Goal: Task Accomplishment & Management: Complete application form

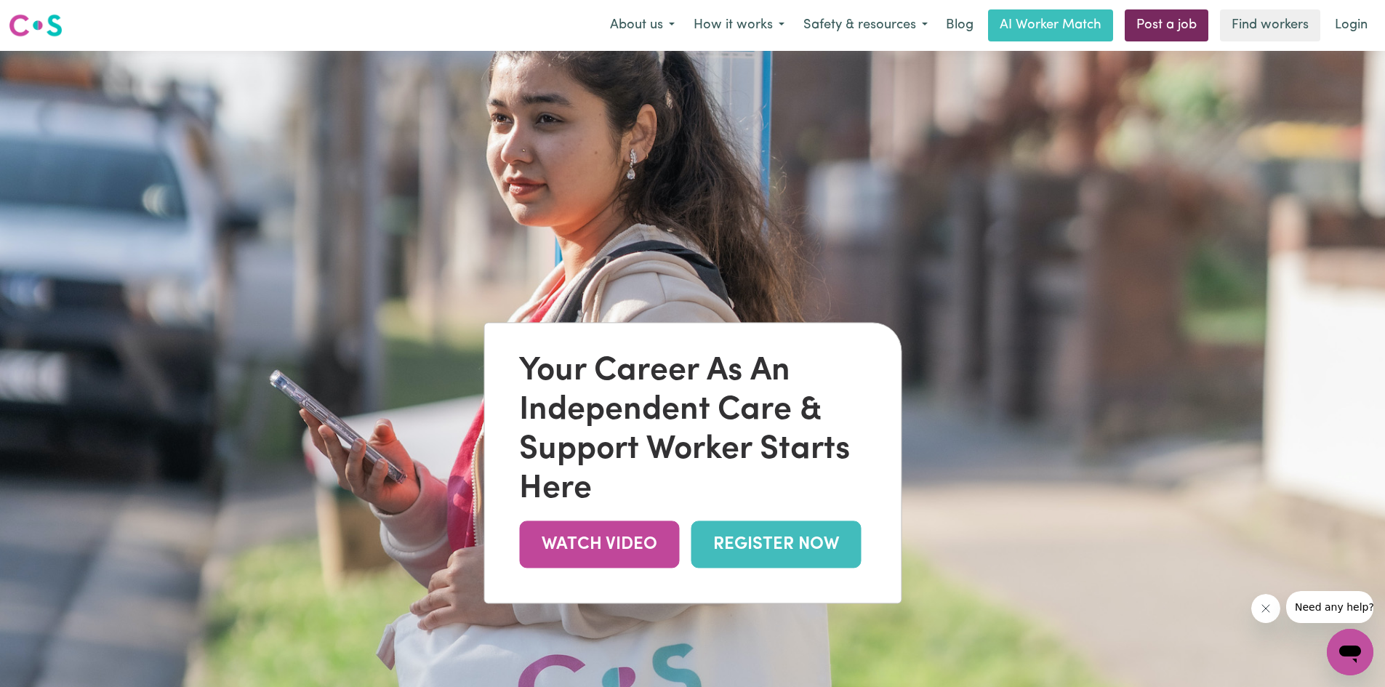
click at [1163, 35] on link "Post a job" at bounding box center [1167, 25] width 84 height 32
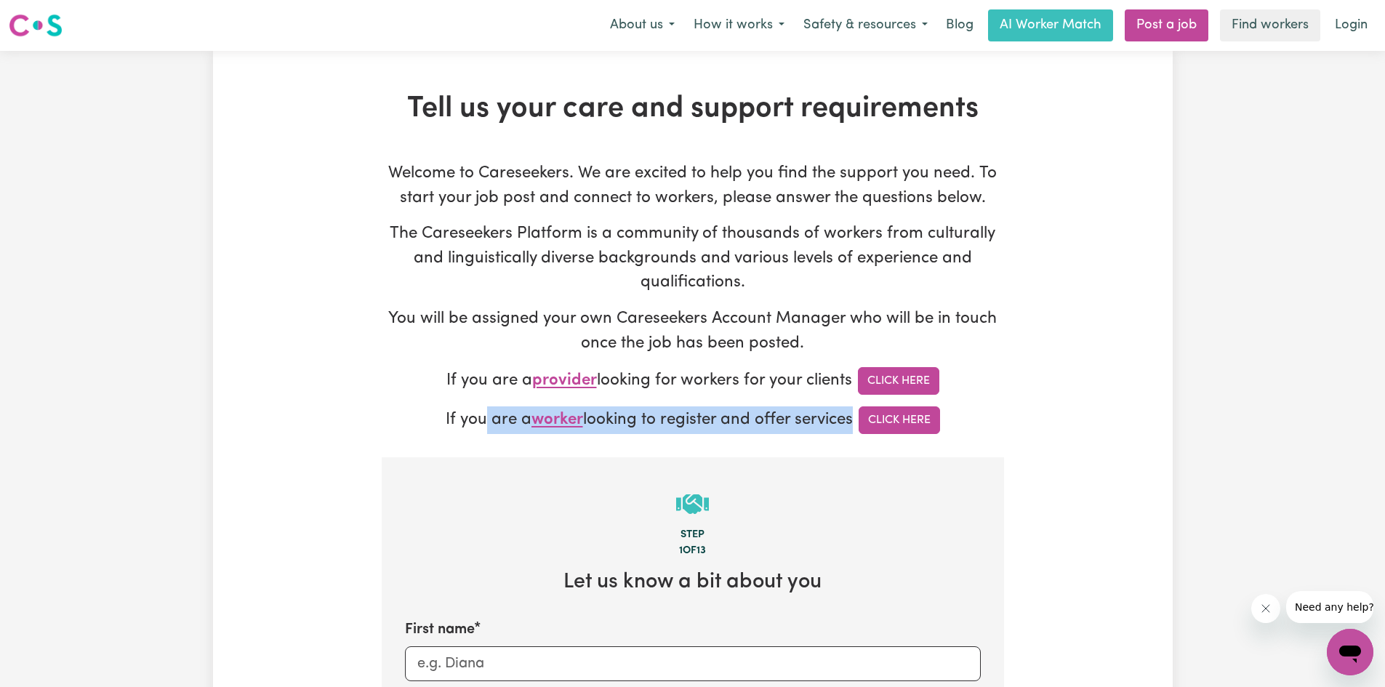
drag, startPoint x: 479, startPoint y: 419, endPoint x: 706, endPoint y: 436, distance: 227.5
click at [892, 427] on link "Click Here" at bounding box center [899, 420] width 81 height 28
click at [1347, 33] on link "Login" at bounding box center [1351, 25] width 50 height 32
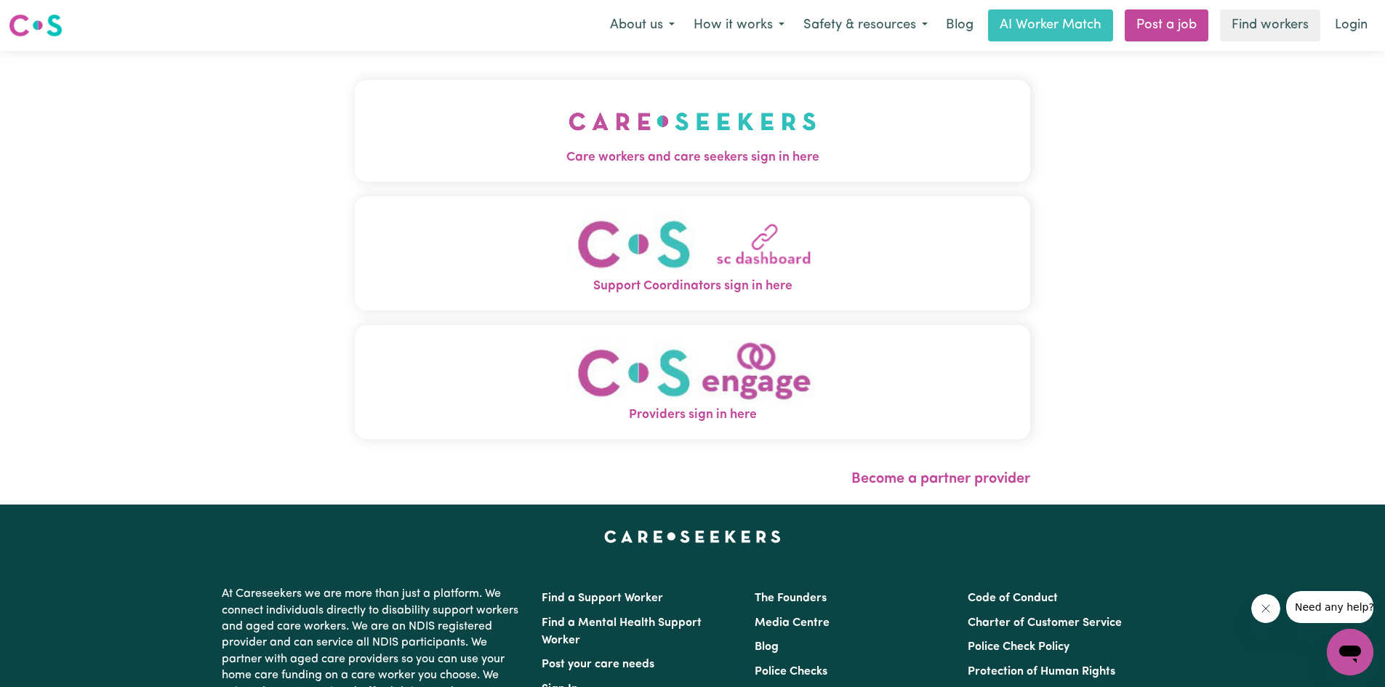
drag, startPoint x: 1335, startPoint y: 177, endPoint x: 1316, endPoint y: 148, distance: 35.3
drag, startPoint x: 1316, startPoint y: 148, endPoint x: 1285, endPoint y: 114, distance: 45.8
click at [1317, 116] on div "Care workers and care seekers sign in here Support Coordinators sign in here Pr…" at bounding box center [692, 278] width 1385 height 454
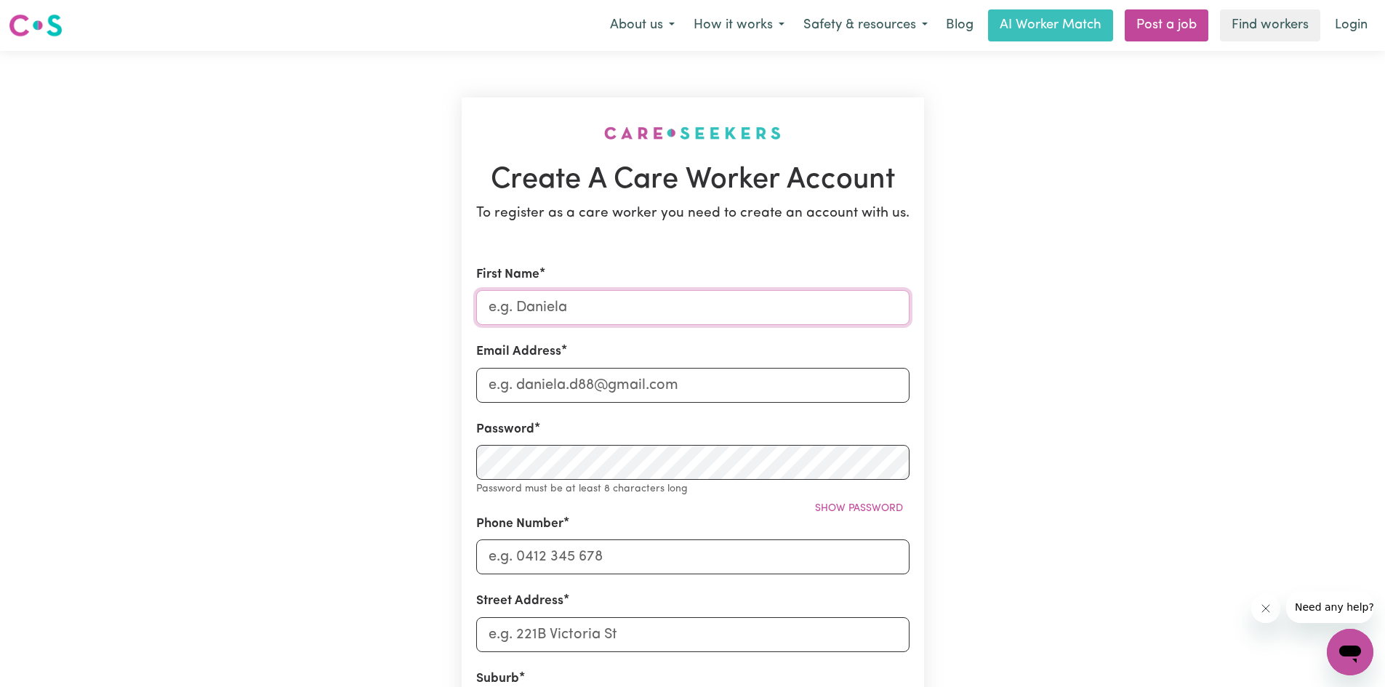
click at [747, 308] on input "First Name" at bounding box center [692, 307] width 433 height 35
type input "[PERSON_NAME]"
click at [534, 400] on input "Email Address" at bounding box center [692, 385] width 433 height 35
type input "[EMAIL_ADDRESS][DOMAIN_NAME]"
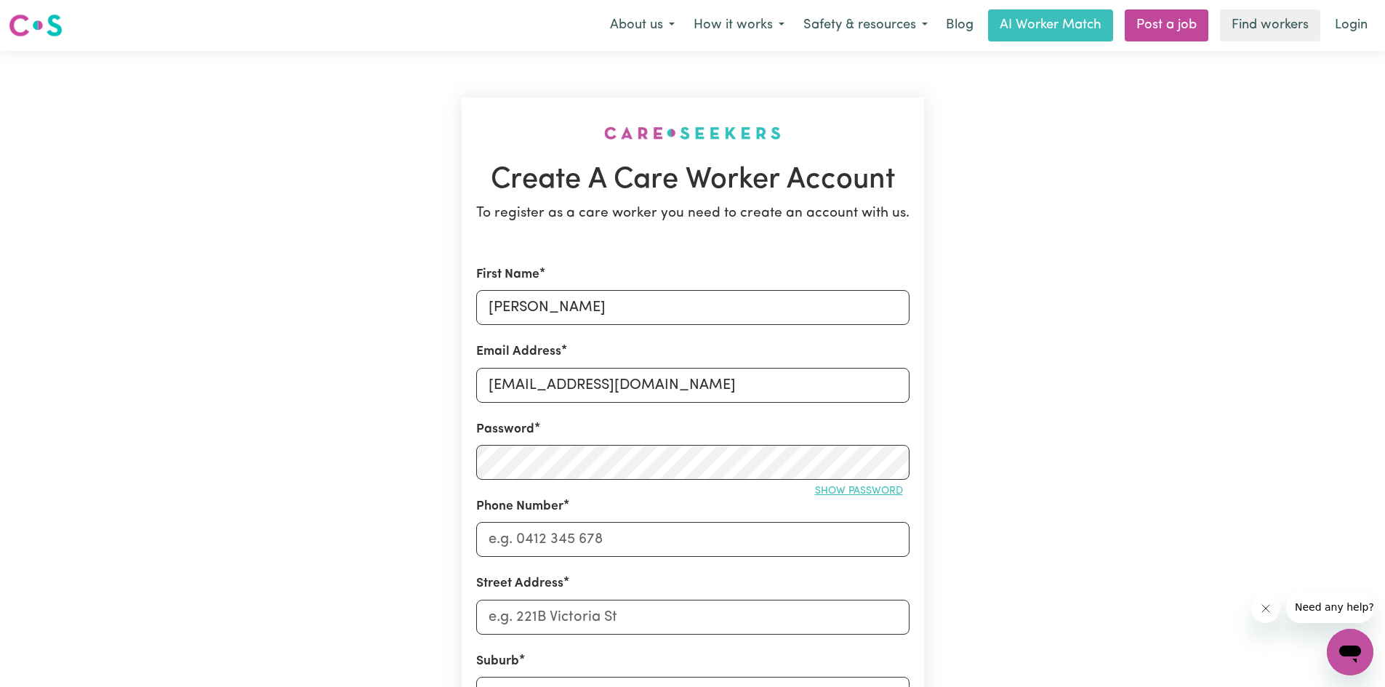
click at [828, 481] on button "Show password" at bounding box center [858, 491] width 101 height 23
click at [542, 542] on input "Phone Number" at bounding box center [692, 539] width 433 height 35
type input "0420685056"
drag, startPoint x: 511, startPoint y: 632, endPoint x: 505, endPoint y: 613, distance: 19.8
click at [508, 627] on form "First Name [PERSON_NAME] Email Address [EMAIL_ADDRESS][DOMAIN_NAME] Password Hi…" at bounding box center [692, 642] width 433 height 754
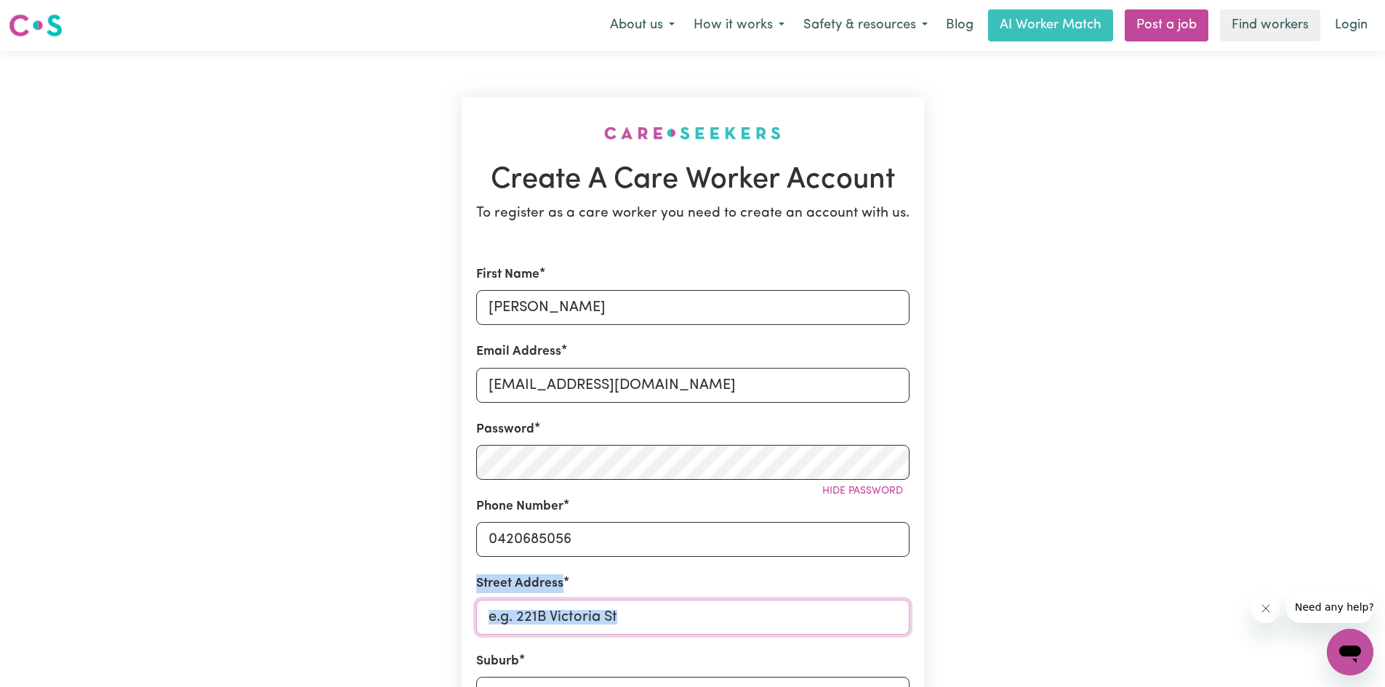
click at [505, 613] on input "Street Address" at bounding box center [692, 617] width 433 height 35
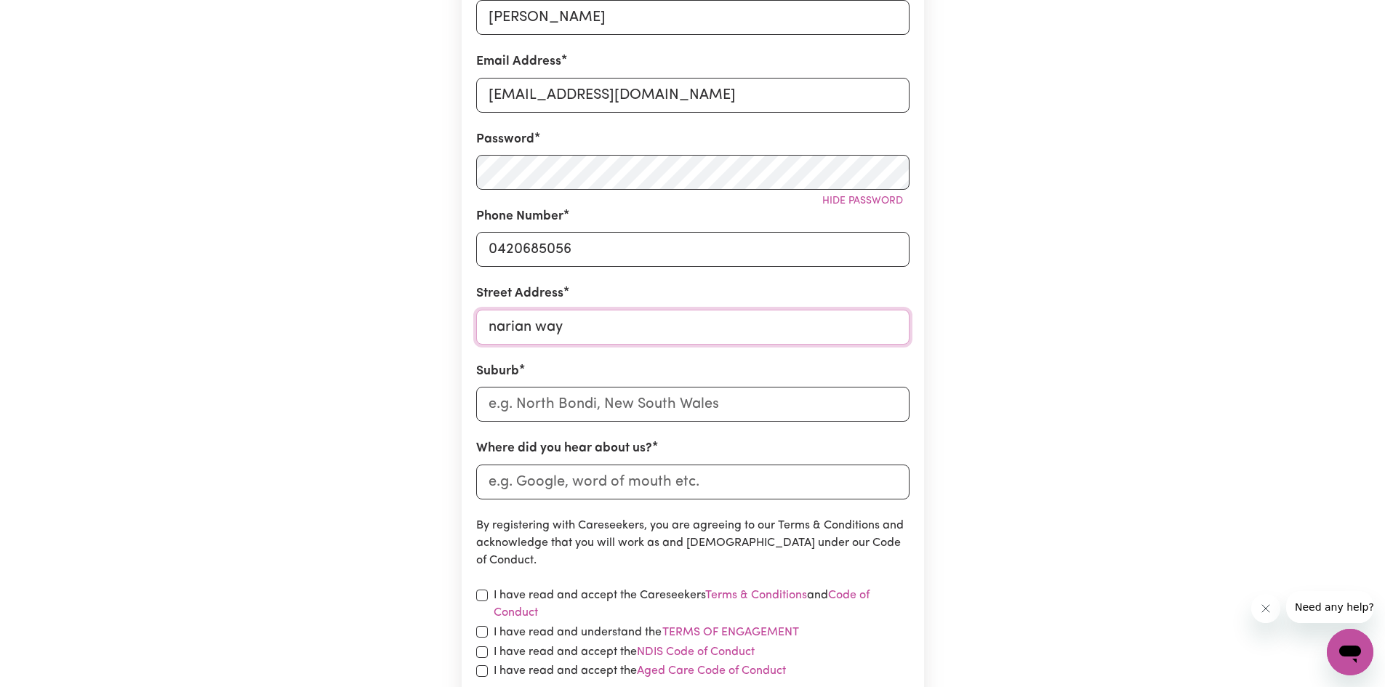
scroll to position [291, 0]
type input "narian way"
click at [584, 393] on input "text" at bounding box center [692, 403] width 433 height 35
click at [584, 393] on input "eppinmg" at bounding box center [692, 403] width 433 height 35
type input "e"
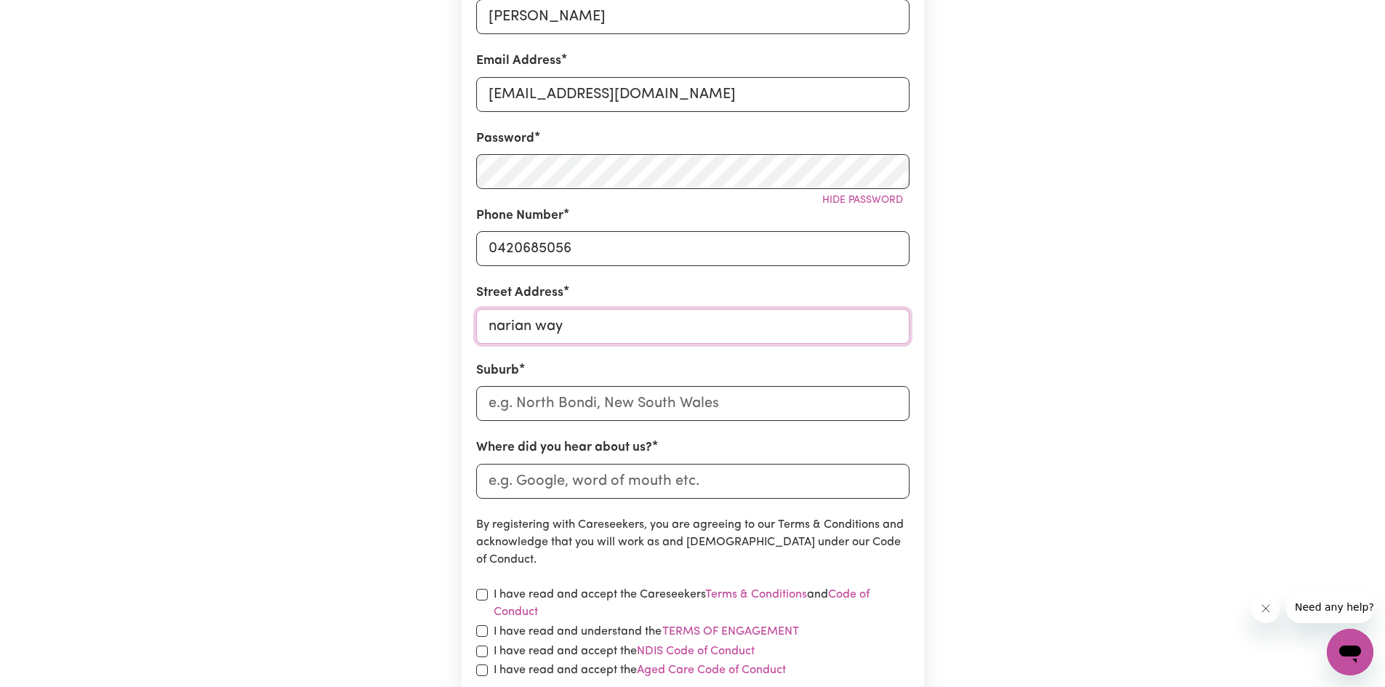
drag, startPoint x: 614, startPoint y: 327, endPoint x: 492, endPoint y: 311, distance: 122.5
click at [492, 311] on input "narian way" at bounding box center [692, 326] width 433 height 35
click at [529, 325] on input "120 a [PERSON_NAME]" at bounding box center [692, 326] width 433 height 35
click at [579, 326] on input "120 a'[PERSON_NAME]" at bounding box center [692, 326] width 433 height 35
type input "[STREET_ADDRESS][PERSON_NAME]"
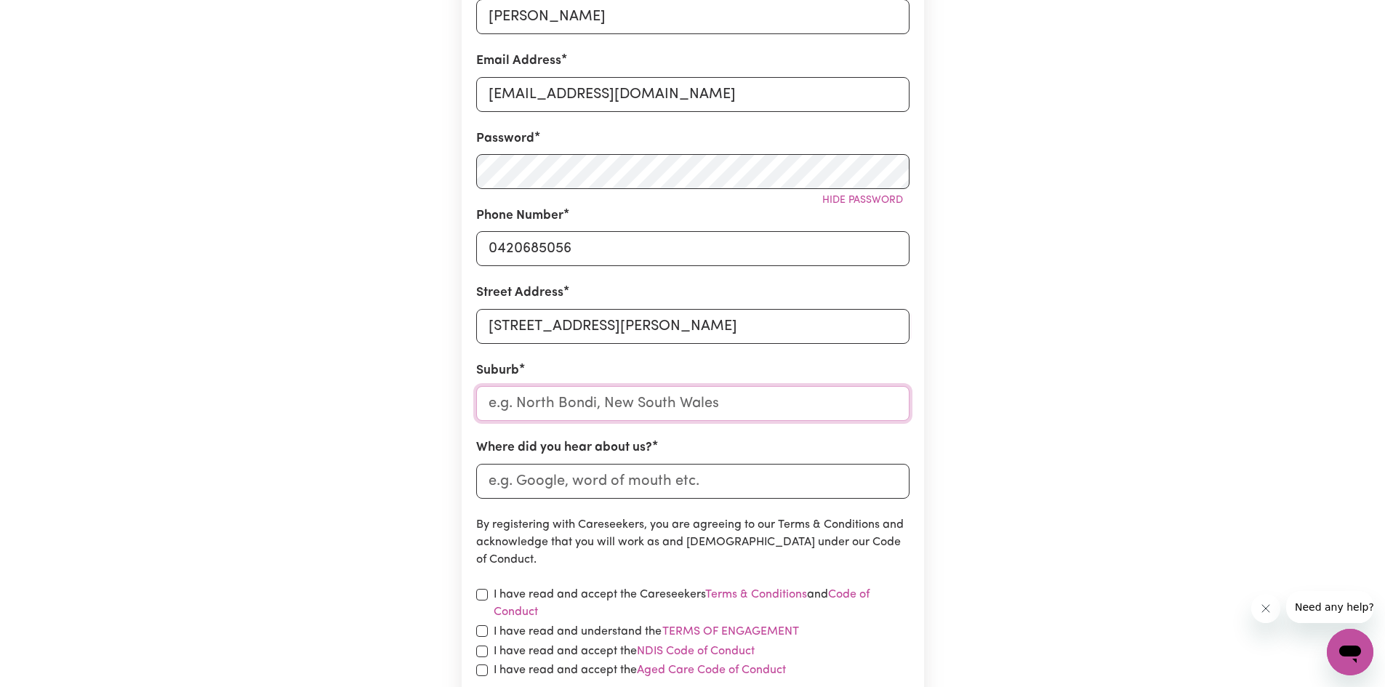
click at [593, 396] on input "text" at bounding box center [692, 403] width 433 height 35
type input "[PERSON_NAME]"
type input "melALEUCA, [GEOGRAPHIC_DATA], 6079"
type input "melb"
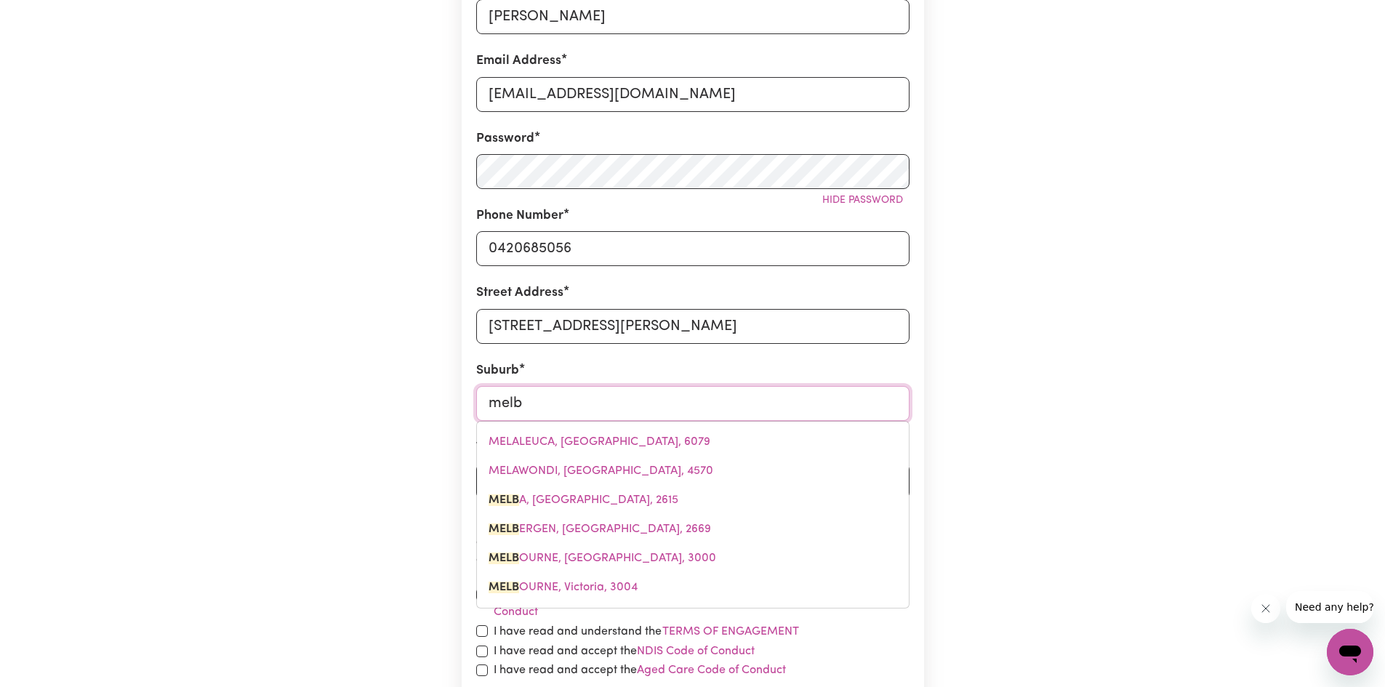
type input "[PERSON_NAME], [GEOGRAPHIC_DATA], 2615"
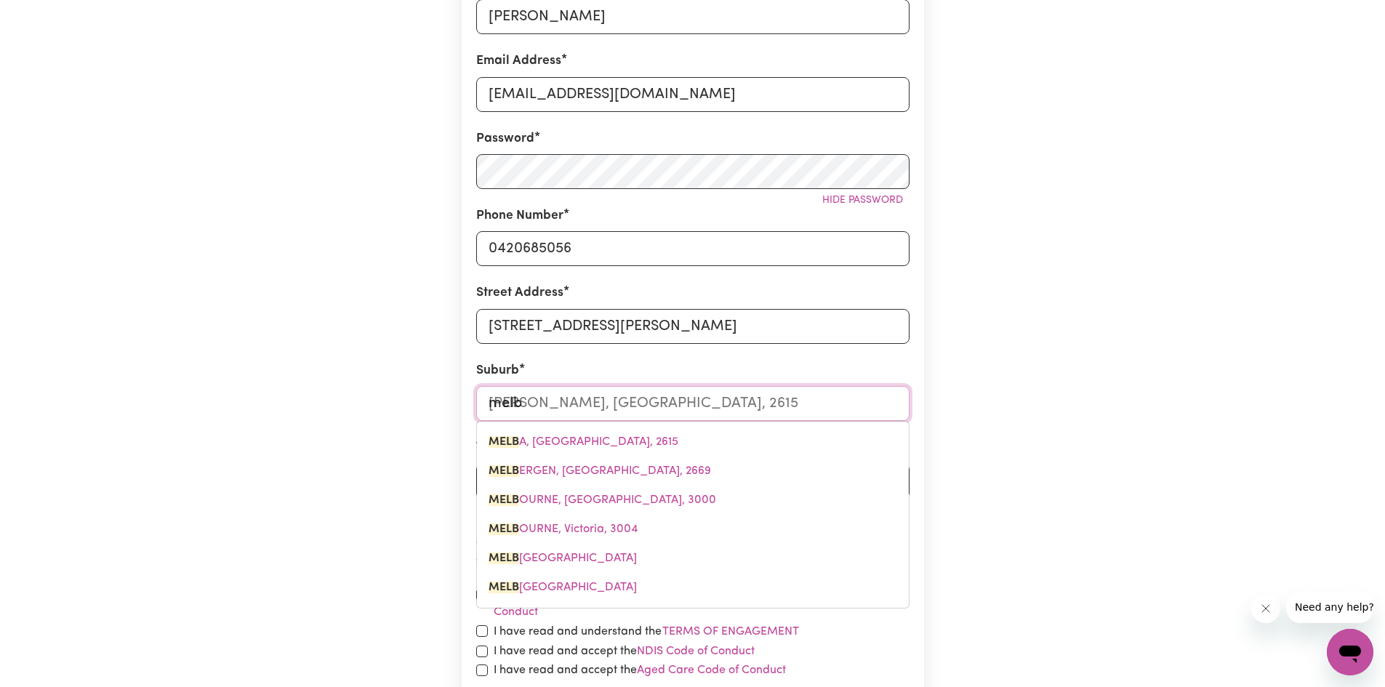
type input "melbo"
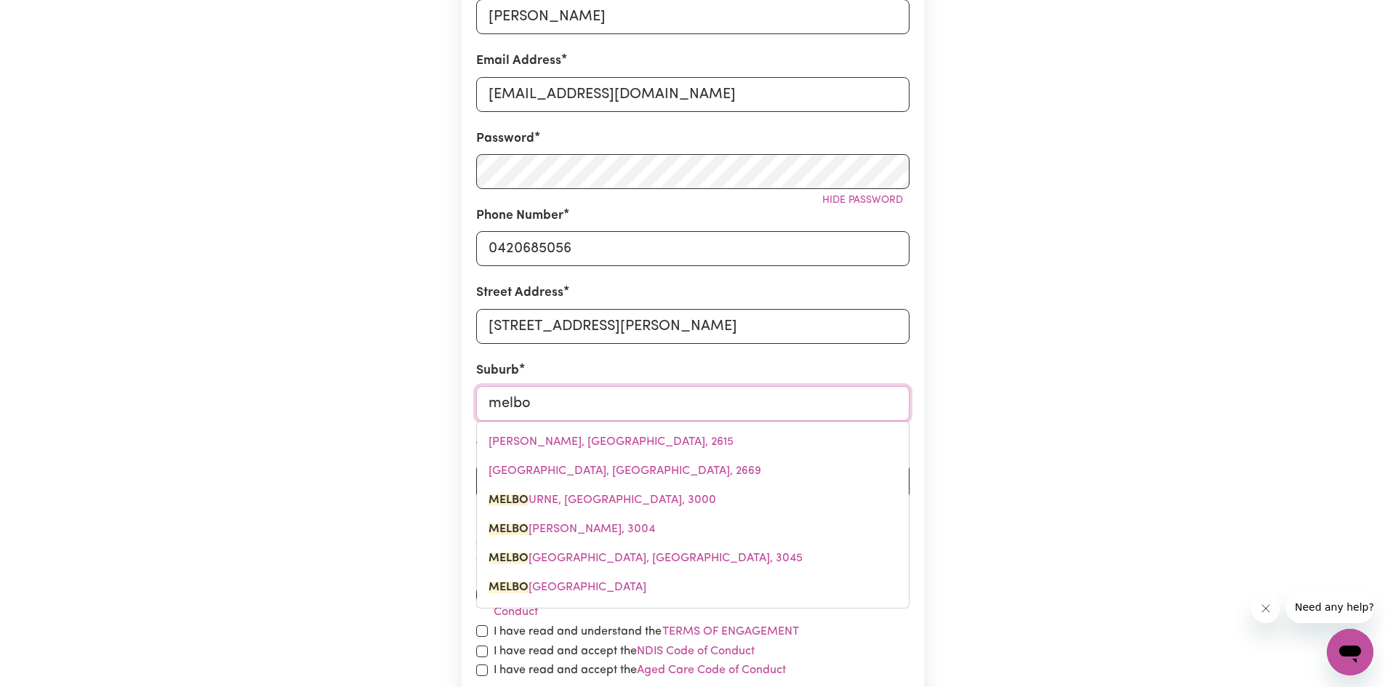
type input "melbou"
type input "melbouRNE, [GEOGRAPHIC_DATA], 3000"
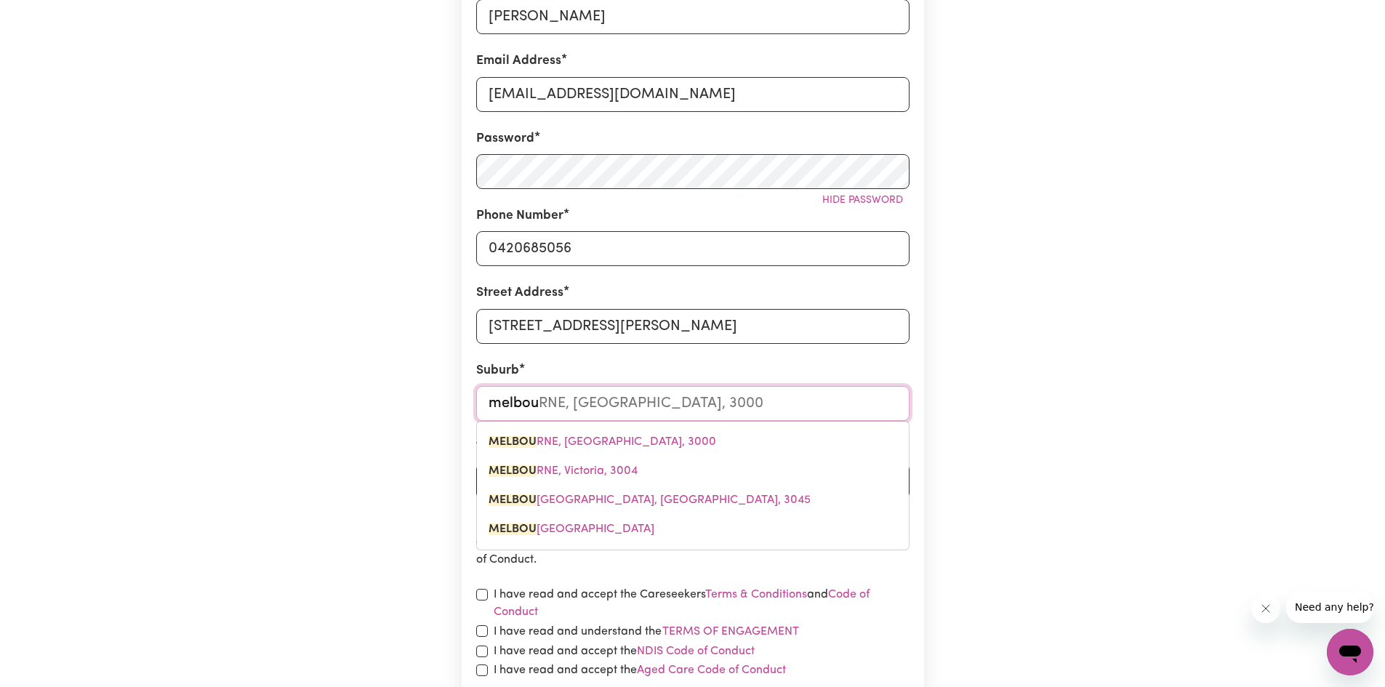
type input "melbour"
type input "melbourNE, [GEOGRAPHIC_DATA], 3000"
type input "melbourn"
type input "melbournE, [GEOGRAPHIC_DATA], 3000"
type input "[GEOGRAPHIC_DATA]"
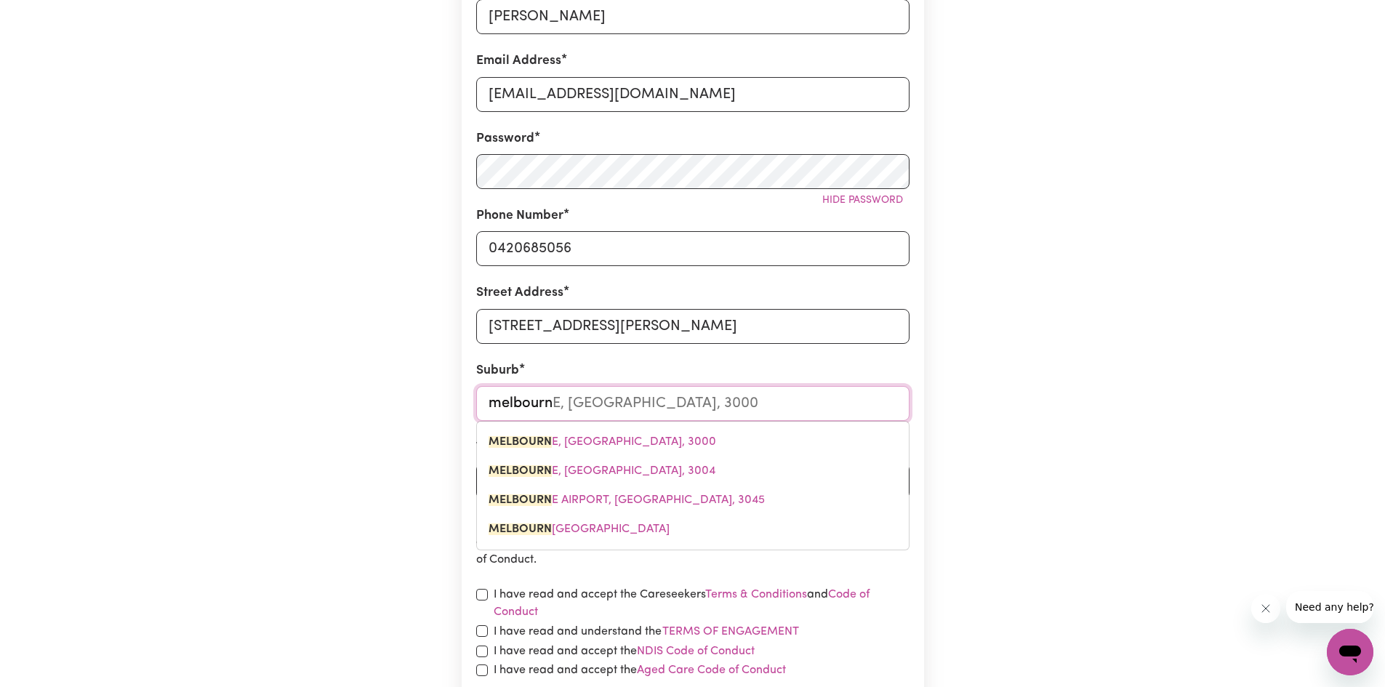
type input "[GEOGRAPHIC_DATA], [GEOGRAPHIC_DATA], 3000"
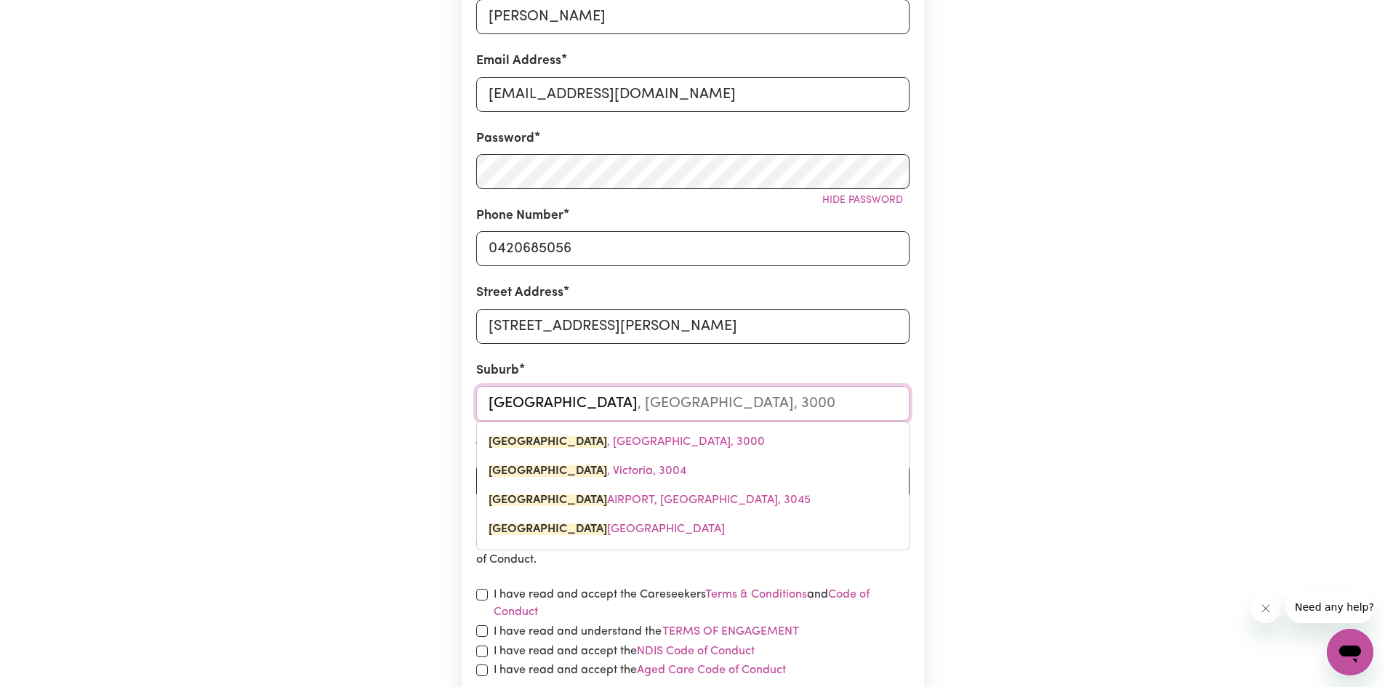
type input "[GEOGRAPHIC_DATA]"
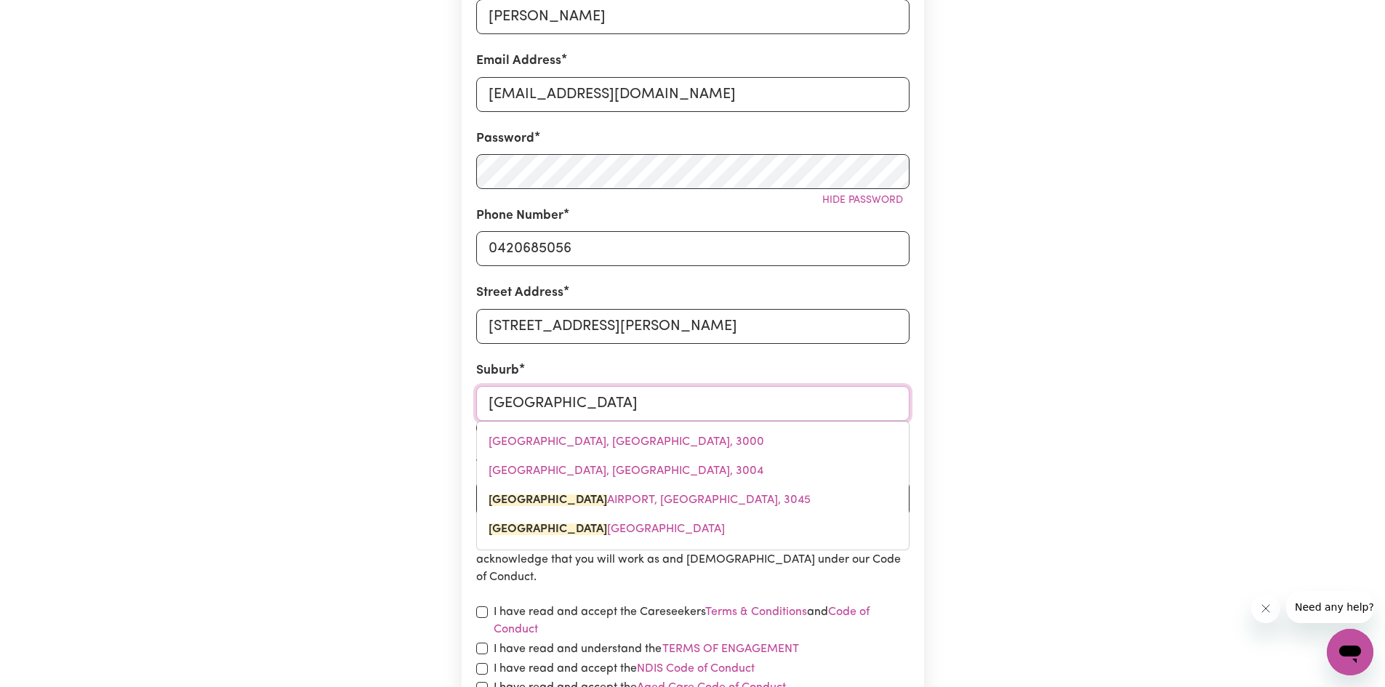
type input "[GEOGRAPHIC_DATA], [GEOGRAPHIC_DATA], 3045"
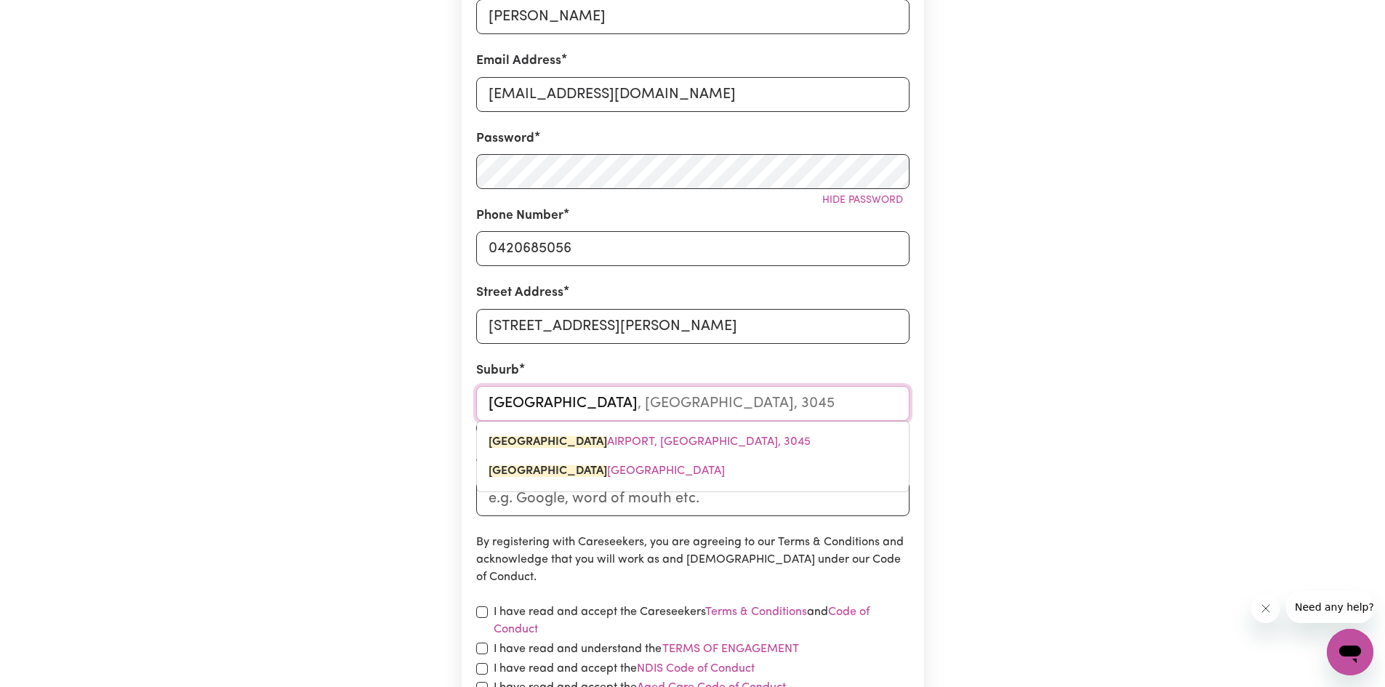
type input "melbourn"
type input "melbournE, [GEOGRAPHIC_DATA], 3000"
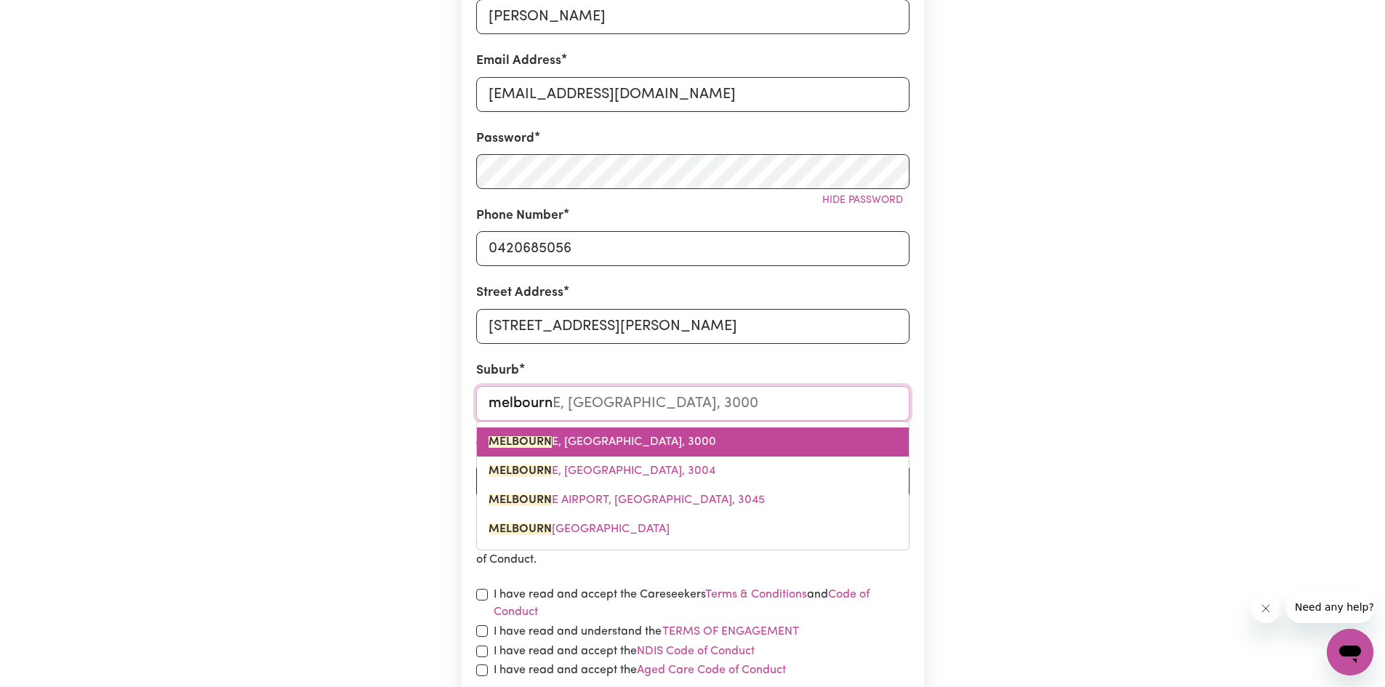
click at [615, 442] on span "MELBOURN E, [GEOGRAPHIC_DATA], 3000" at bounding box center [603, 442] width 228 height 12
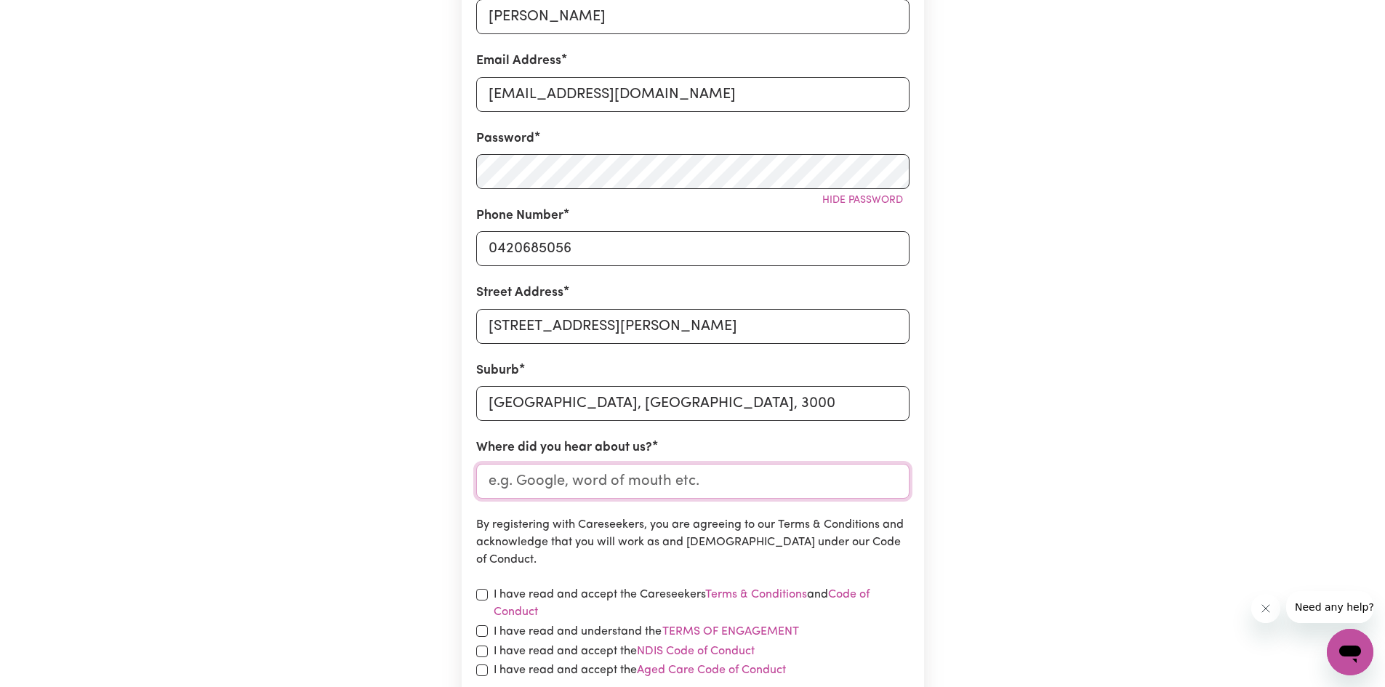
click at [643, 495] on input "Where did you hear about us?" at bounding box center [692, 481] width 433 height 35
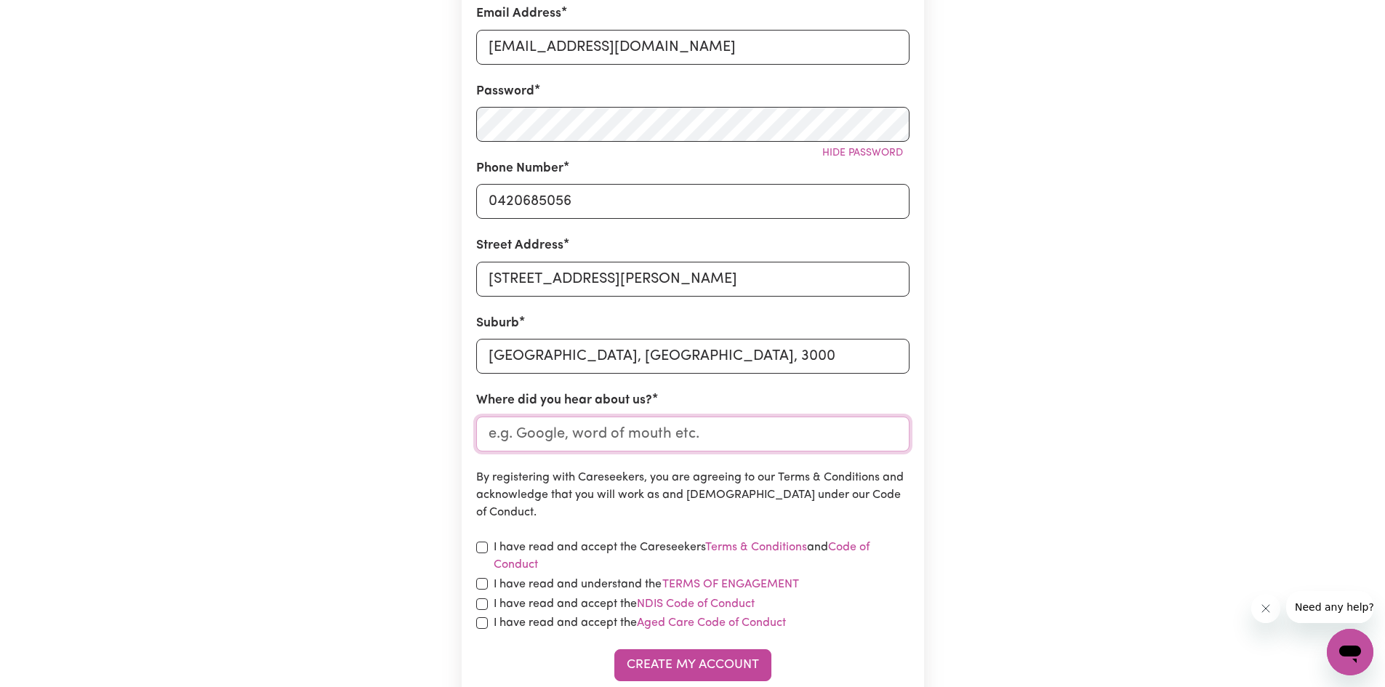
scroll to position [364, 0]
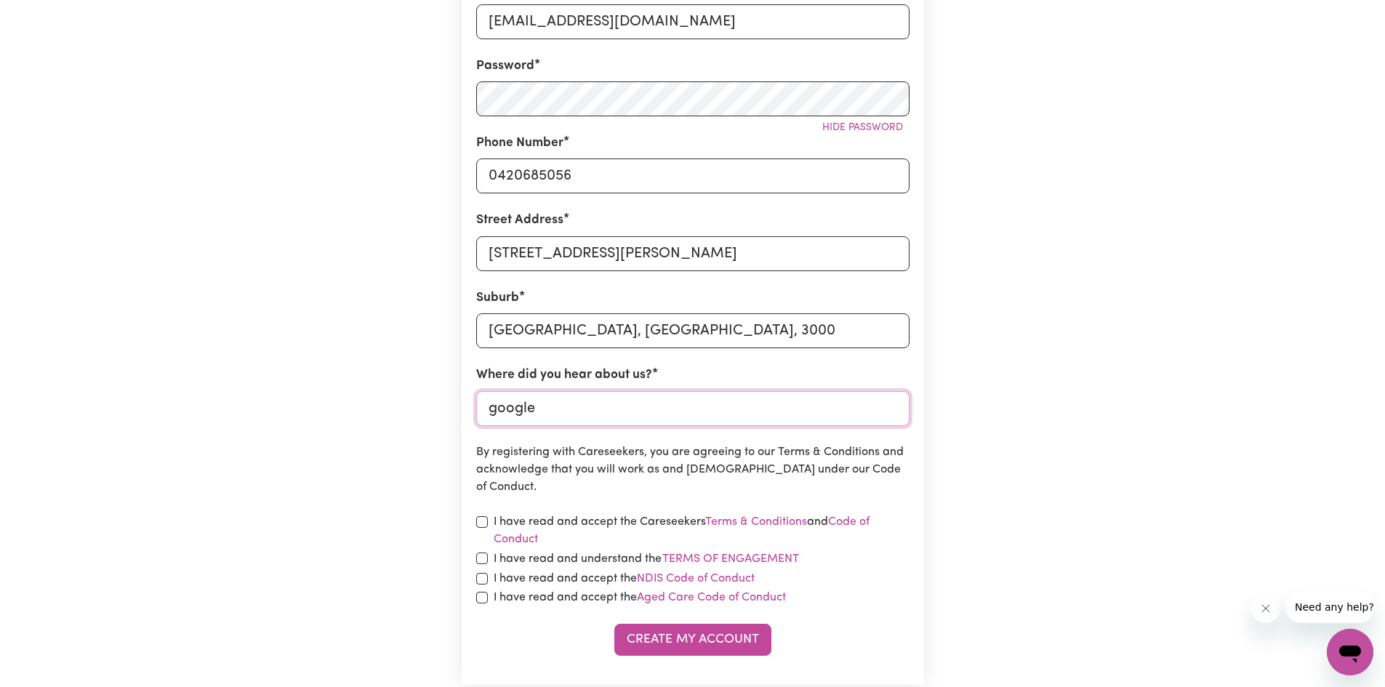
type input "google"
click at [534, 522] on label "I have read and accept the Careseekers Terms & Conditions and Code of Conduct" at bounding box center [702, 530] width 416 height 35
click at [479, 519] on input "checkbox" at bounding box center [482, 522] width 12 height 12
checkbox input "true"
click at [479, 559] on input "checkbox" at bounding box center [482, 559] width 12 height 12
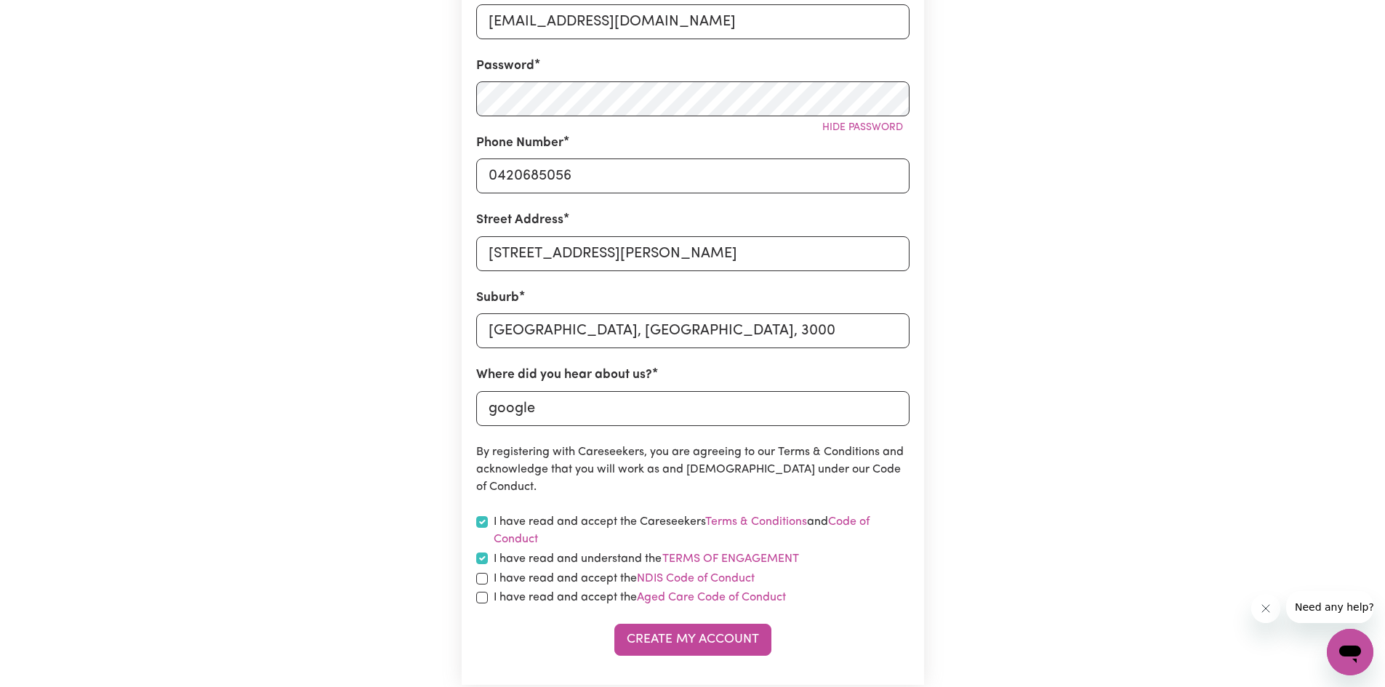
checkbox input "true"
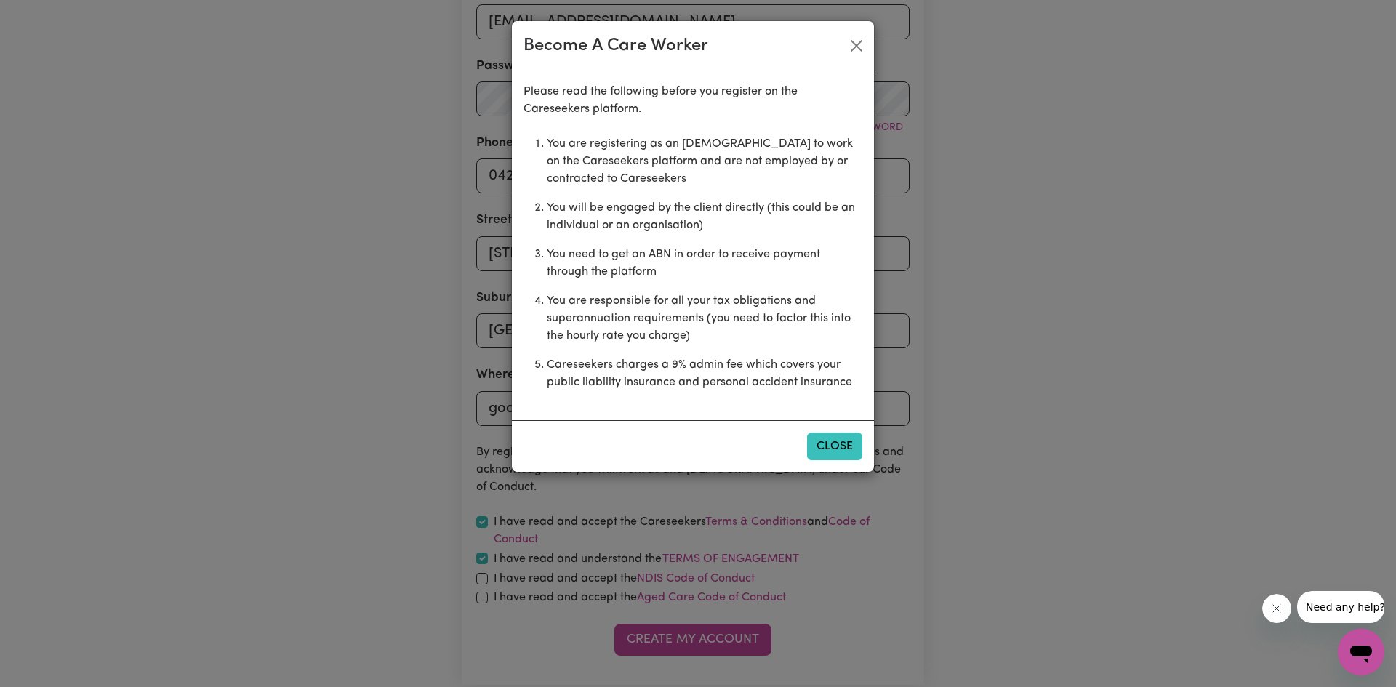
click at [824, 439] on button "Close" at bounding box center [834, 447] width 55 height 28
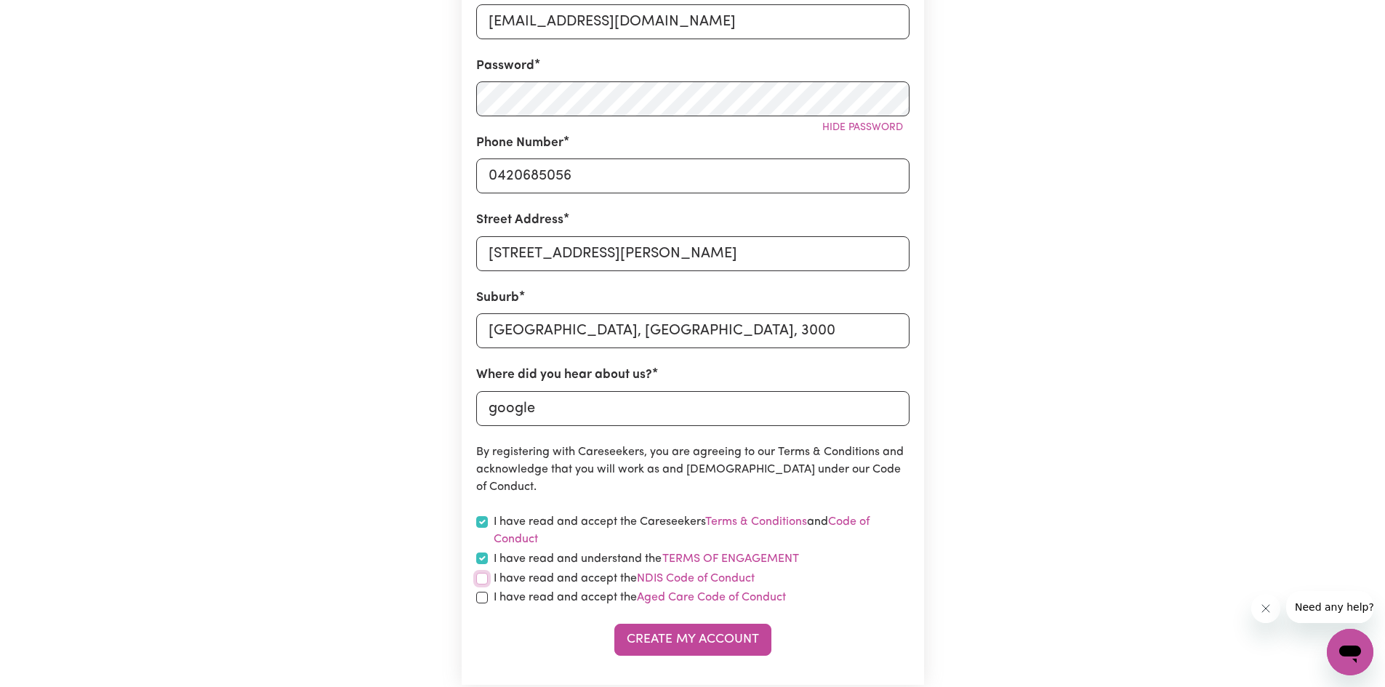
click at [487, 583] on input "checkbox" at bounding box center [482, 579] width 12 height 12
checkbox input "true"
click at [476, 595] on input "checkbox" at bounding box center [482, 598] width 12 height 12
checkbox input "true"
click at [655, 632] on button "Create My Account" at bounding box center [692, 640] width 157 height 32
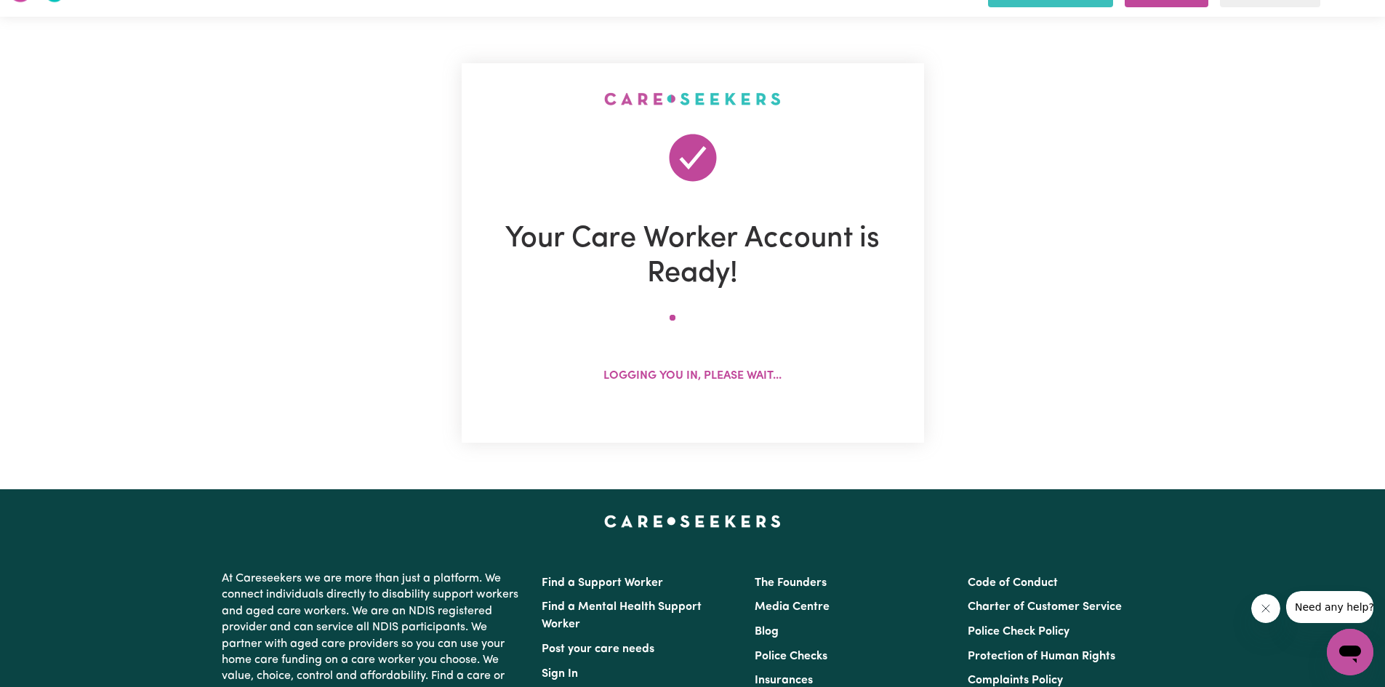
scroll to position [0, 0]
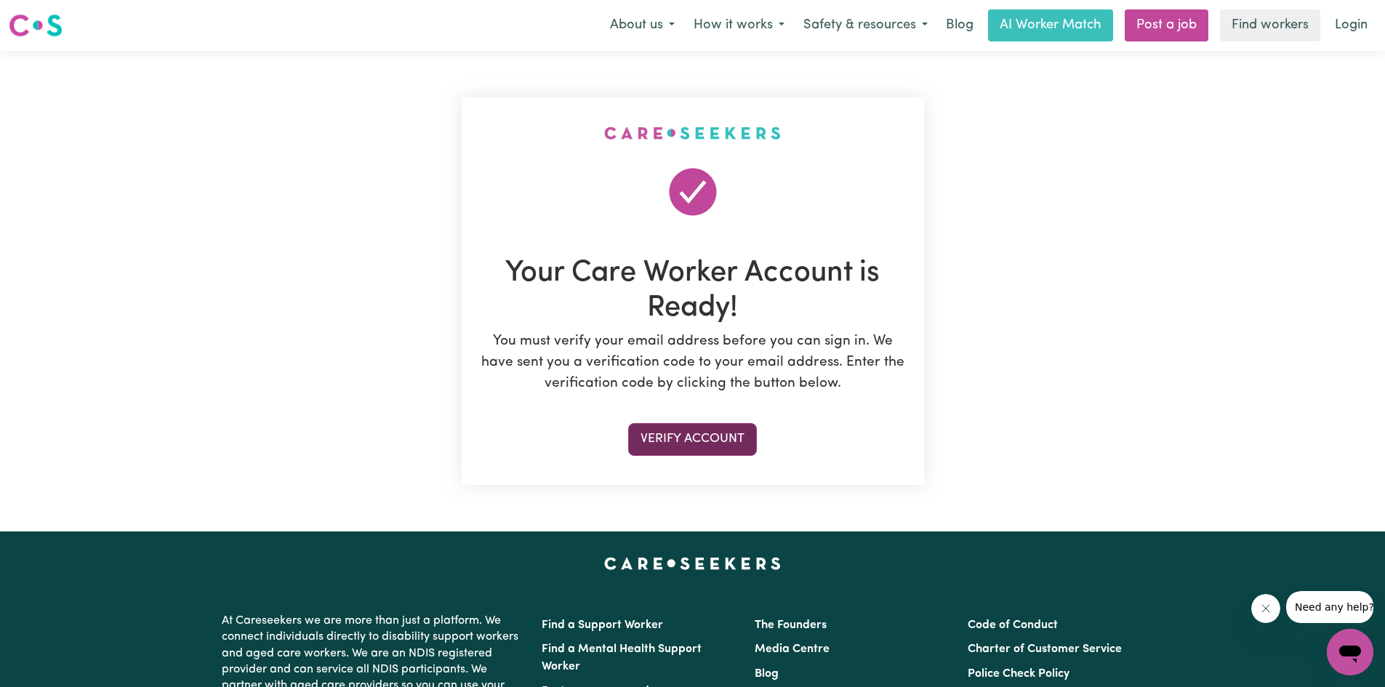
click at [715, 447] on button "Verify Account" at bounding box center [692, 439] width 129 height 32
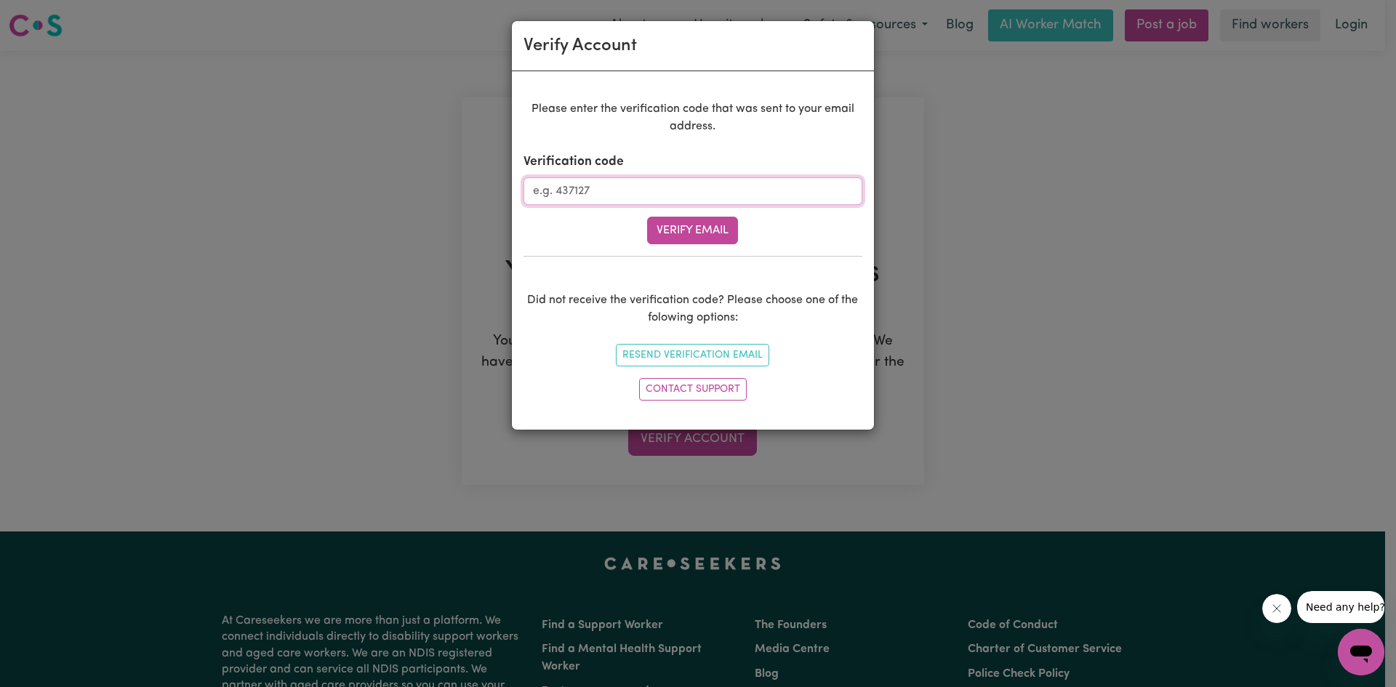
click at [705, 200] on input "Verification code" at bounding box center [692, 191] width 339 height 28
type input "396912"
click at [697, 226] on button "Verify Email" at bounding box center [692, 231] width 91 height 28
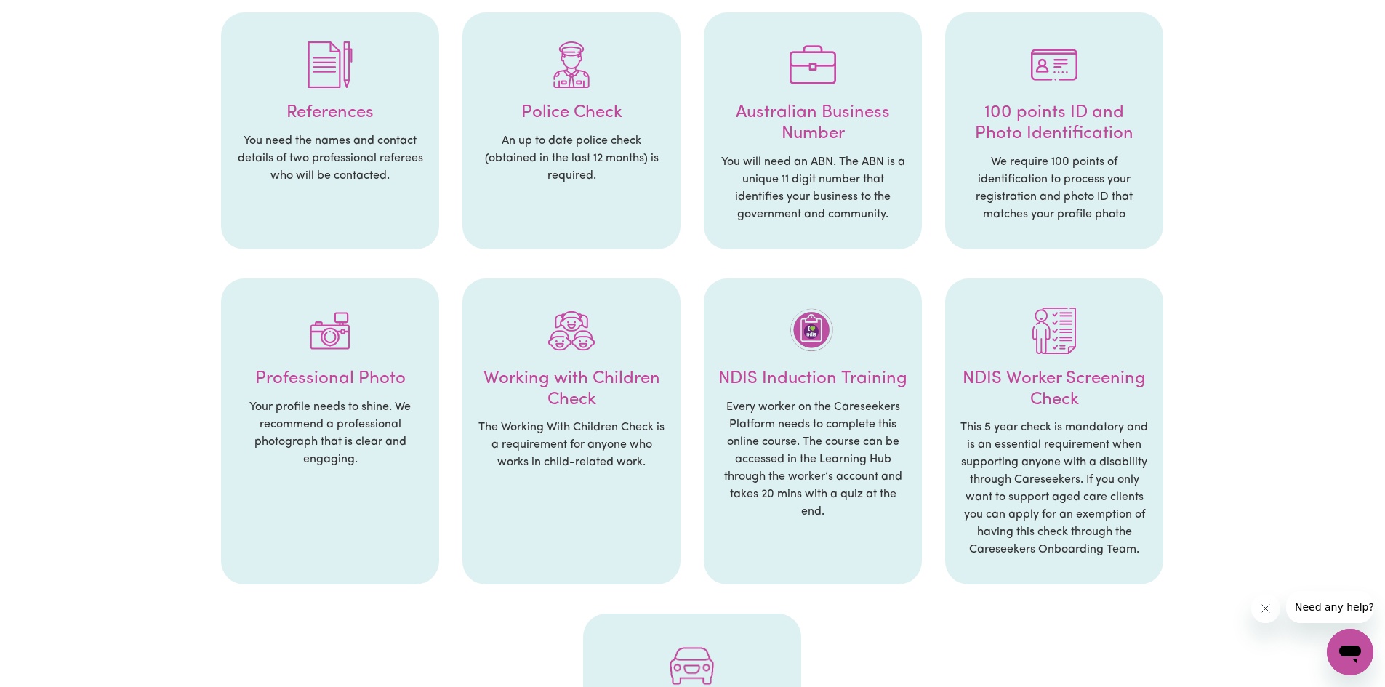
scroll to position [145, 0]
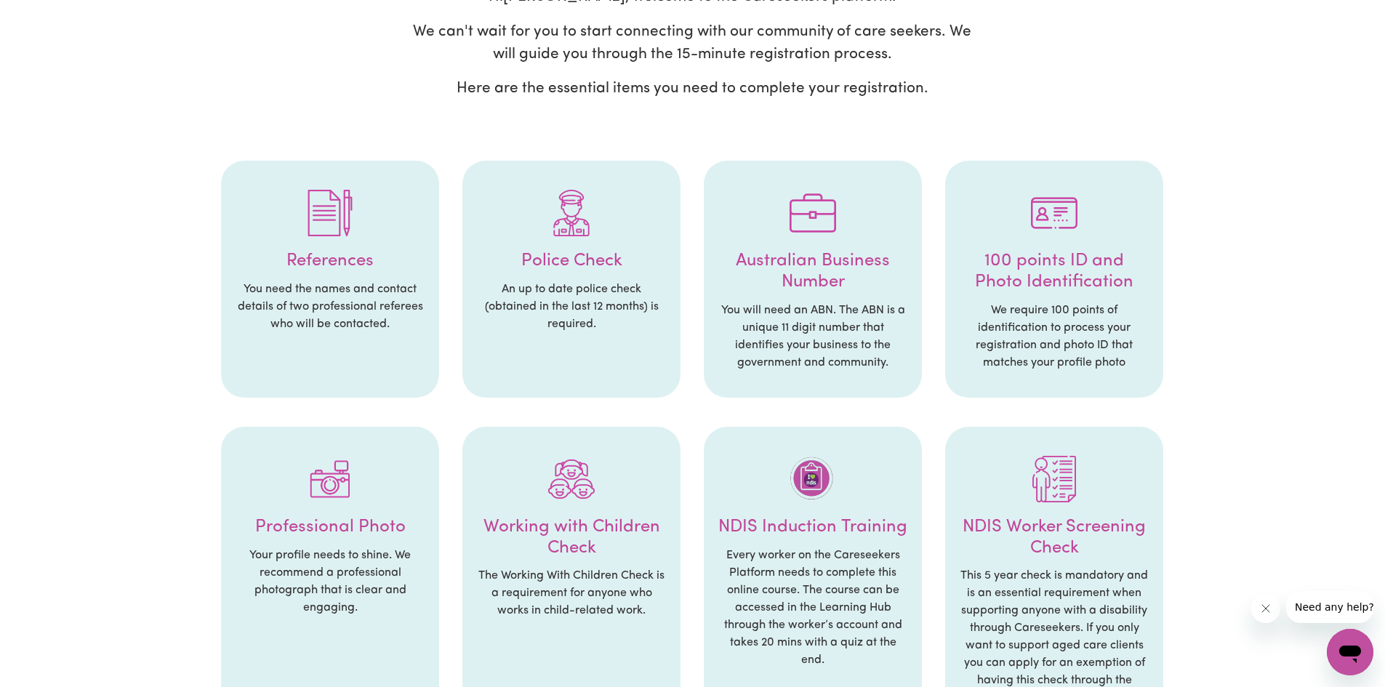
click at [350, 253] on h4 "References" at bounding box center [330, 261] width 189 height 21
click at [337, 267] on h4 "References" at bounding box center [330, 261] width 189 height 21
click at [330, 208] on img at bounding box center [330, 213] width 47 height 47
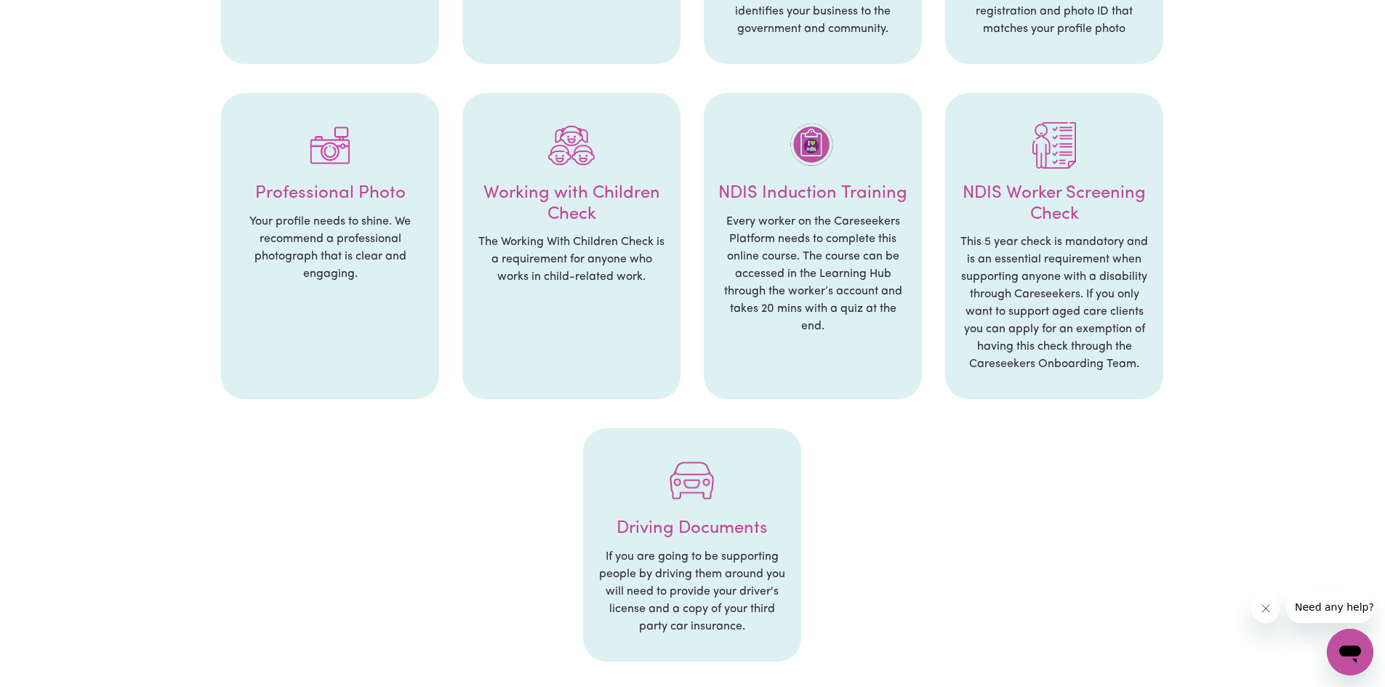
scroll to position [509, 0]
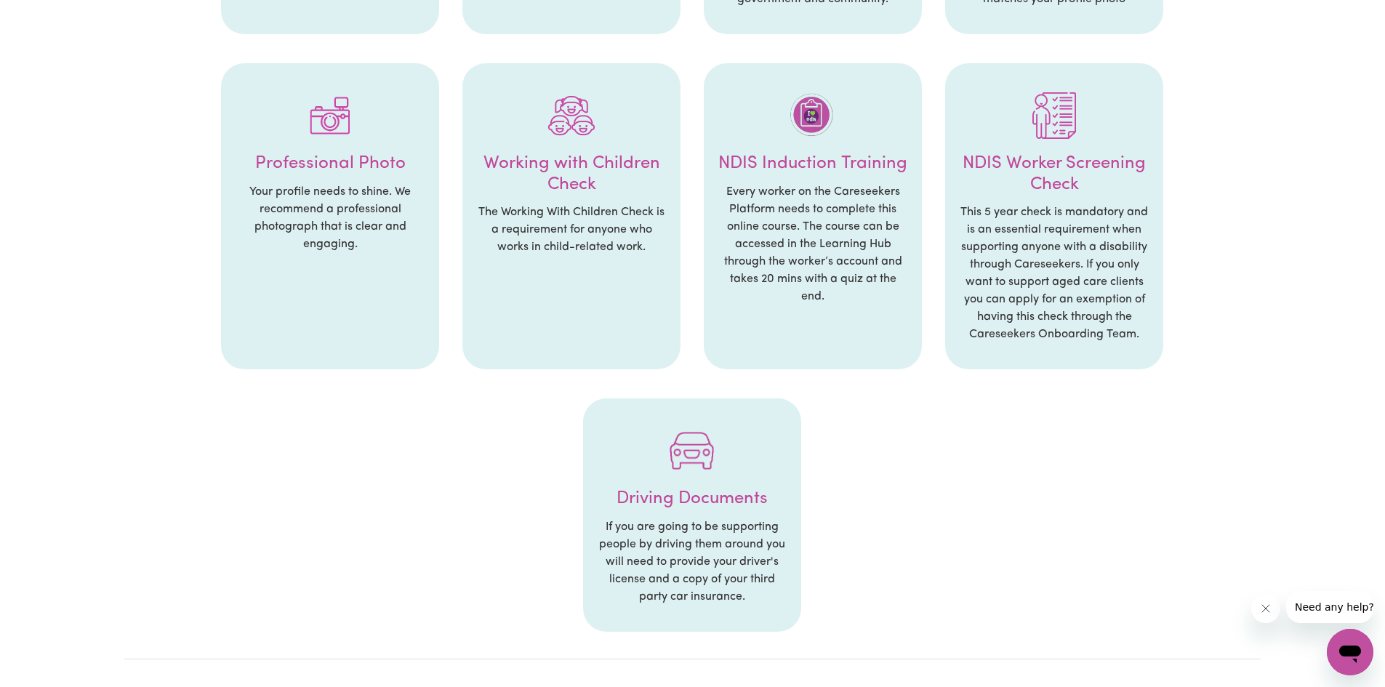
click at [660, 485] on div at bounding box center [692, 451] width 189 height 76
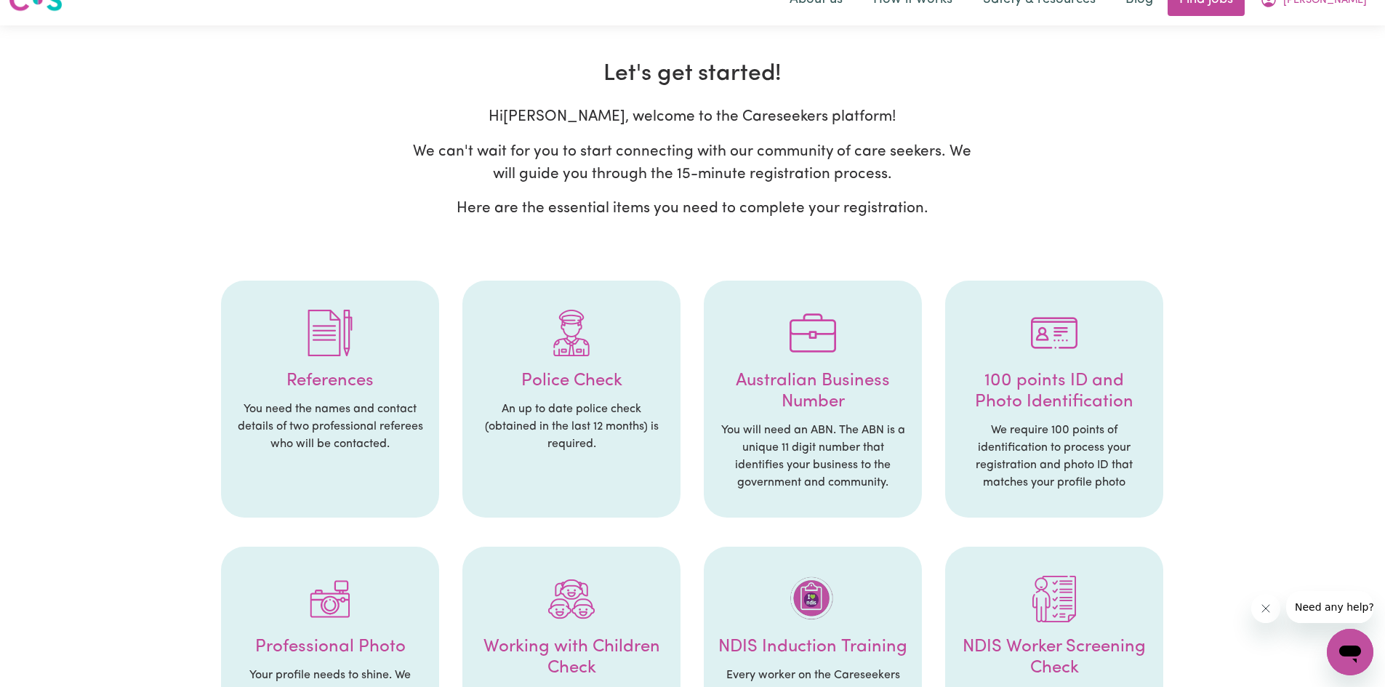
scroll to position [0, 0]
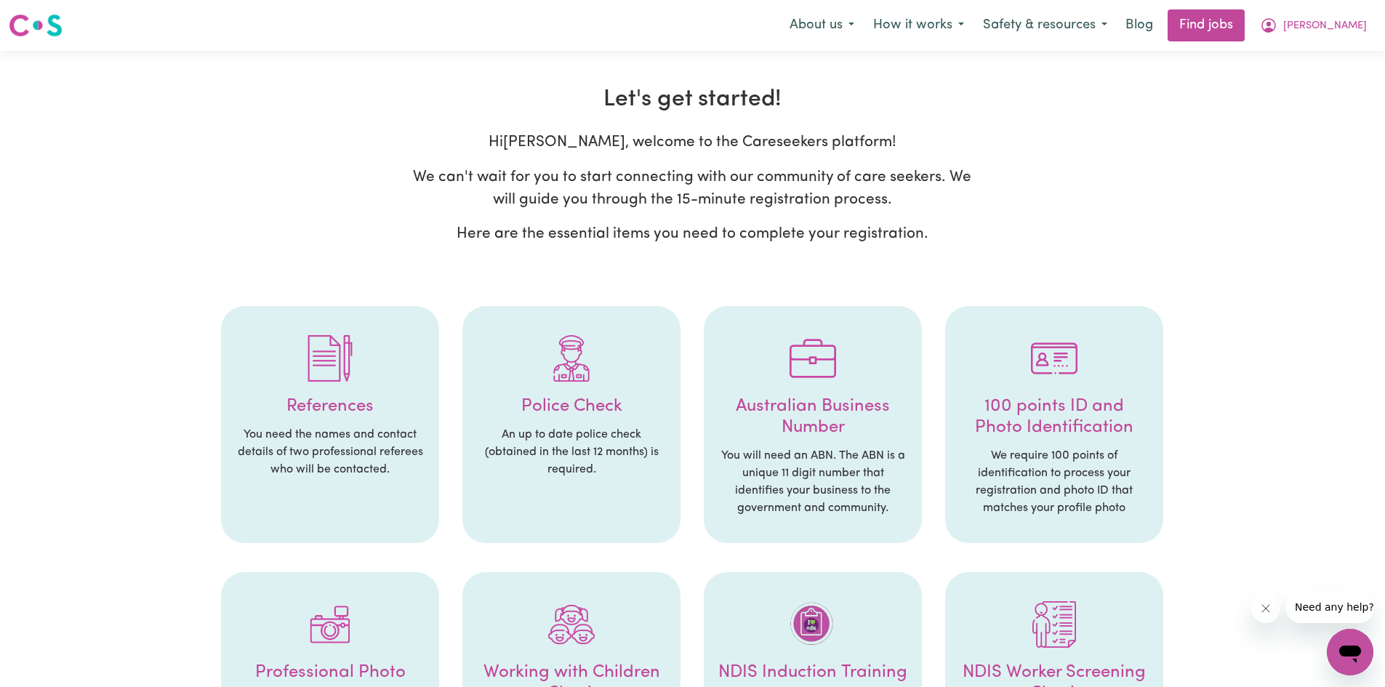
click at [307, 360] on img at bounding box center [330, 358] width 47 height 47
click at [1238, 16] on link "Find jobs" at bounding box center [1206, 25] width 77 height 32
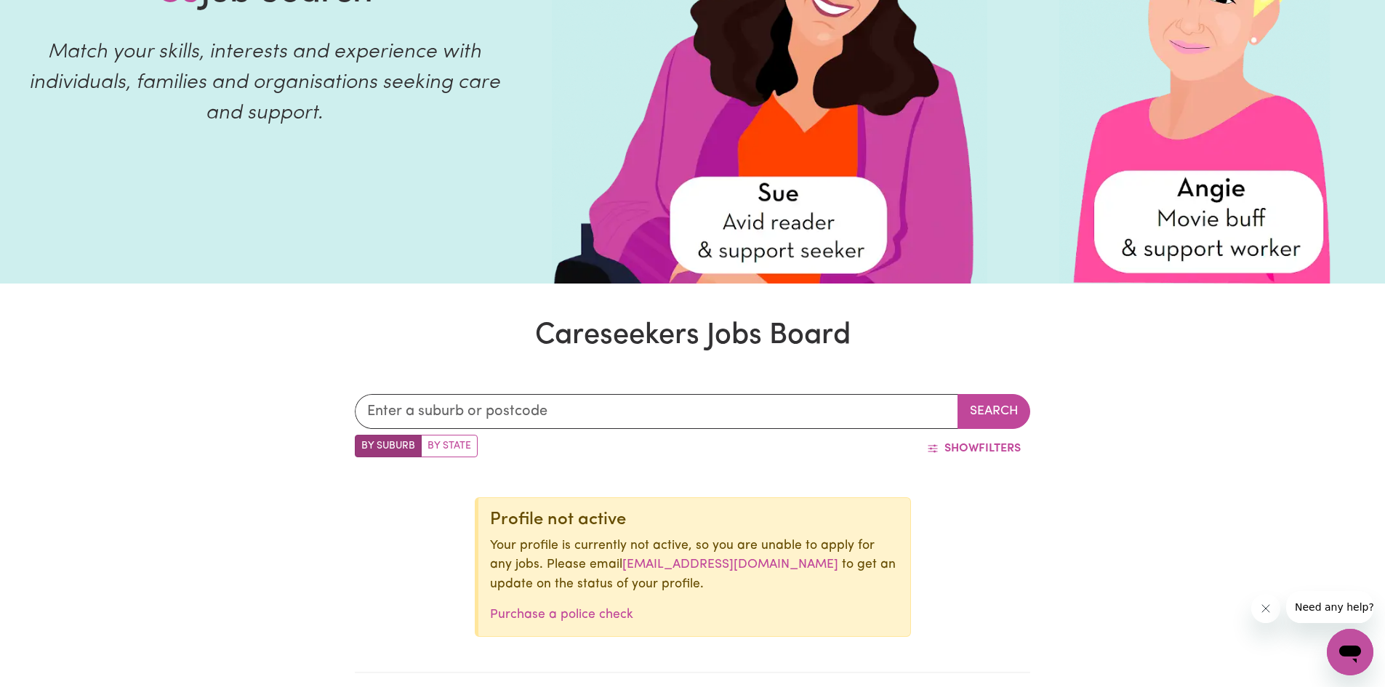
scroll to position [436, 0]
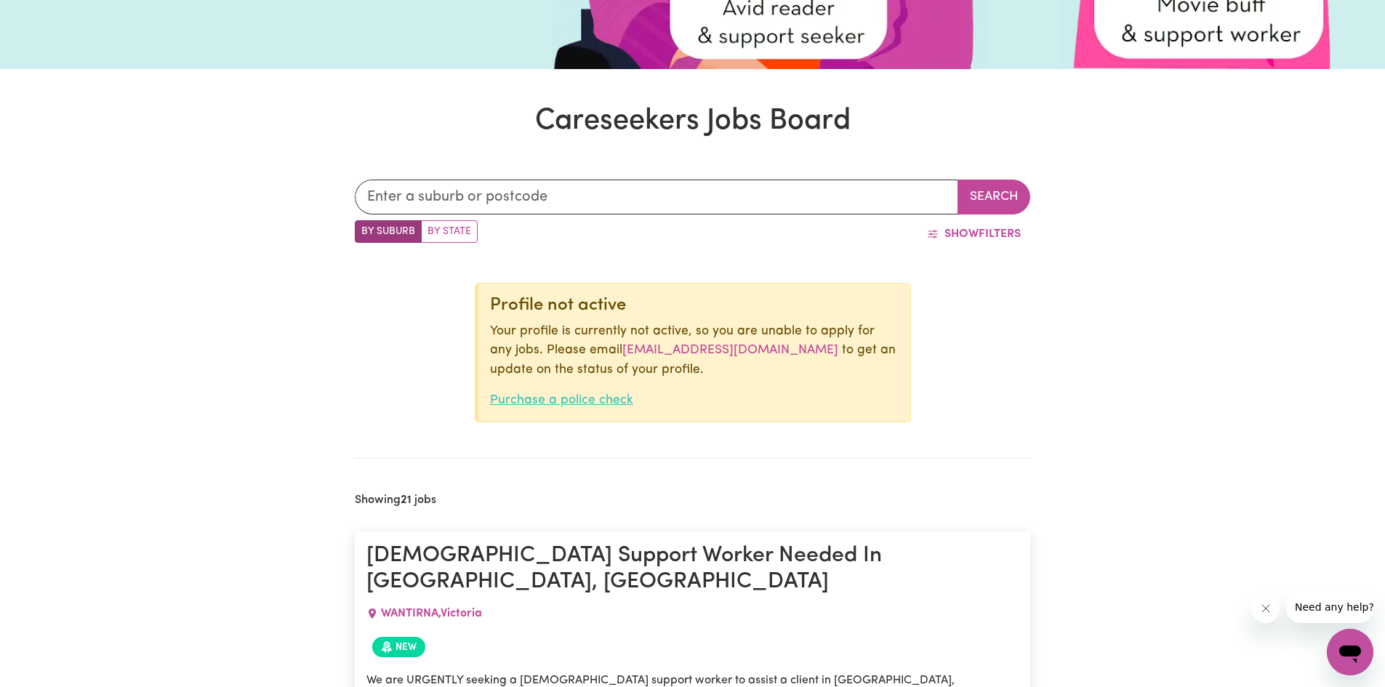
click at [601, 397] on link "Purchase a police check" at bounding box center [561, 400] width 143 height 12
click at [443, 234] on label "By State" at bounding box center [449, 231] width 57 height 23
click at [364, 230] on input "By State" at bounding box center [359, 224] width 9 height 9
radio input "true"
click at [388, 238] on label "By Suburb" at bounding box center [388, 231] width 67 height 23
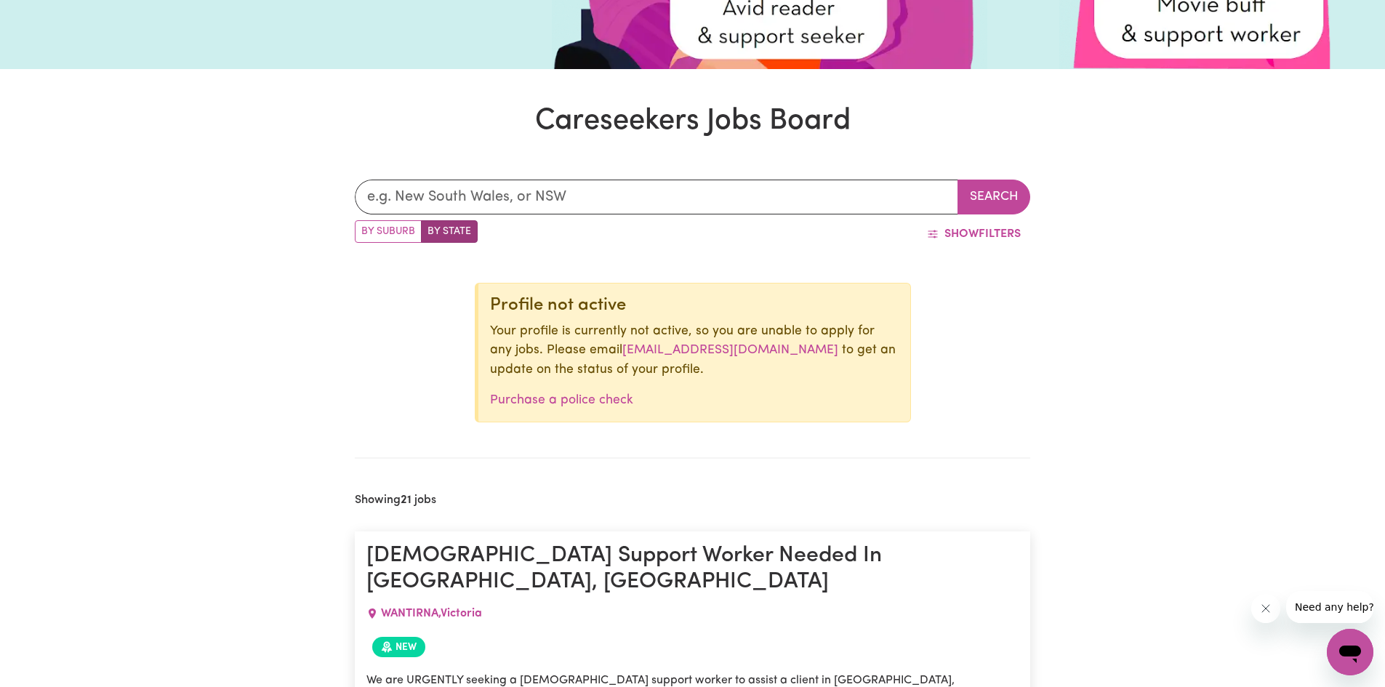
click at [364, 230] on input "By Suburb" at bounding box center [359, 224] width 9 height 9
radio input "true"
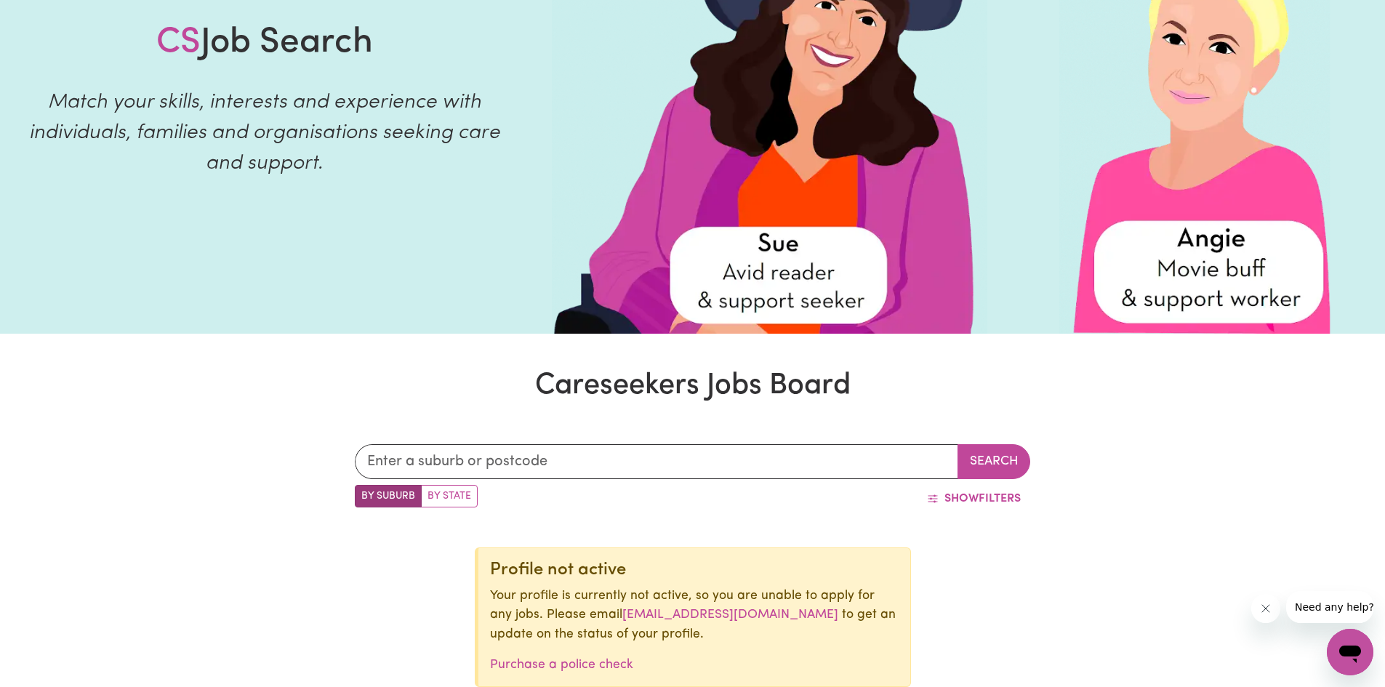
scroll to position [0, 0]
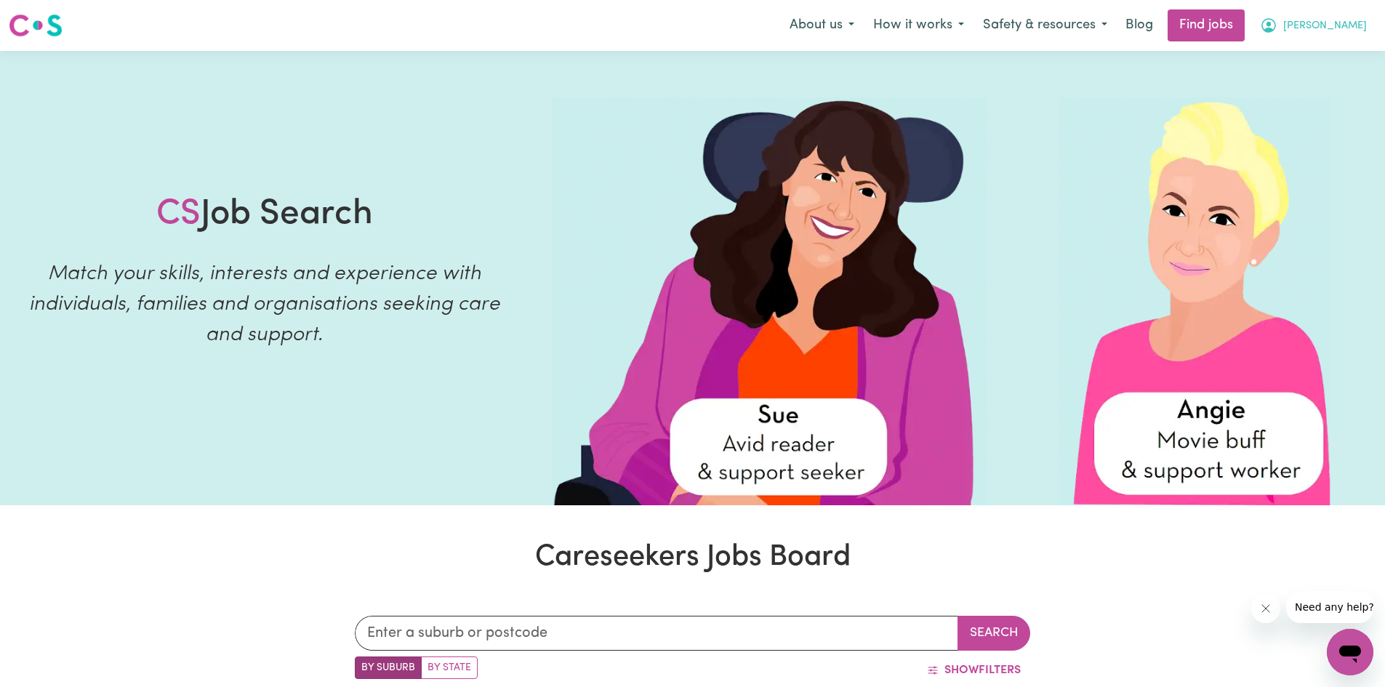
click at [1344, 15] on button "[PERSON_NAME]" at bounding box center [1313, 25] width 126 height 31
click at [1330, 65] on link "My Account" at bounding box center [1318, 57] width 115 height 28
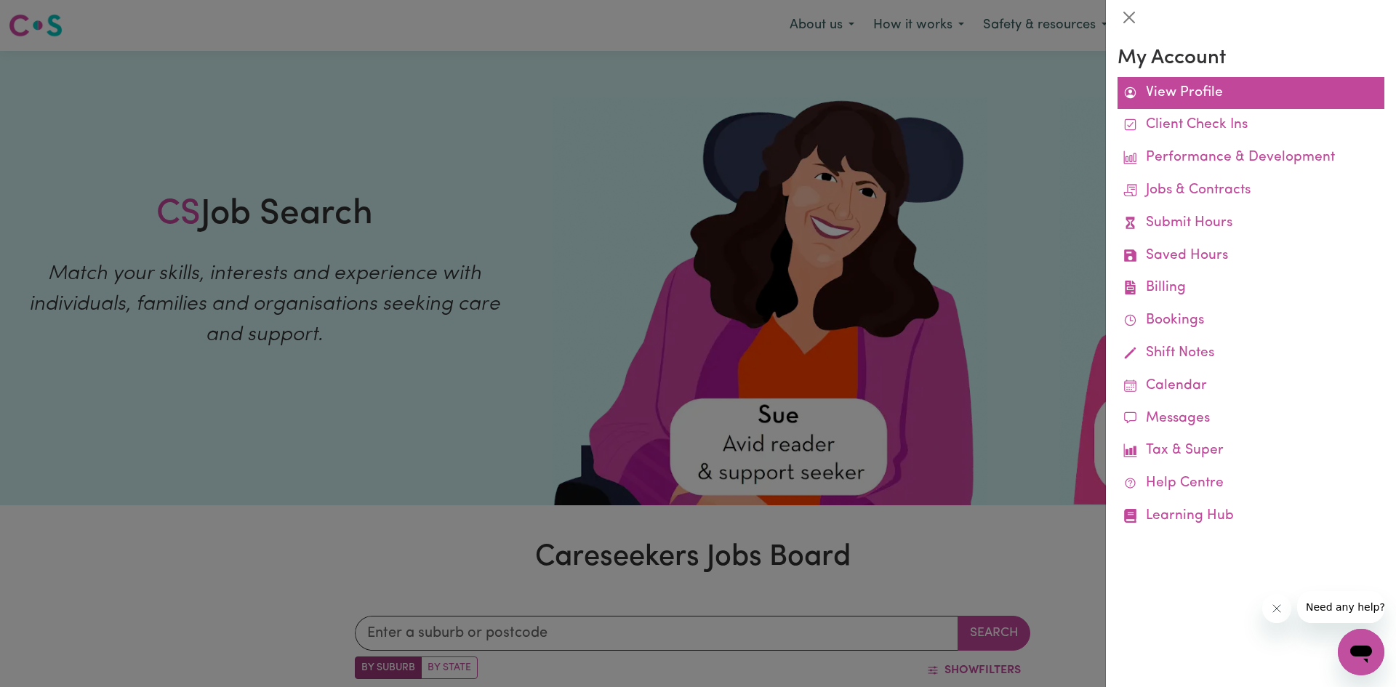
click at [1188, 97] on link "View Profile" at bounding box center [1250, 93] width 267 height 33
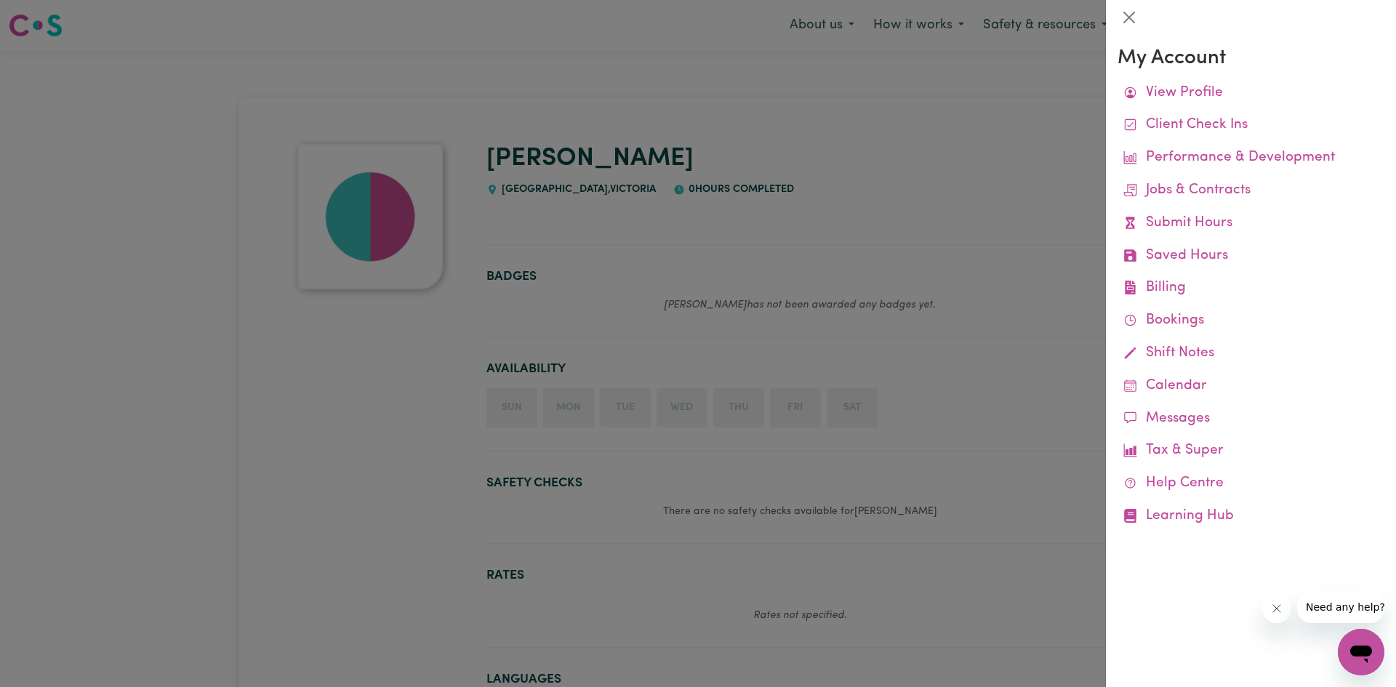
click at [513, 398] on div at bounding box center [698, 343] width 1396 height 687
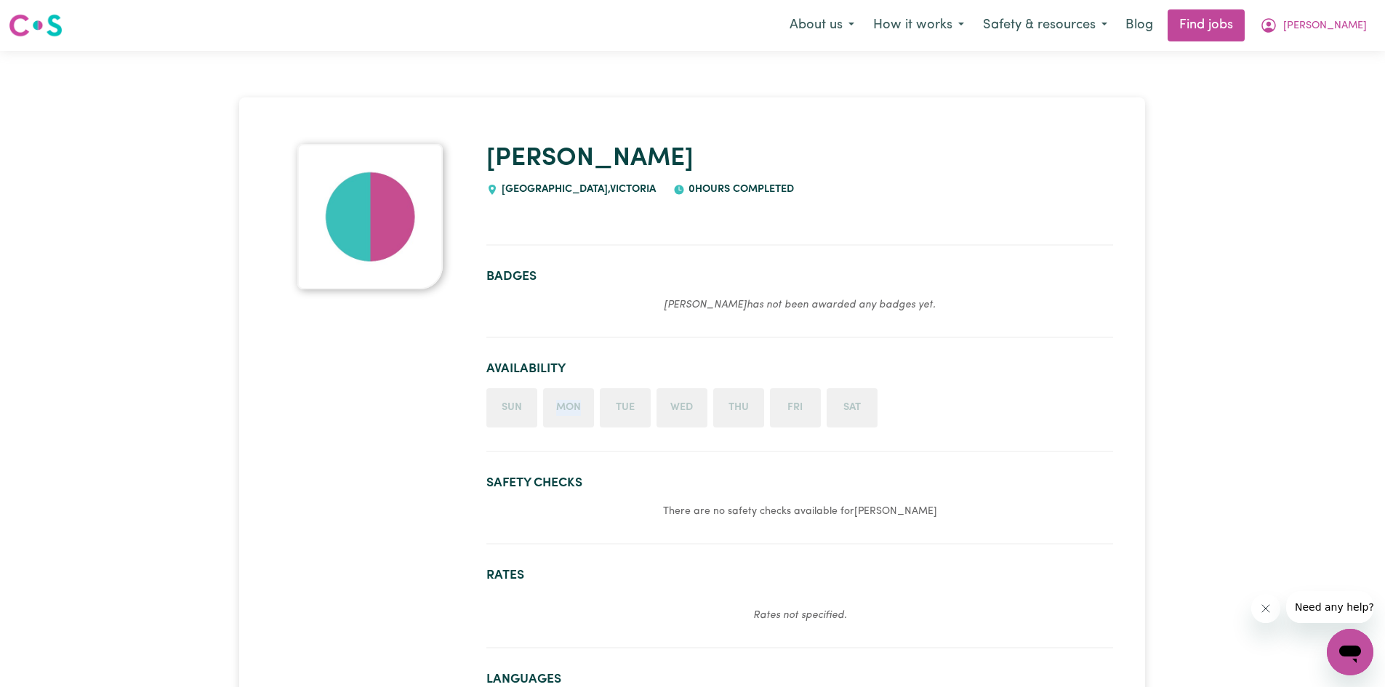
drag, startPoint x: 547, startPoint y: 399, endPoint x: 664, endPoint y: 414, distance: 117.2
click at [647, 414] on ul "Sun Mon Tue Wed Thu Fri Sat" at bounding box center [799, 407] width 627 height 39
drag, startPoint x: 740, startPoint y: 413, endPoint x: 843, endPoint y: 398, distance: 104.4
click at [843, 398] on ul "Sun Mon Tue Wed Thu Fri Sat" at bounding box center [799, 407] width 627 height 39
click at [879, 395] on ul "Sun Mon Tue Wed Thu Fri Sat" at bounding box center [799, 407] width 627 height 39
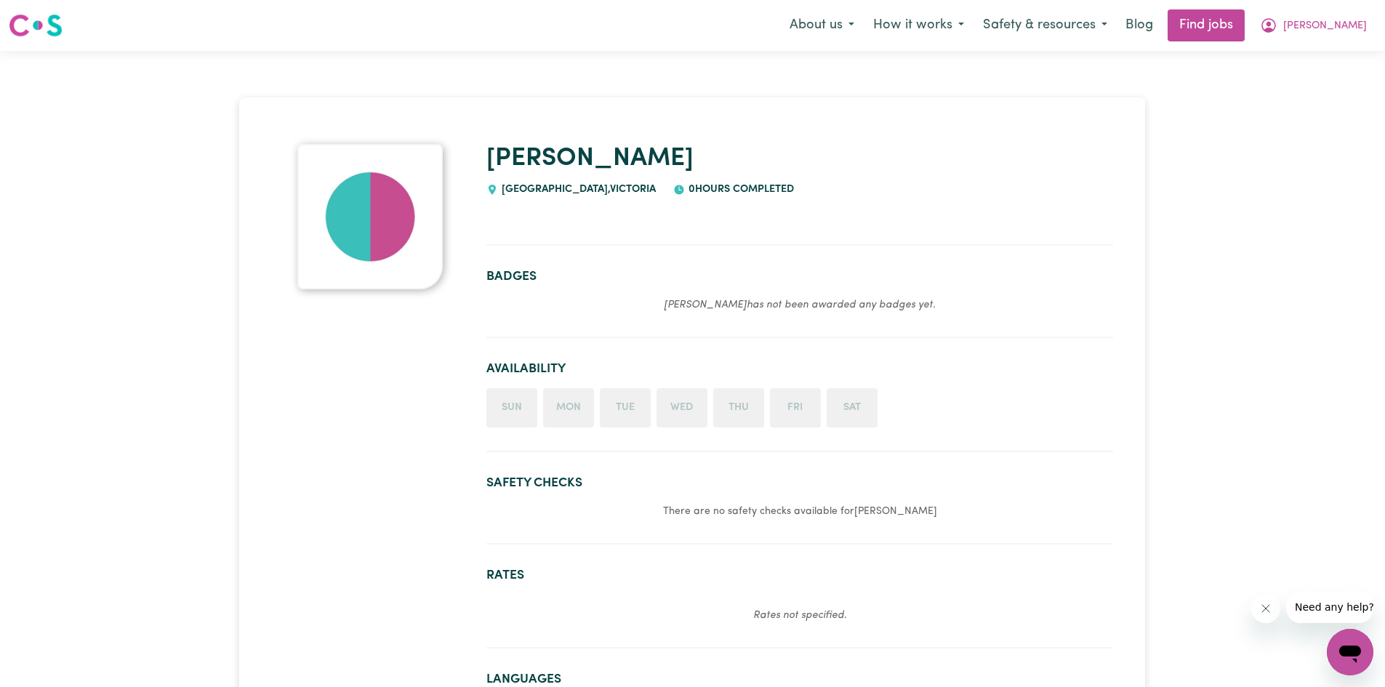
drag, startPoint x: 997, startPoint y: 401, endPoint x: 651, endPoint y: 374, distance: 347.2
click at [997, 401] on ul "Sun Mon Tue Wed Thu Fri Sat" at bounding box center [799, 407] width 627 height 39
drag, startPoint x: 696, startPoint y: 302, endPoint x: 530, endPoint y: 285, distance: 166.6
click at [974, 278] on section "Badges [PERSON_NAME] has not been awarded any badges yet." at bounding box center [799, 297] width 627 height 81
click at [527, 283] on h2 "Badges" at bounding box center [799, 276] width 627 height 15
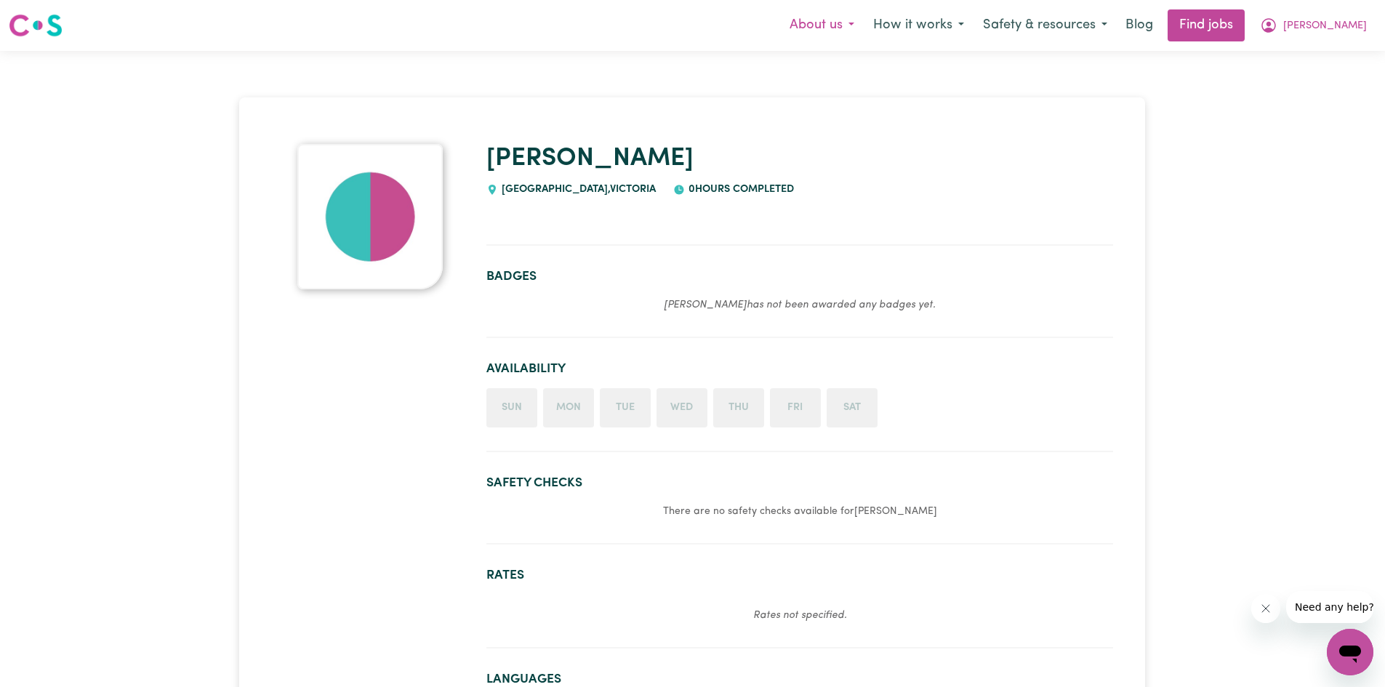
click at [864, 29] on button "About us" at bounding box center [822, 25] width 84 height 31
click at [1069, 277] on h2 "Badges" at bounding box center [799, 276] width 627 height 15
drag, startPoint x: 1344, startPoint y: 22, endPoint x: 1323, endPoint y: 34, distance: 23.8
click at [1333, 25] on span "[PERSON_NAME]" at bounding box center [1325, 26] width 84 height 16
click at [385, 193] on img at bounding box center [369, 216] width 145 height 145
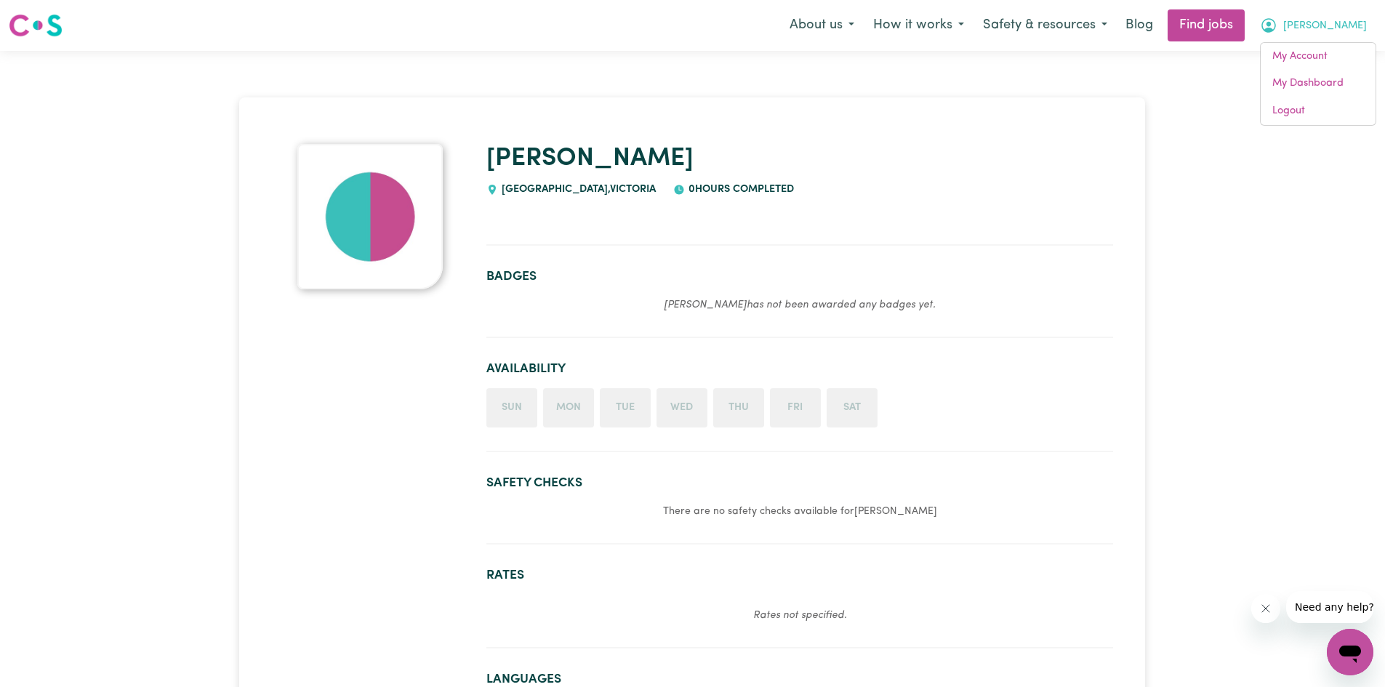
drag, startPoint x: 385, startPoint y: 193, endPoint x: 803, endPoint y: 237, distance: 420.3
click at [803, 237] on section at bounding box center [799, 233] width 627 height 25
click at [1338, 19] on span "[PERSON_NAME]" at bounding box center [1325, 26] width 84 height 16
click at [1303, 92] on link "My Dashboard" at bounding box center [1318, 84] width 115 height 28
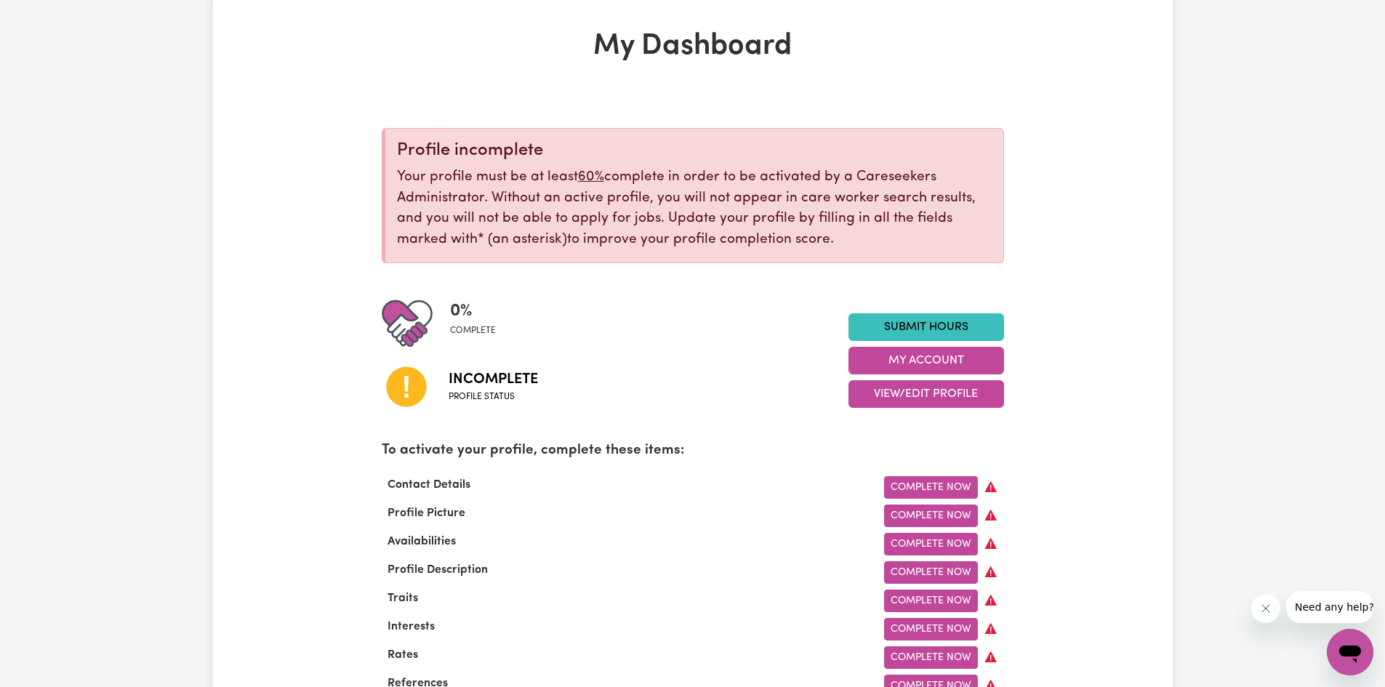
scroll to position [145, 0]
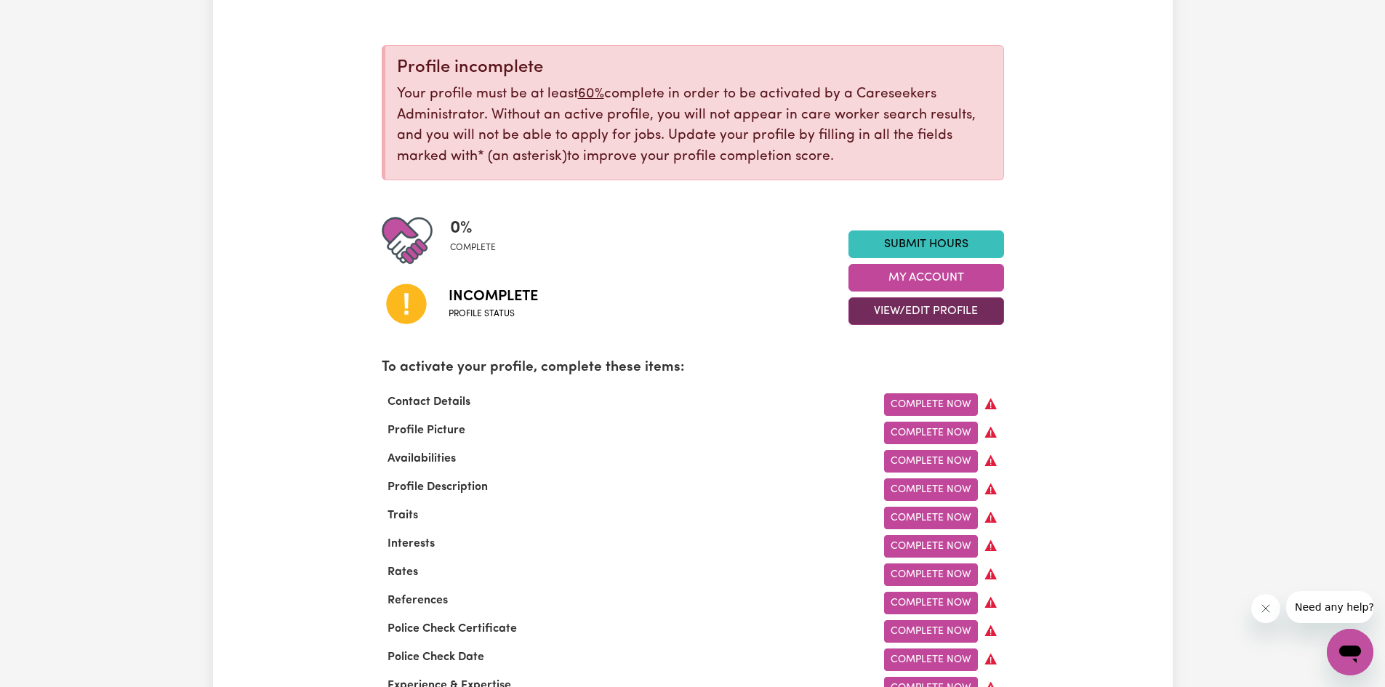
click at [966, 315] on button "View/Edit Profile" at bounding box center [926, 311] width 156 height 28
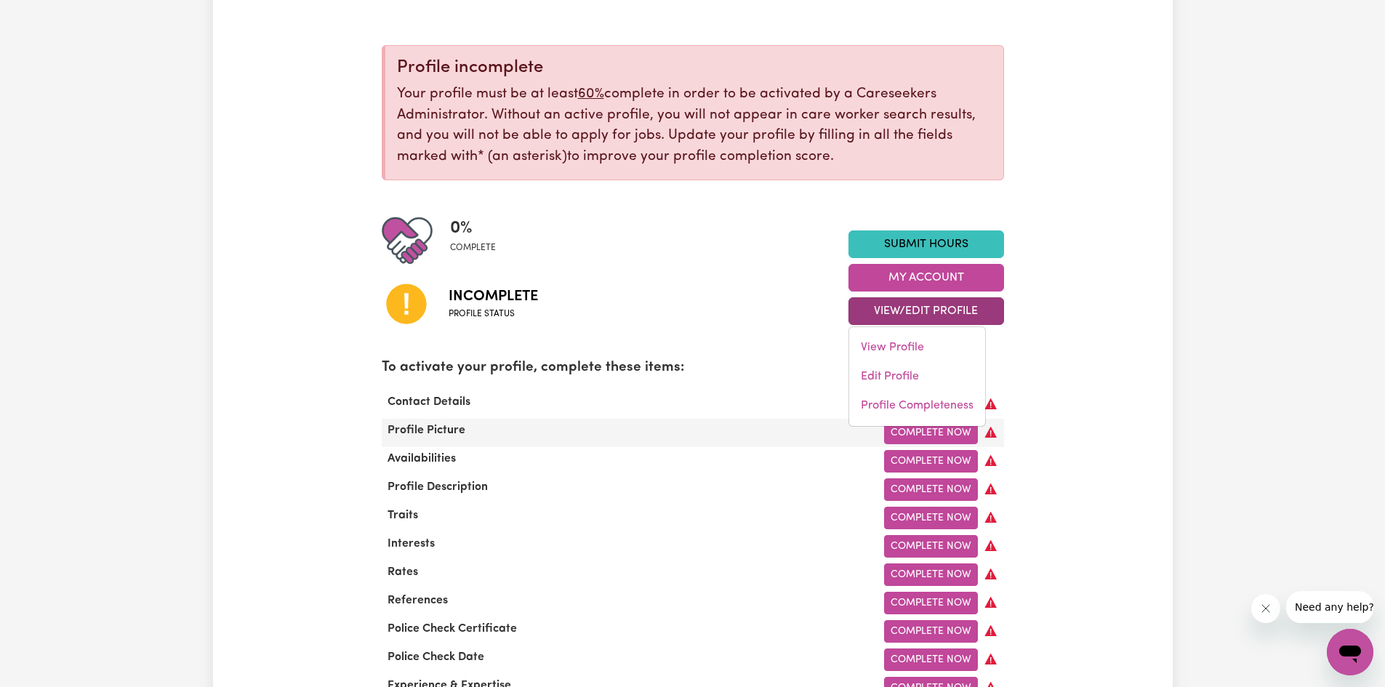
click at [766, 440] on div "Complete Now" at bounding box center [825, 433] width 373 height 23
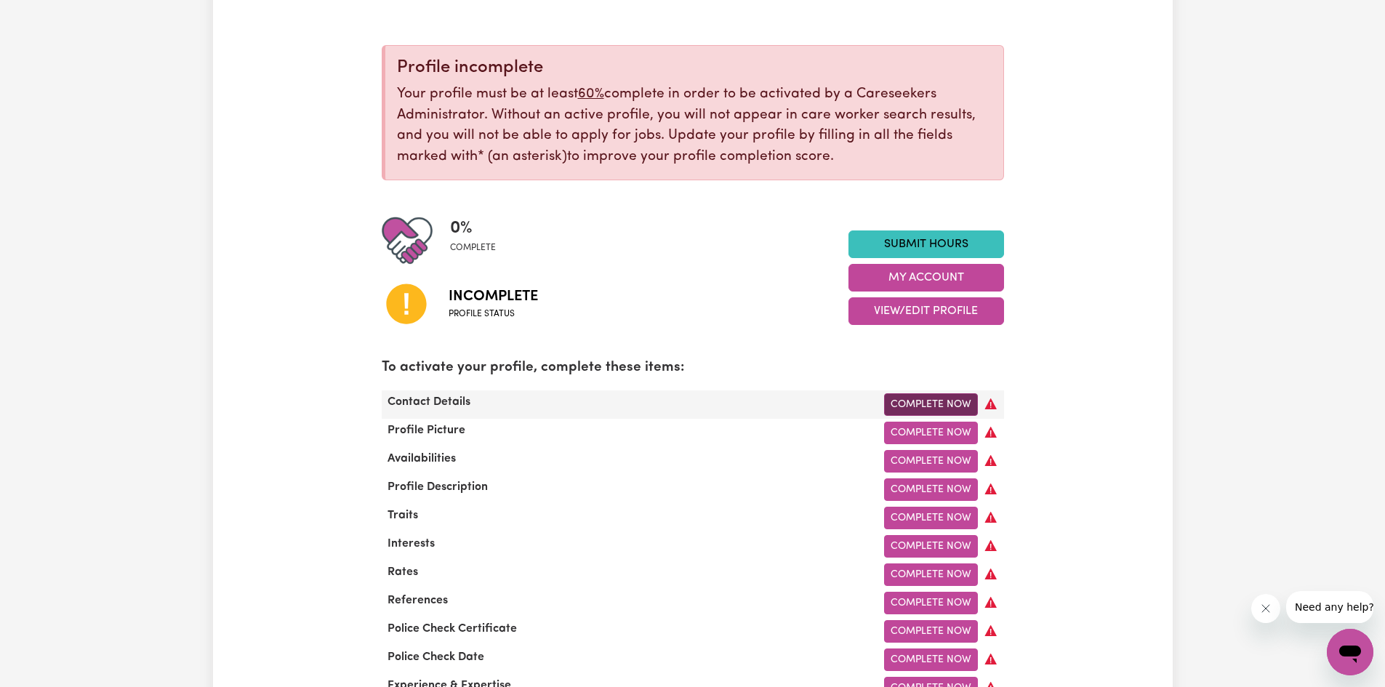
click at [919, 415] on link "Complete Now" at bounding box center [931, 404] width 94 height 23
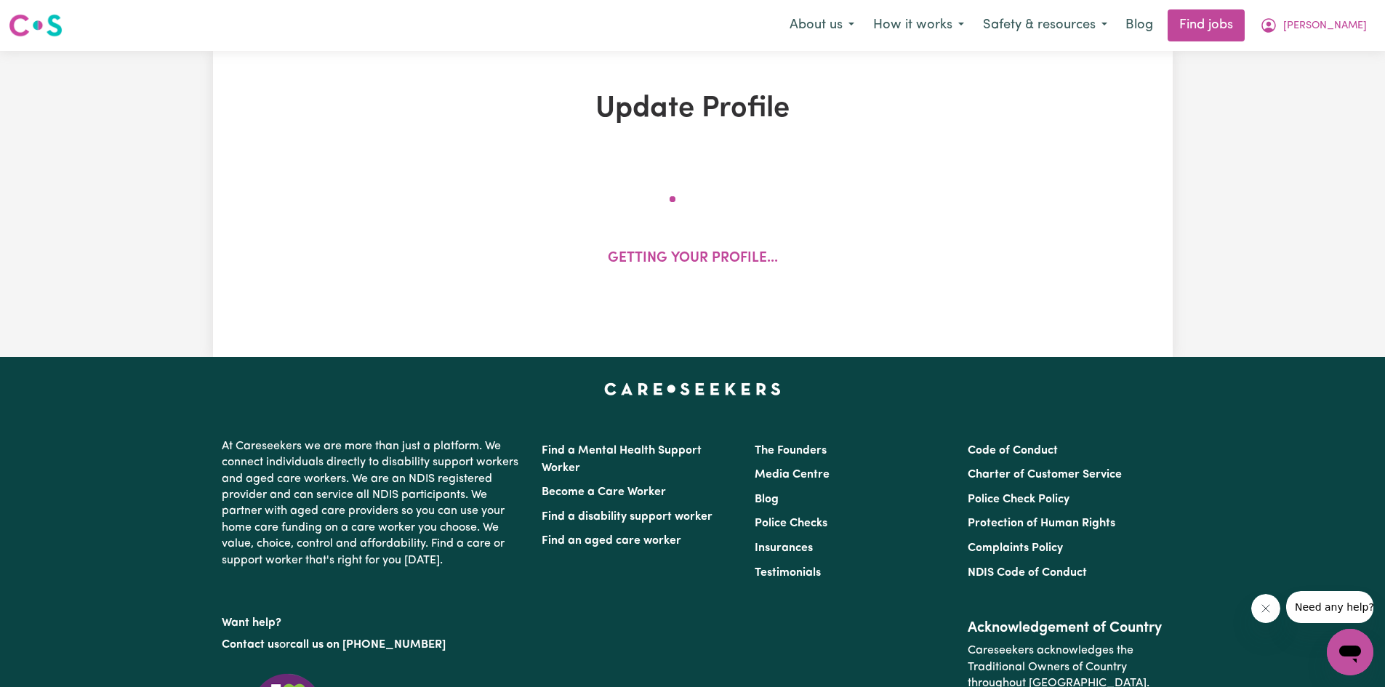
select select "Studying a healthcare related degree or qualification"
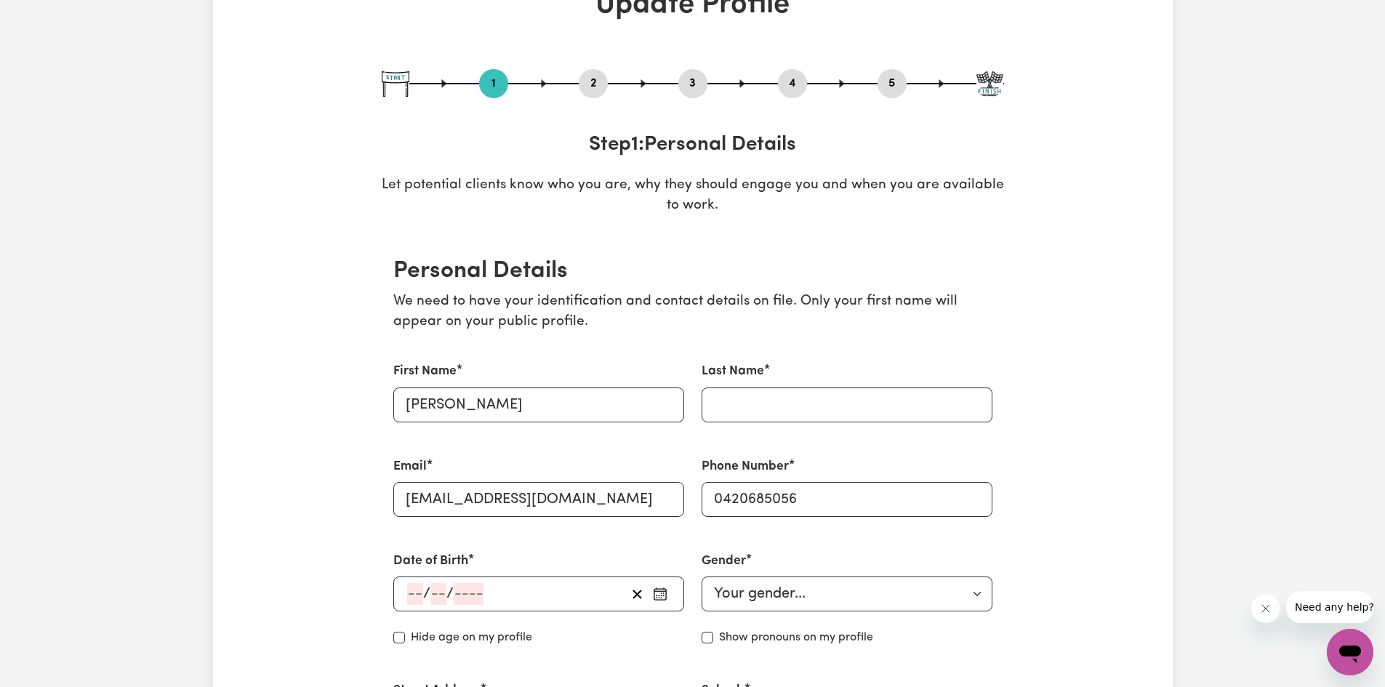
scroll to position [364, 0]
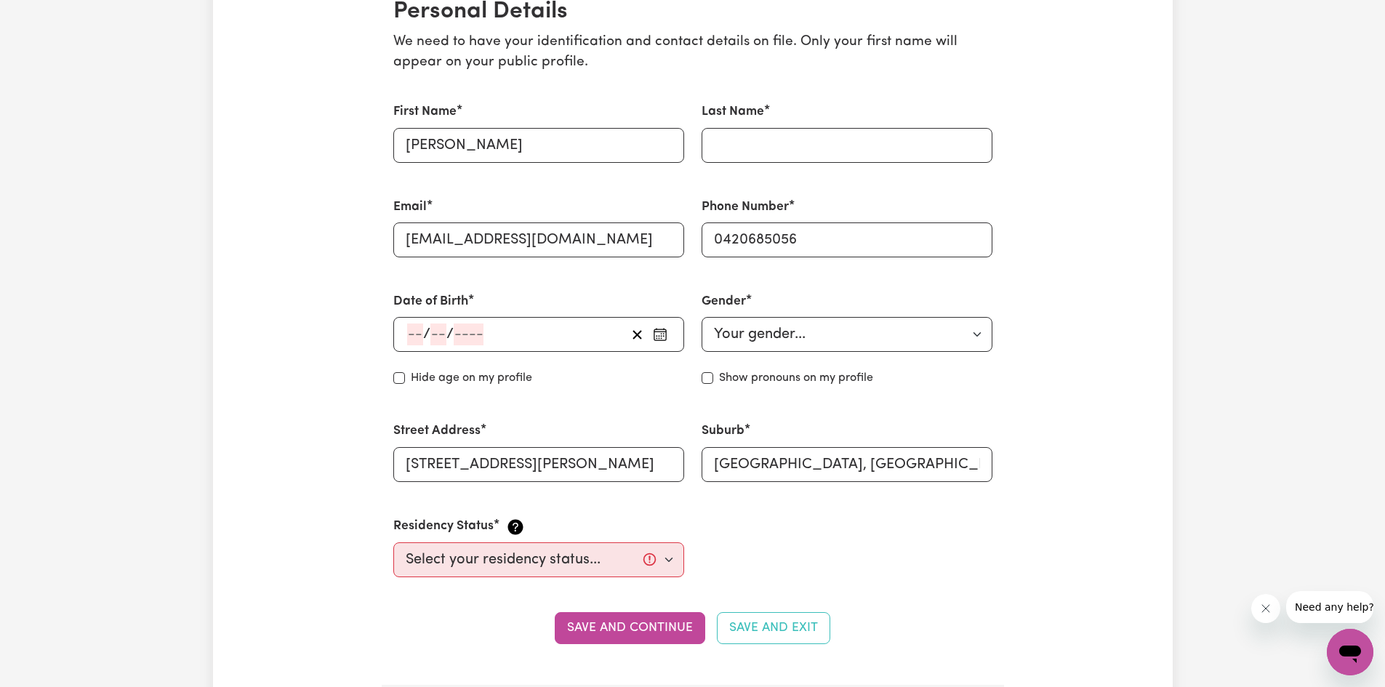
drag, startPoint x: 664, startPoint y: 331, endPoint x: 597, endPoint y: 387, distance: 87.2
click at [662, 331] on icon "button" at bounding box center [660, 334] width 15 height 15
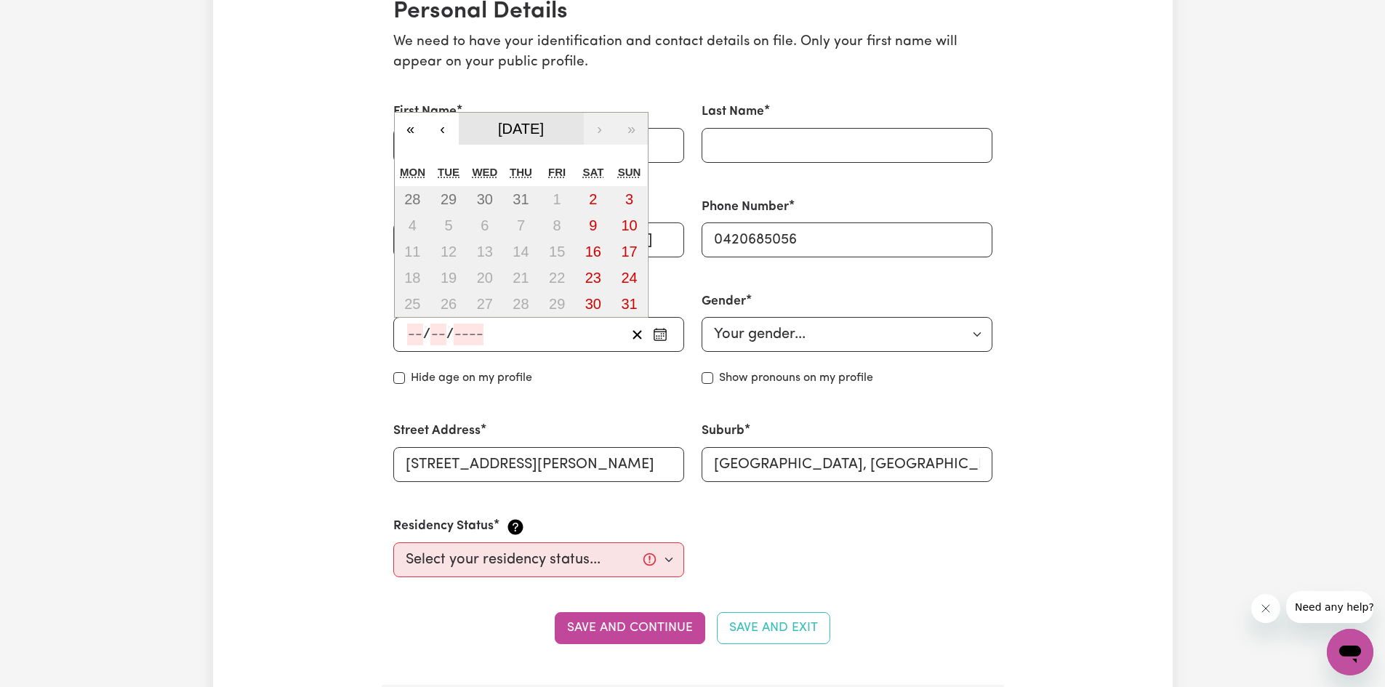
click at [523, 132] on span "[DATE]" at bounding box center [521, 129] width 46 height 16
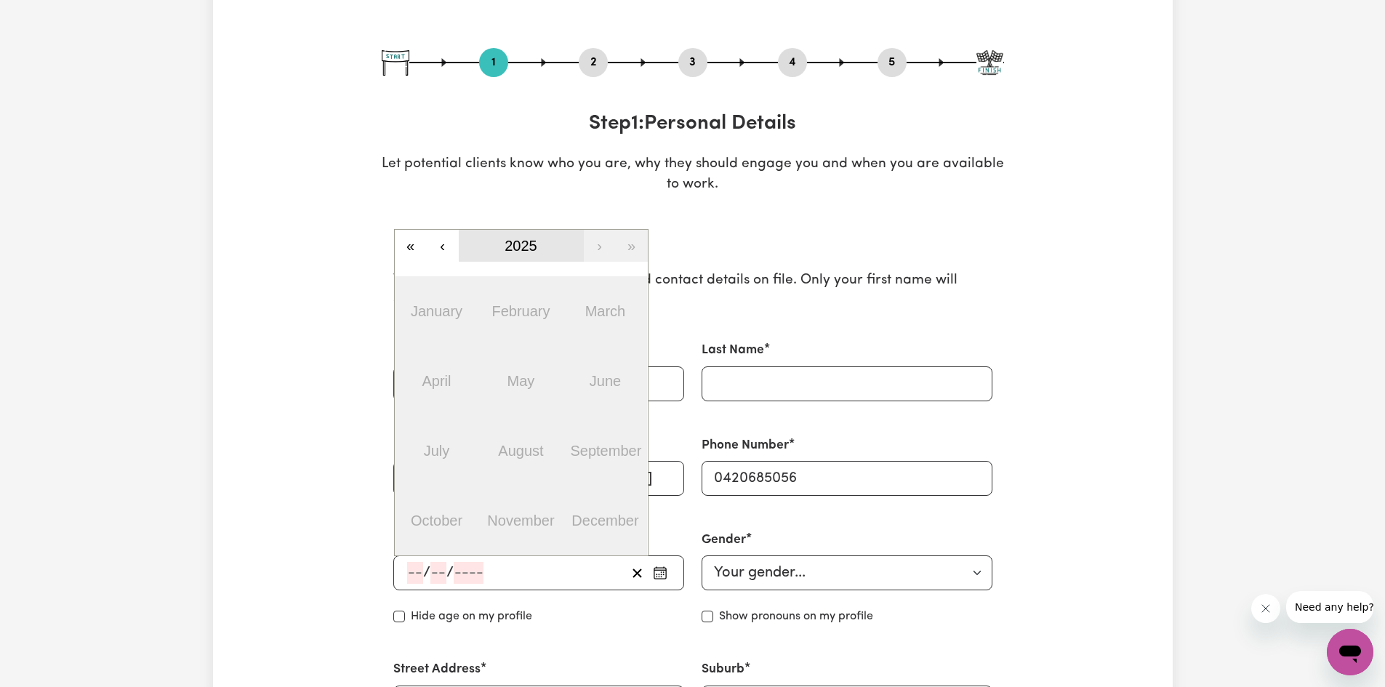
scroll to position [73, 0]
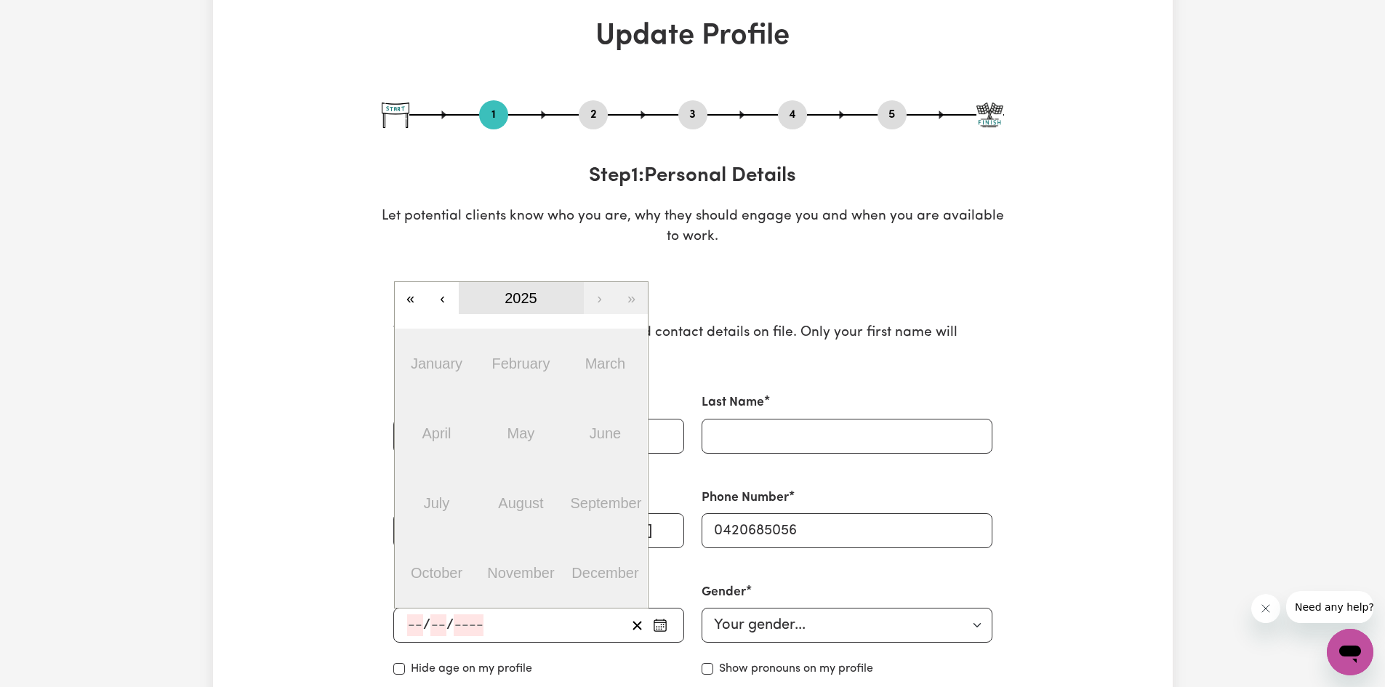
drag, startPoint x: 571, startPoint y: 294, endPoint x: 273, endPoint y: 464, distance: 343.2
click at [566, 295] on button "2025" at bounding box center [521, 298] width 125 height 32
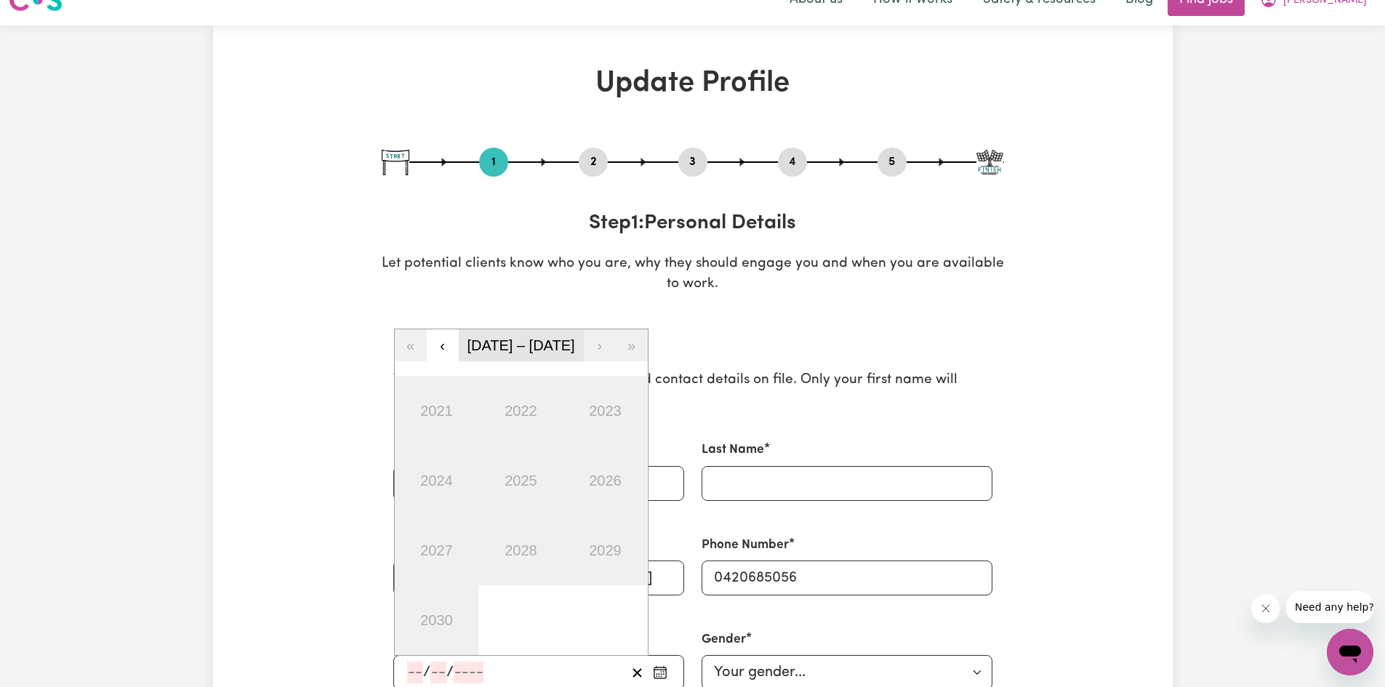
scroll to position [0, 0]
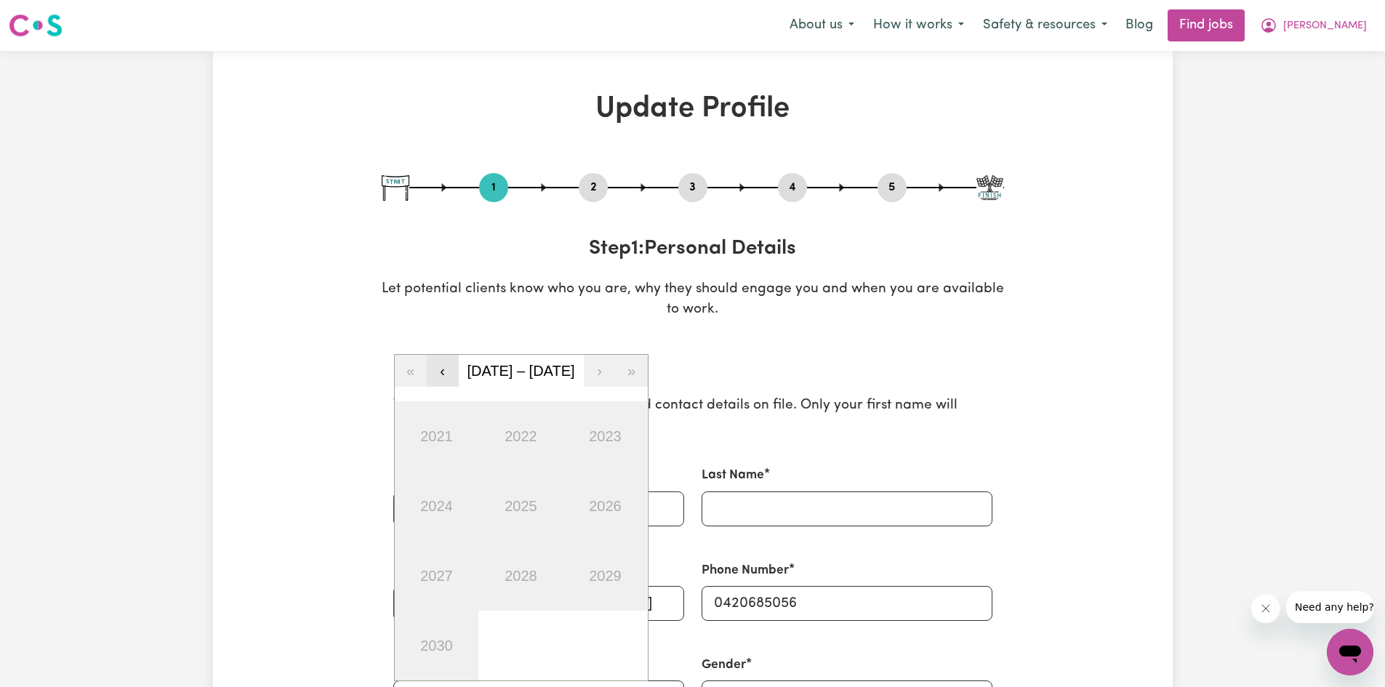
click at [446, 366] on button "‹" at bounding box center [443, 371] width 32 height 32
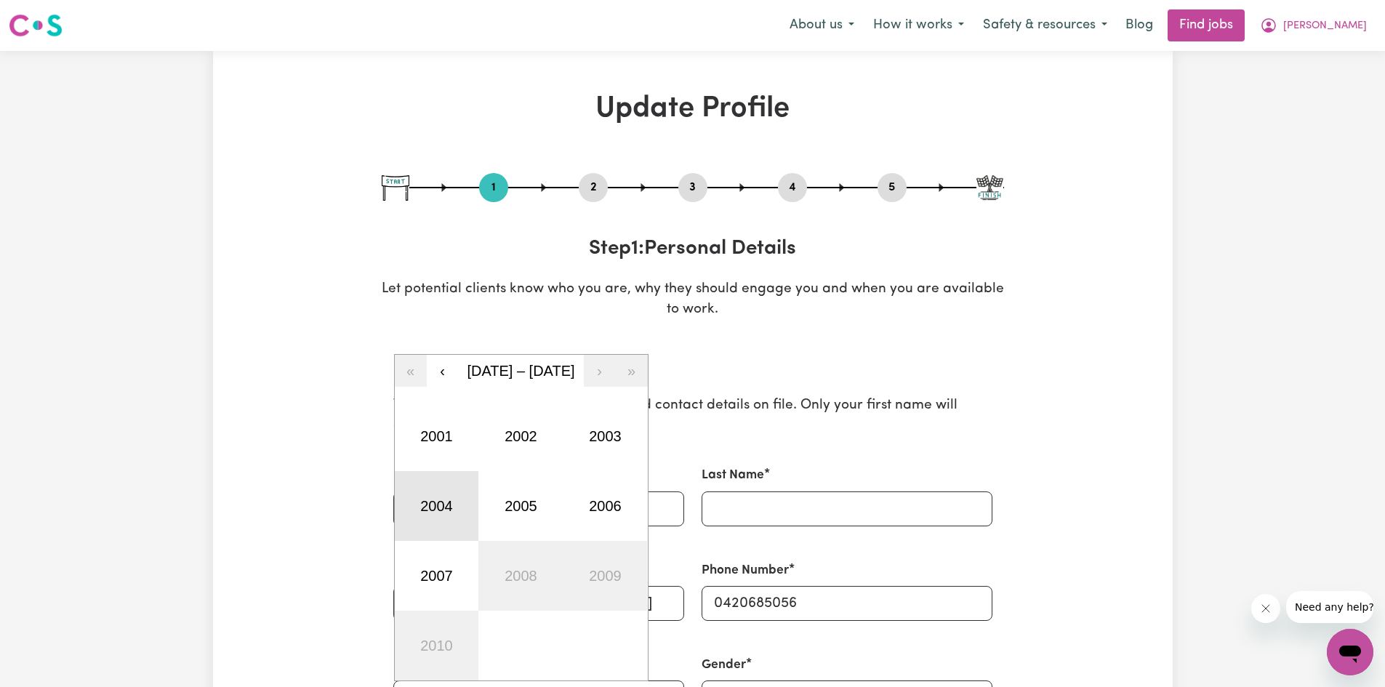
click at [448, 496] on button "2004" at bounding box center [437, 506] width 84 height 70
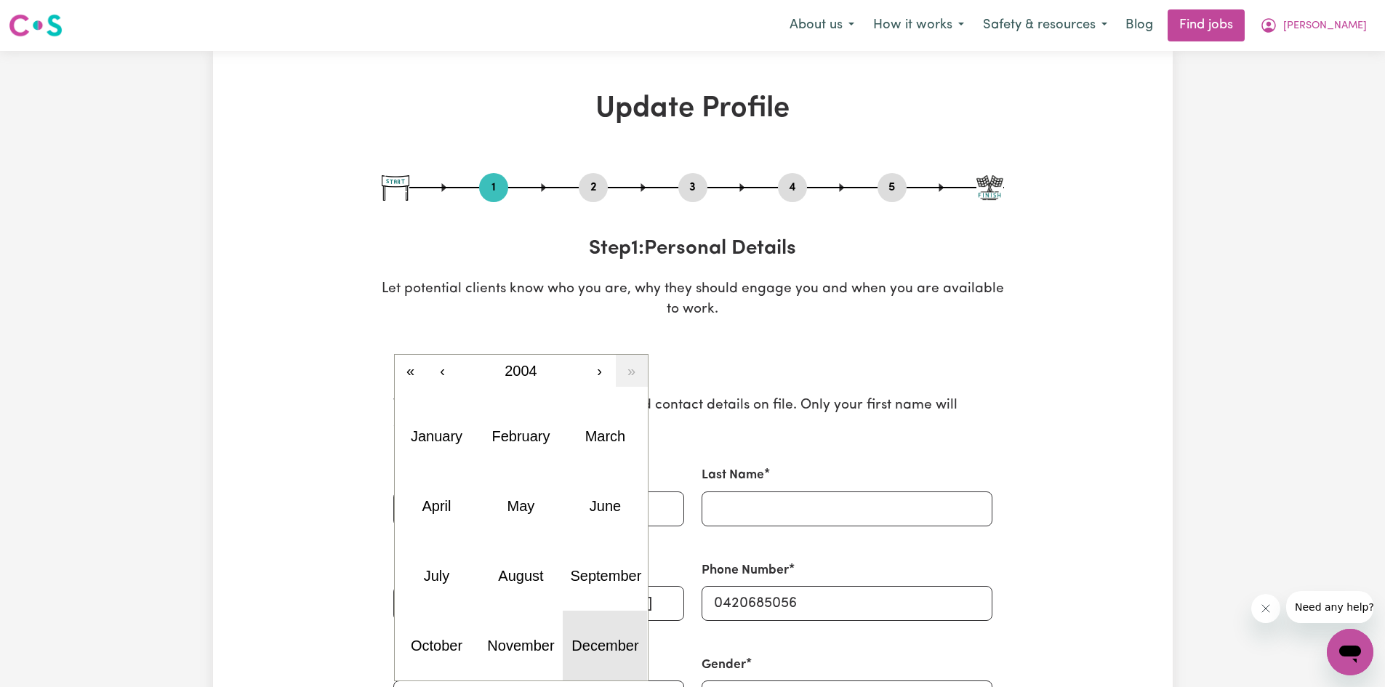
click at [603, 638] on abbr "December" at bounding box center [604, 646] width 67 height 16
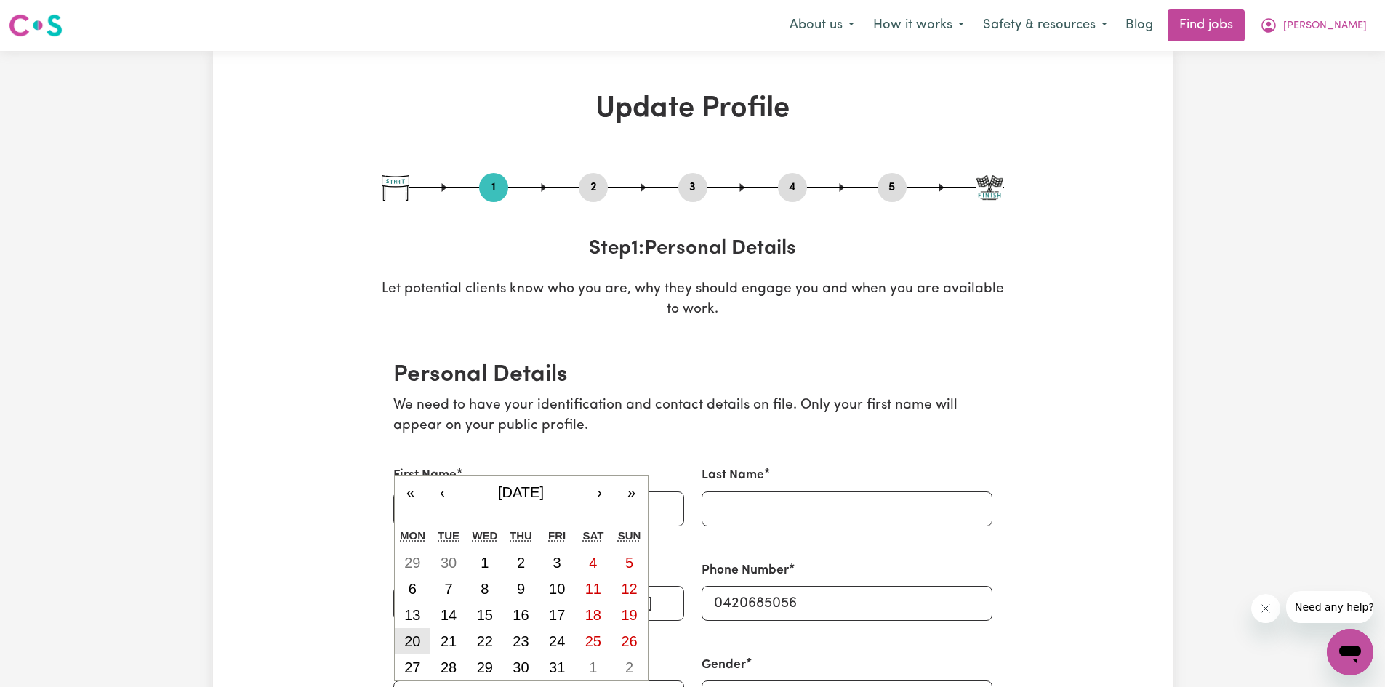
click at [425, 635] on button "20" at bounding box center [413, 641] width 36 height 26
type input "[DATE]"
type input "20"
type input "12"
type input "2004"
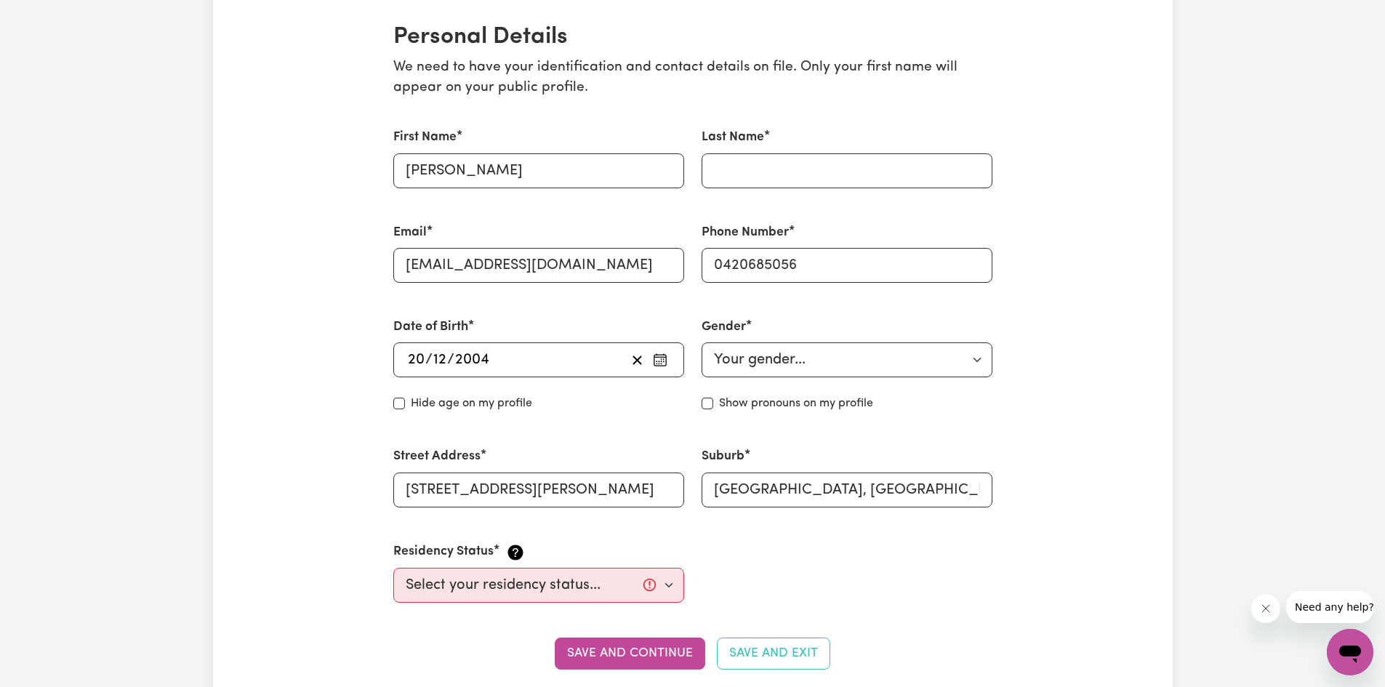
scroll to position [364, 0]
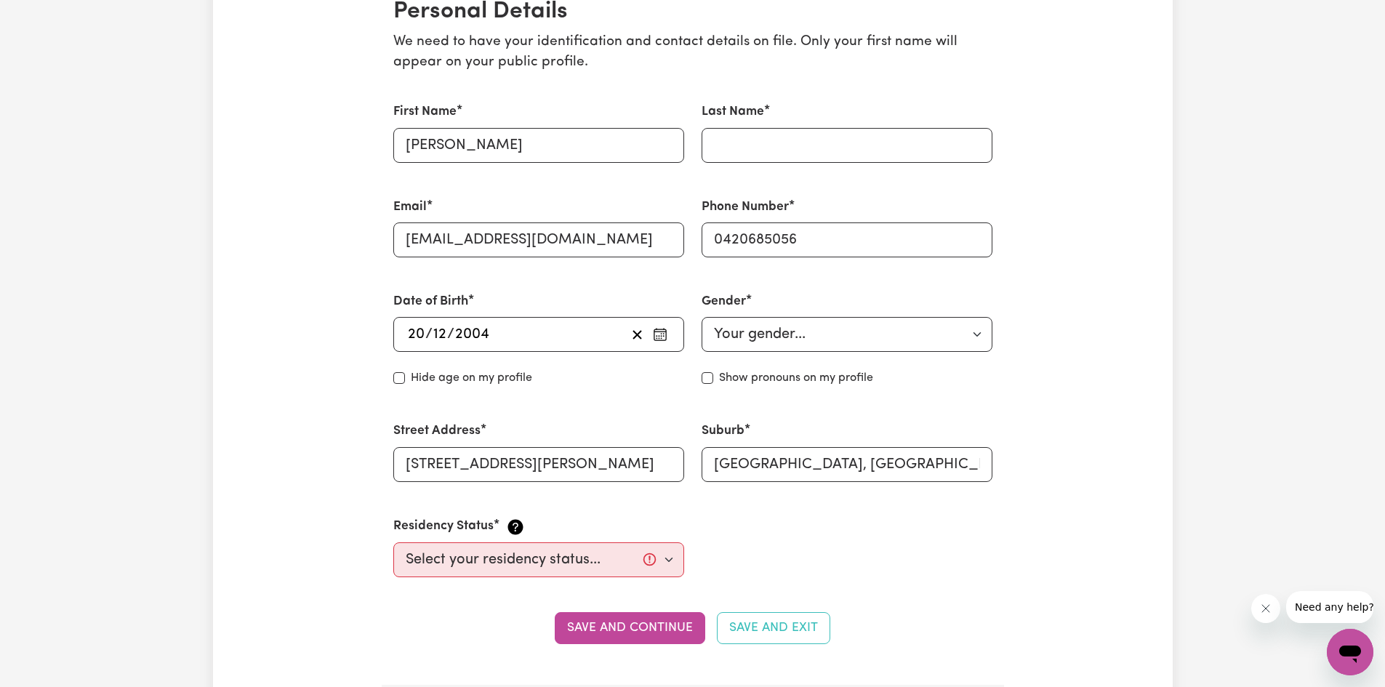
drag, startPoint x: 503, startPoint y: 381, endPoint x: 490, endPoint y: 434, distance: 54.7
click at [503, 380] on label "Hide age on my profile" at bounding box center [471, 377] width 121 height 17
click at [405, 380] on input "Hide age" at bounding box center [399, 378] width 12 height 12
checkbox input "true"
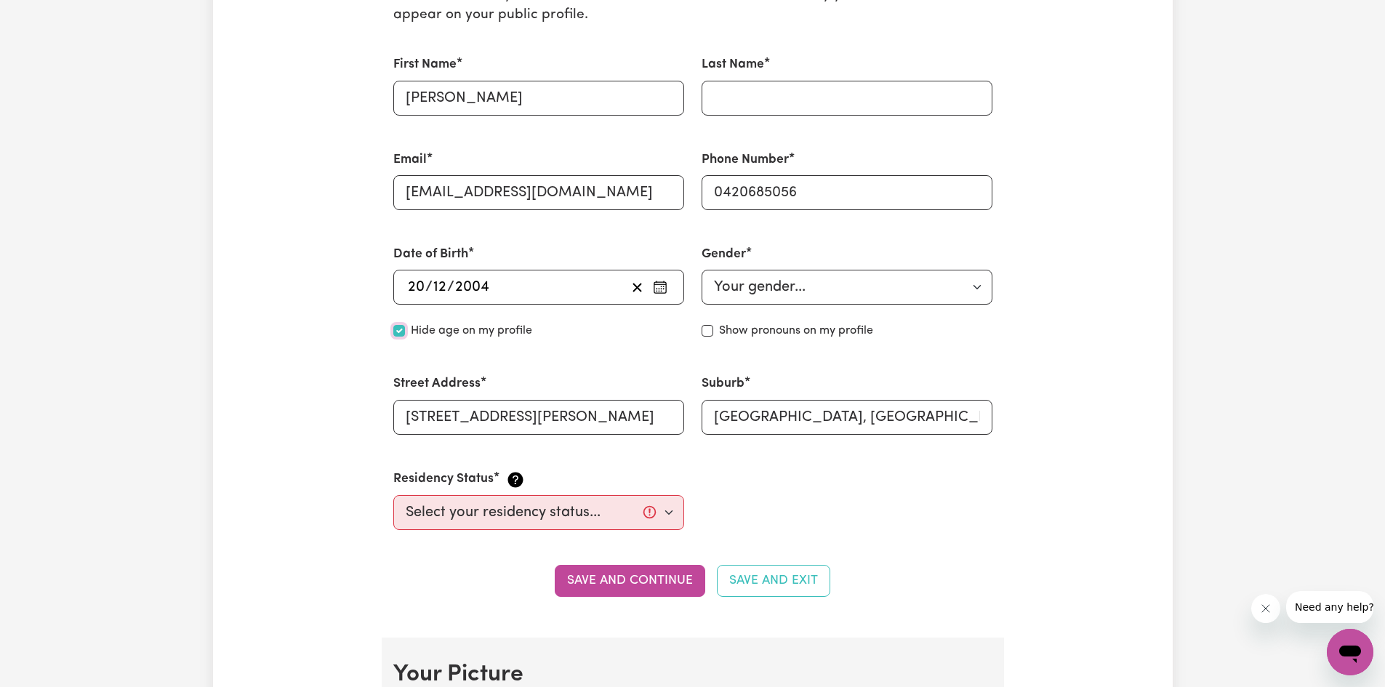
scroll to position [436, 0]
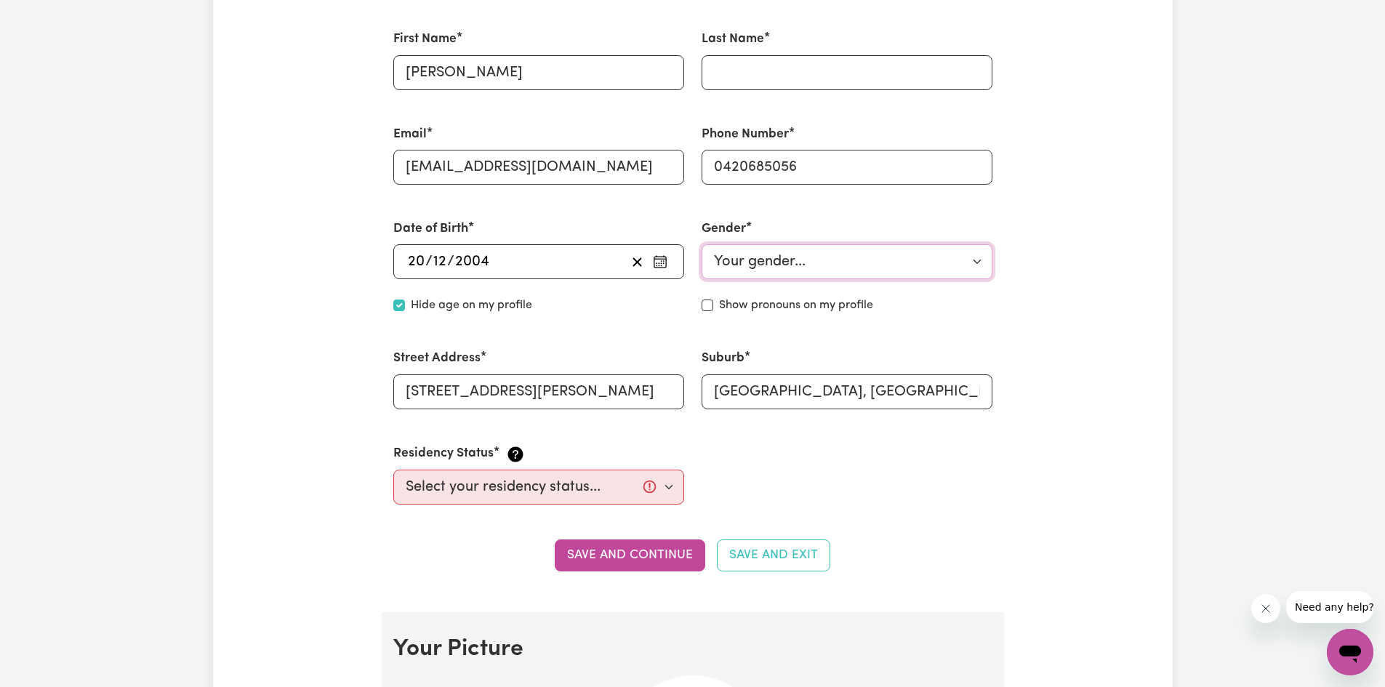
click at [767, 262] on select "Your gender... [DEMOGRAPHIC_DATA] [DEMOGRAPHIC_DATA] [DEMOGRAPHIC_DATA] Other P…" at bounding box center [847, 261] width 291 height 35
select select "[DEMOGRAPHIC_DATA]"
click at [702, 244] on select "Your gender... [DEMOGRAPHIC_DATA] [DEMOGRAPHIC_DATA] [DEMOGRAPHIC_DATA] Other P…" at bounding box center [847, 261] width 291 height 35
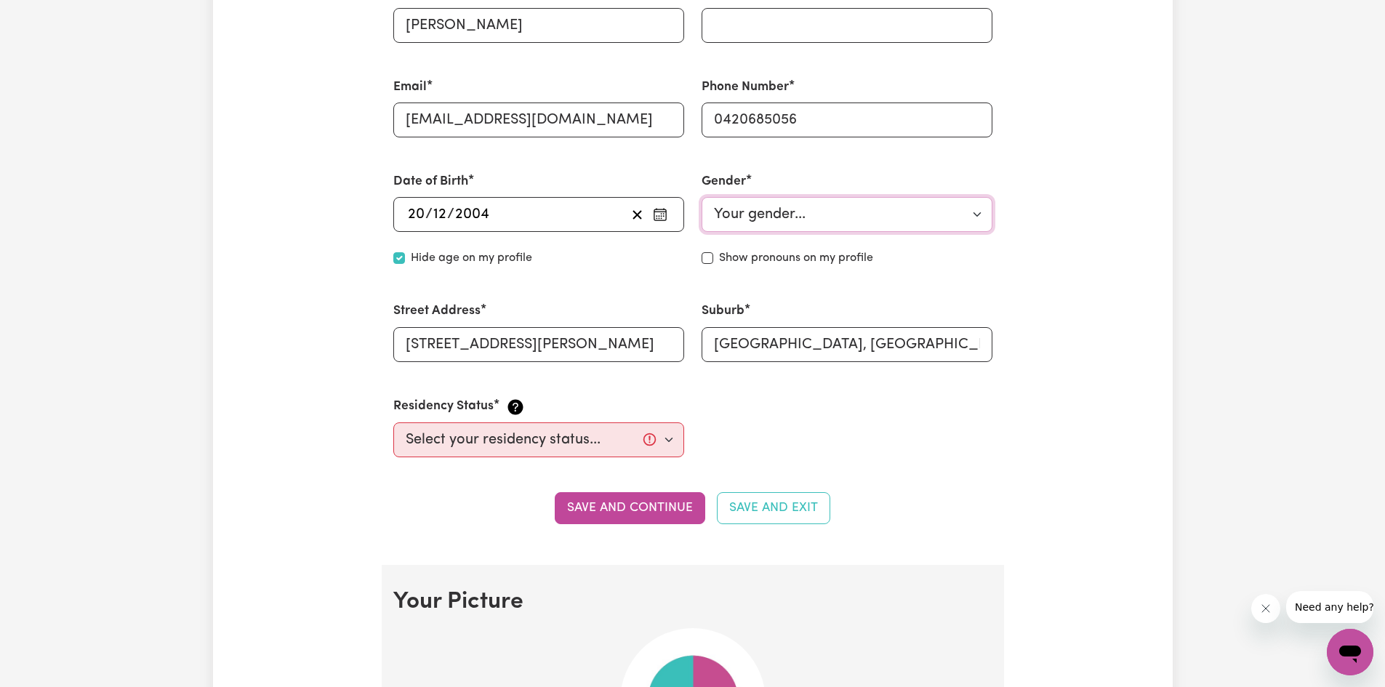
scroll to position [509, 0]
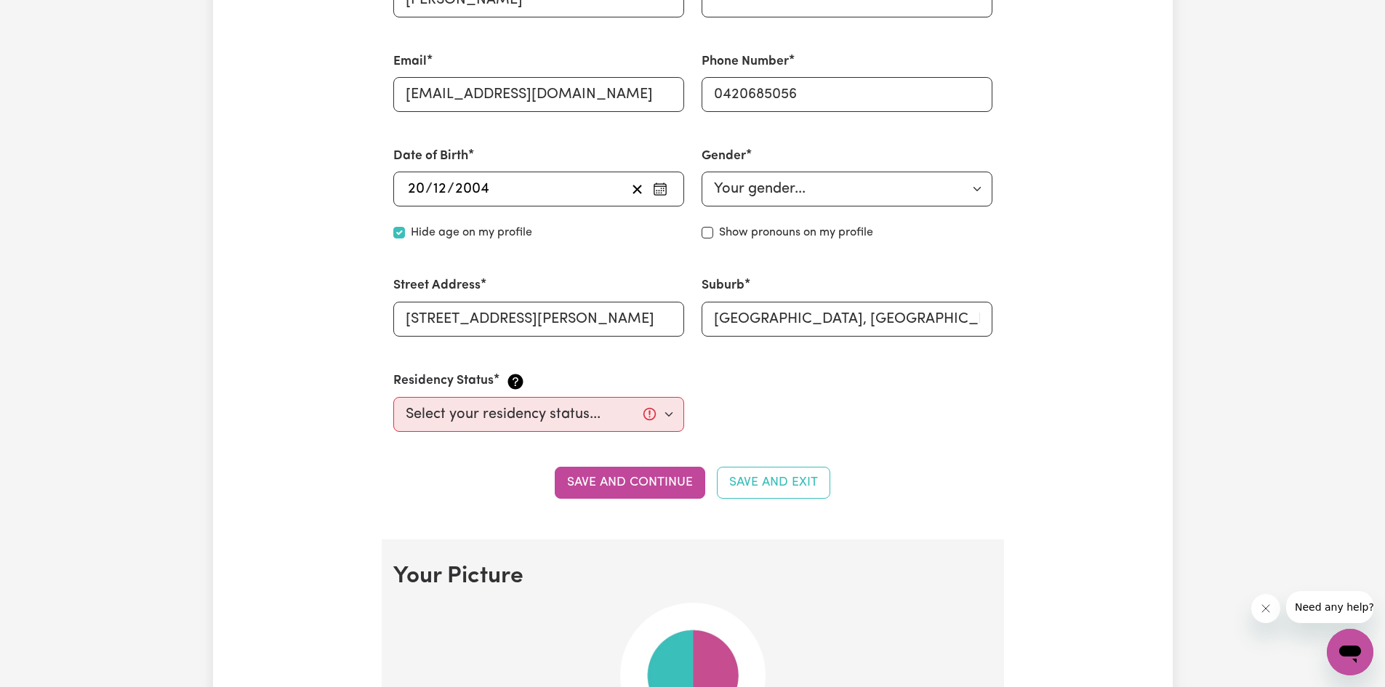
drag, startPoint x: 801, startPoint y: 239, endPoint x: 787, endPoint y: 241, distance: 13.9
click at [796, 239] on label "Show pronouns on my profile" at bounding box center [796, 232] width 154 height 17
click at [717, 233] on div "Show pronouns on my profile" at bounding box center [847, 232] width 291 height 17
drag, startPoint x: 603, startPoint y: 418, endPoint x: 551, endPoint y: 429, distance: 53.5
click at [601, 418] on select "Select your residency status... [DEMOGRAPHIC_DATA] citizen Australian PR [DEMOG…" at bounding box center [538, 414] width 291 height 35
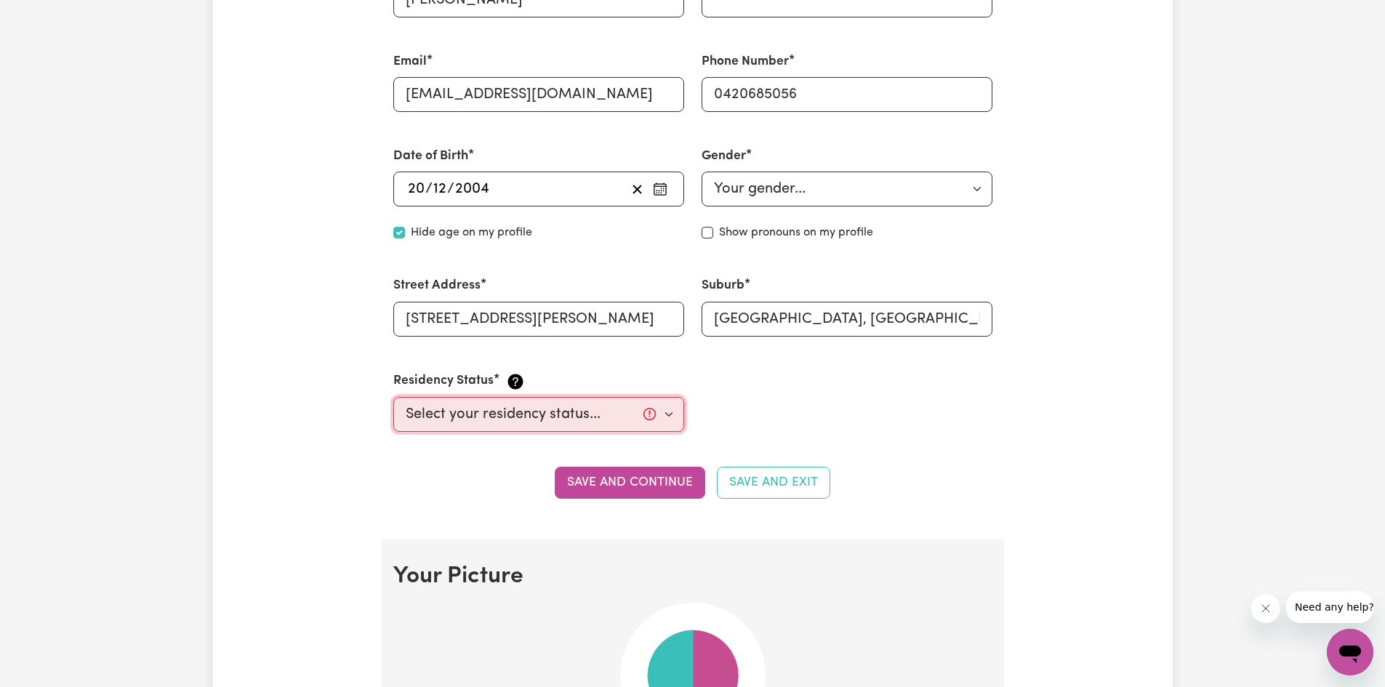
select select "Student Visa"
click at [393, 397] on select "Select your residency status... [DEMOGRAPHIC_DATA] citizen Australian PR [DEMOG…" at bounding box center [538, 414] width 291 height 35
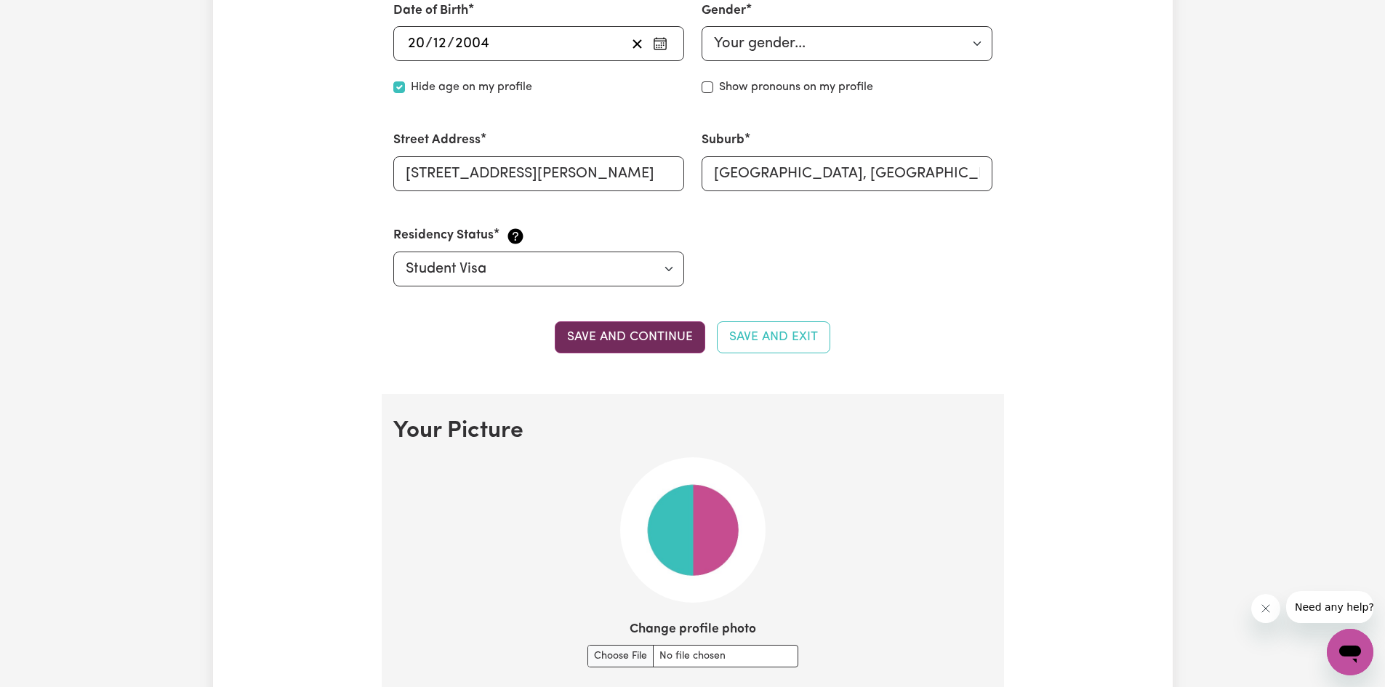
drag, startPoint x: 627, startPoint y: 363, endPoint x: 640, endPoint y: 337, distance: 29.3
click at [640, 337] on section "Personal Details We need to have your identification and contact details on fil…" at bounding box center [693, 39] width 622 height 710
click at [643, 334] on button "Save and continue" at bounding box center [630, 337] width 150 height 32
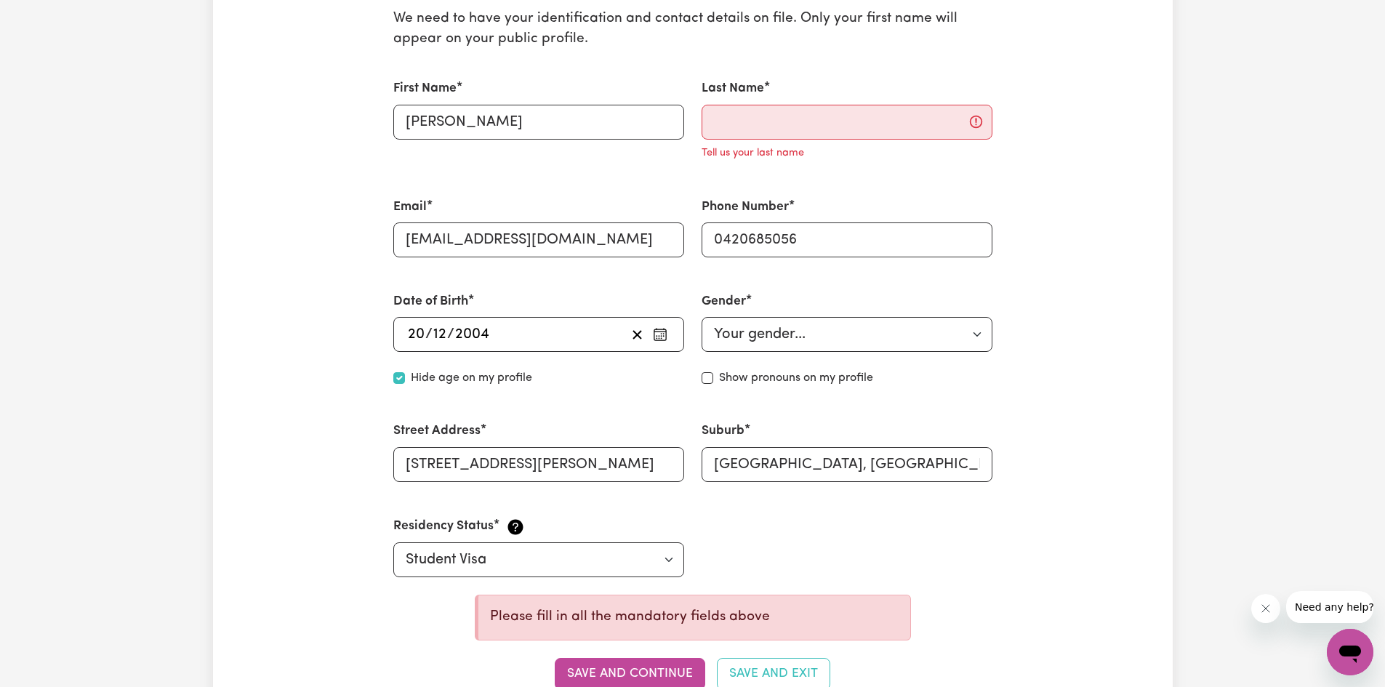
scroll to position [241, 0]
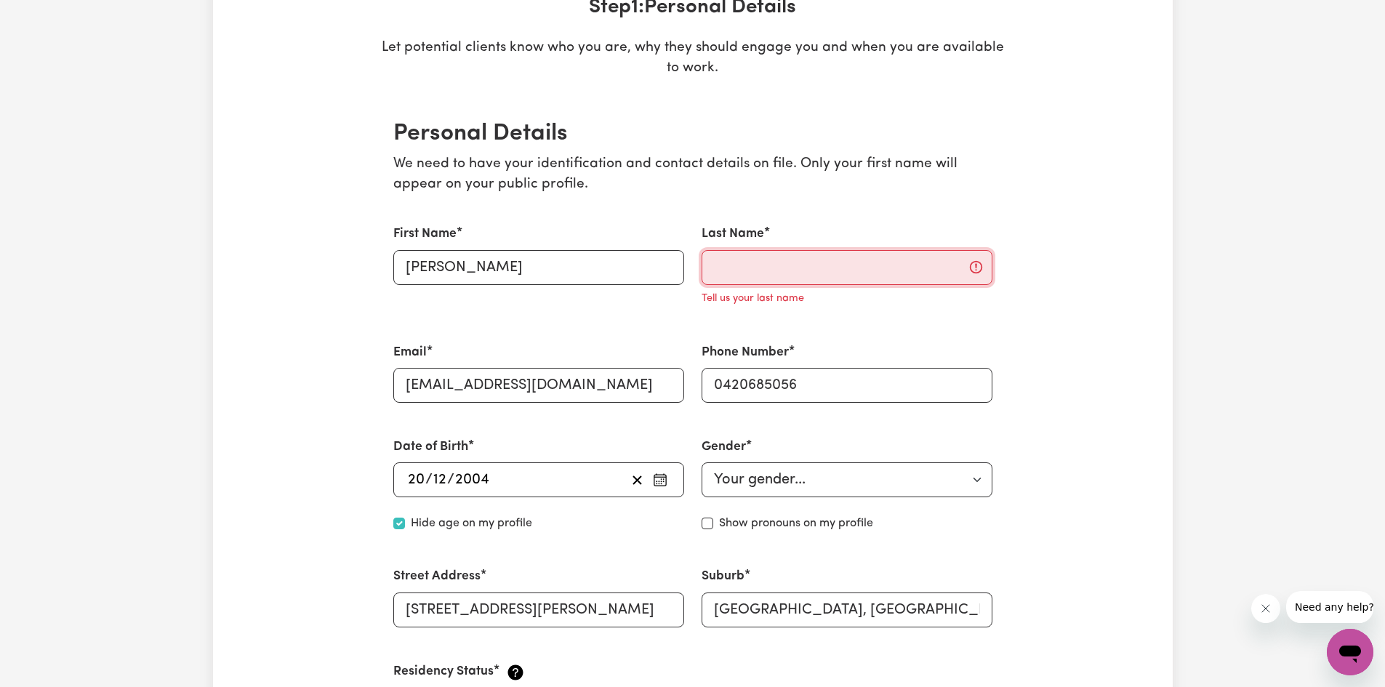
click at [766, 258] on input "Last Name" at bounding box center [847, 267] width 291 height 35
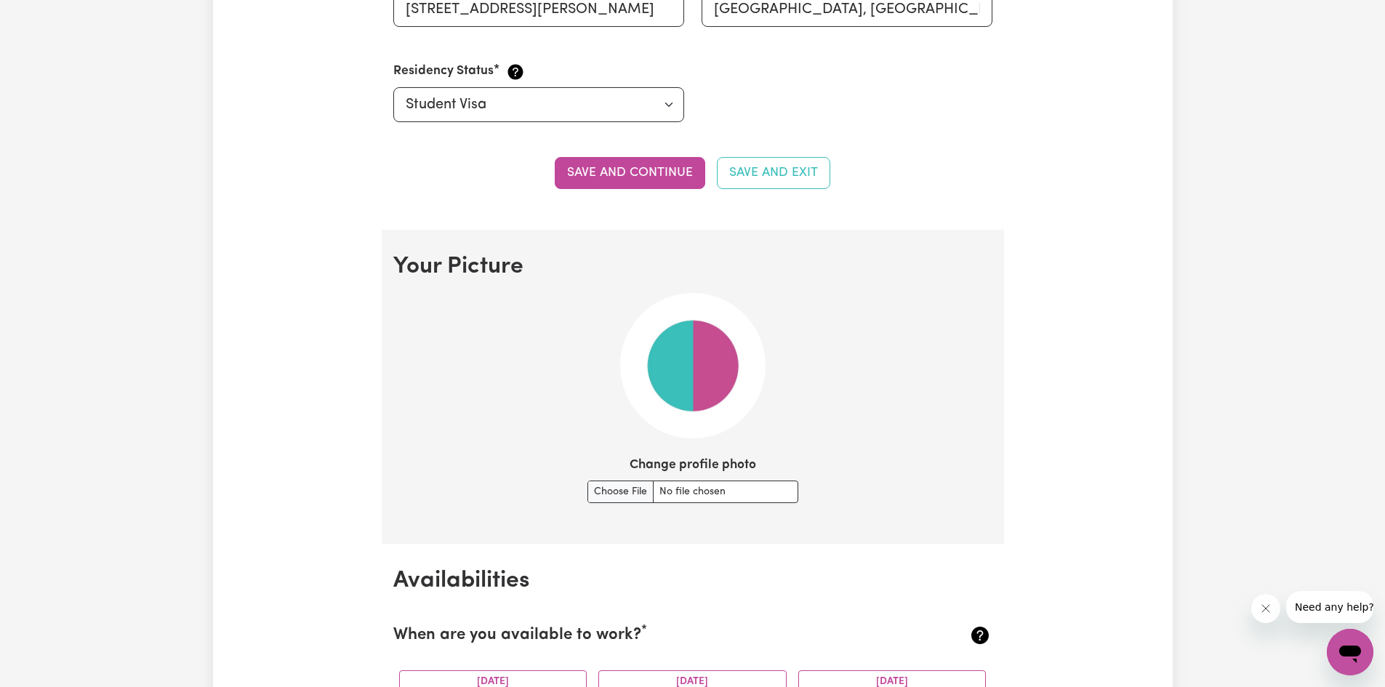
scroll to position [896, 0]
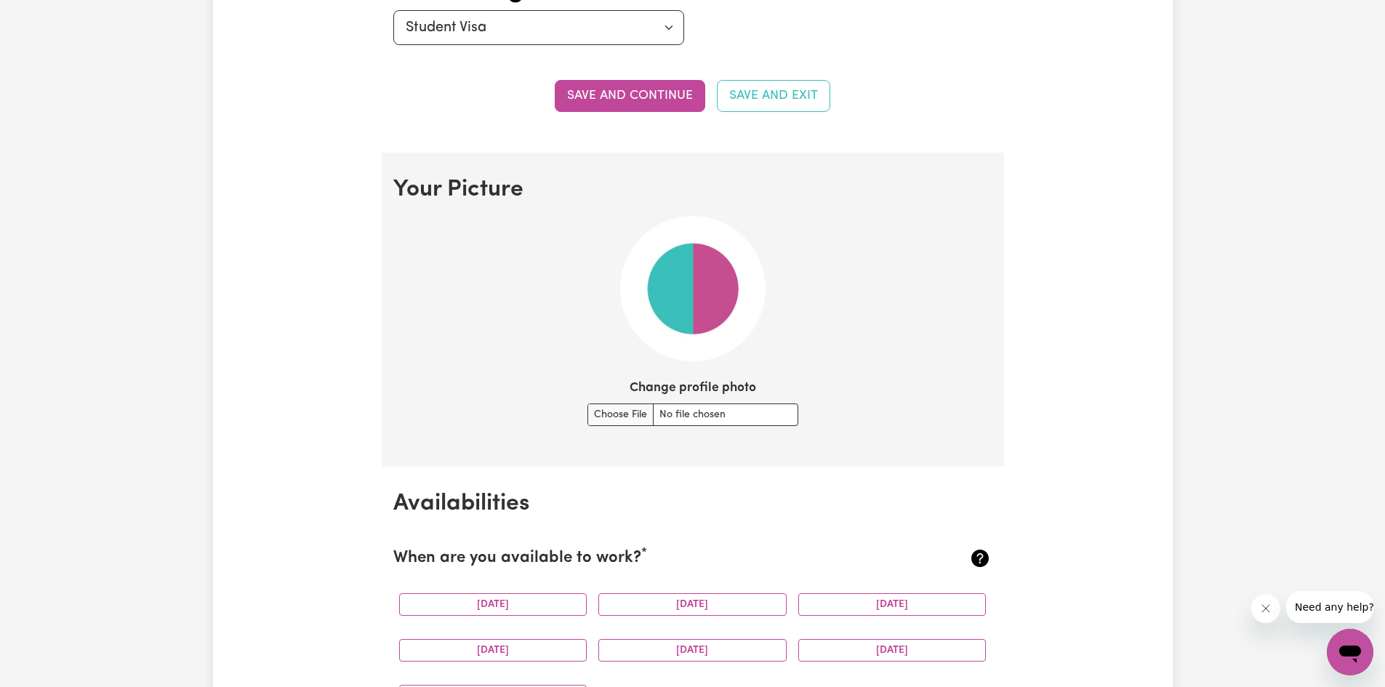
type input "kaur"
click at [648, 86] on button "Save and continue" at bounding box center [630, 96] width 150 height 32
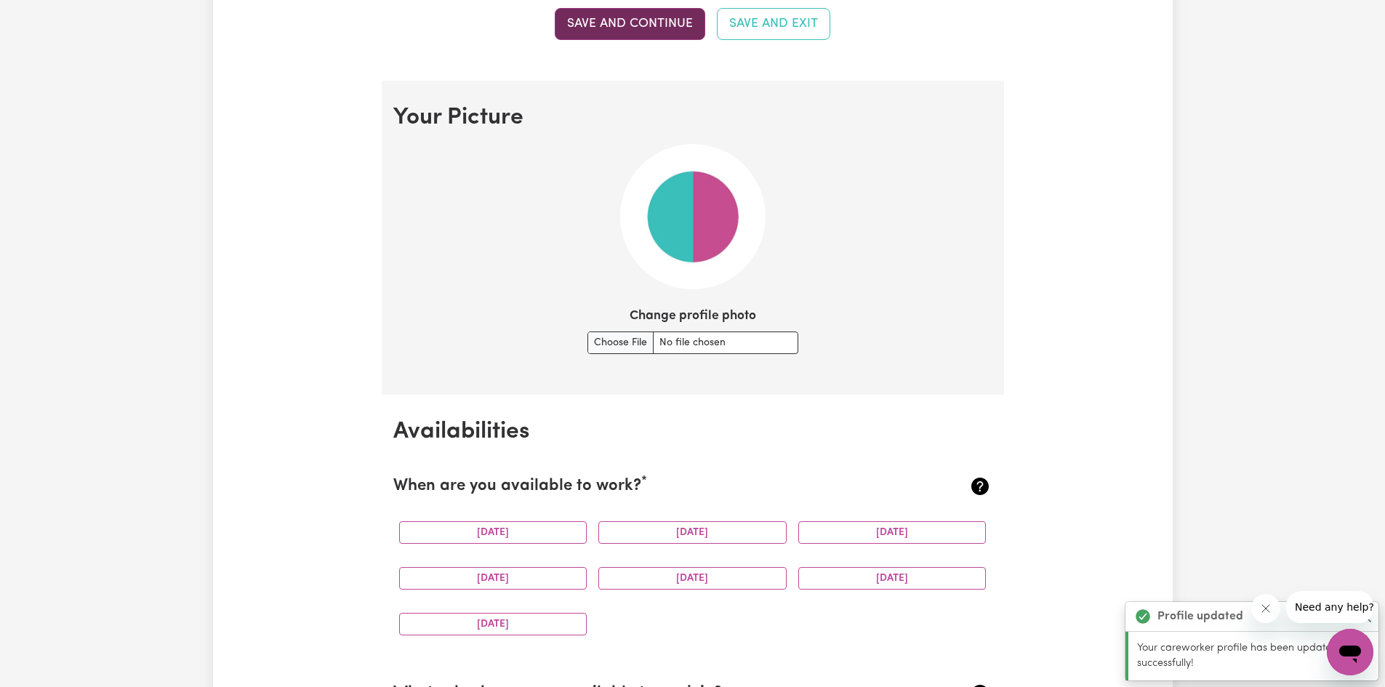
scroll to position [1048, 0]
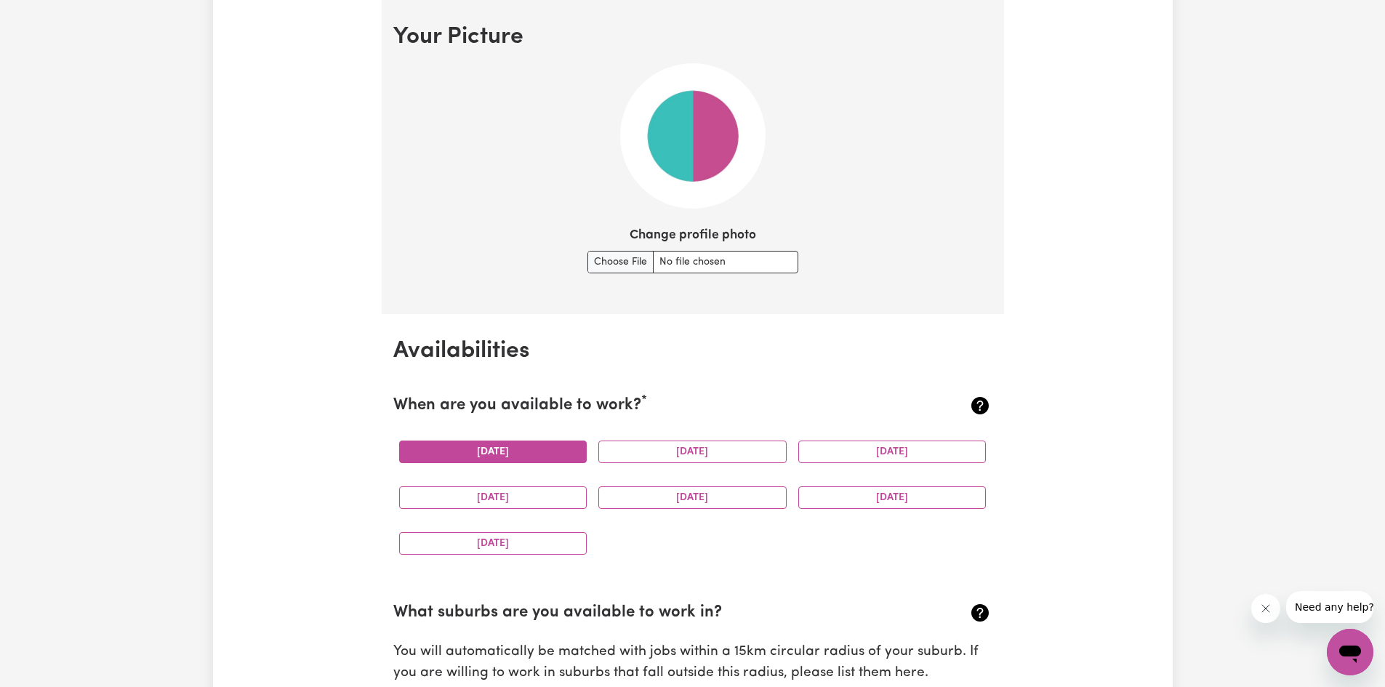
click at [565, 443] on button "[DATE]" at bounding box center [493, 452] width 188 height 23
drag, startPoint x: 672, startPoint y: 457, endPoint x: 848, endPoint y: 484, distance: 178.1
click at [673, 457] on button "[DATE]" at bounding box center [692, 452] width 188 height 23
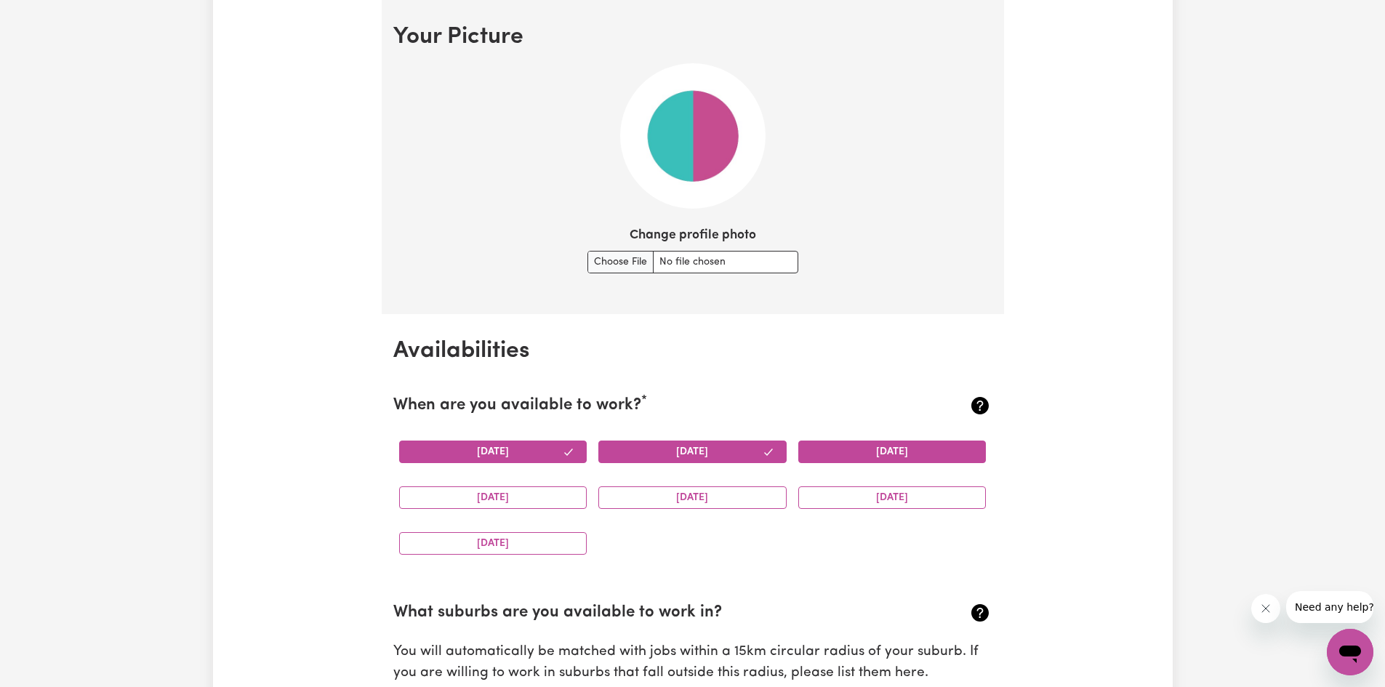
drag, startPoint x: 899, startPoint y: 458, endPoint x: 885, endPoint y: 499, distance: 43.7
click at [899, 459] on button "[DATE]" at bounding box center [892, 452] width 188 height 23
drag, startPoint x: 893, startPoint y: 506, endPoint x: 873, endPoint y: 497, distance: 22.1
click at [893, 504] on button "[DATE]" at bounding box center [892, 497] width 188 height 23
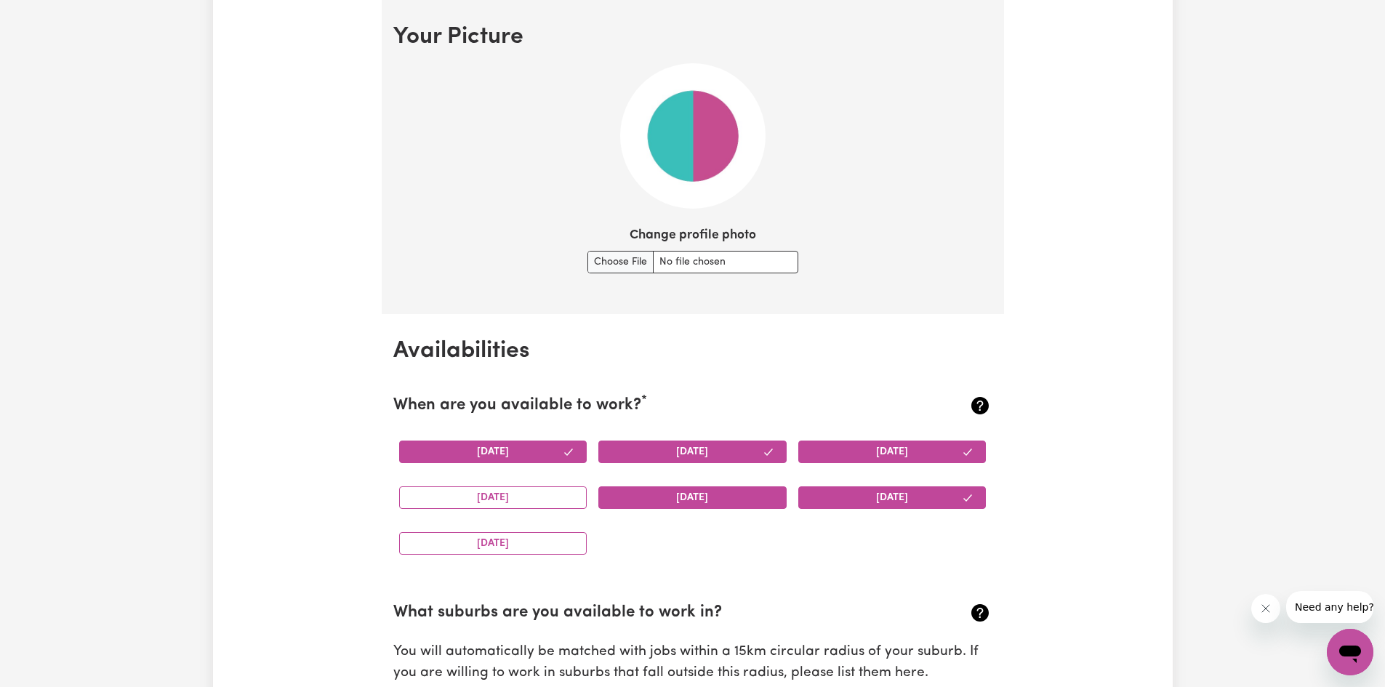
click at [738, 507] on button "[DATE]" at bounding box center [692, 497] width 188 height 23
click at [523, 489] on button "[DATE]" at bounding box center [493, 497] width 188 height 23
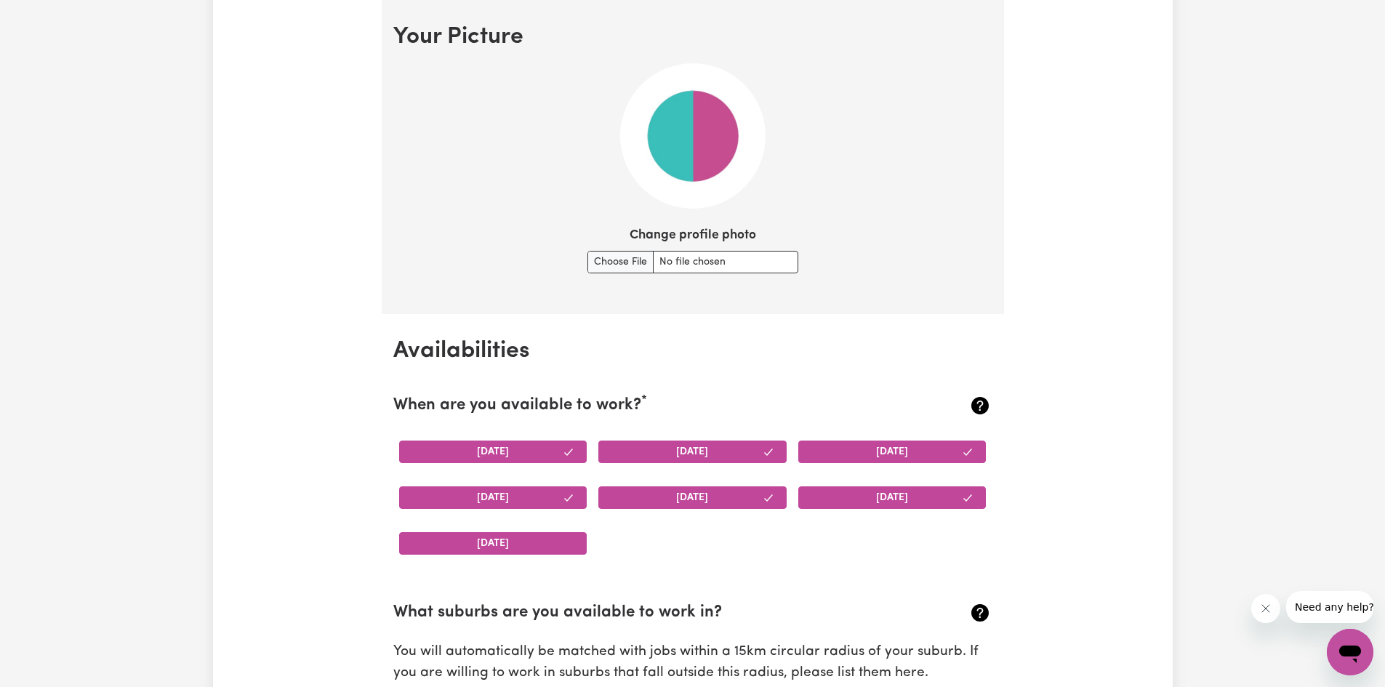
click at [526, 545] on button "[DATE]" at bounding box center [493, 543] width 188 height 23
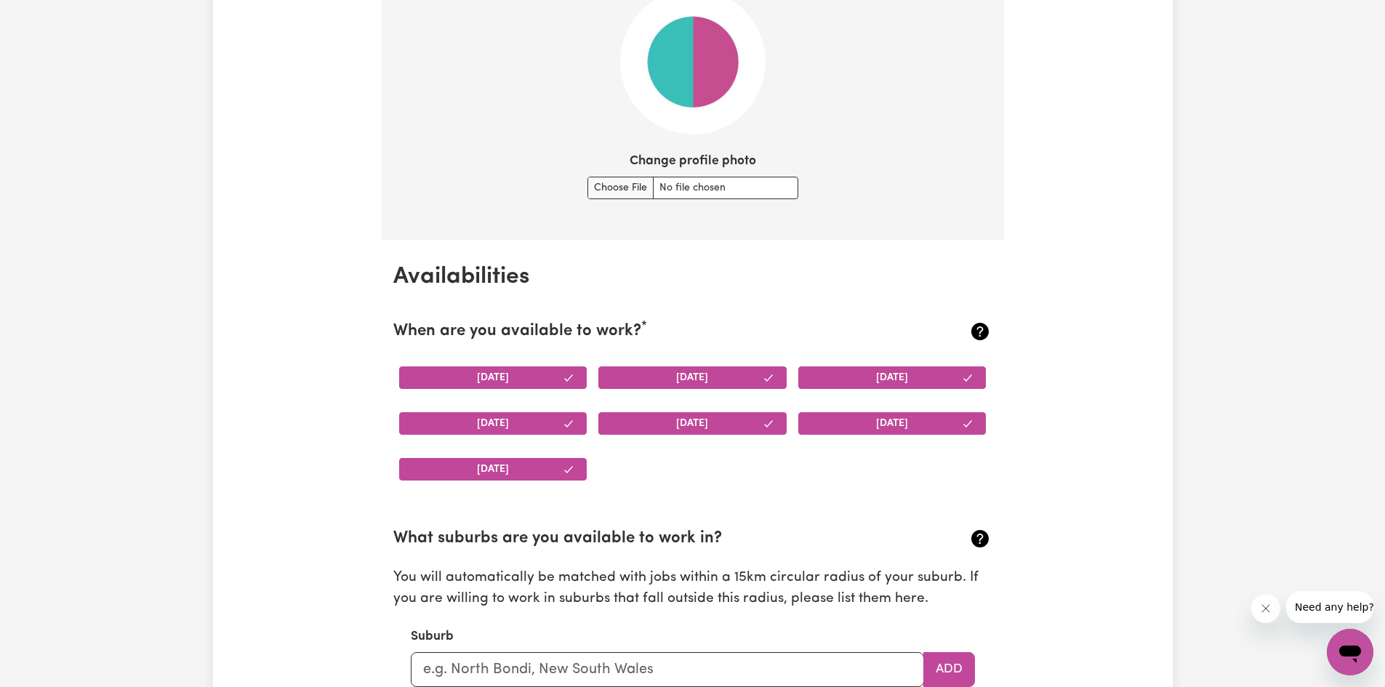
scroll to position [1339, 0]
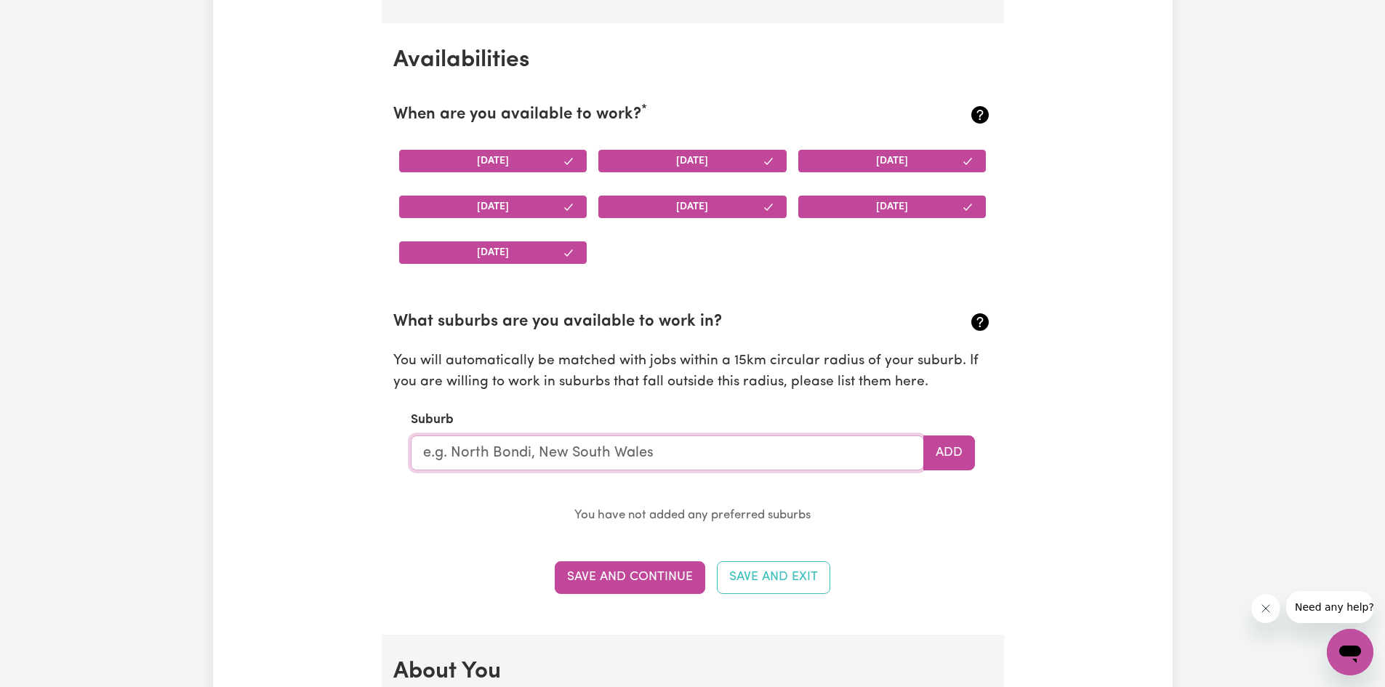
drag, startPoint x: 524, startPoint y: 448, endPoint x: 380, endPoint y: 449, distance: 144.0
click at [523, 448] on input "text" at bounding box center [667, 452] width 513 height 35
type input "Epp"
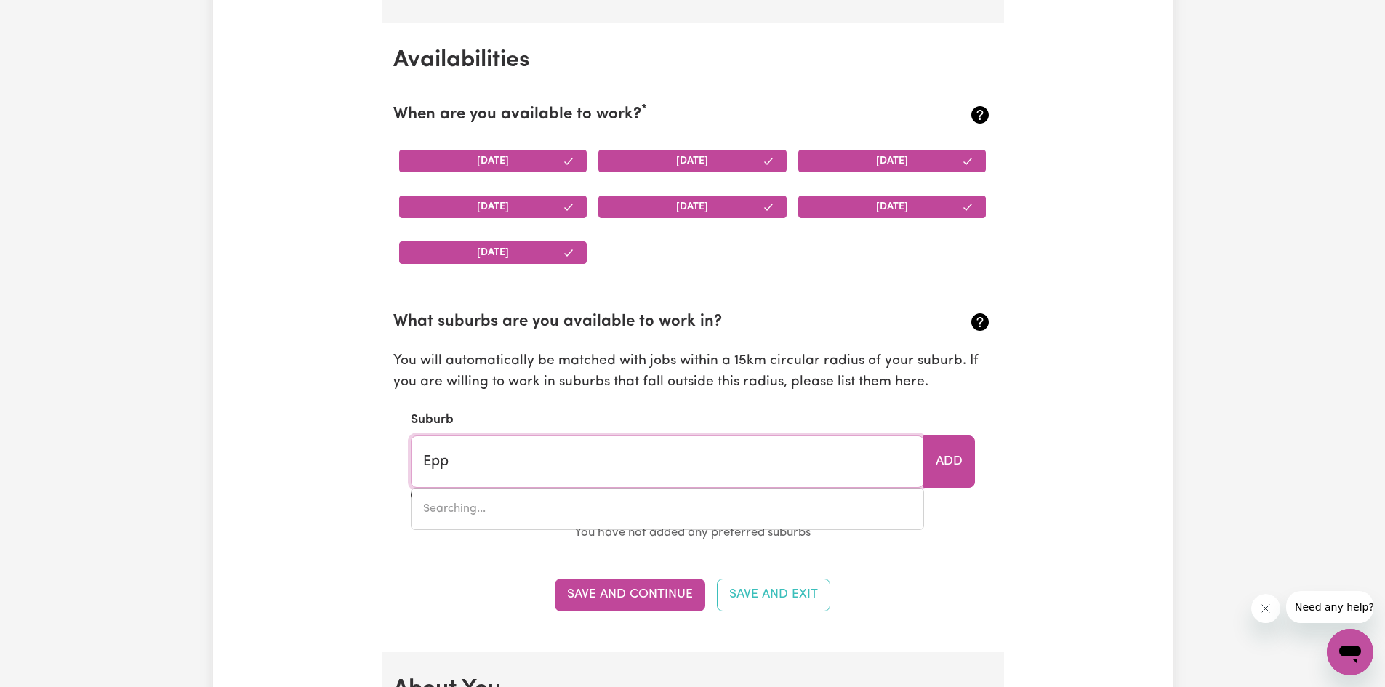
type input "EppALOCK, [GEOGRAPHIC_DATA], 3551"
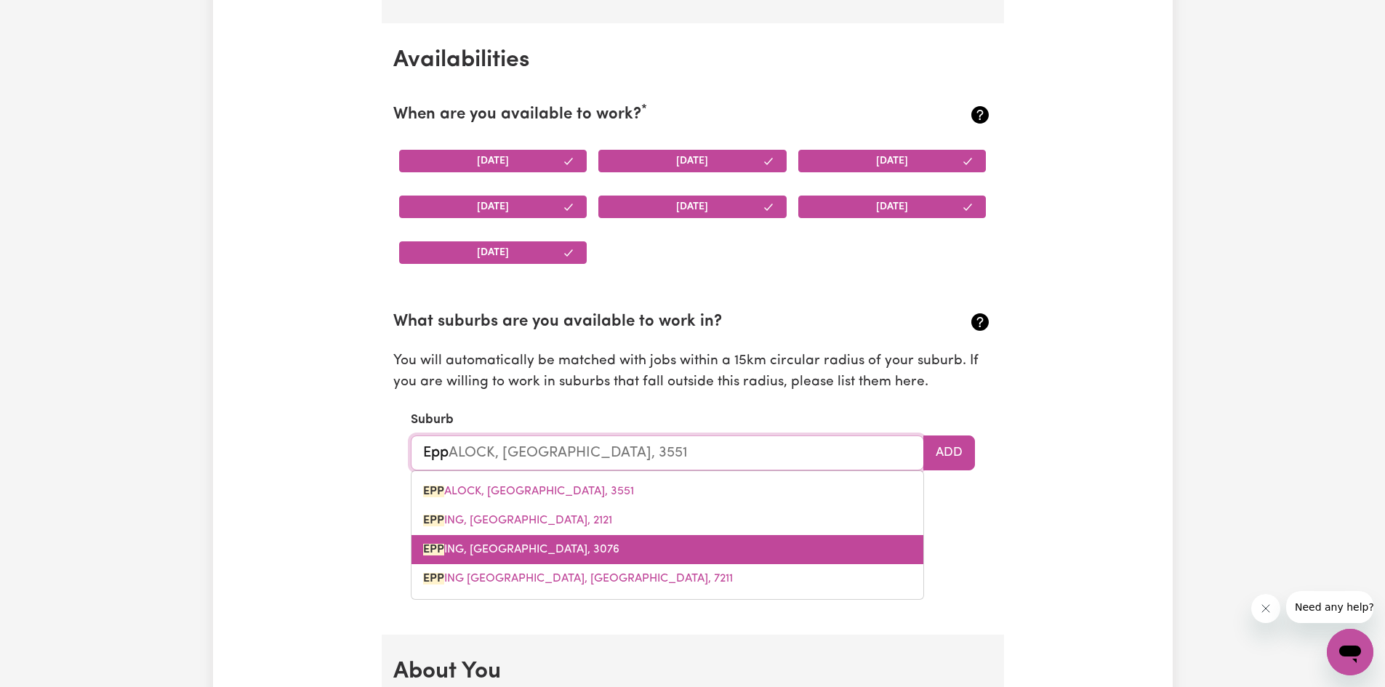
click at [521, 559] on link "EPP ING, [GEOGRAPHIC_DATA], 3076" at bounding box center [667, 549] width 512 height 29
type input "EPPING, [GEOGRAPHIC_DATA], 3076"
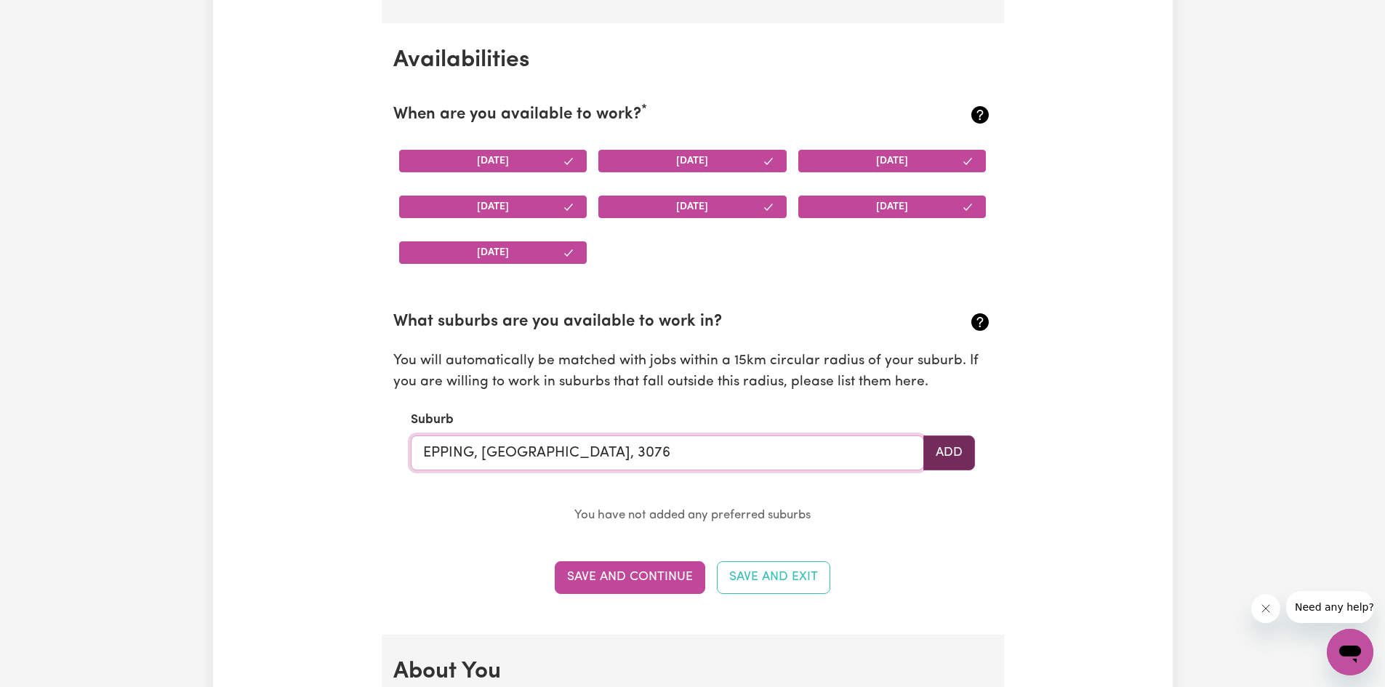
type input "EPPING, [GEOGRAPHIC_DATA], 3076"
click at [954, 457] on button "Add" at bounding box center [949, 452] width 52 height 35
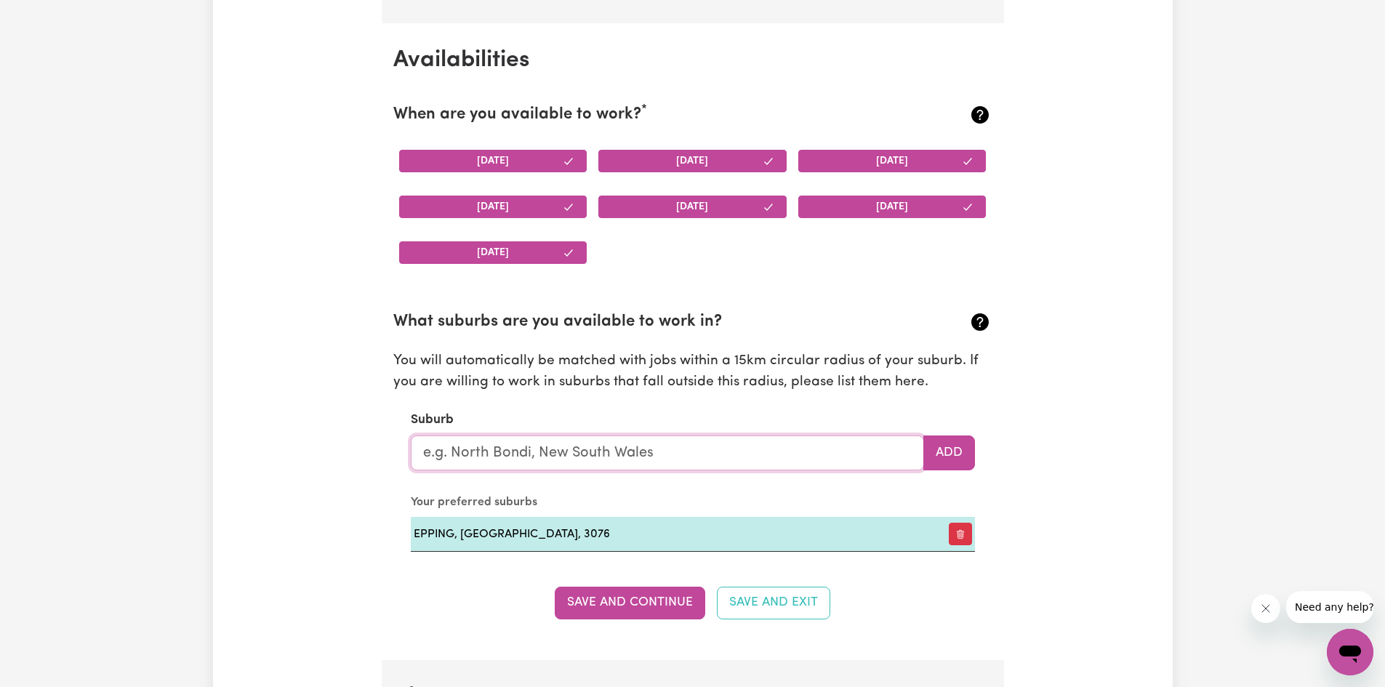
click at [619, 450] on input "text" at bounding box center [667, 452] width 513 height 35
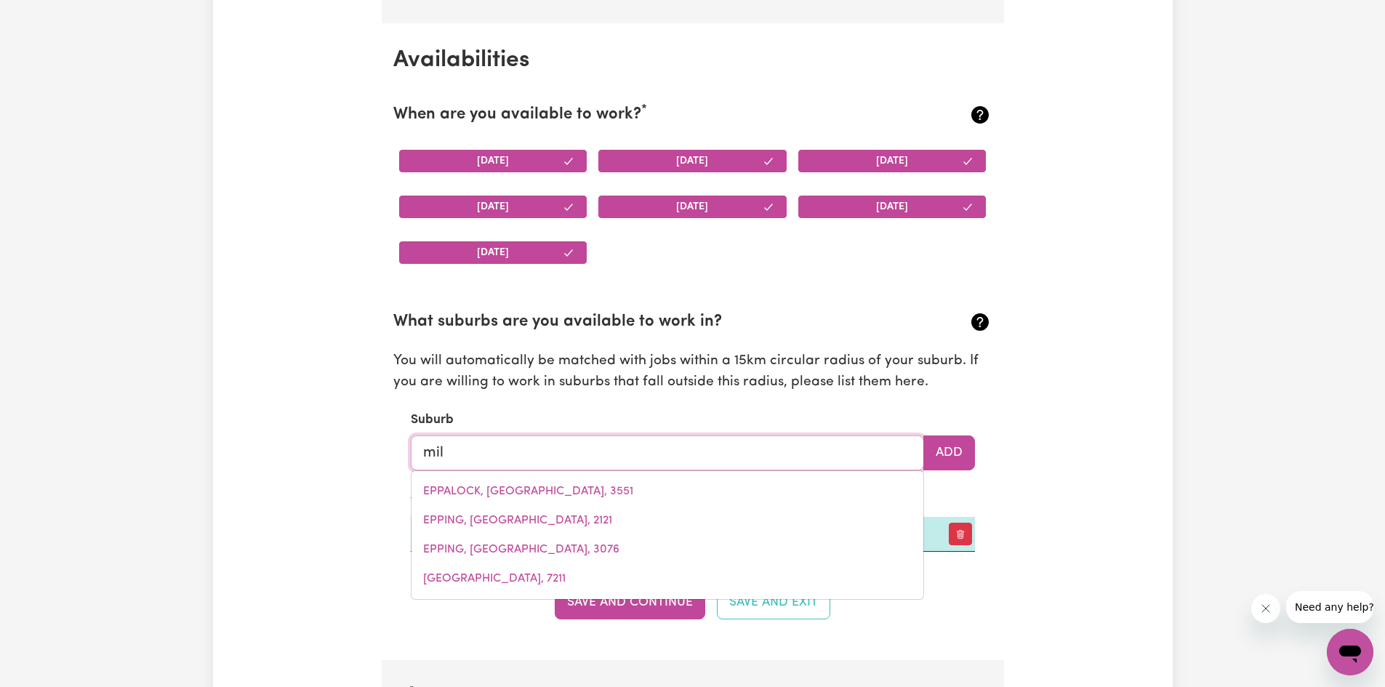
type input "mill"
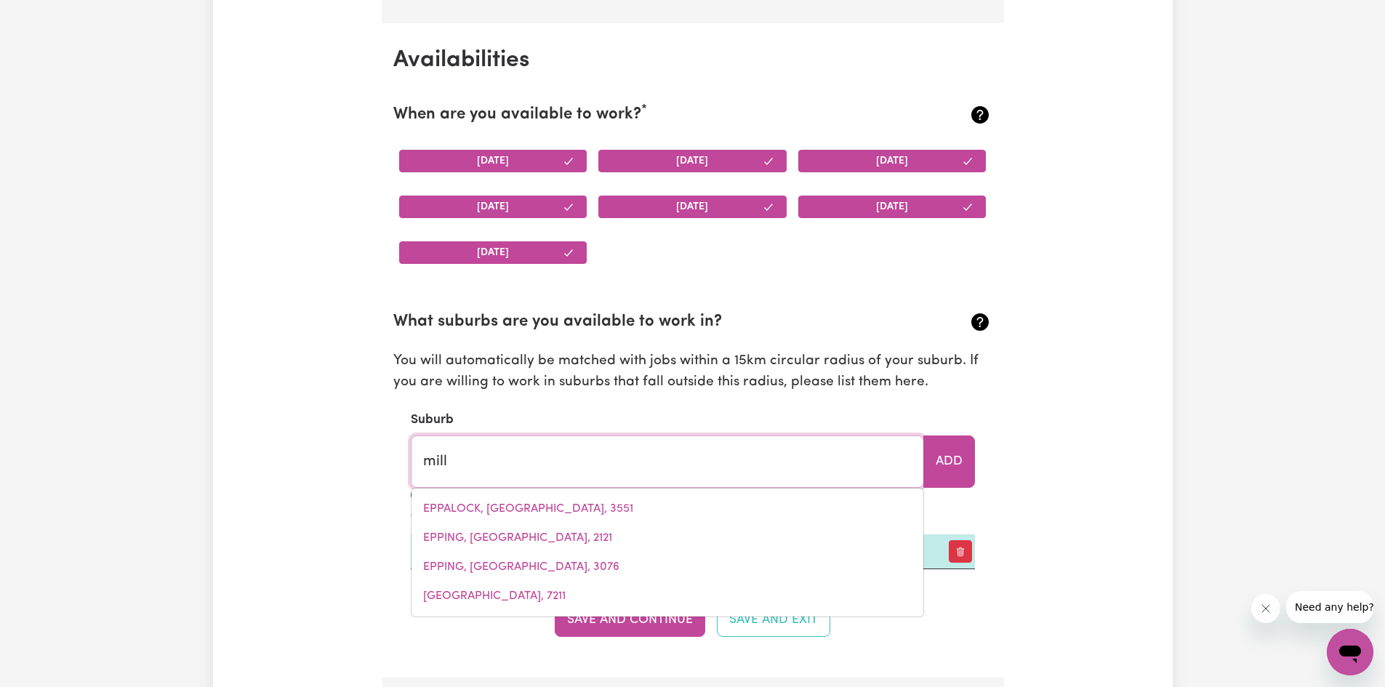
type input "[STREET_ADDRESS]"
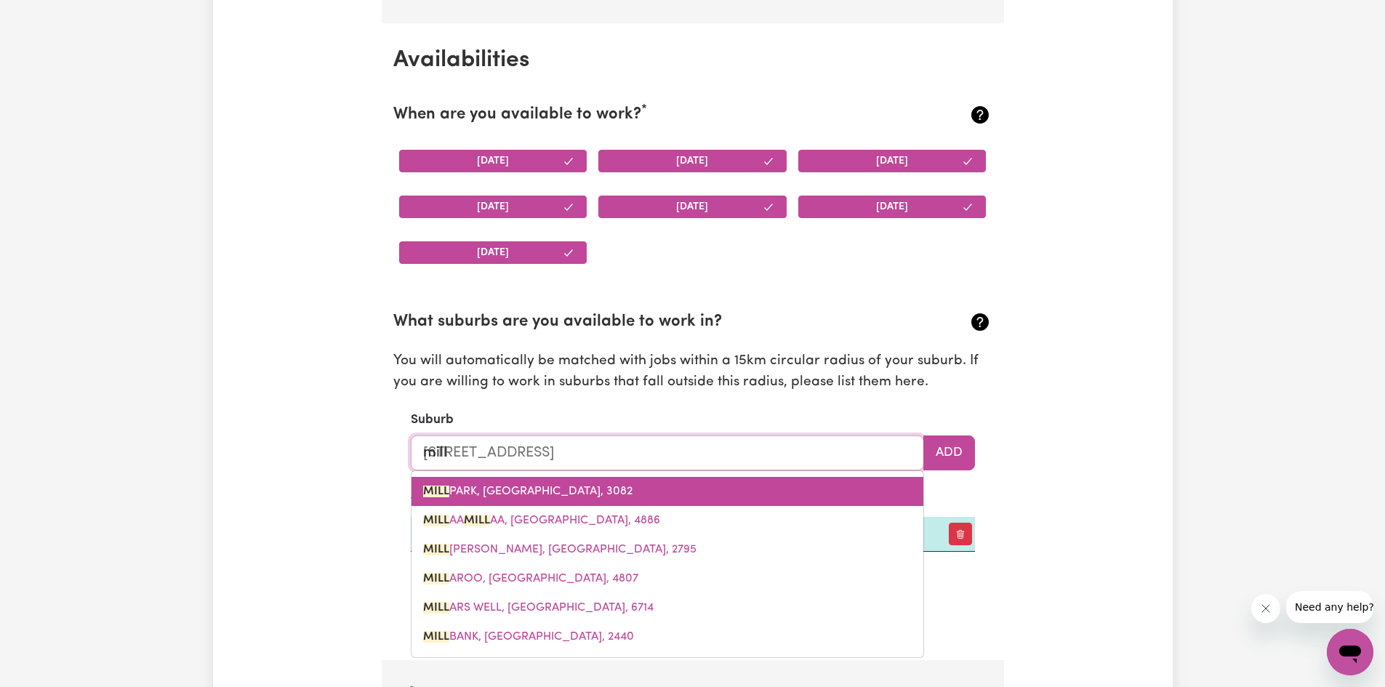
click at [619, 488] on link "[STREET_ADDRESS]" at bounding box center [667, 491] width 512 height 29
type input "[STREET_ADDRESS]"
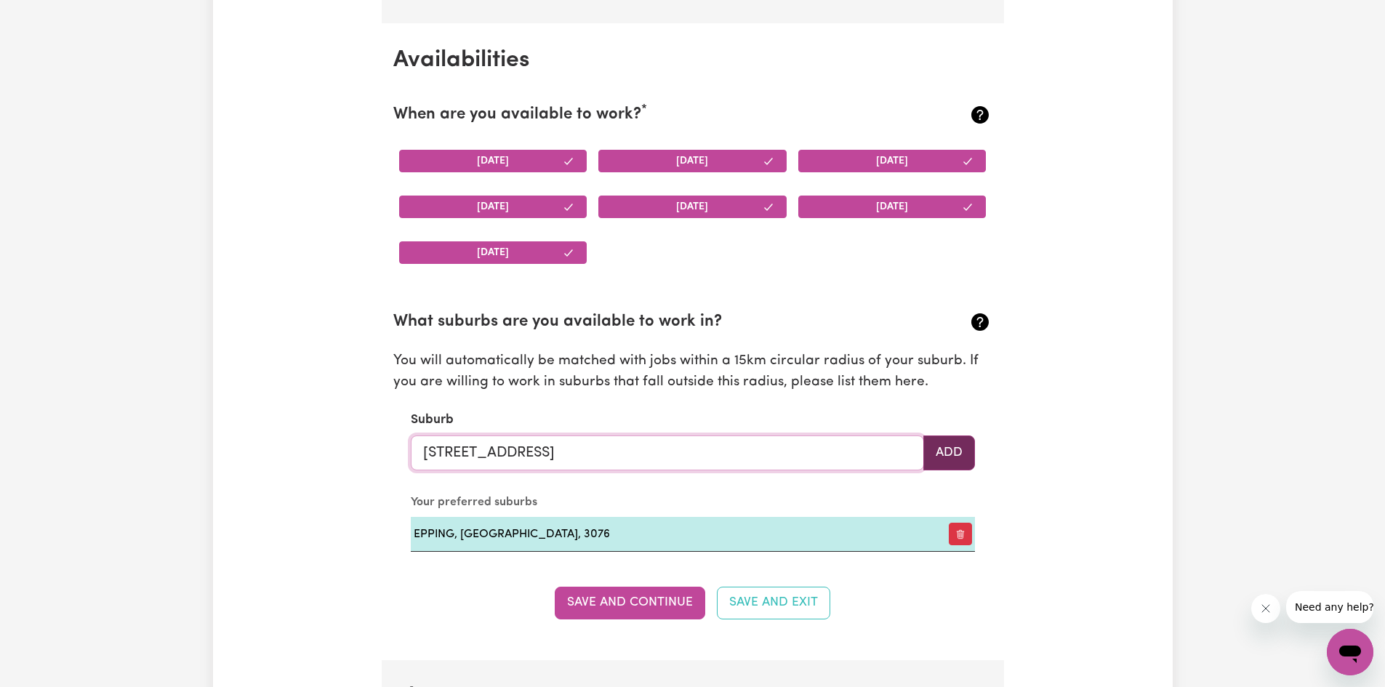
type input "[STREET_ADDRESS]"
click at [932, 450] on button "Add" at bounding box center [949, 452] width 52 height 35
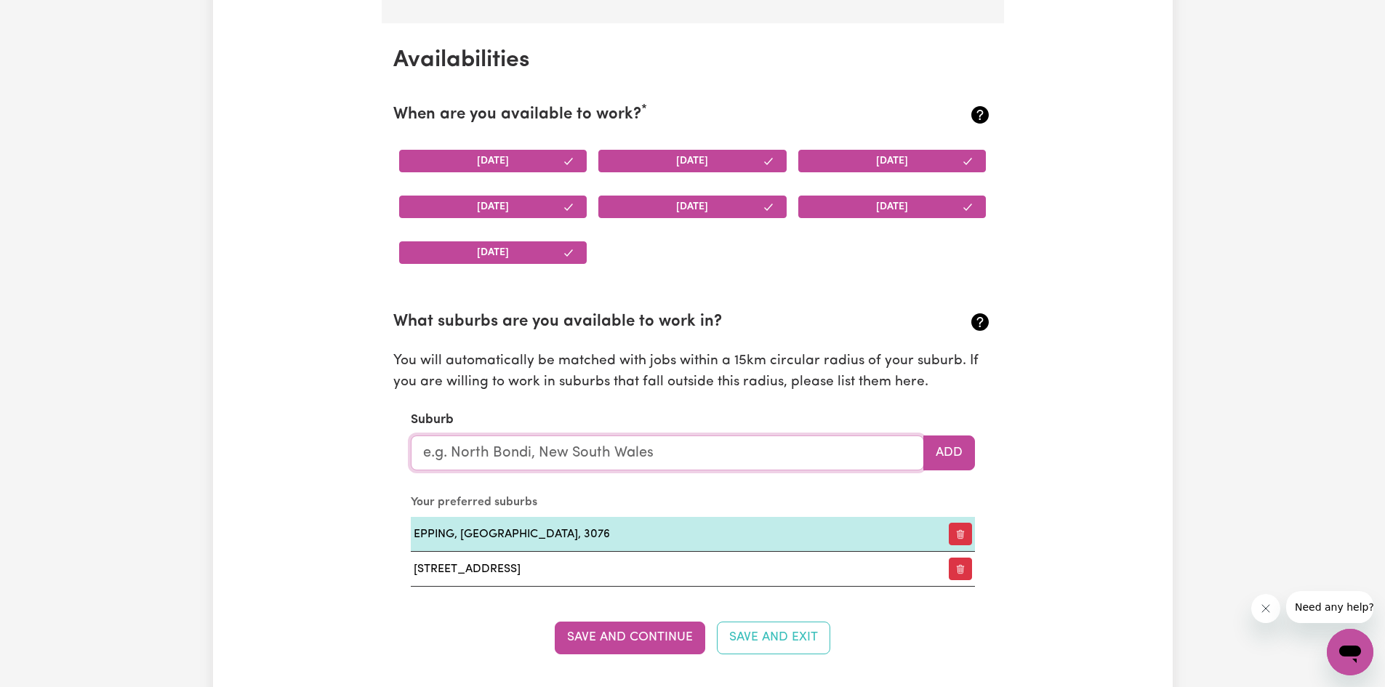
click at [790, 448] on input "text" at bounding box center [667, 452] width 513 height 35
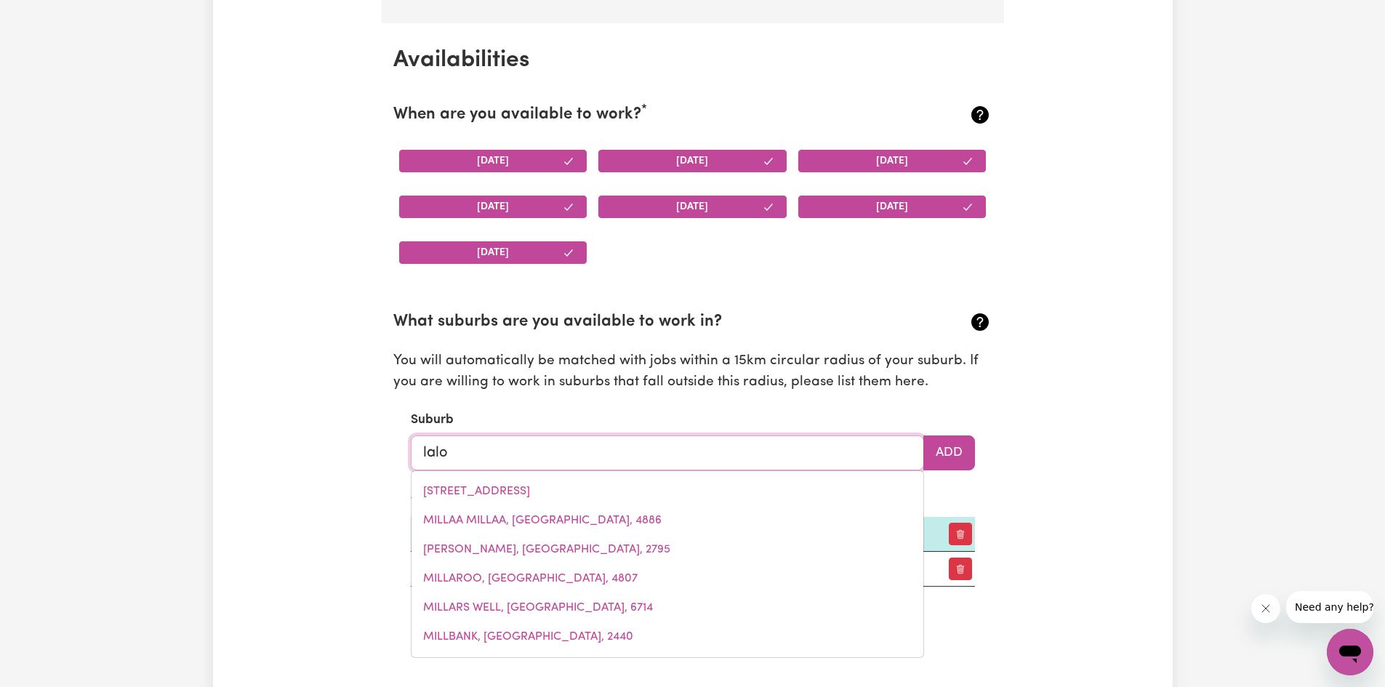
type input "lalor"
type input "[PERSON_NAME][GEOGRAPHIC_DATA], 3075"
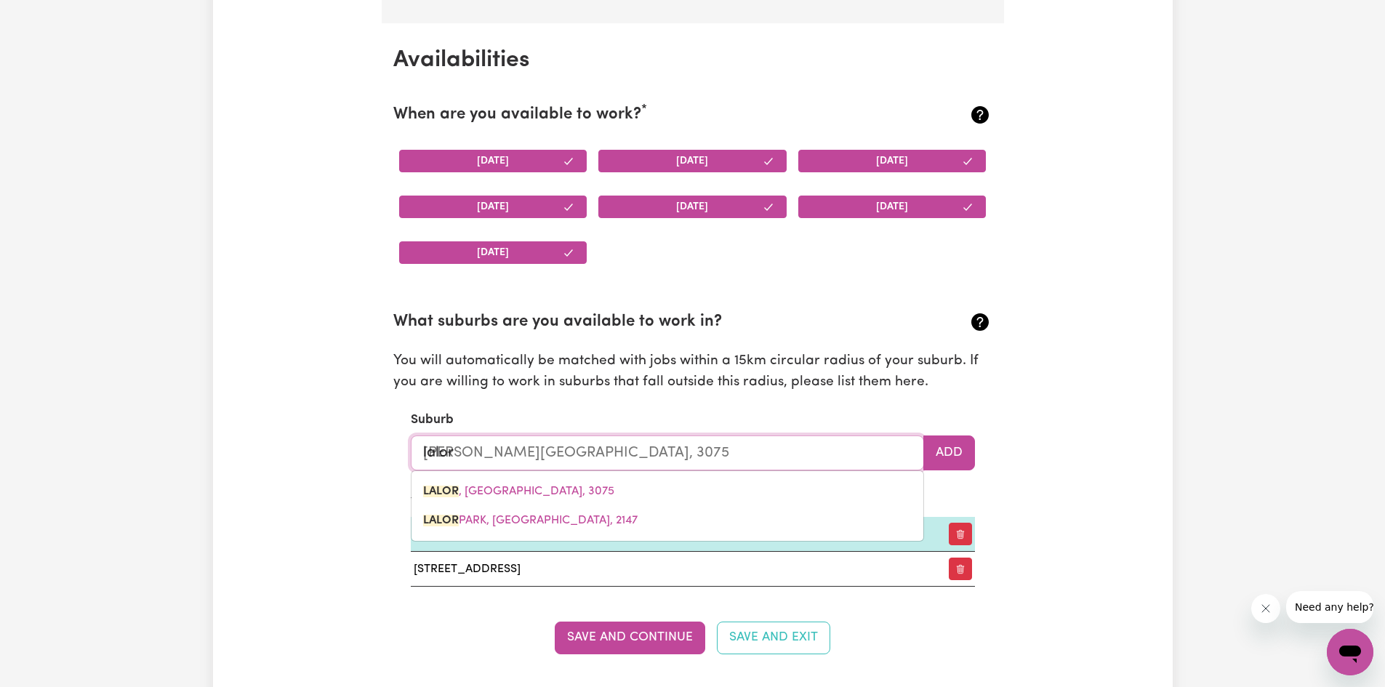
type input "lalor"
type input "[GEOGRAPHIC_DATA], [GEOGRAPHIC_DATA], 2147"
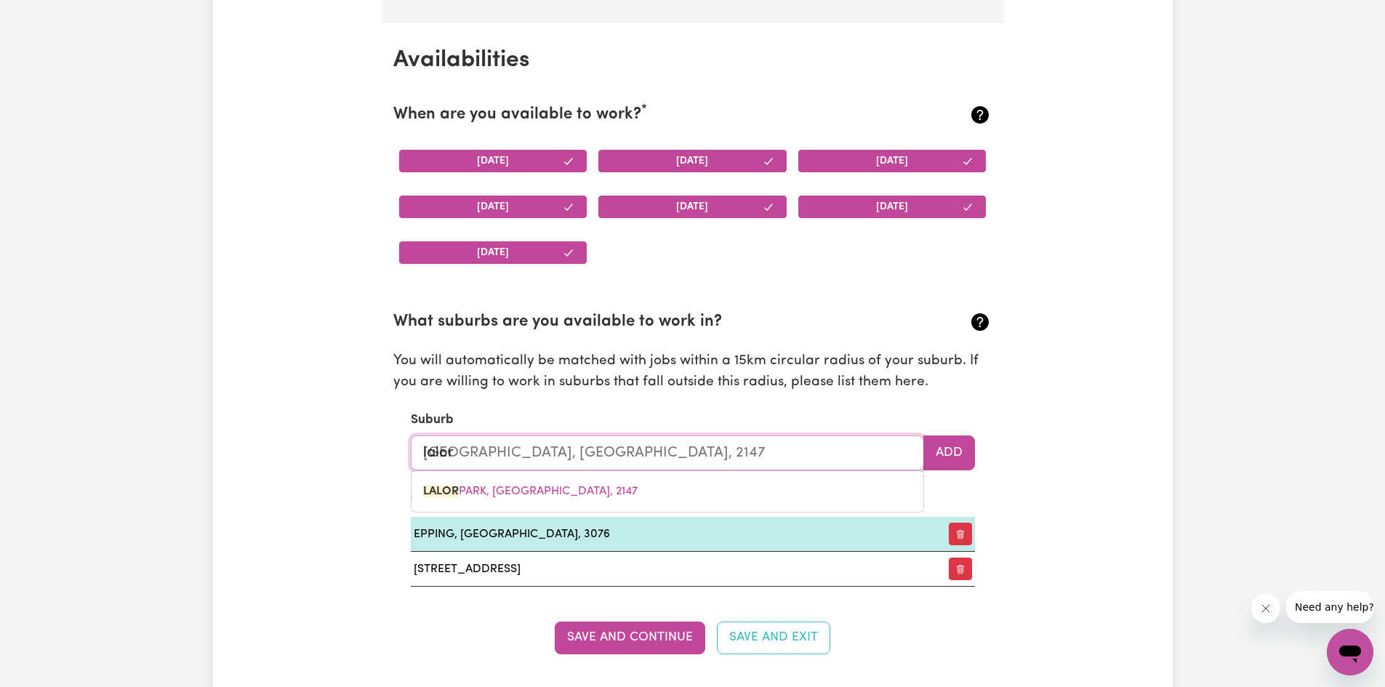
type input "lalo"
type input "[PERSON_NAME][GEOGRAPHIC_DATA], 3075"
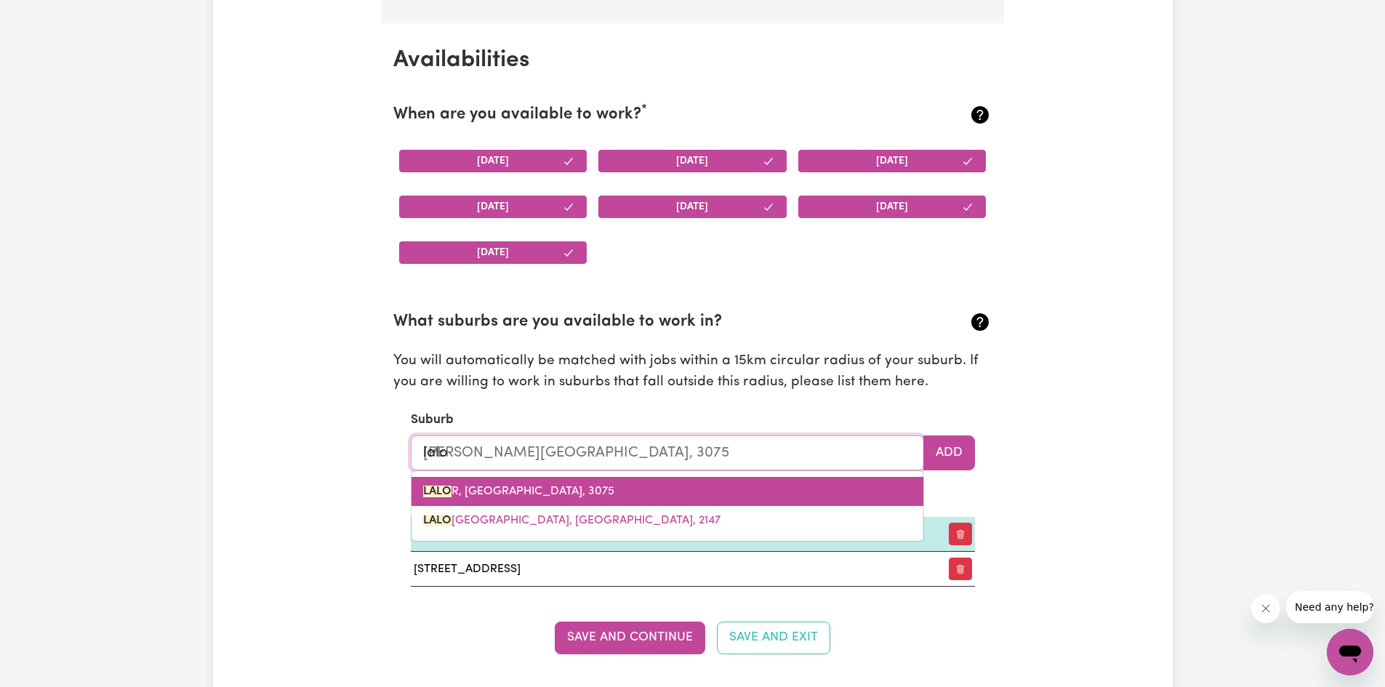
click at [546, 483] on link "[PERSON_NAME][STREET_ADDRESS]" at bounding box center [667, 491] width 512 height 29
type input "[PERSON_NAME][GEOGRAPHIC_DATA], 3075"
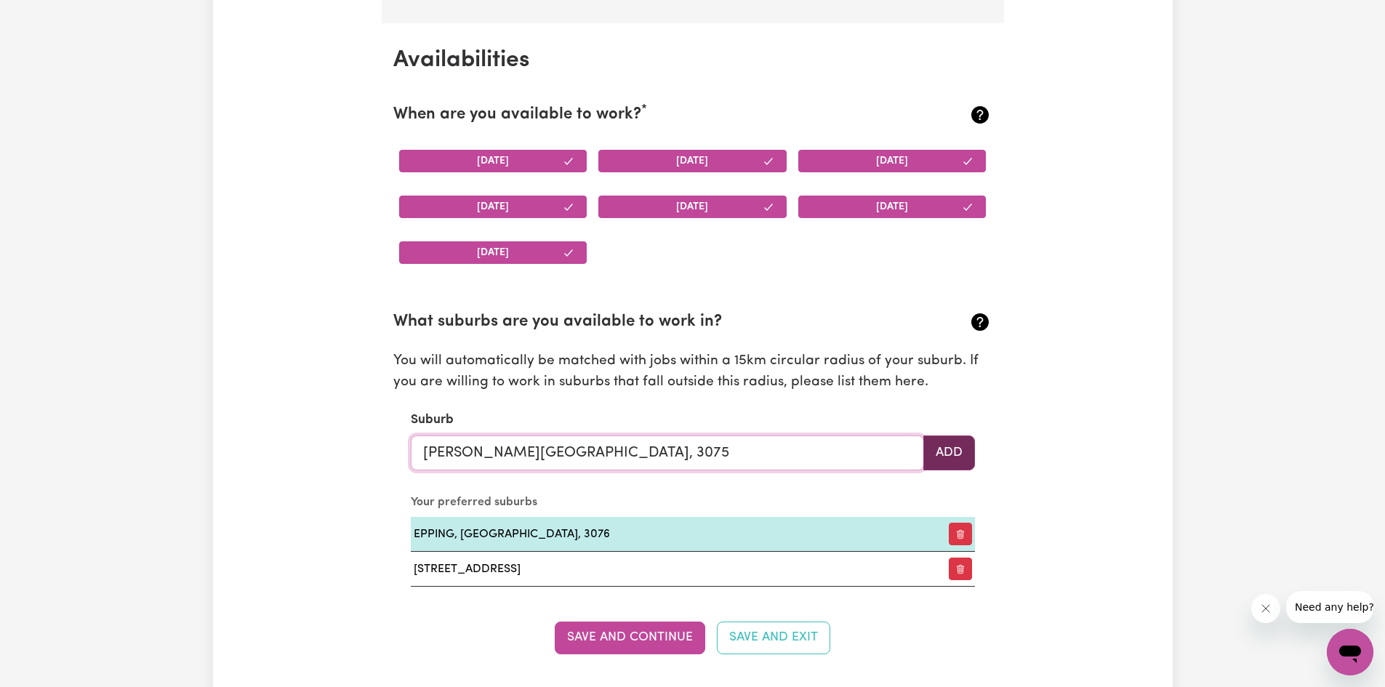
type input "[PERSON_NAME][GEOGRAPHIC_DATA], 3075"
drag, startPoint x: 939, startPoint y: 440, endPoint x: 899, endPoint y: 470, distance: 49.9
click at [923, 451] on button "Add" at bounding box center [949, 452] width 52 height 35
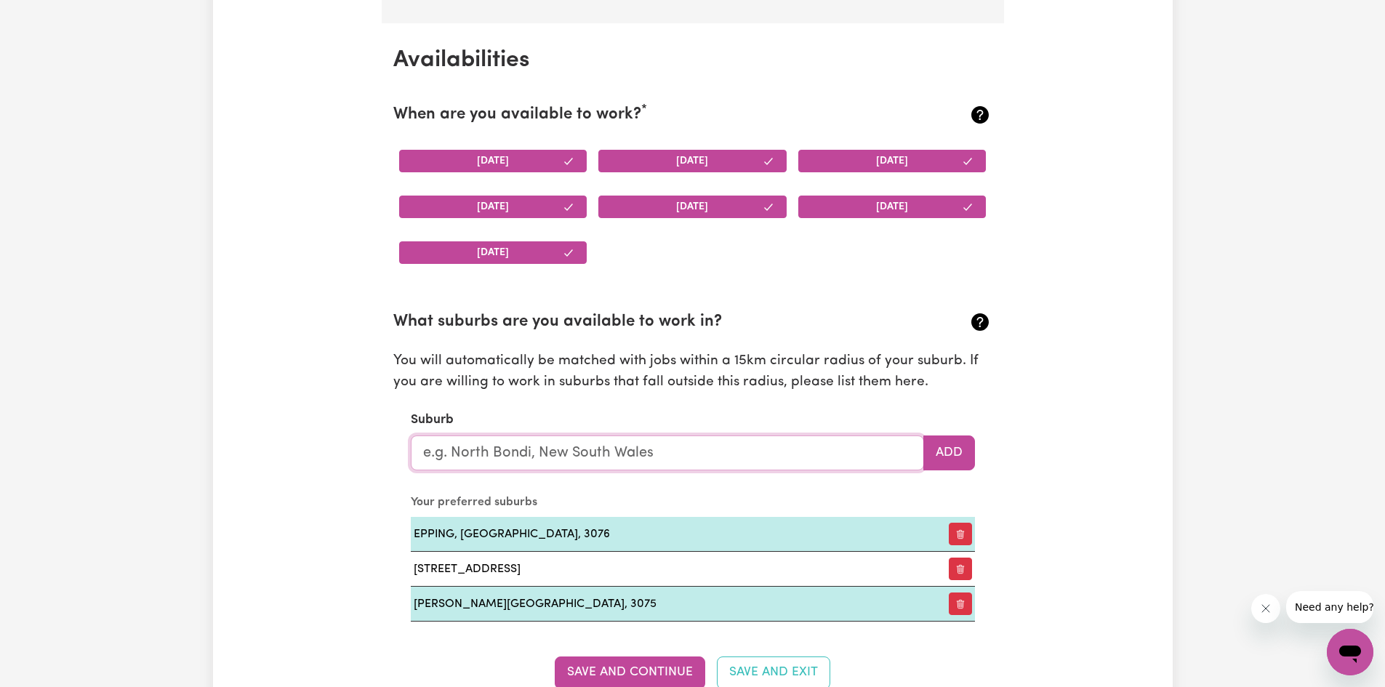
click at [548, 443] on input "text" at bounding box center [667, 452] width 513 height 35
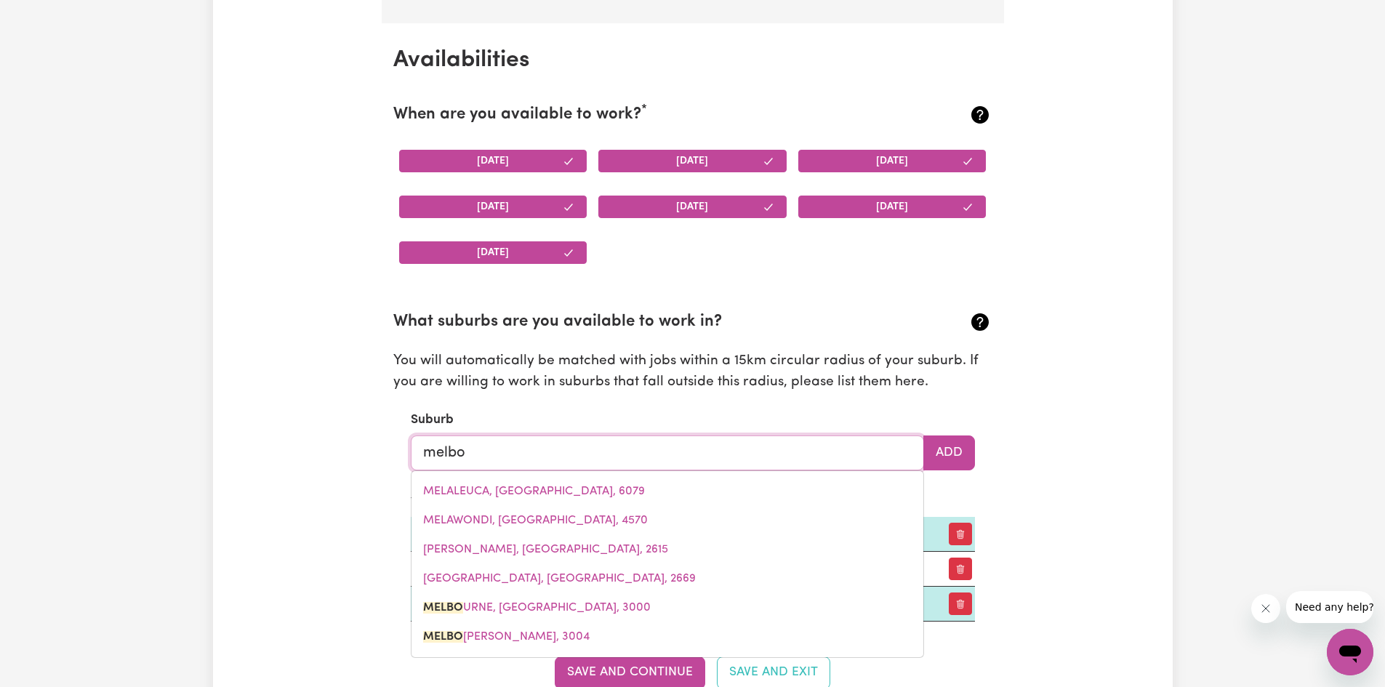
type input "melbou"
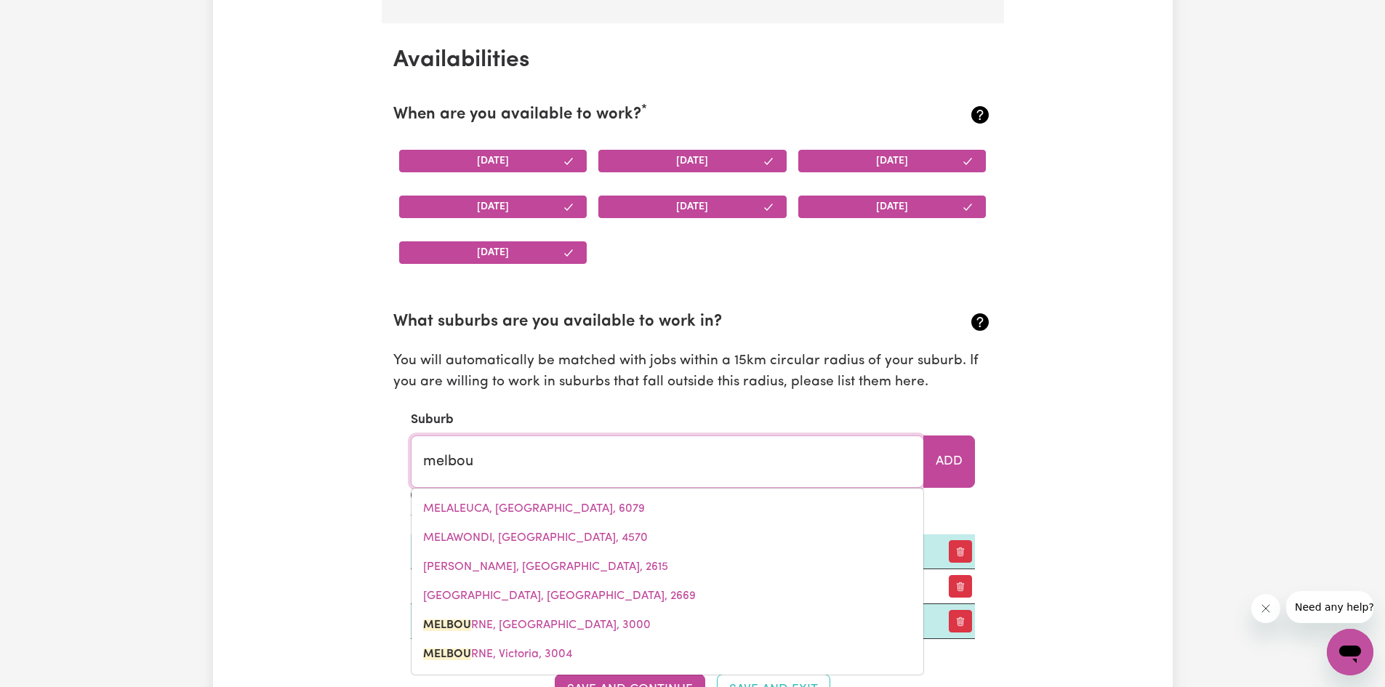
type input "melbouRNE, [GEOGRAPHIC_DATA], 3000"
type input "melbour"
type input "melbourNE, [GEOGRAPHIC_DATA], 3000"
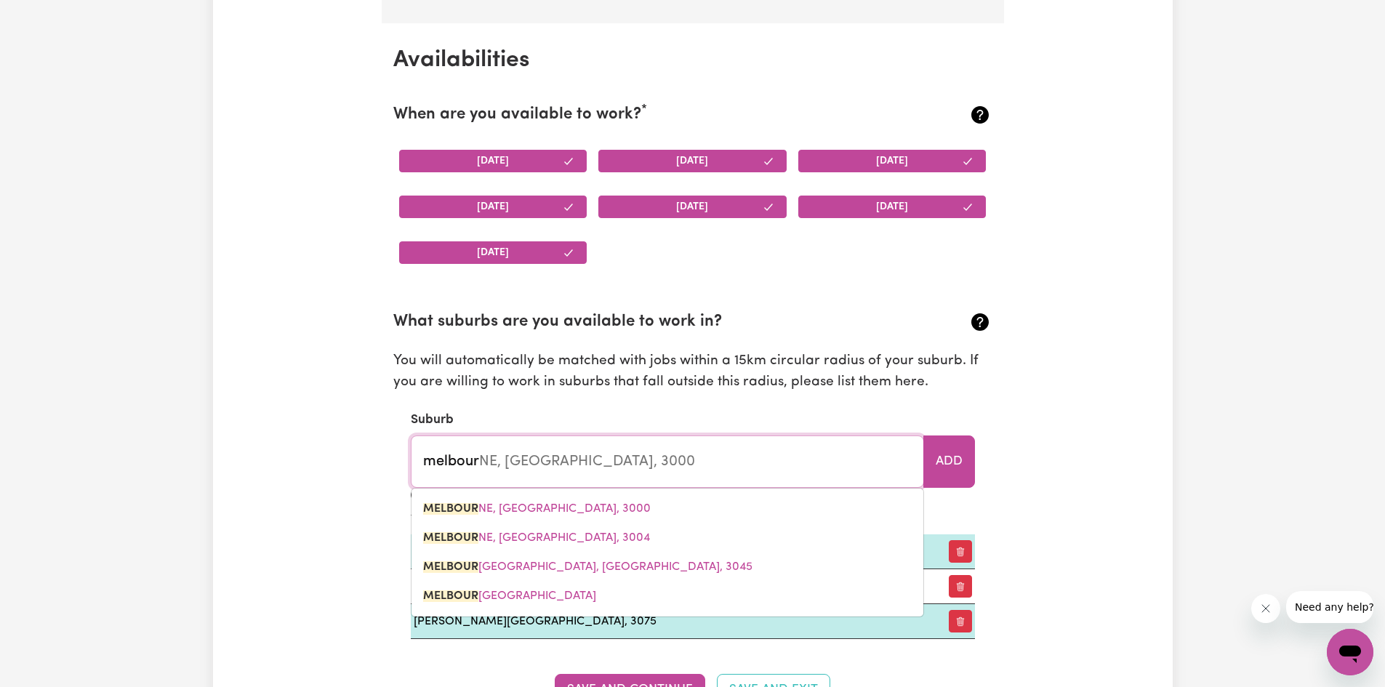
type input "melbourn"
type input "melbournE, [GEOGRAPHIC_DATA], 3000"
type input "[GEOGRAPHIC_DATA]"
type input "[GEOGRAPHIC_DATA], [GEOGRAPHIC_DATA], 3000"
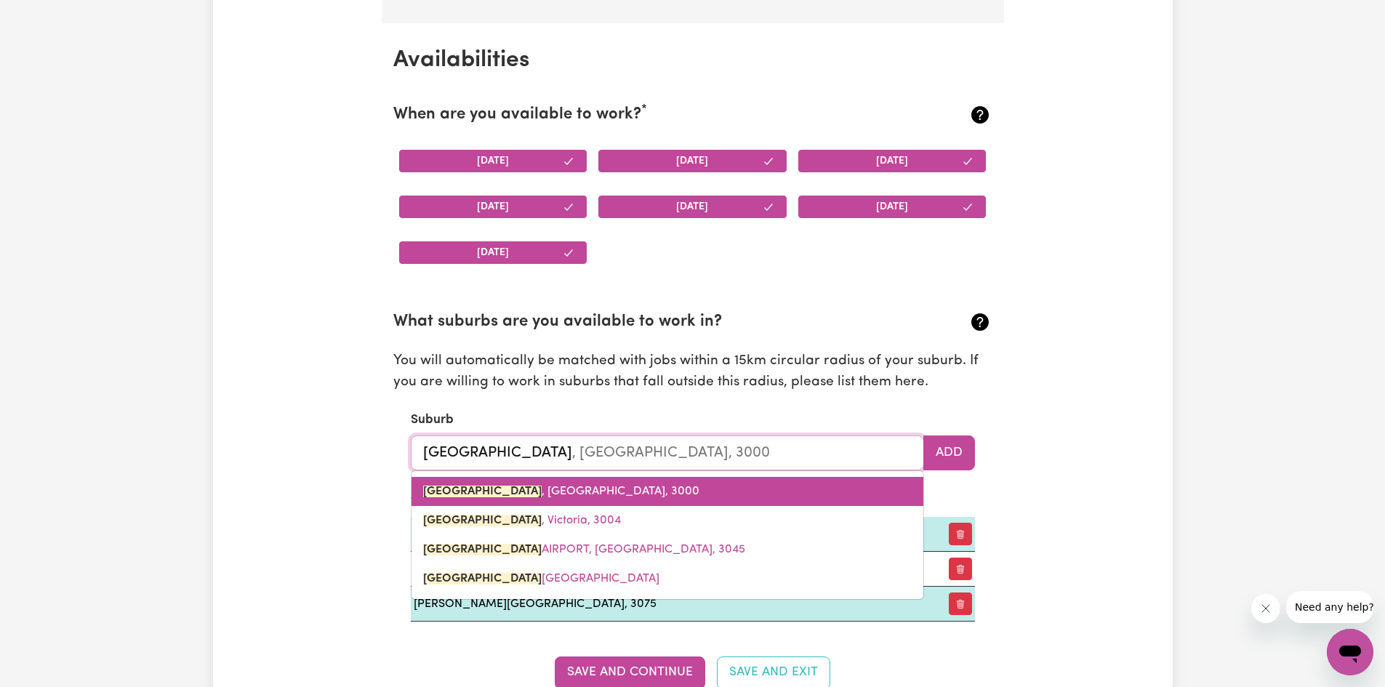
click at [542, 493] on span "[GEOGRAPHIC_DATA] , [GEOGRAPHIC_DATA], 3000" at bounding box center [561, 492] width 276 height 12
type input "[GEOGRAPHIC_DATA], [GEOGRAPHIC_DATA], 3000"
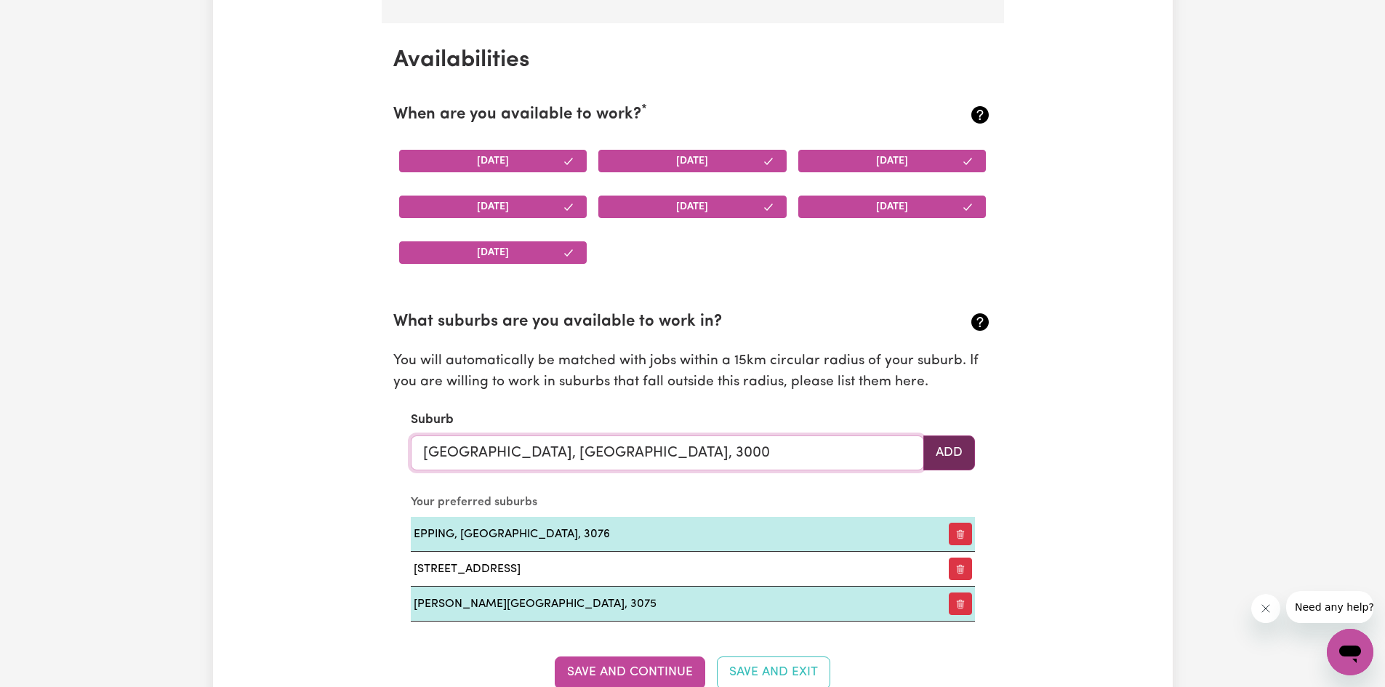
type input "[GEOGRAPHIC_DATA], [GEOGRAPHIC_DATA], 3000"
click at [948, 459] on button "Add" at bounding box center [949, 452] width 52 height 35
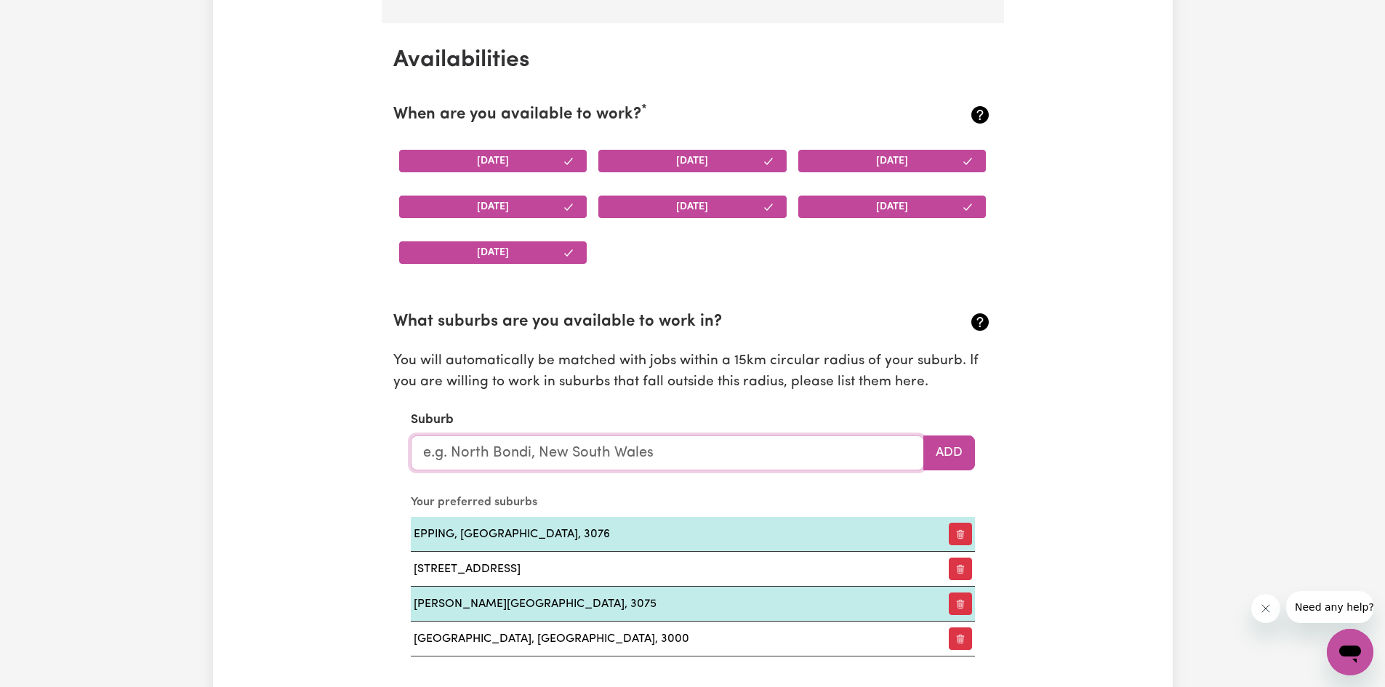
click at [653, 458] on input "text" at bounding box center [667, 452] width 513 height 35
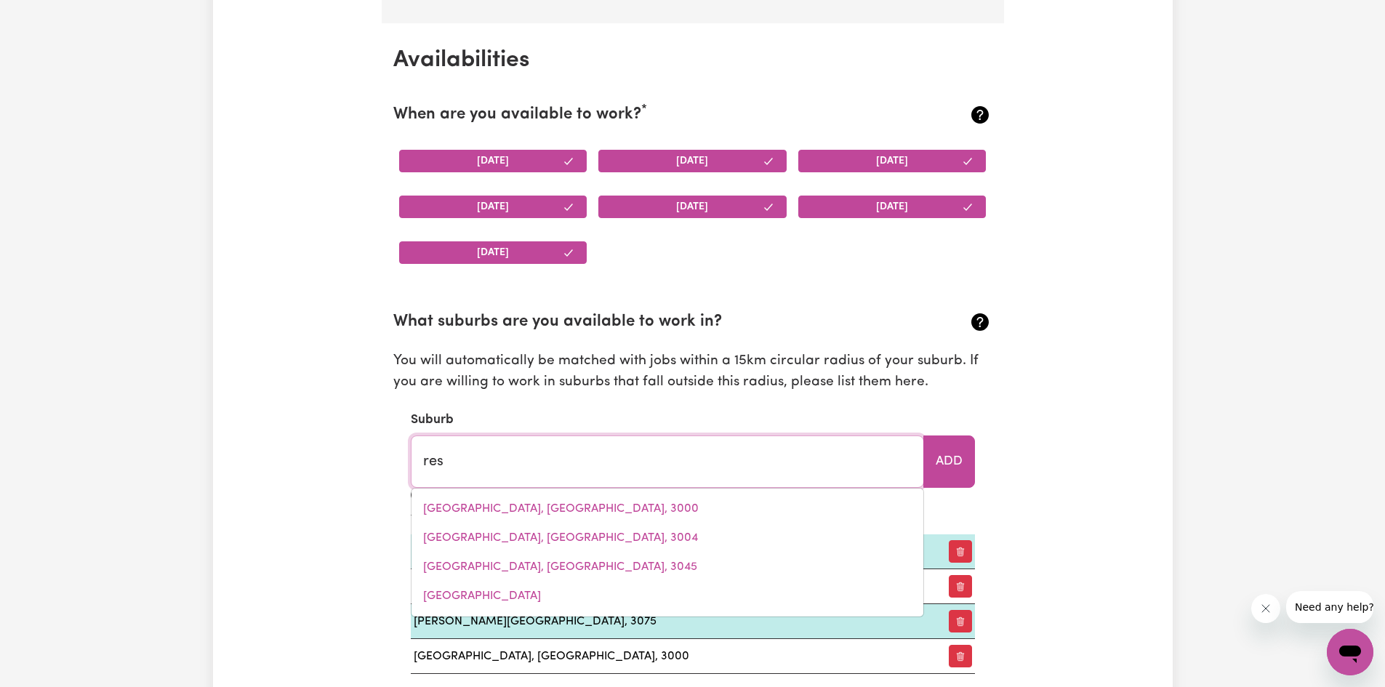
type input "rese"
type input "reseARCH, [GEOGRAPHIC_DATA], 3095"
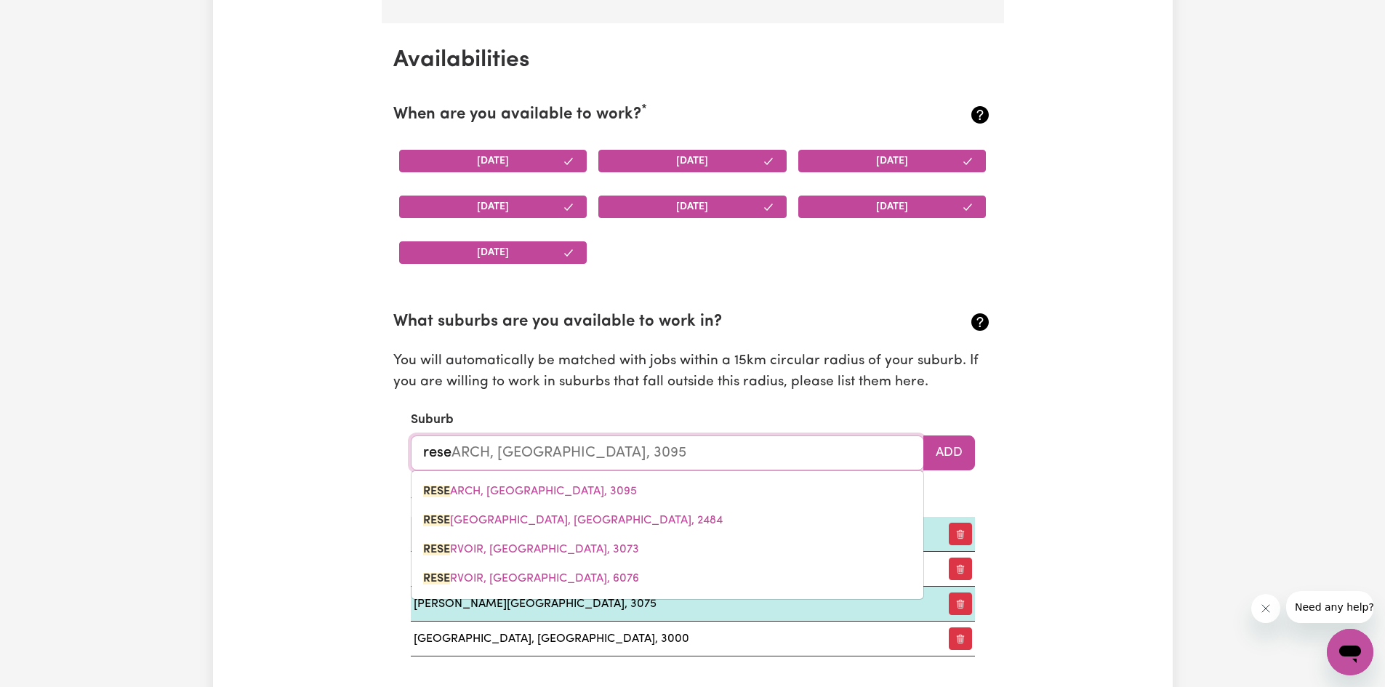
type input "[PERSON_NAME]"
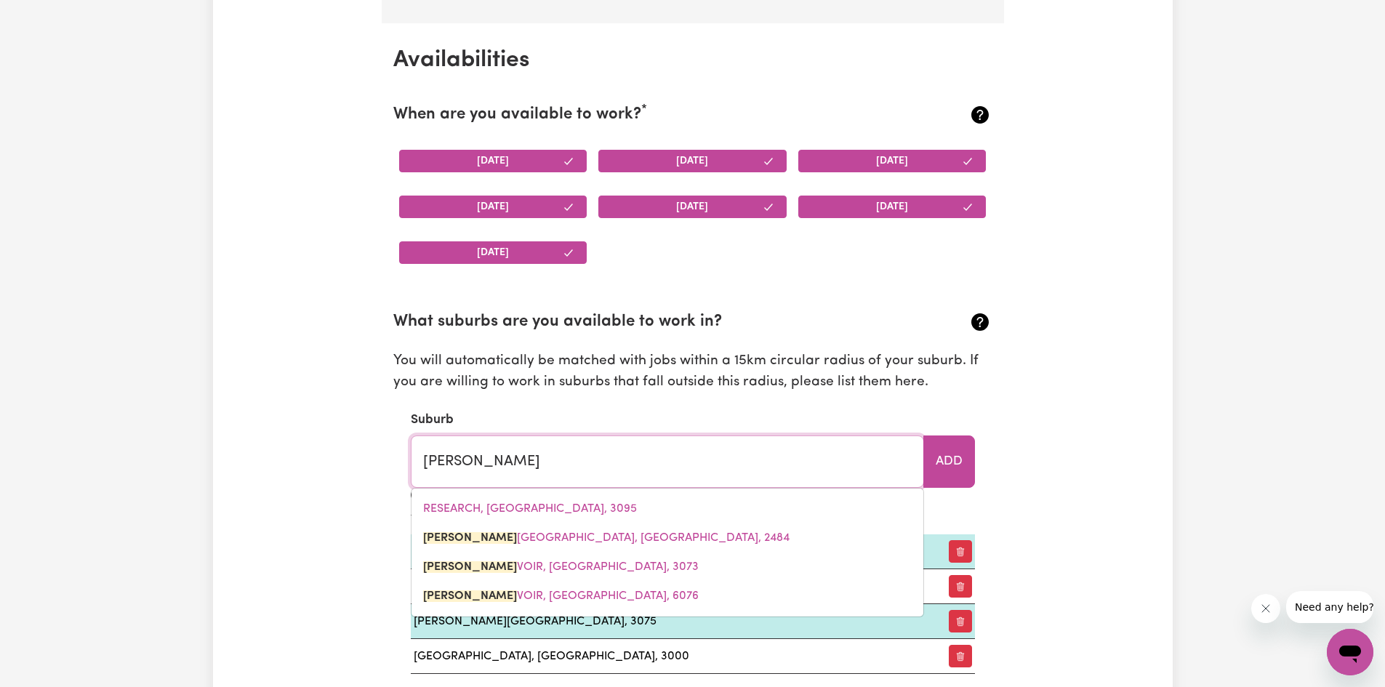
type input "reserv"
type input "[GEOGRAPHIC_DATA], [GEOGRAPHIC_DATA], 2484"
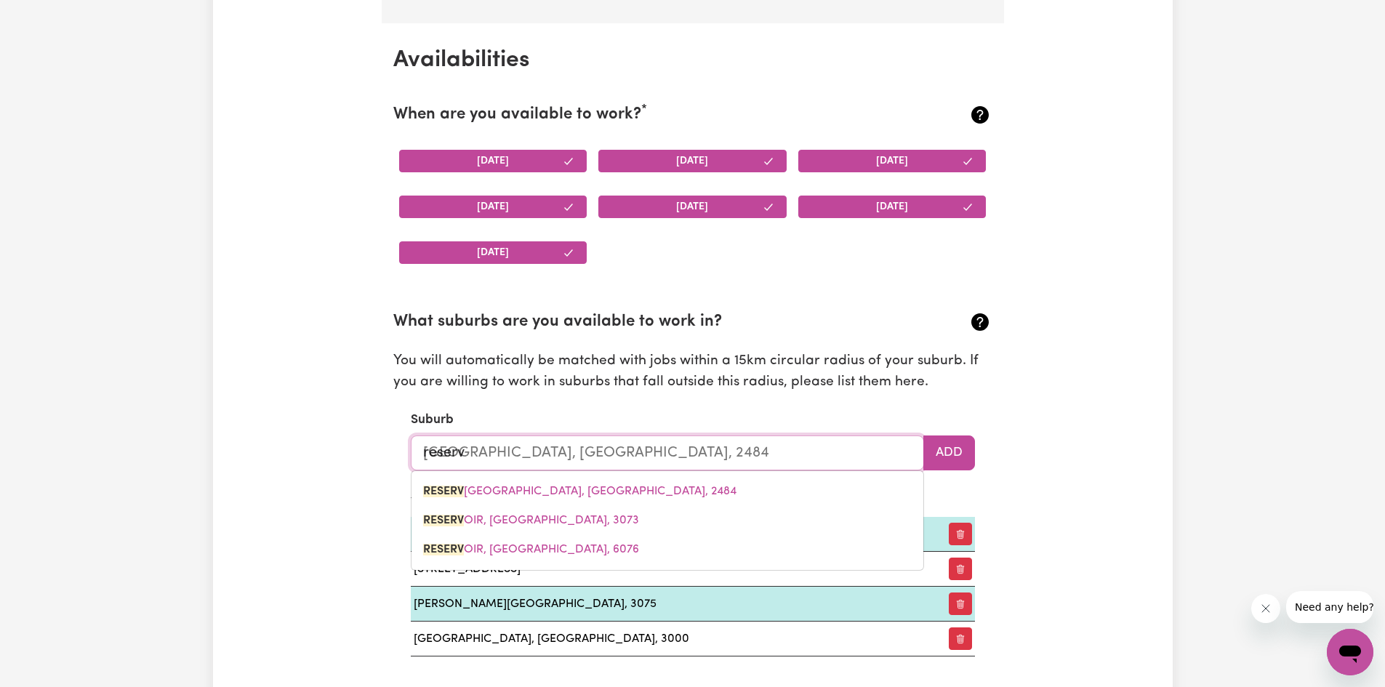
type input "reservo"
type input "reservoir"
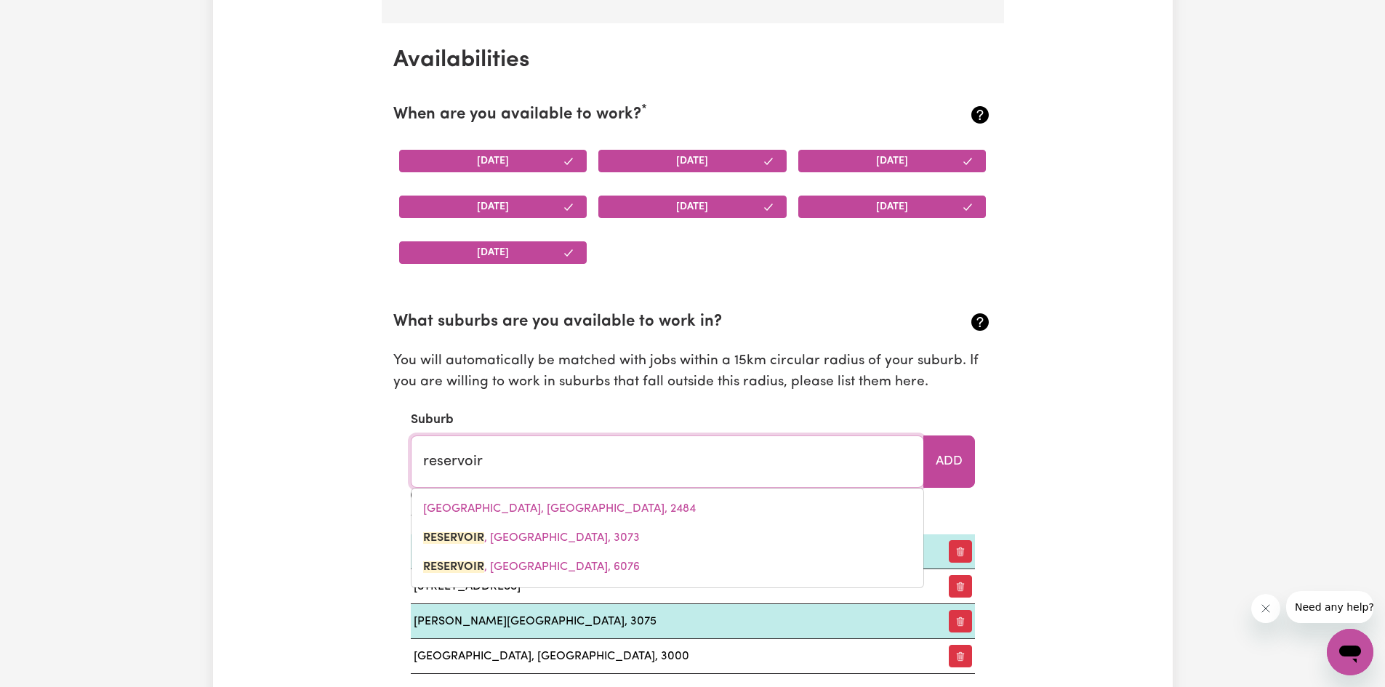
type input "reservoir, [GEOGRAPHIC_DATA], 3073"
type input "reservoir"
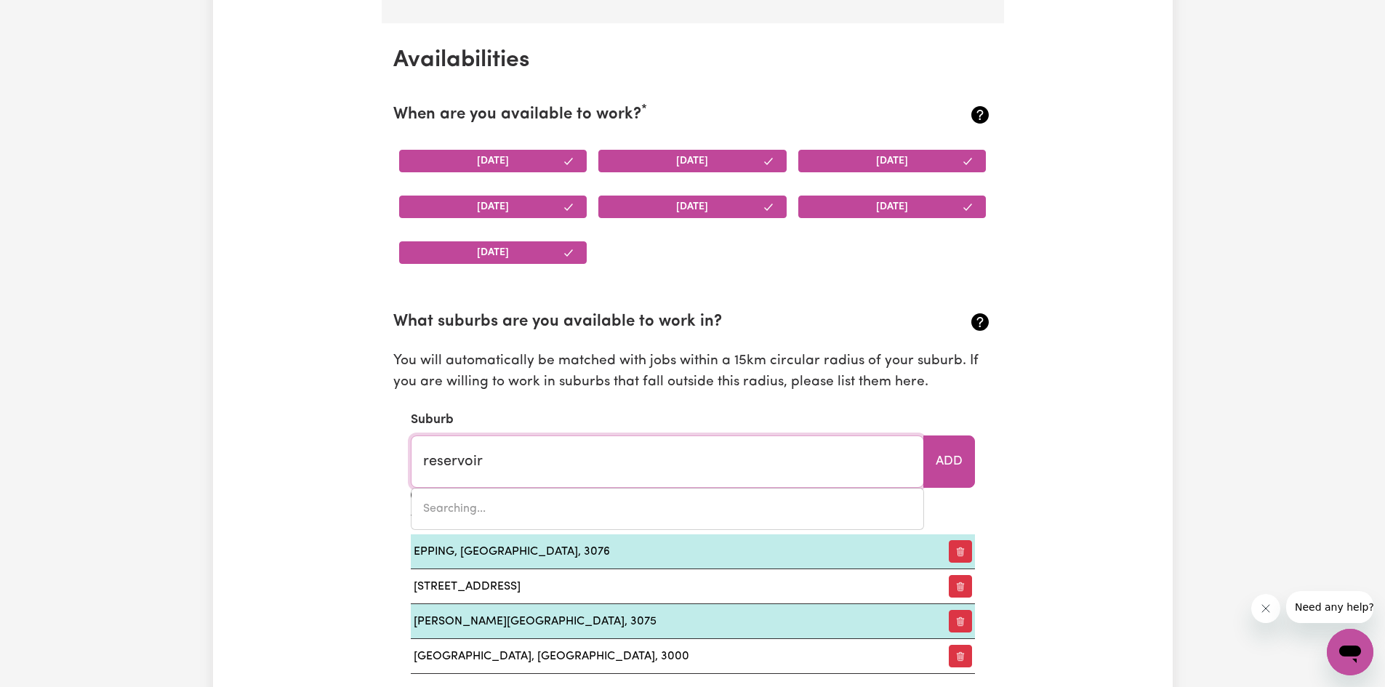
type input "reservoi"
type input "reservoiR, [GEOGRAPHIC_DATA], 3073"
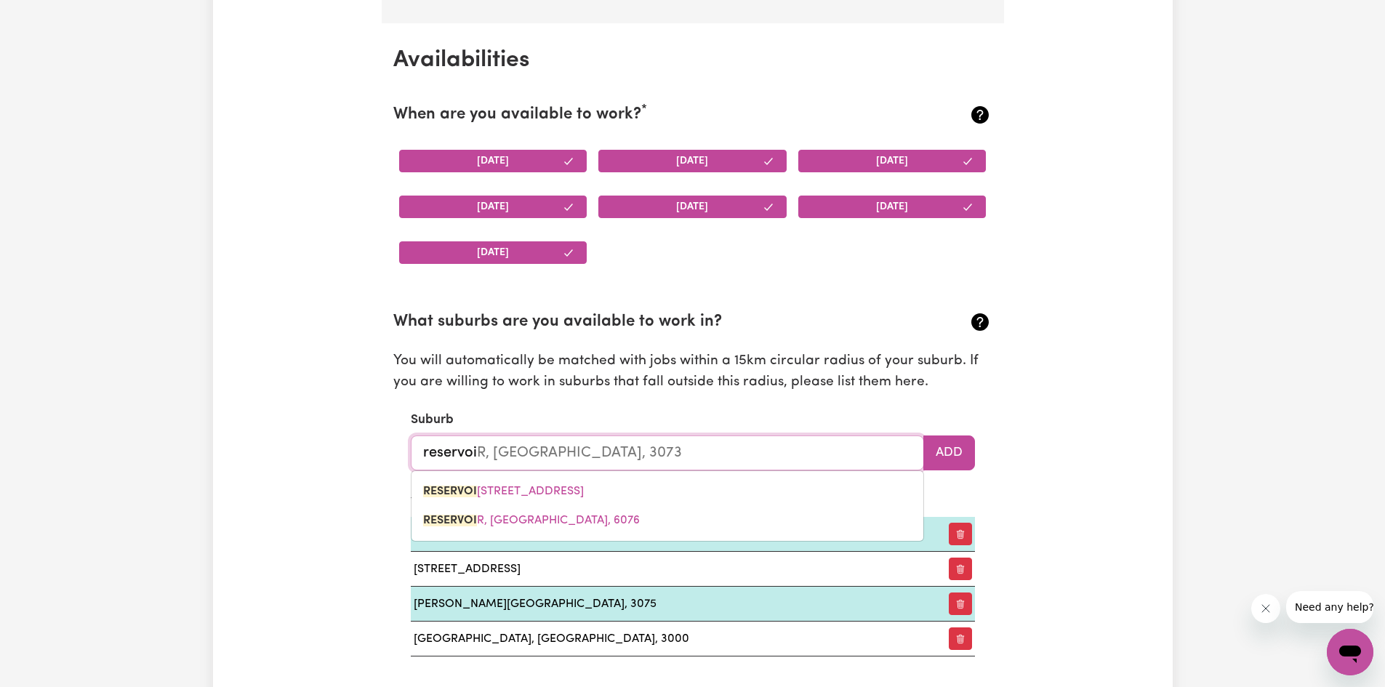
click at [568, 484] on link "RESERVOI R, [GEOGRAPHIC_DATA], 3073" at bounding box center [667, 491] width 512 height 29
type input "RESERVOIR, [GEOGRAPHIC_DATA], 3073"
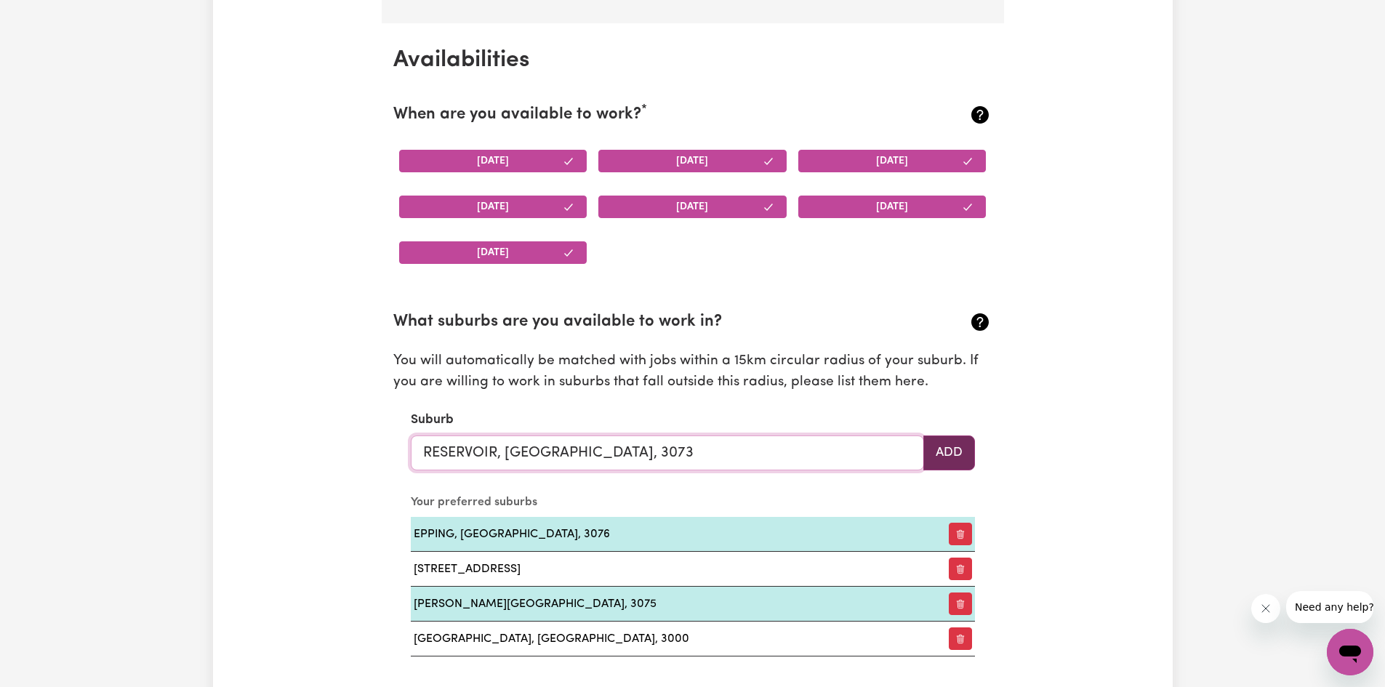
type input "RESERVOIR, [GEOGRAPHIC_DATA], 3073"
drag, startPoint x: 947, startPoint y: 443, endPoint x: 925, endPoint y: 451, distance: 22.5
click at [944, 444] on button "Add" at bounding box center [949, 452] width 52 height 35
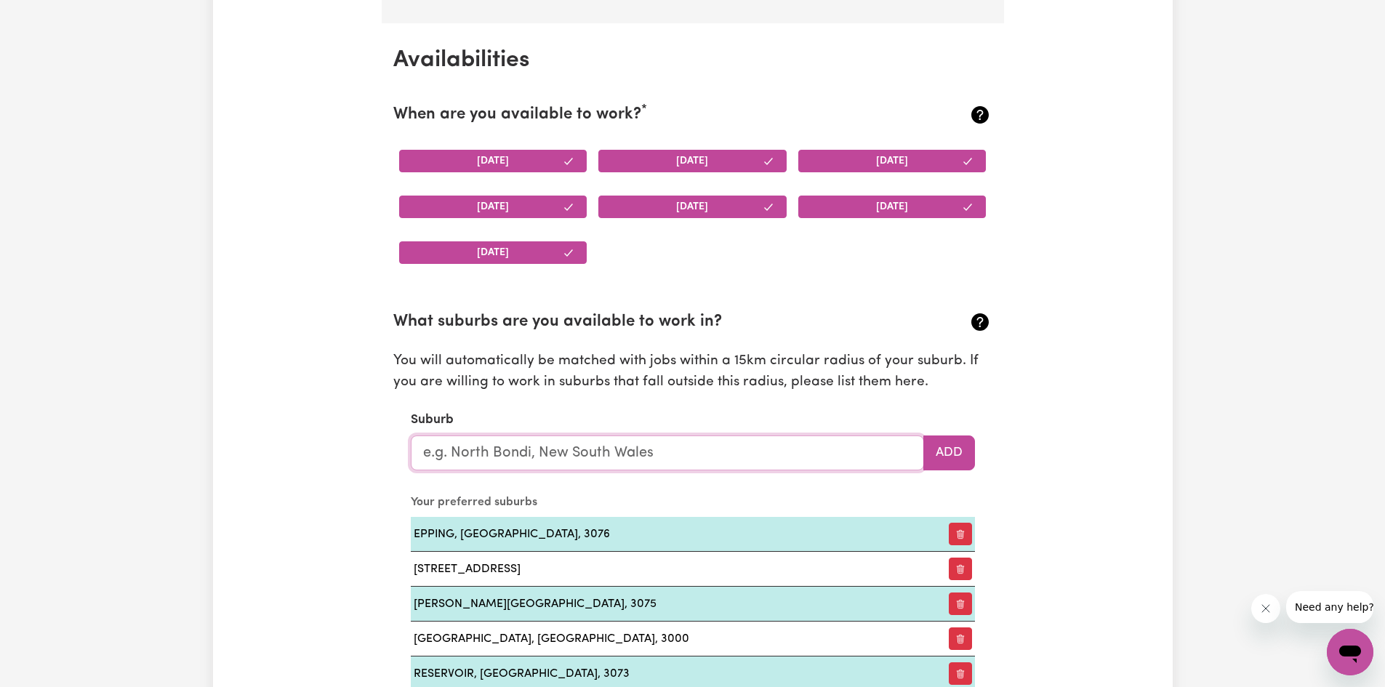
click at [734, 462] on input "text" at bounding box center [667, 452] width 513 height 35
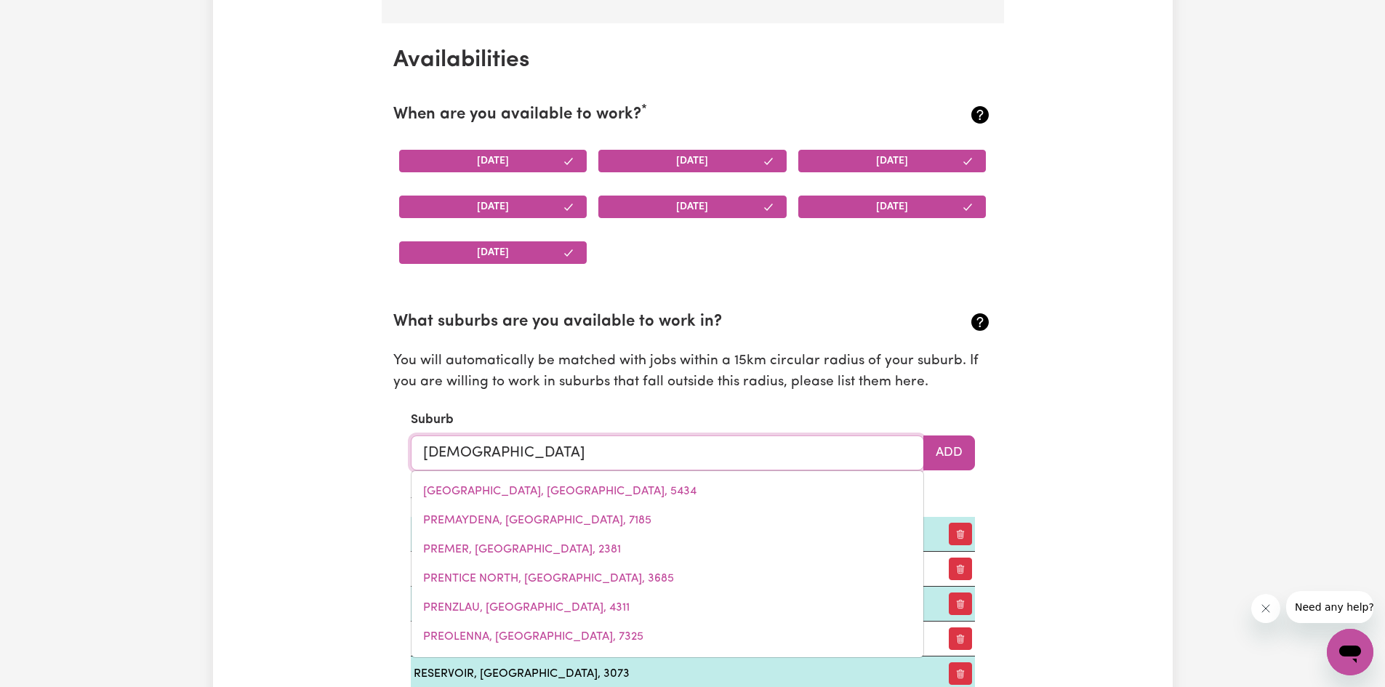
type input "presto"
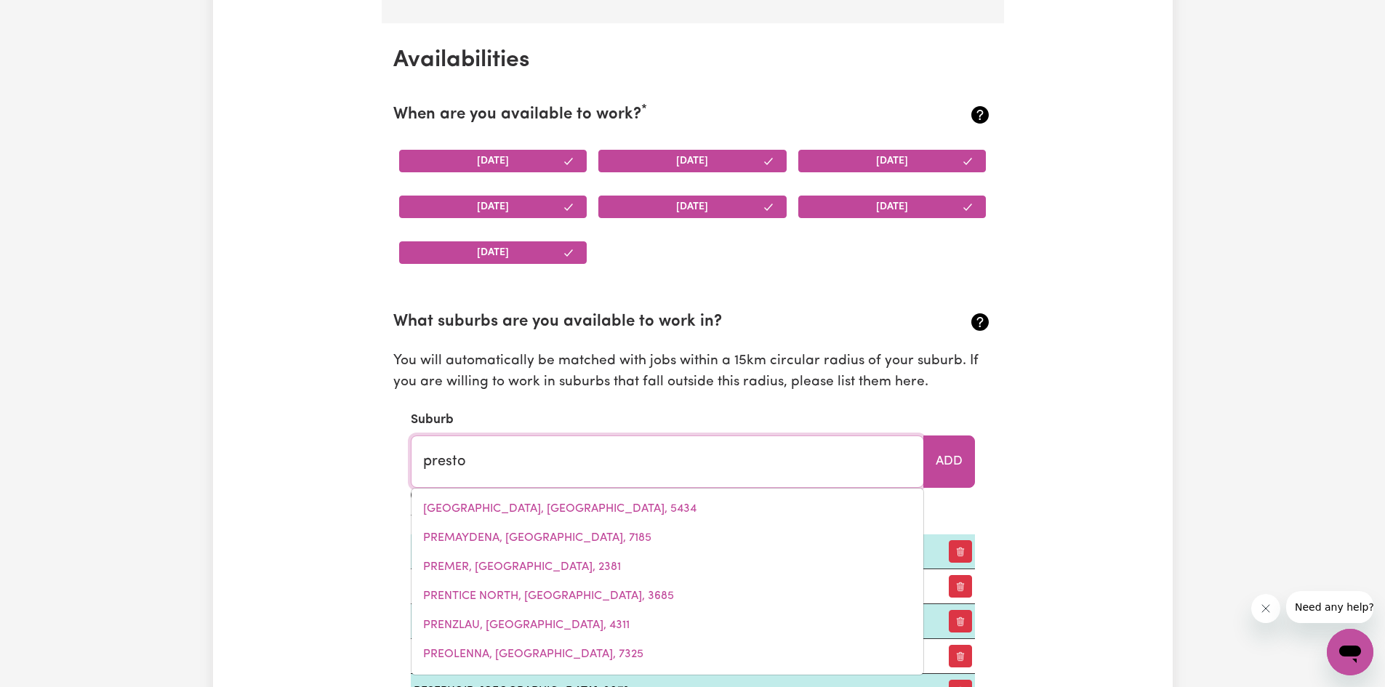
type input "prestoN, [GEOGRAPHIC_DATA], 4352"
type input "[PERSON_NAME]"
type input "[GEOGRAPHIC_DATA], [GEOGRAPHIC_DATA], 4352"
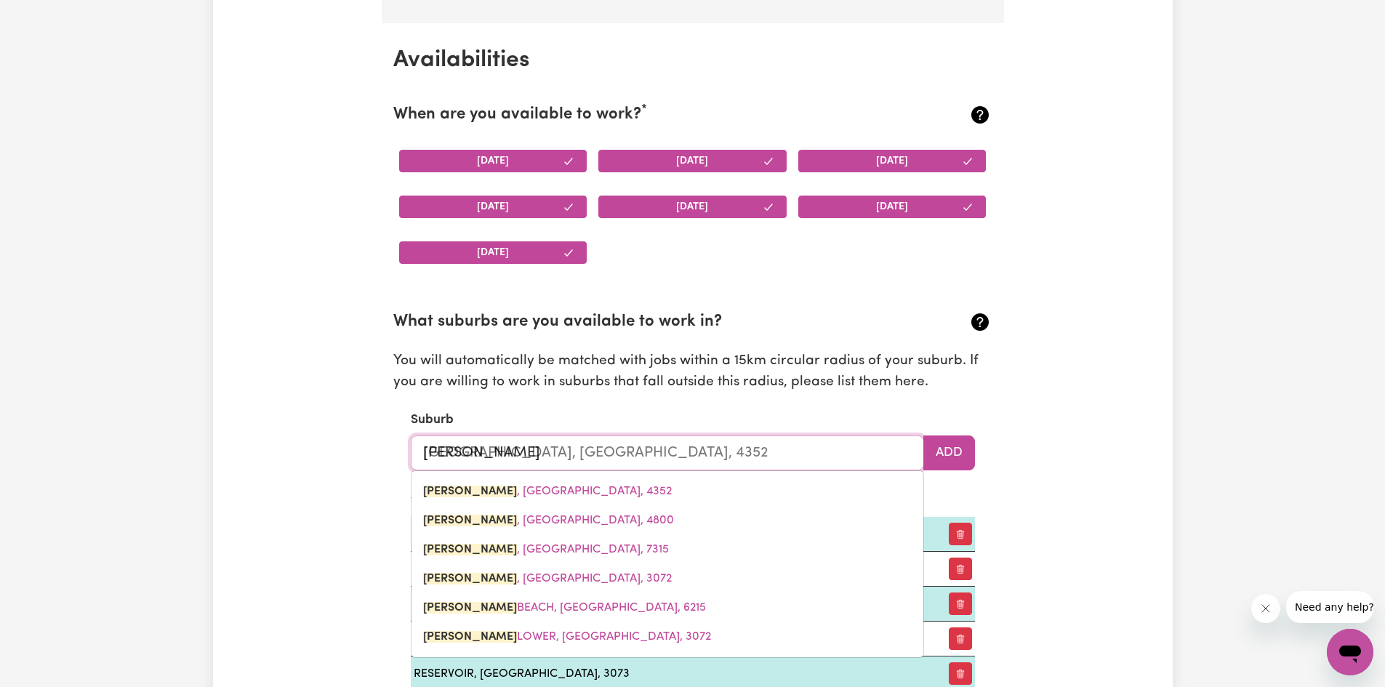
type input "[PERSON_NAME]"
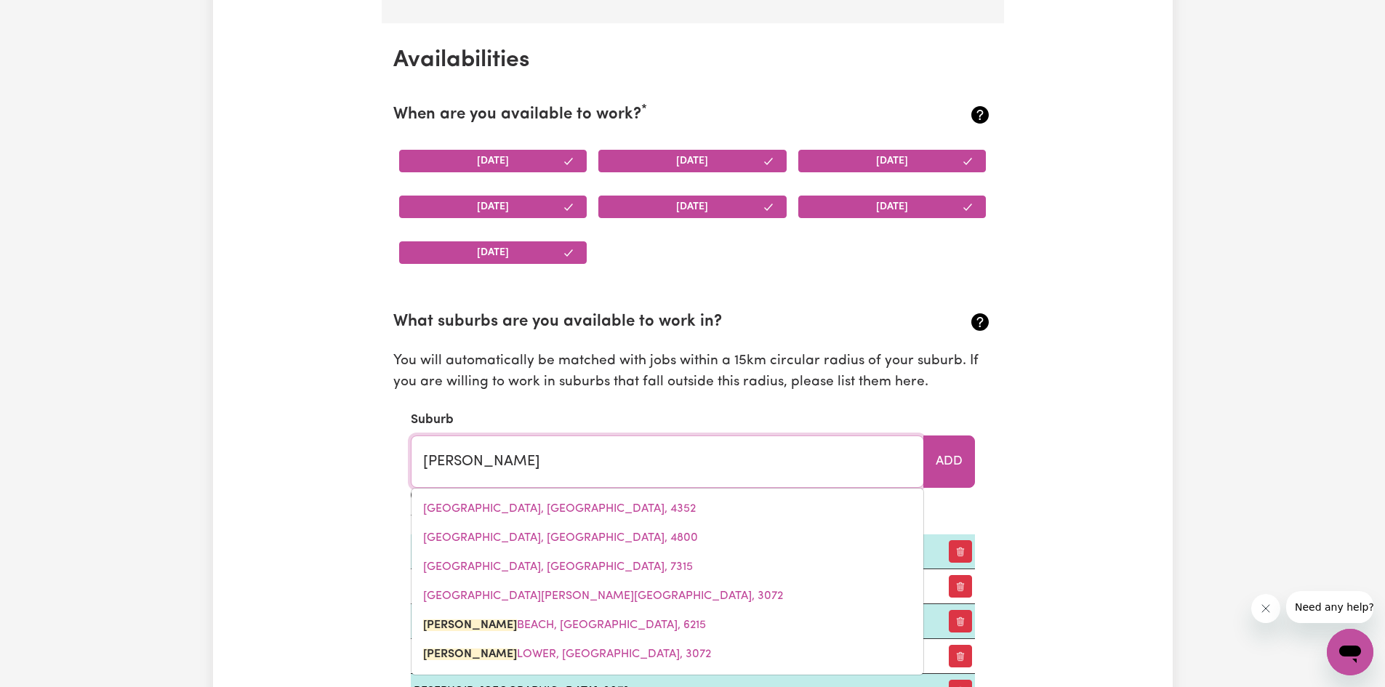
type input "[GEOGRAPHIC_DATA], [GEOGRAPHIC_DATA], 6215"
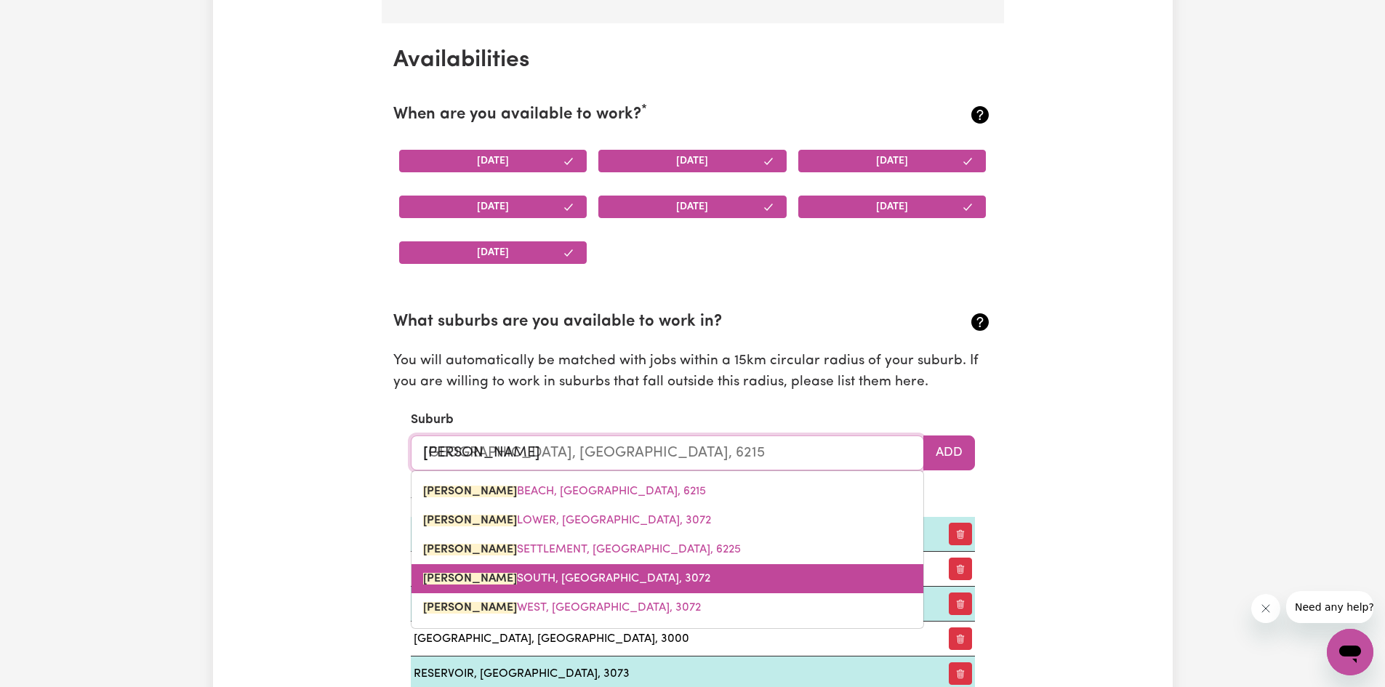
click at [595, 581] on link "[GEOGRAPHIC_DATA], 3072" at bounding box center [667, 578] width 512 height 29
type input "[GEOGRAPHIC_DATA], 3072"
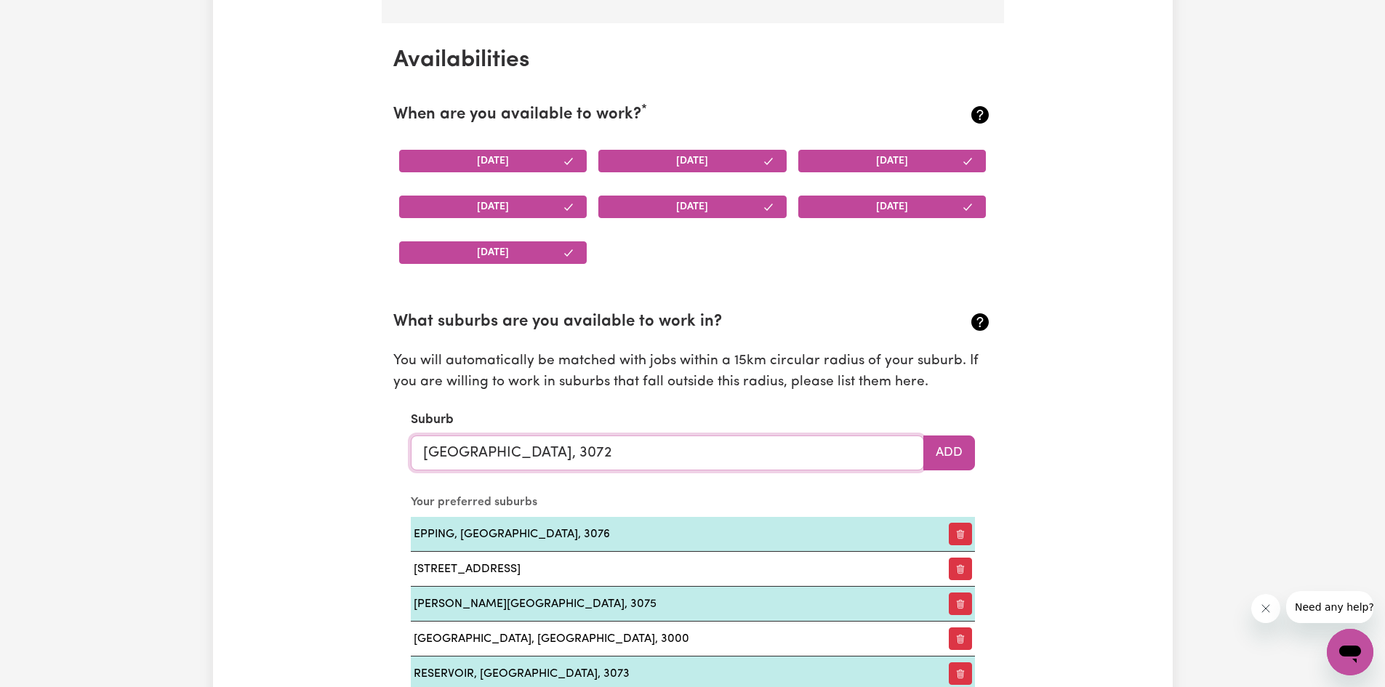
click at [914, 454] on input "[GEOGRAPHIC_DATA], 3072" at bounding box center [667, 452] width 513 height 35
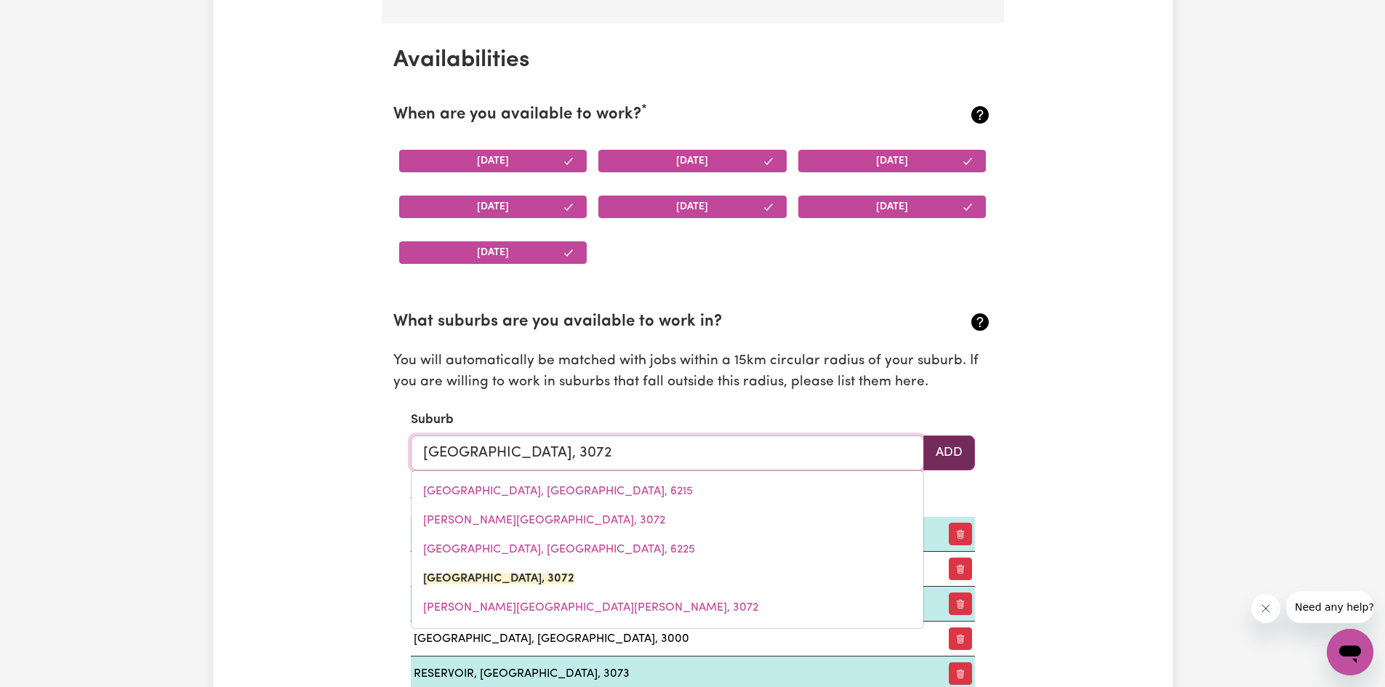
type input "[GEOGRAPHIC_DATA], 3072"
click at [958, 457] on button "Add" at bounding box center [949, 452] width 52 height 35
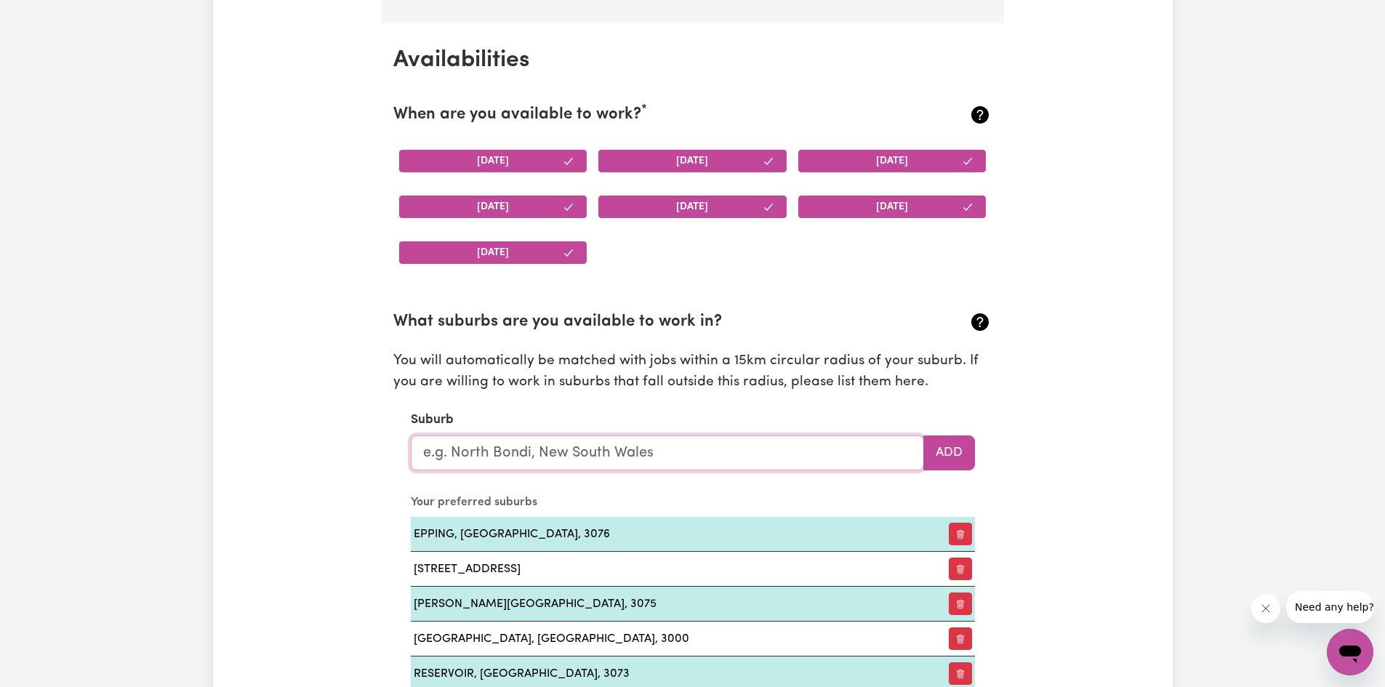
click at [734, 459] on input "text" at bounding box center [667, 452] width 513 height 35
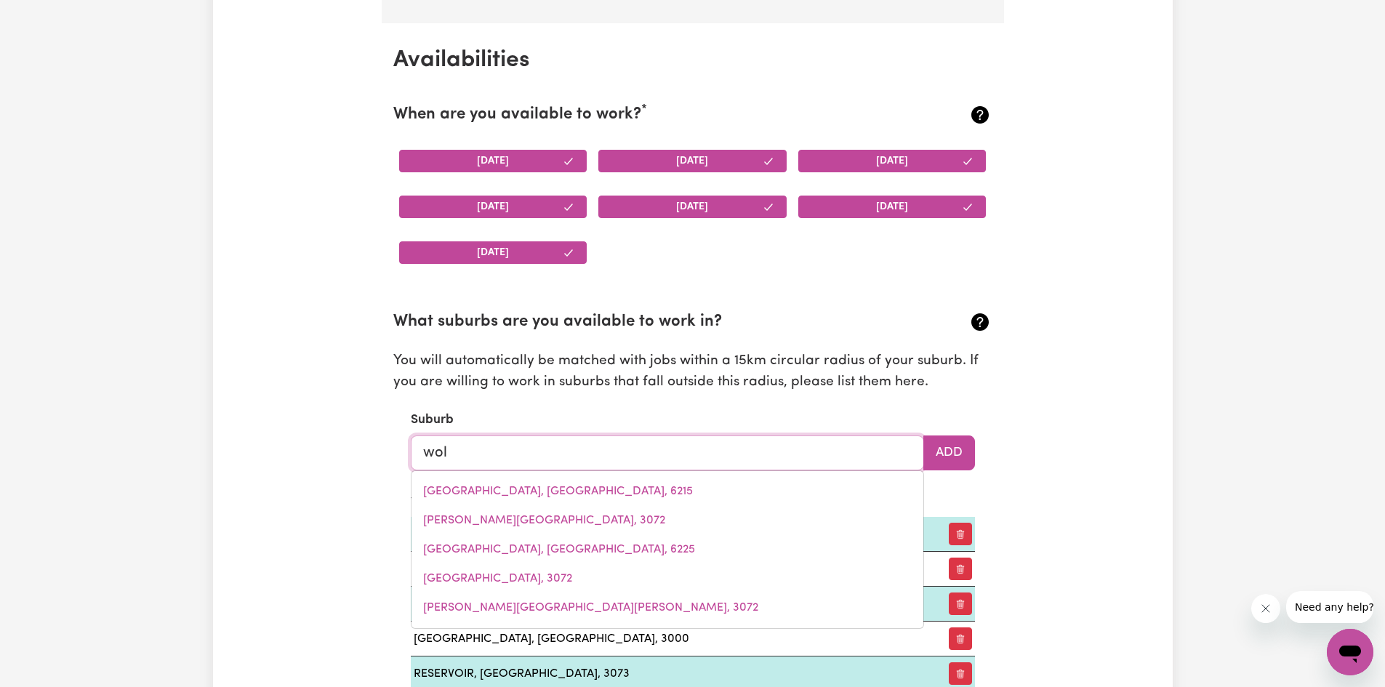
type input "[PERSON_NAME]"
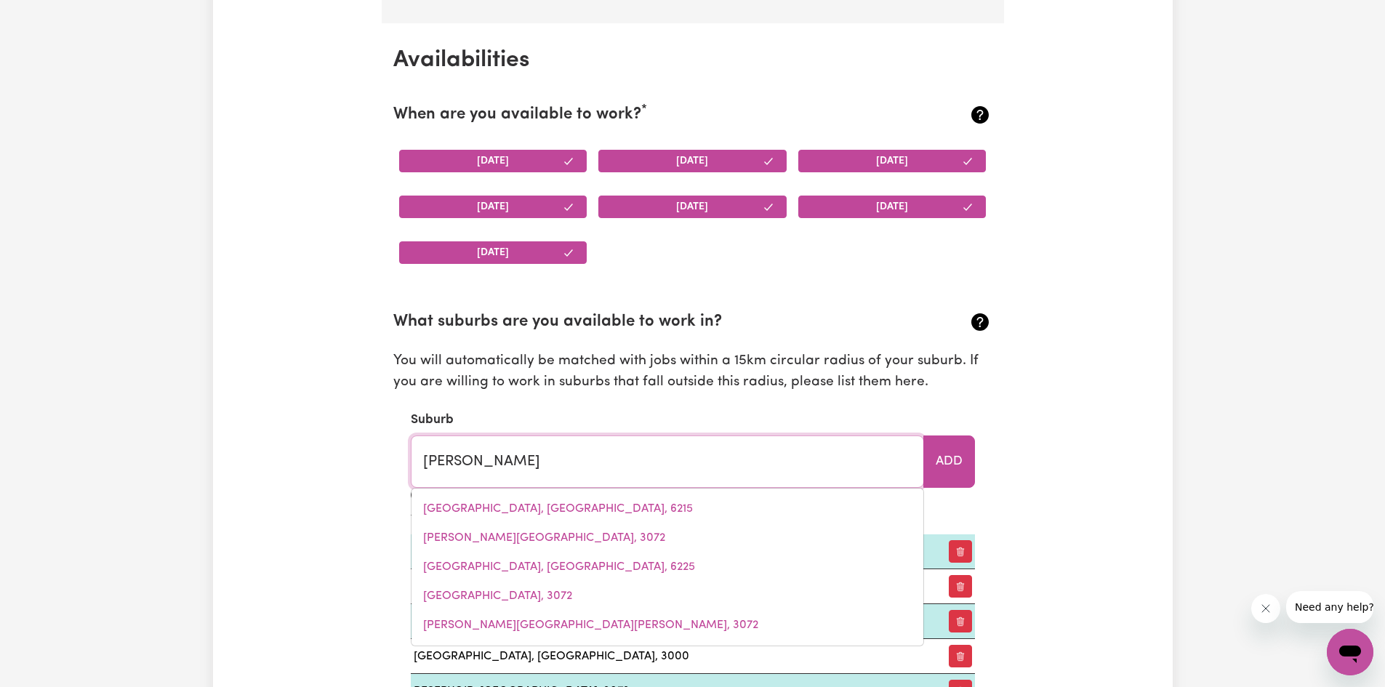
type input "wollANGAMBE, [GEOGRAPHIC_DATA], 2790"
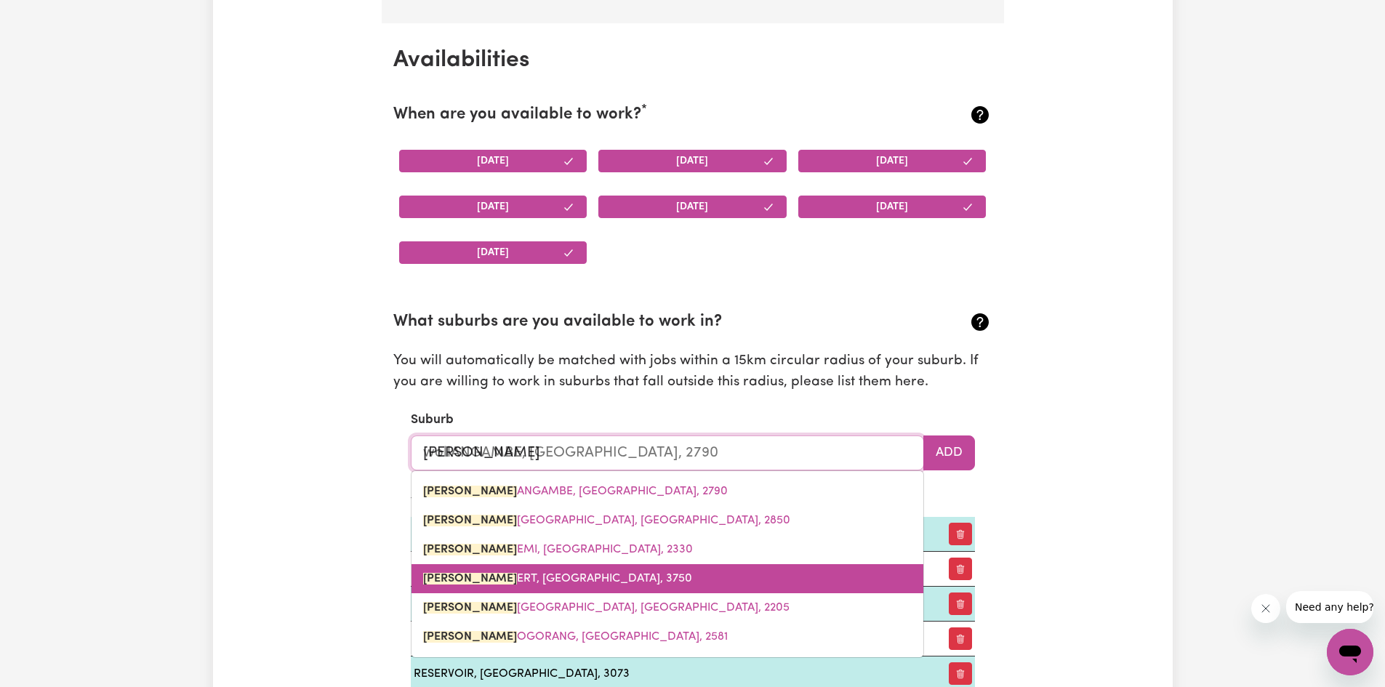
click at [542, 582] on span "[PERSON_NAME] ERT, [GEOGRAPHIC_DATA], 3750" at bounding box center [557, 579] width 269 height 12
type input "[PERSON_NAME][GEOGRAPHIC_DATA], 3750"
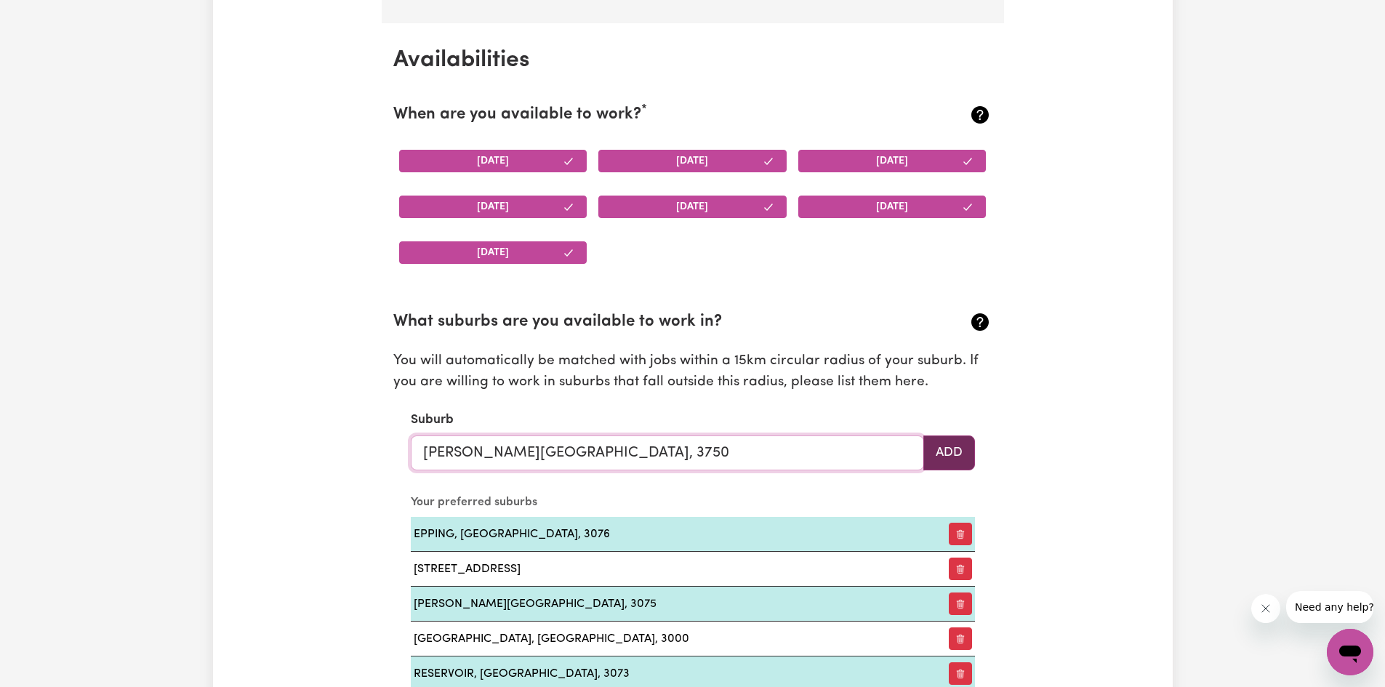
type input "[PERSON_NAME][GEOGRAPHIC_DATA], 3750"
click at [967, 448] on button "Add" at bounding box center [949, 452] width 52 height 35
click at [721, 455] on input "text" at bounding box center [667, 452] width 513 height 35
type input "tho"
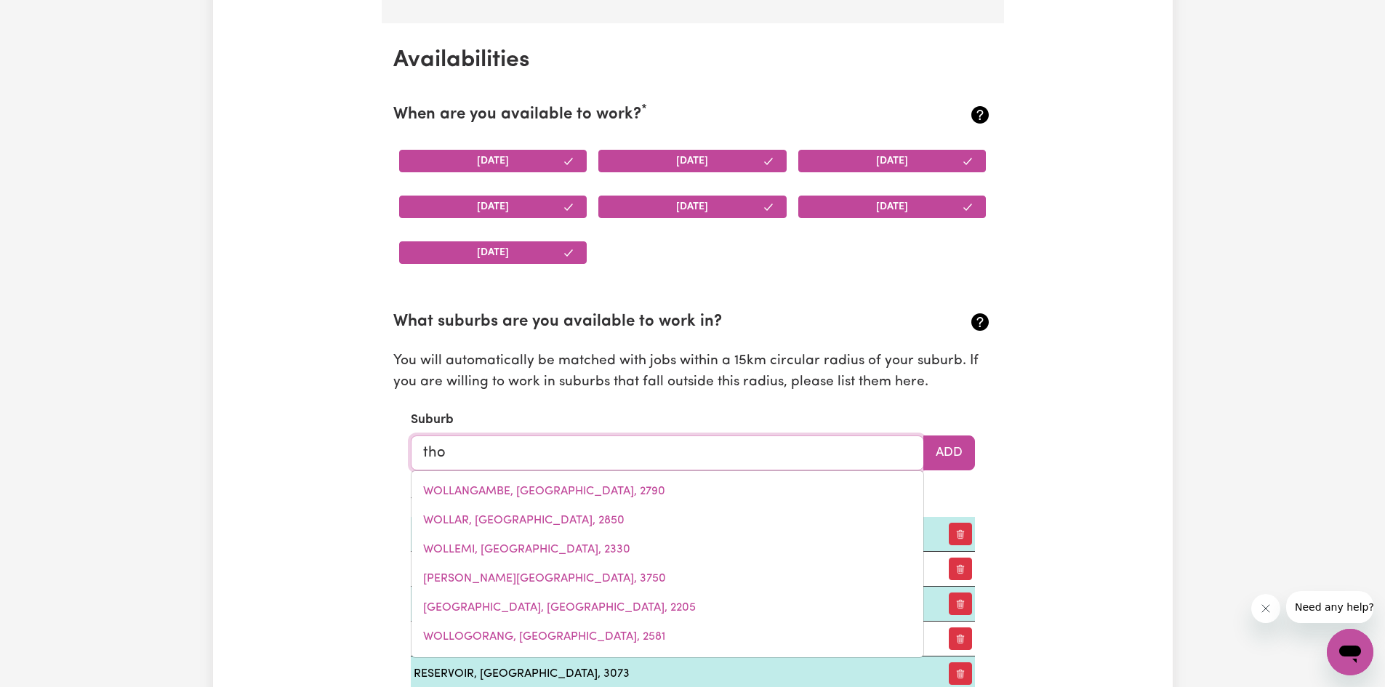
type input "thoLOGOLONG, [GEOGRAPHIC_DATA], 3691"
type input "[PERSON_NAME]"
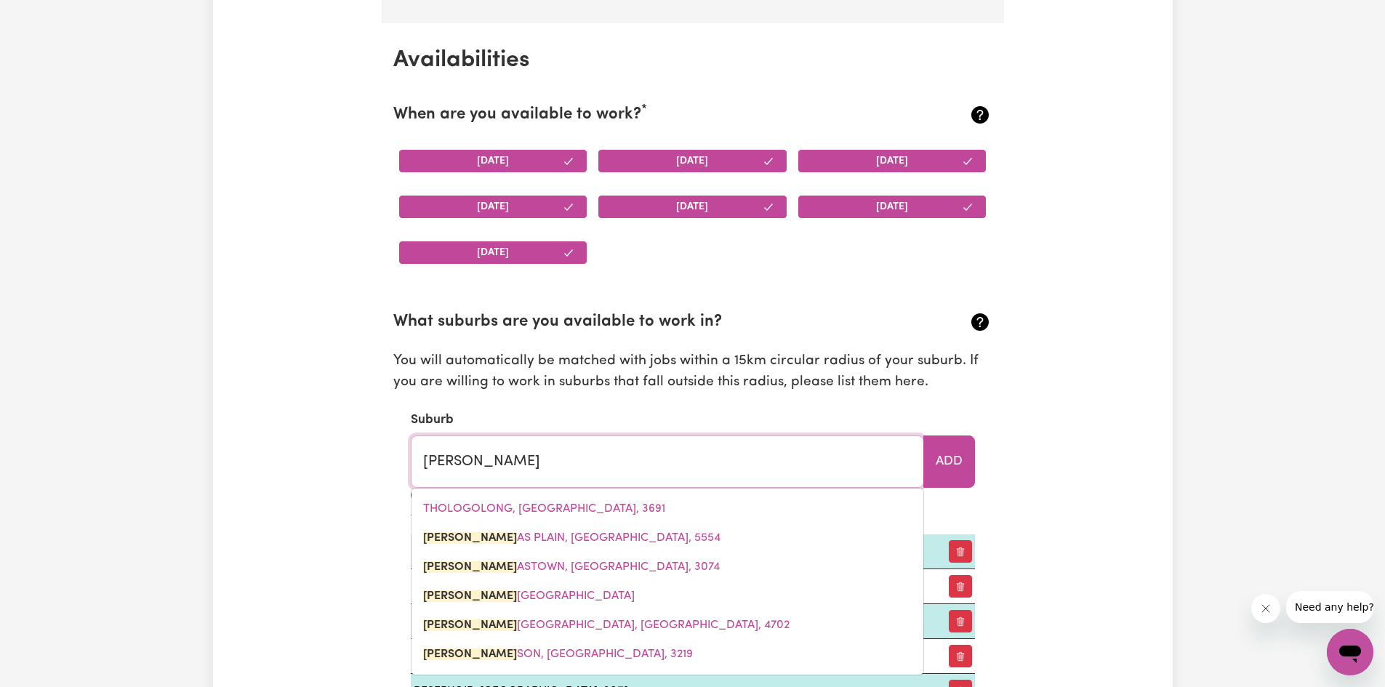
type input "[PERSON_NAME][GEOGRAPHIC_DATA], [GEOGRAPHIC_DATA], 5554"
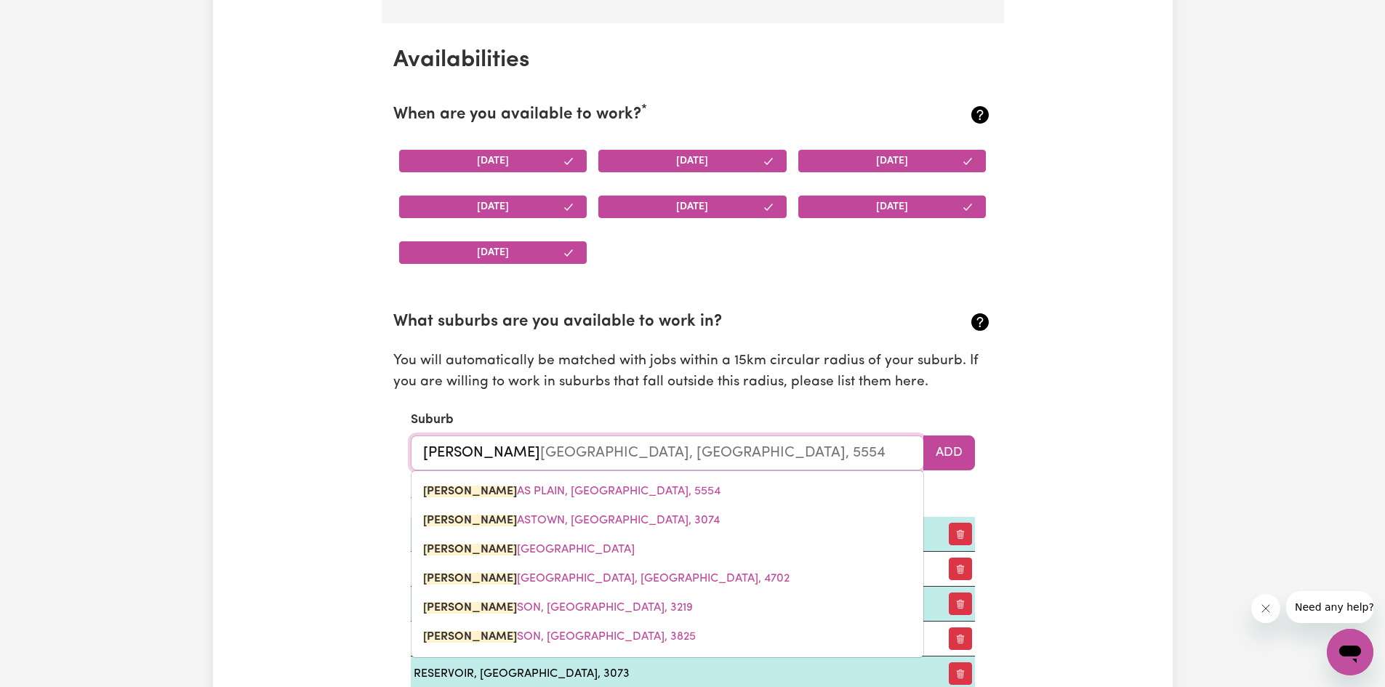
type input "[PERSON_NAME]"
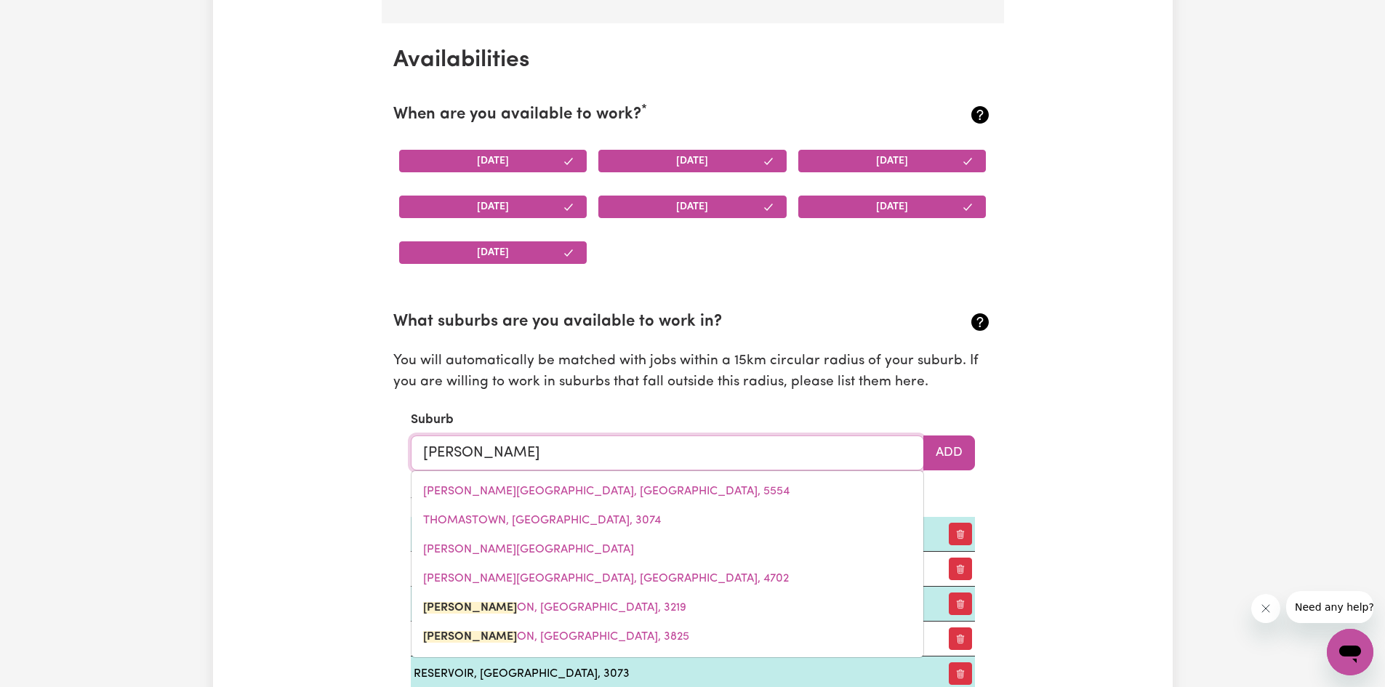
type input "[PERSON_NAME][GEOGRAPHIC_DATA], 3219"
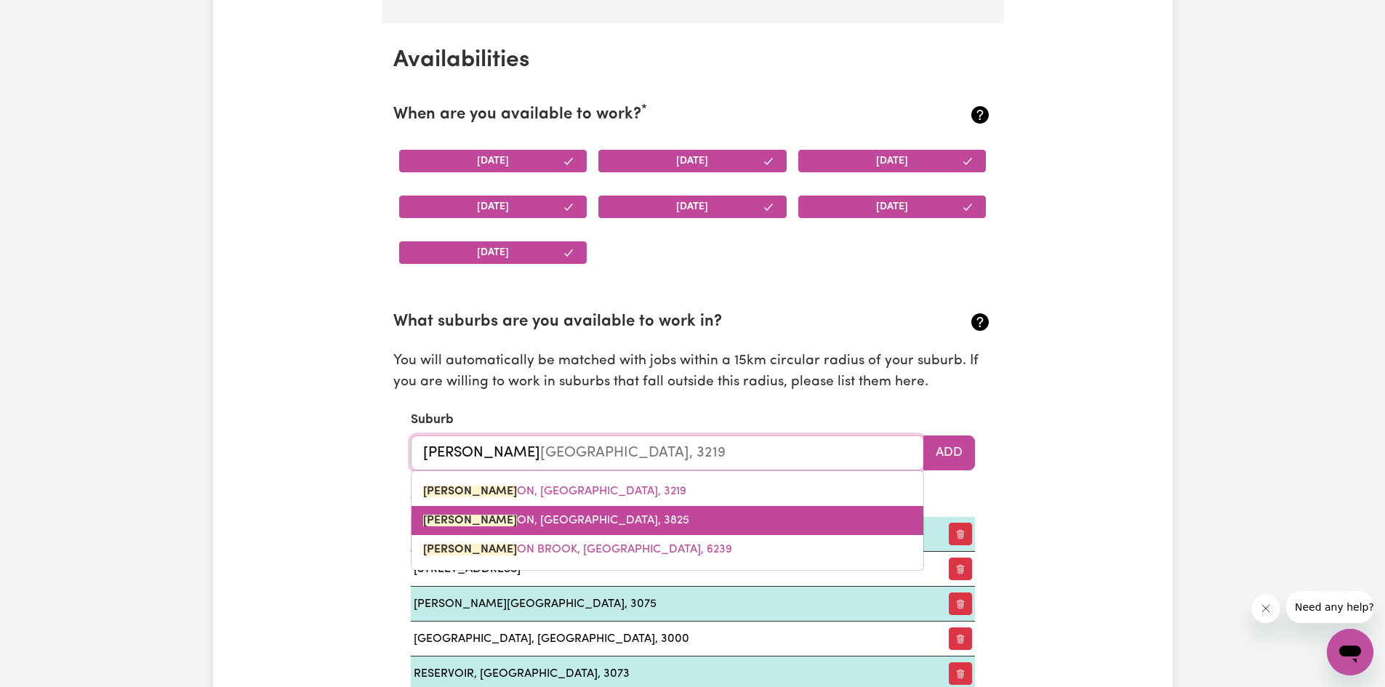
type input "thomst"
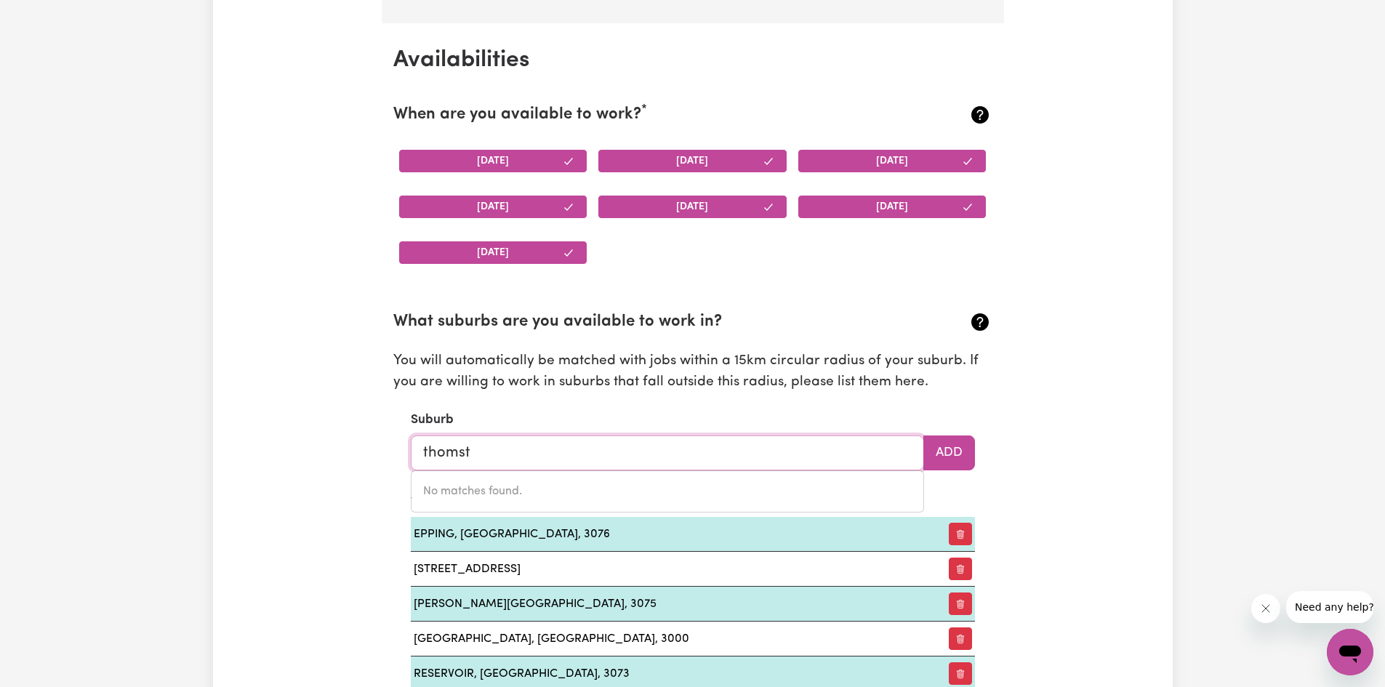
type input "[PERSON_NAME]"
type input "[PERSON_NAME][GEOGRAPHIC_DATA], 3219"
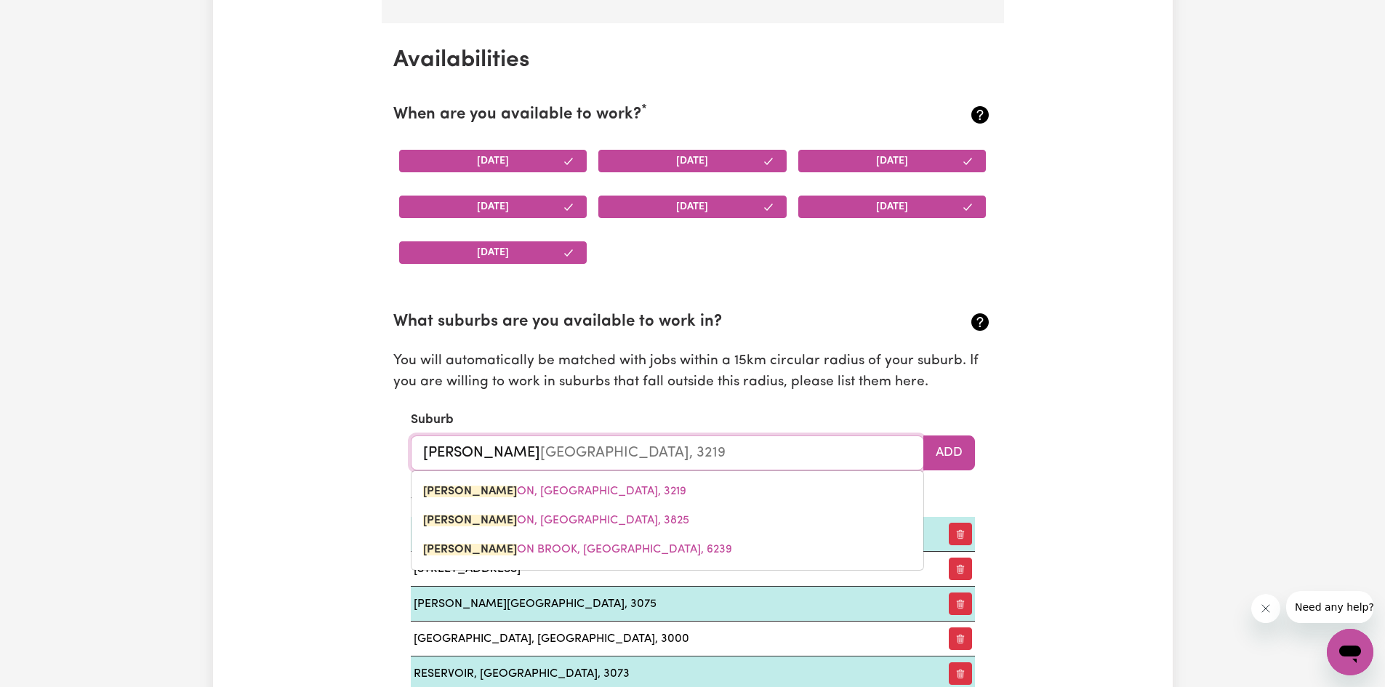
type input "[PERSON_NAME]"
type input "[PERSON_NAME][GEOGRAPHIC_DATA], [GEOGRAPHIC_DATA], 5554"
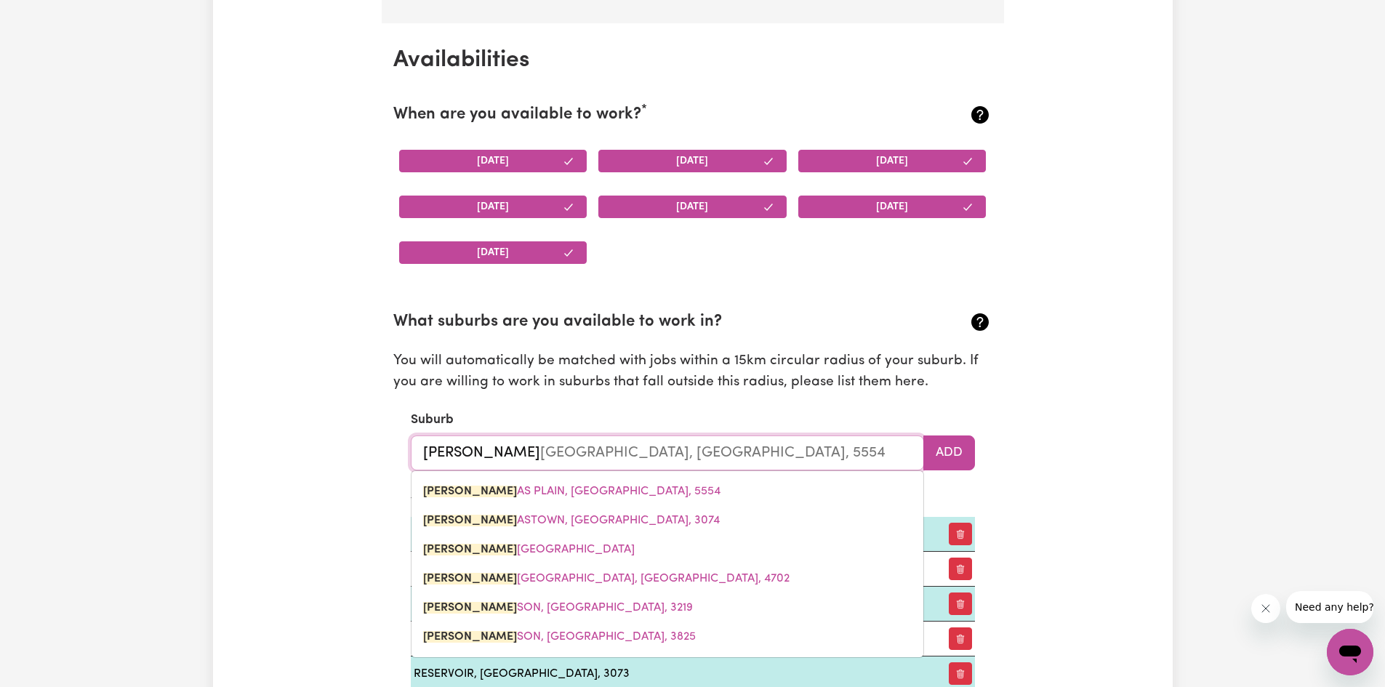
type input "[PERSON_NAME]"
type input "[PERSON_NAME] PLAIN, [GEOGRAPHIC_DATA], 5554"
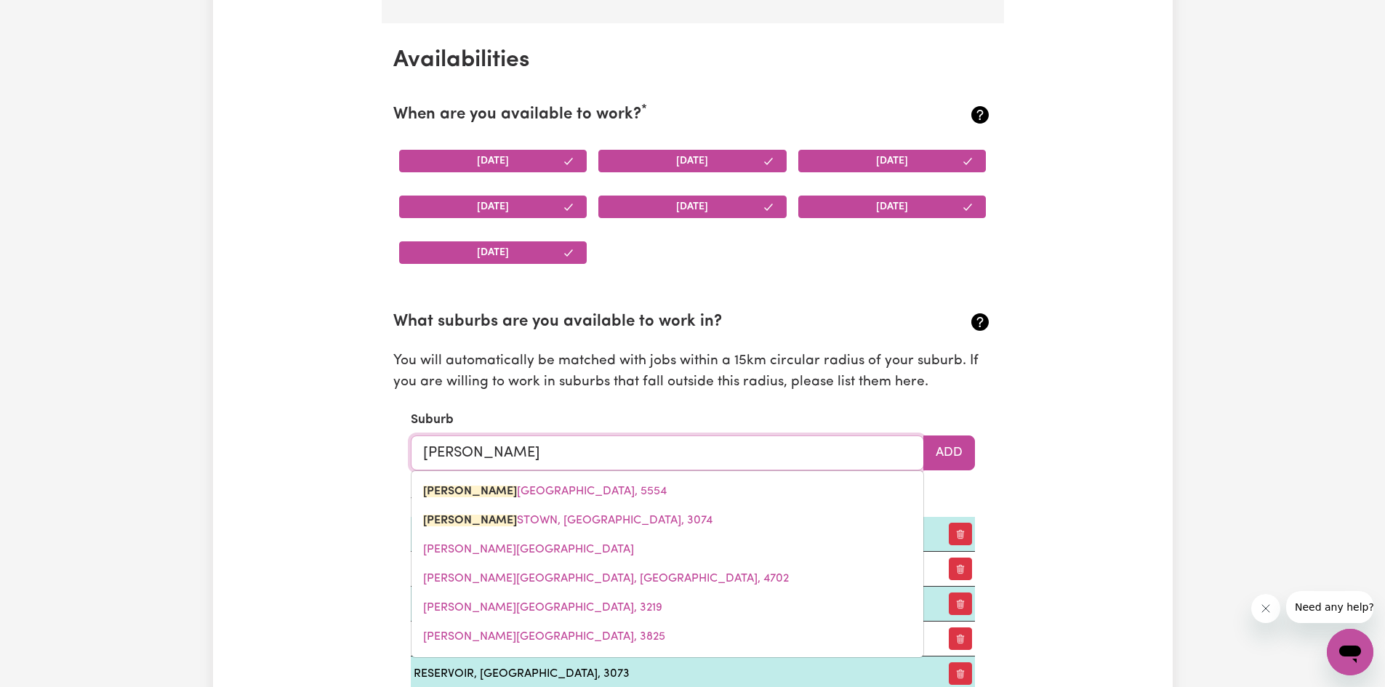
type input "[PERSON_NAME]"
type input "[PERSON_NAME], [GEOGRAPHIC_DATA], 5554"
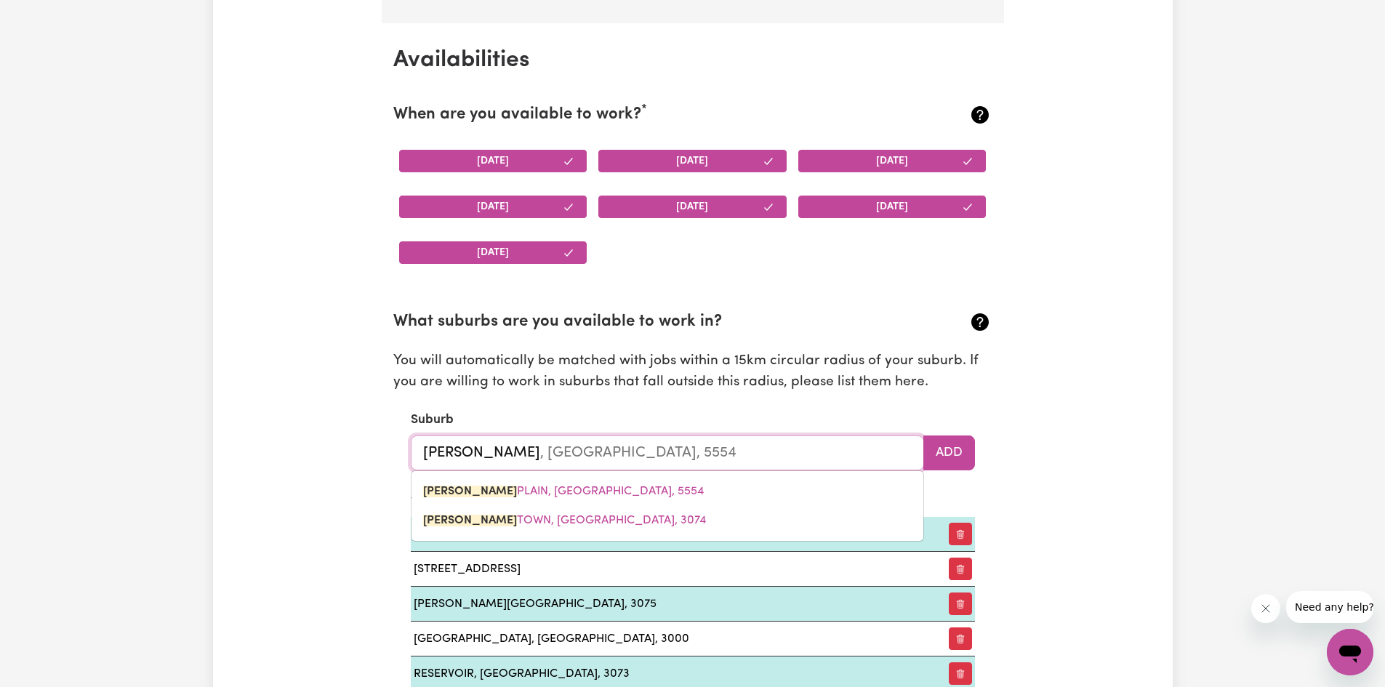
type input "thomast"
type input "thomastOWN, [GEOGRAPHIC_DATA], 3074"
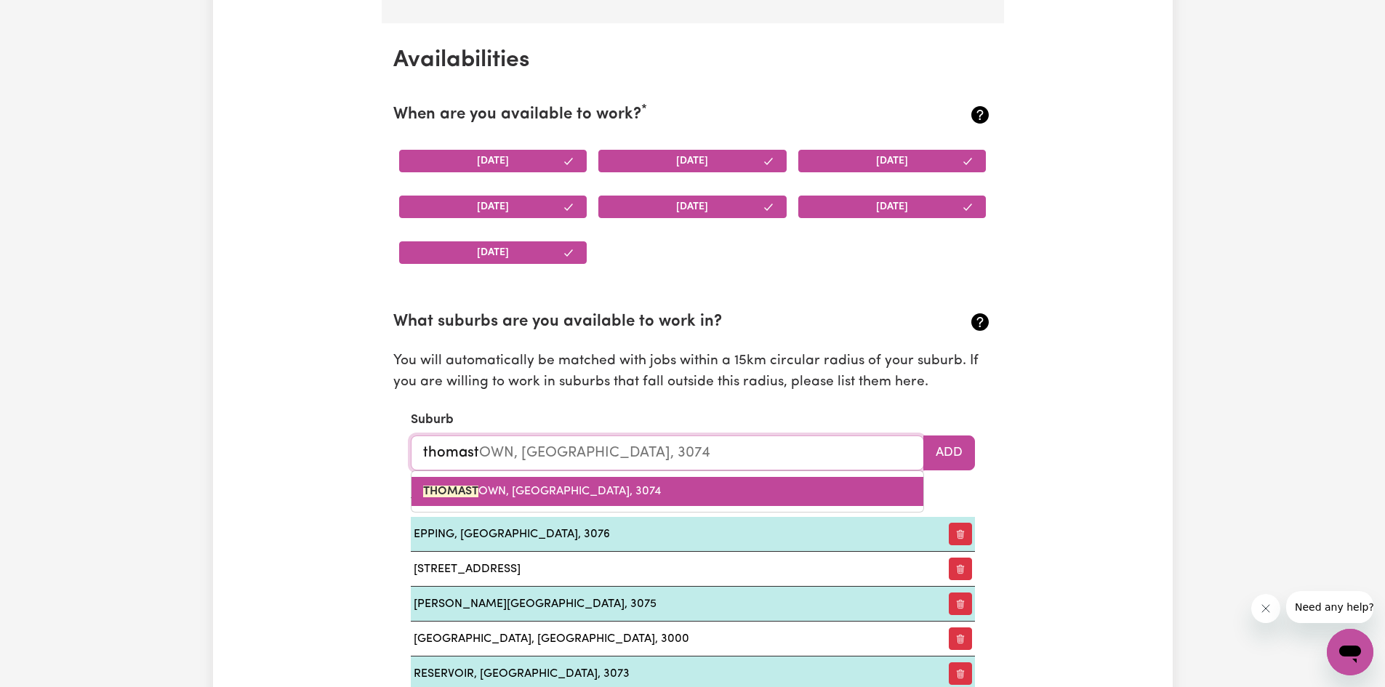
click at [579, 494] on span "THOMAST OWN, [GEOGRAPHIC_DATA], 3074" at bounding box center [542, 492] width 238 height 12
type input "THOMASTOWN, [GEOGRAPHIC_DATA], 3074"
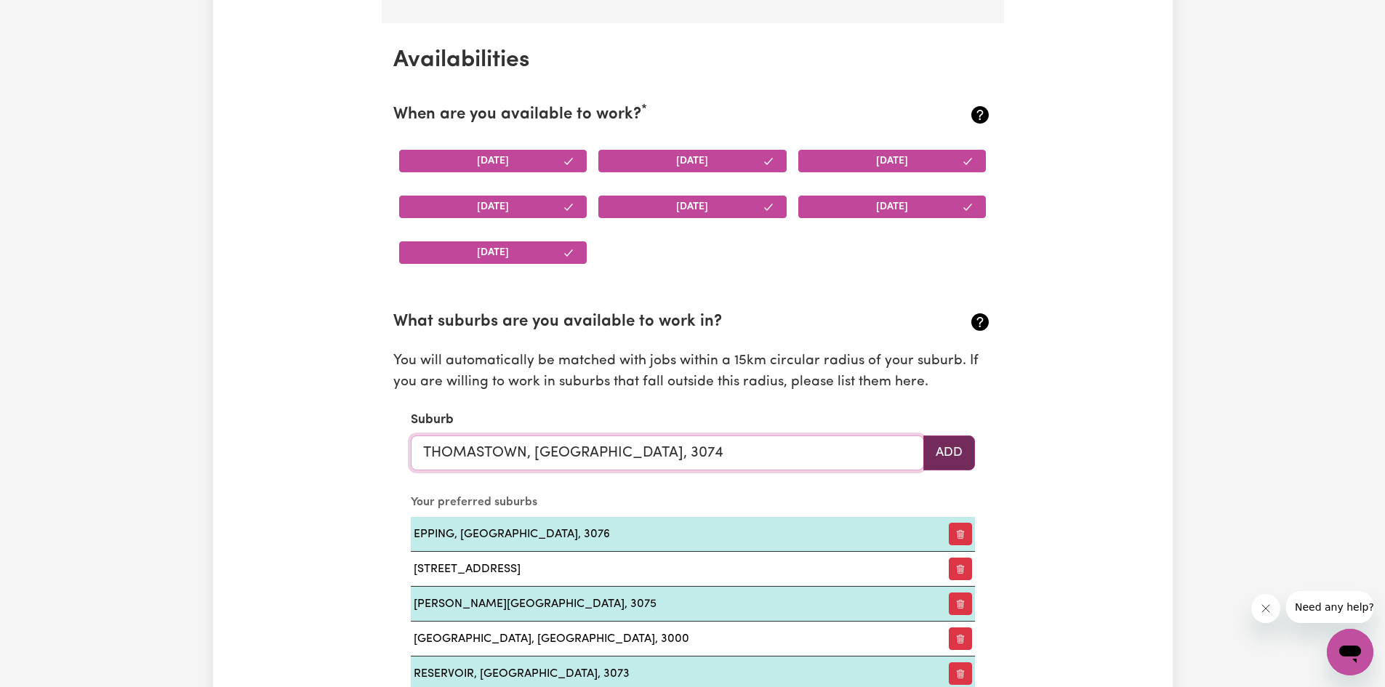
type input "THOMASTOWN, [GEOGRAPHIC_DATA], 3074"
click at [934, 448] on button "Add" at bounding box center [949, 452] width 52 height 35
click at [566, 454] on input "text" at bounding box center [667, 452] width 513 height 35
type input "bell"
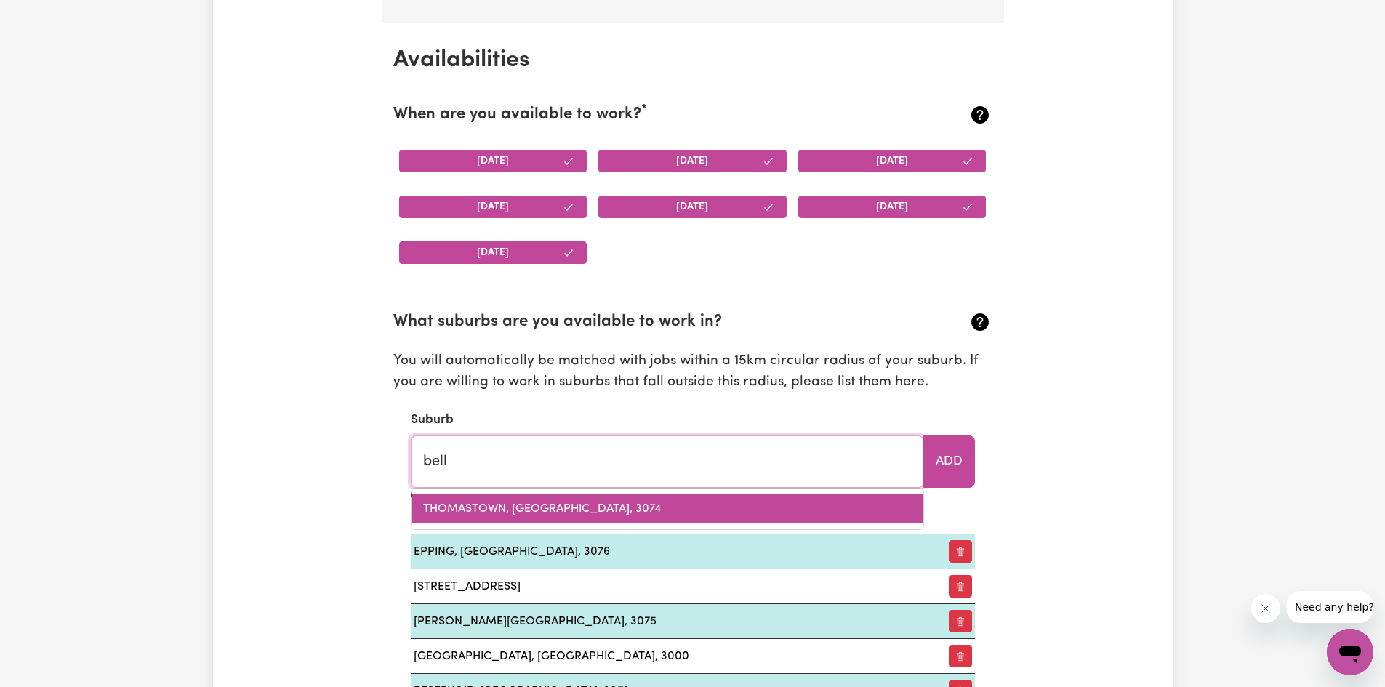
type input "bell, [GEOGRAPHIC_DATA], 2786"
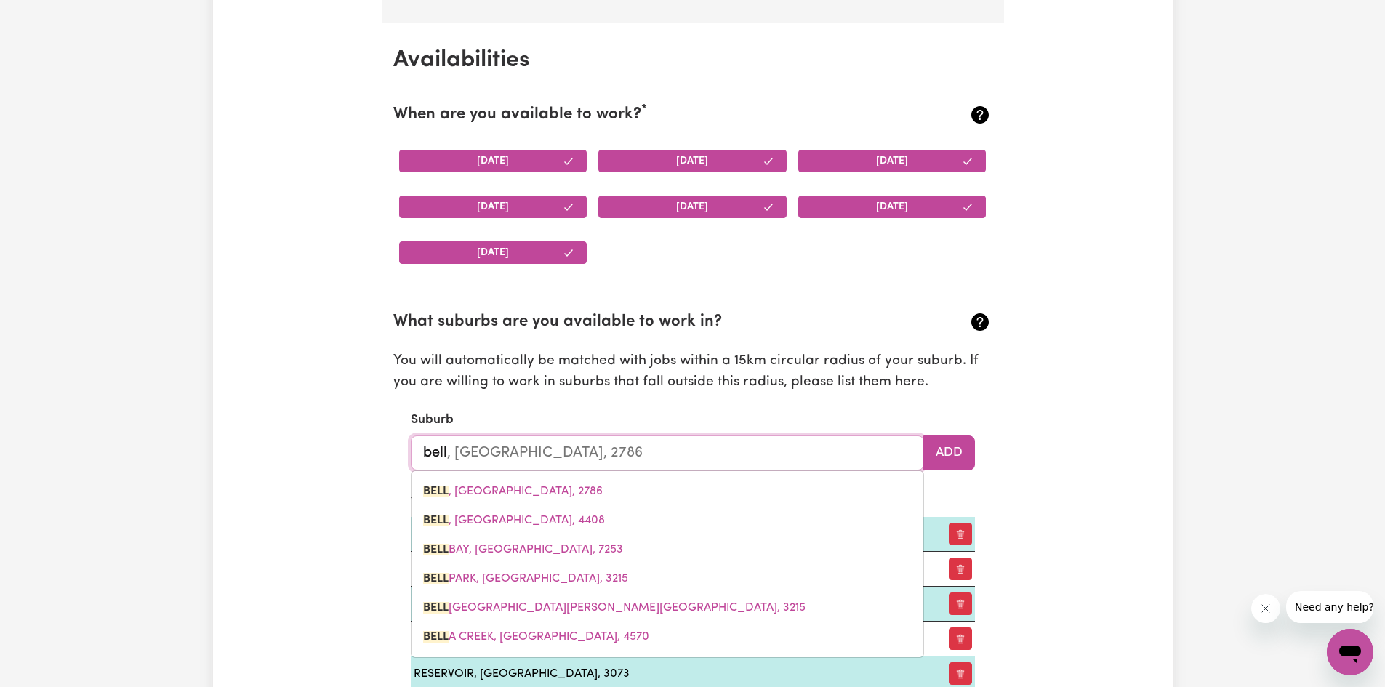
type input "bell"
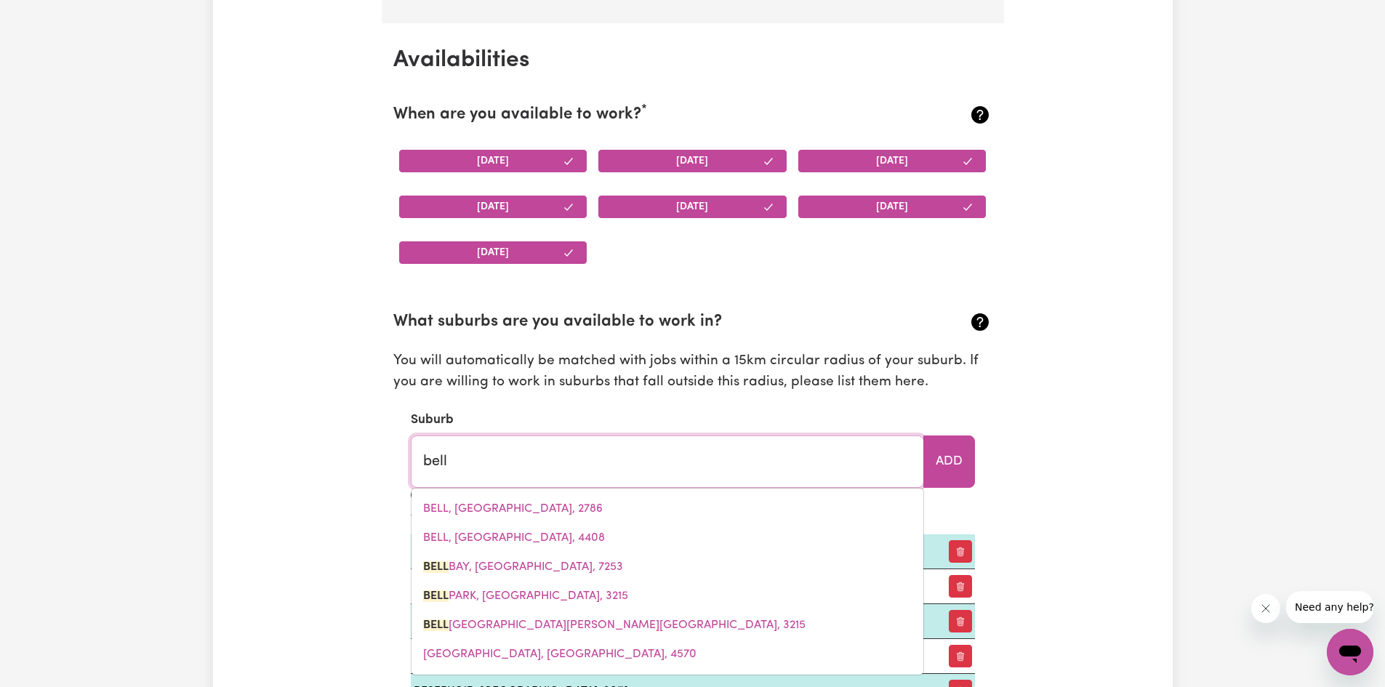
type input "[GEOGRAPHIC_DATA], [GEOGRAPHIC_DATA], 7253"
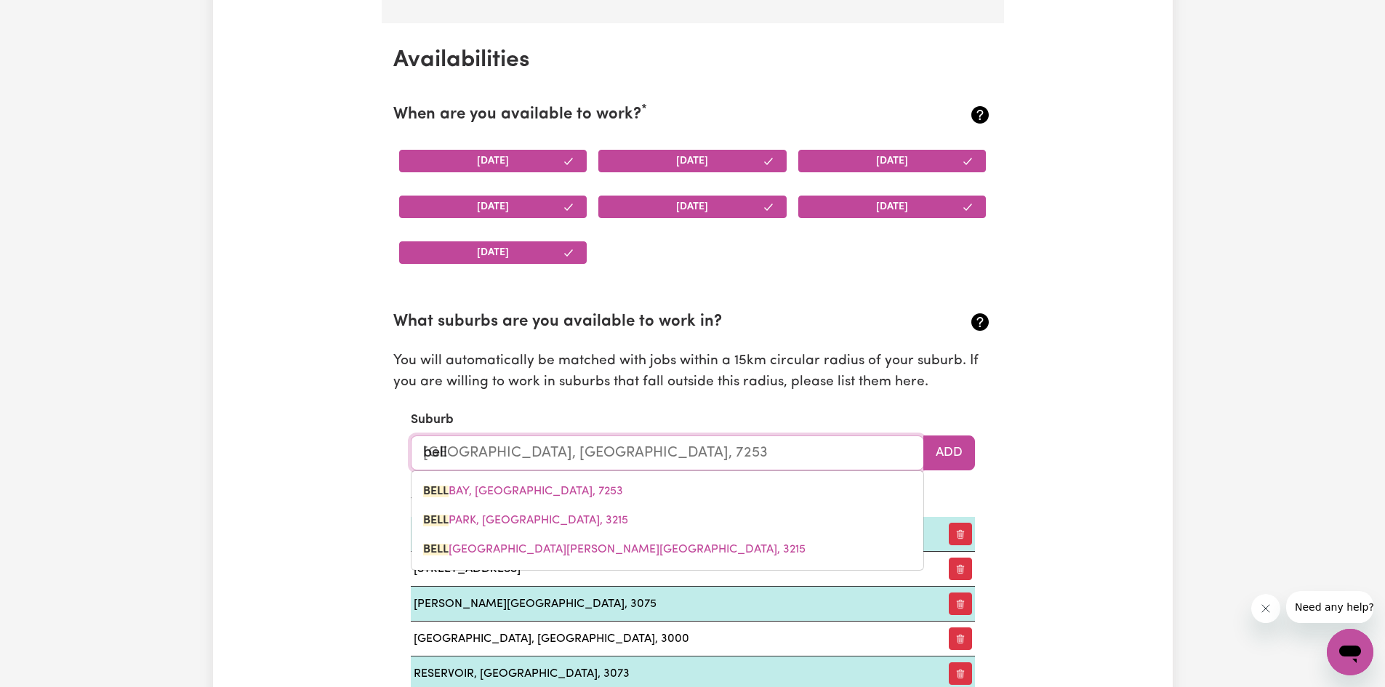
click at [549, 449] on input "bell" at bounding box center [667, 452] width 513 height 35
type input "bel"
type input "belL, [GEOGRAPHIC_DATA], 2786"
type input "be"
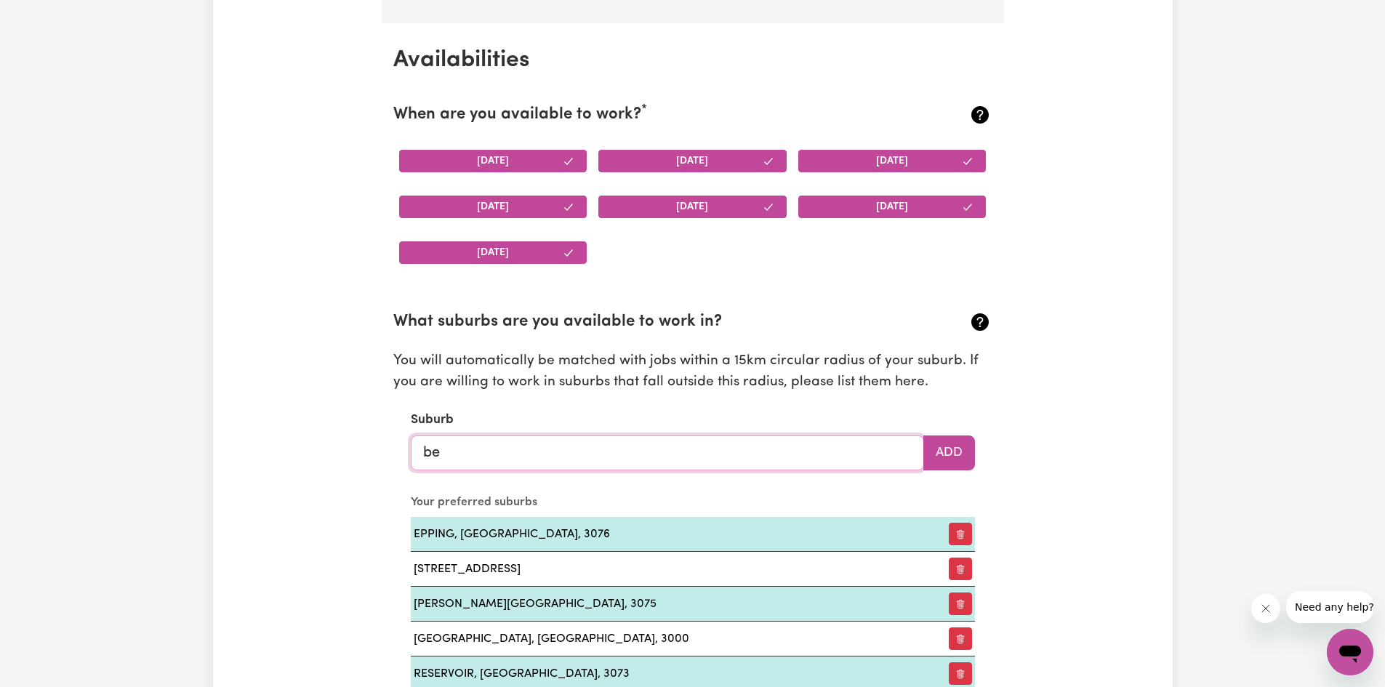
type input "b"
type input "koe"
type input "koeTONG, Victoria, 3704"
type input "koen"
type input "koe"
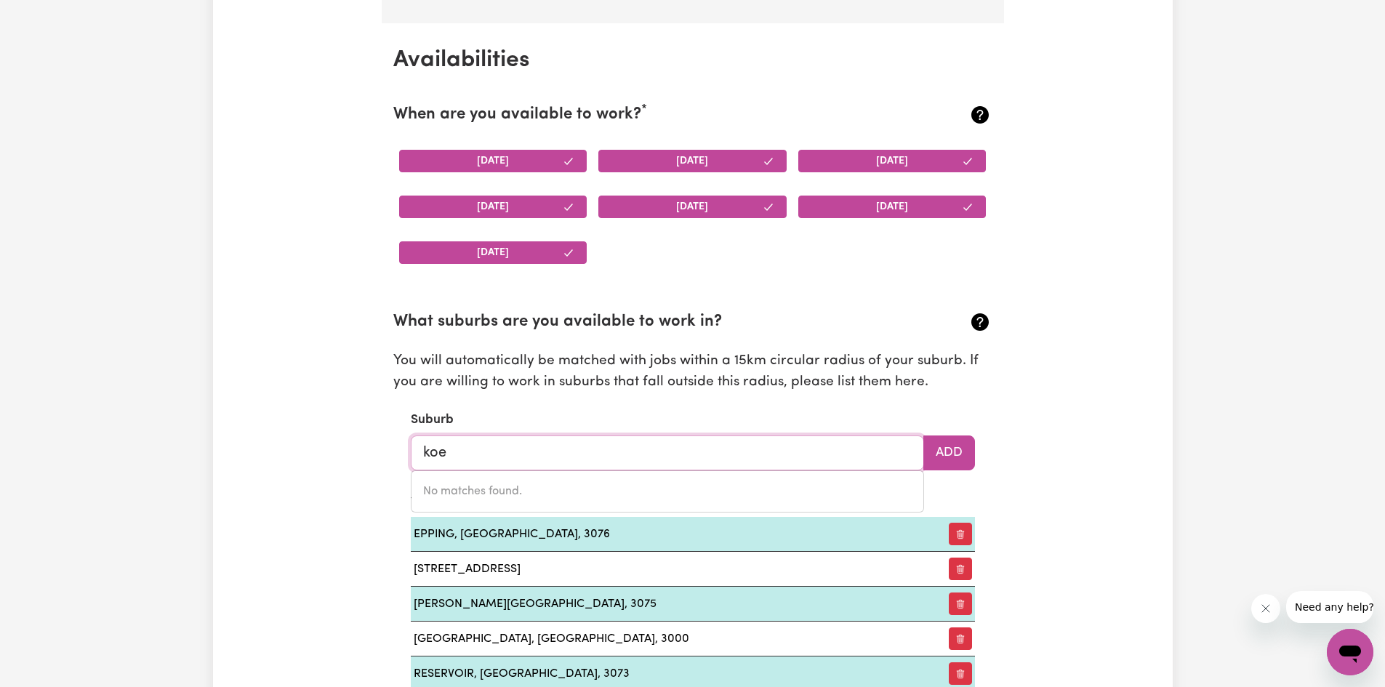
type input "koeTONG, Victoria, 3704"
type input "ko"
type input "k"
drag, startPoint x: 1234, startPoint y: 397, endPoint x: 913, endPoint y: 433, distance: 322.6
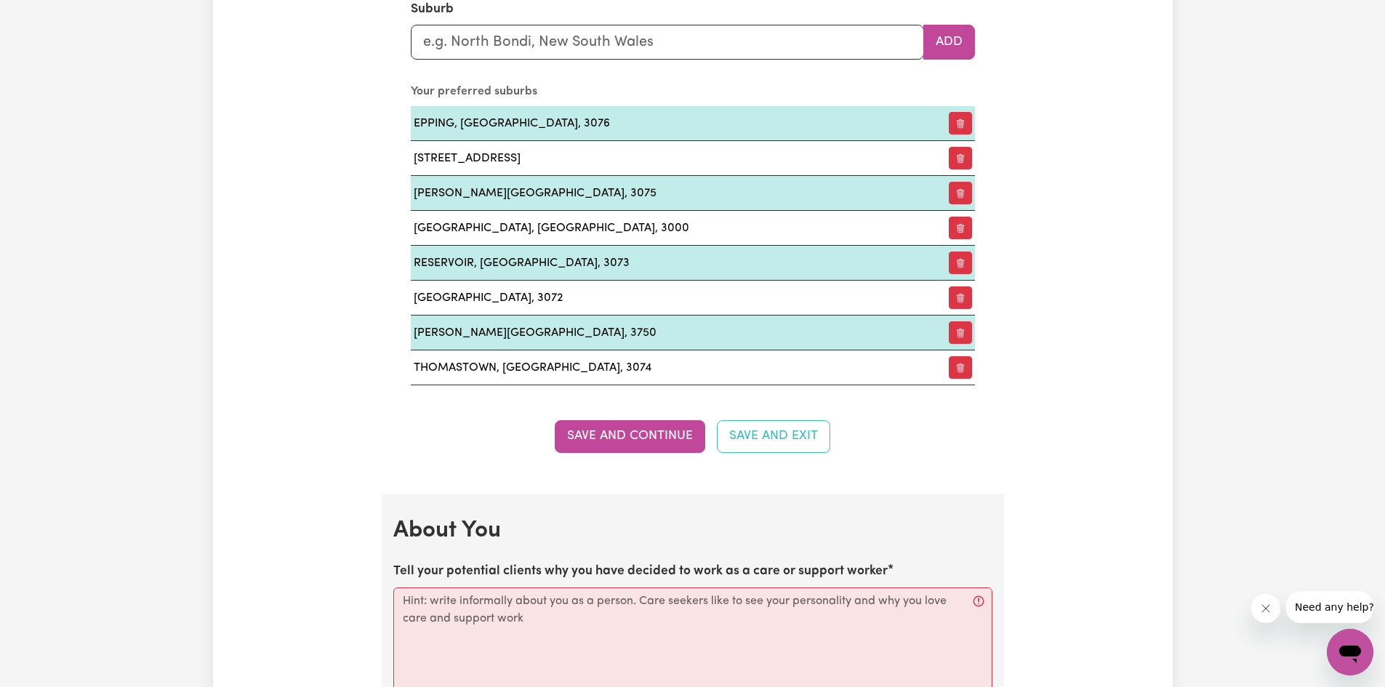
scroll to position [1775, 0]
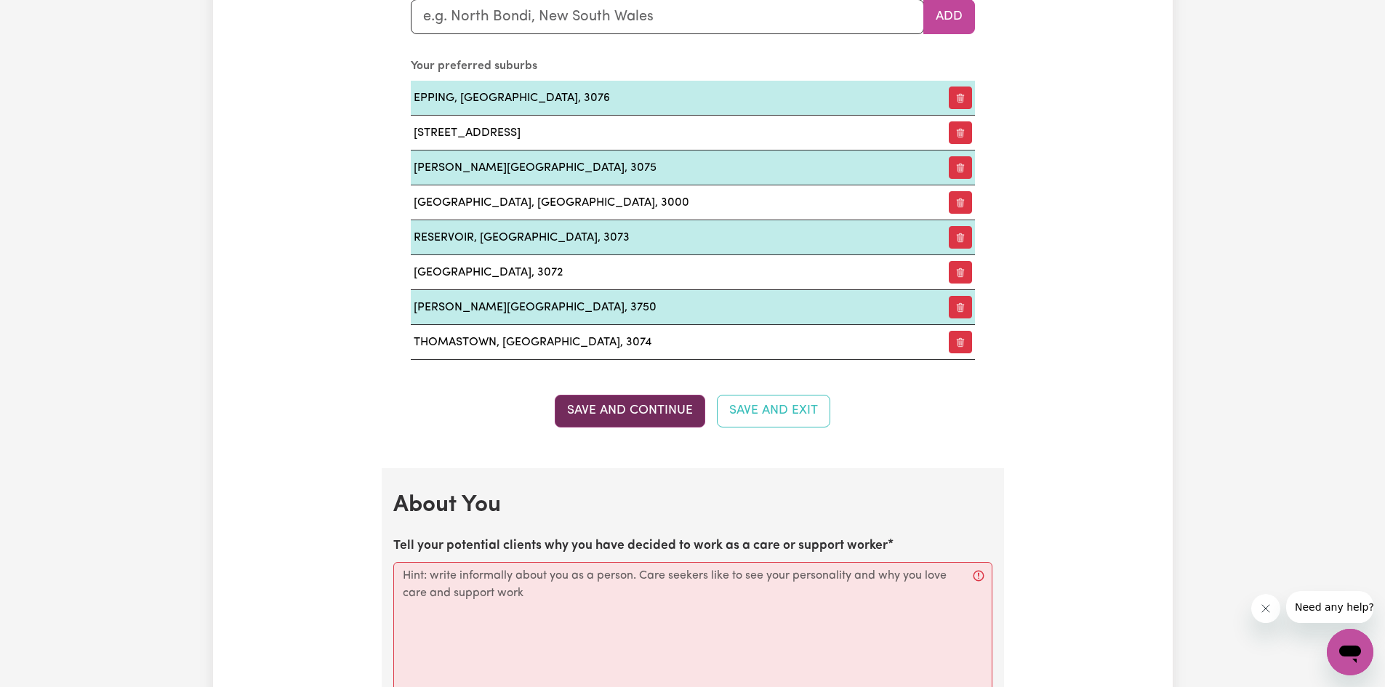
click at [606, 419] on button "Save and Continue" at bounding box center [630, 411] width 150 height 32
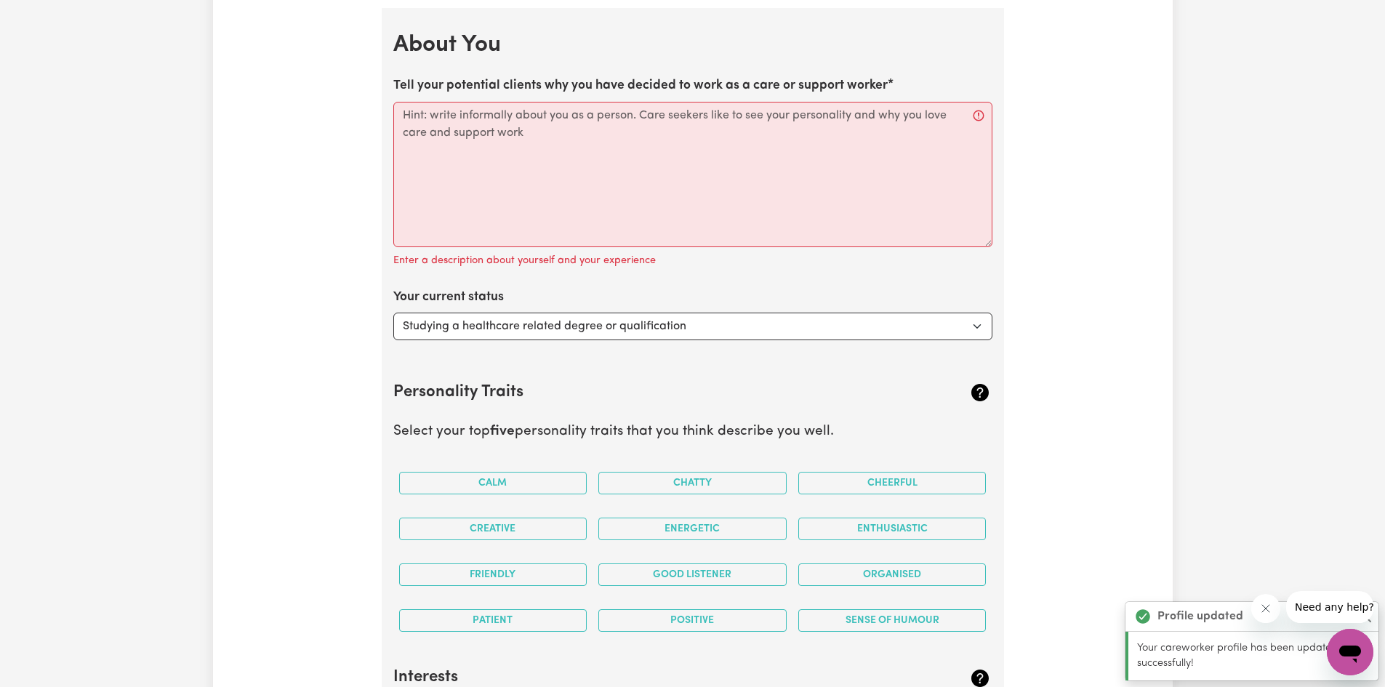
scroll to position [2243, 0]
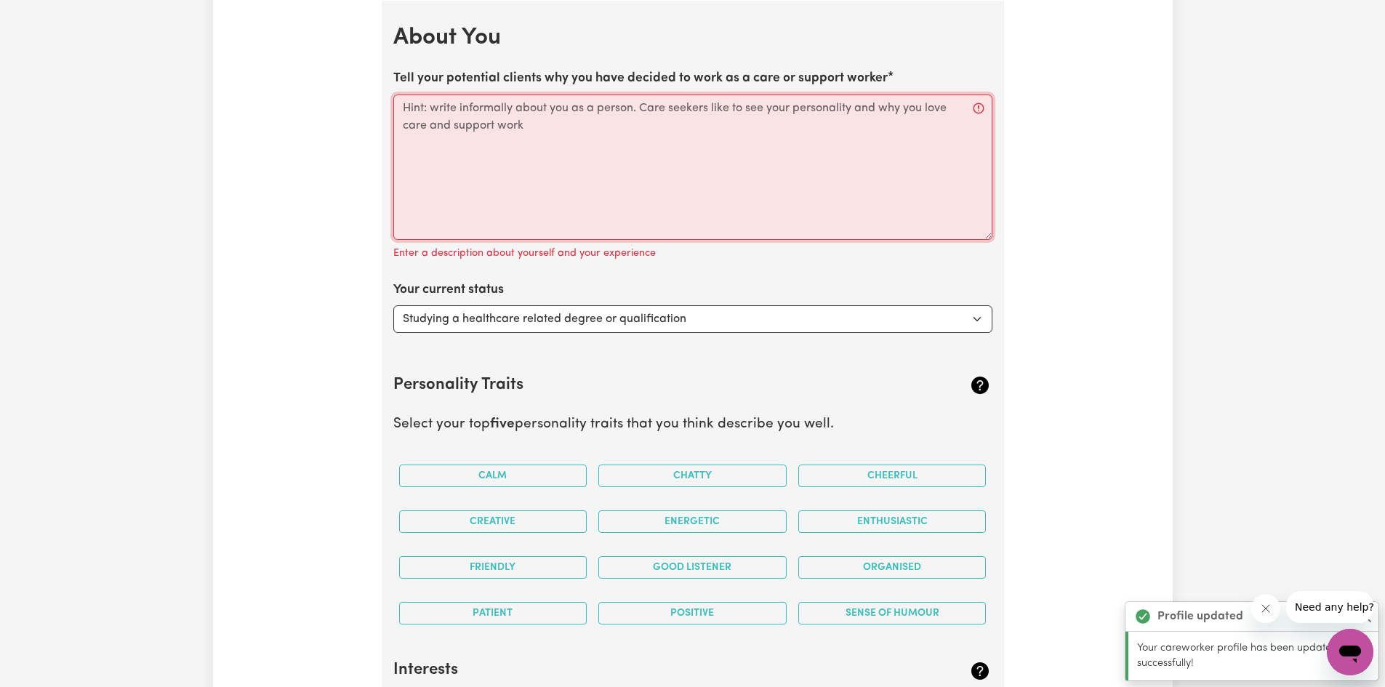
click at [510, 105] on textarea "Tell your potential clients why you have decided to work as a care or support w…" at bounding box center [692, 167] width 599 height 145
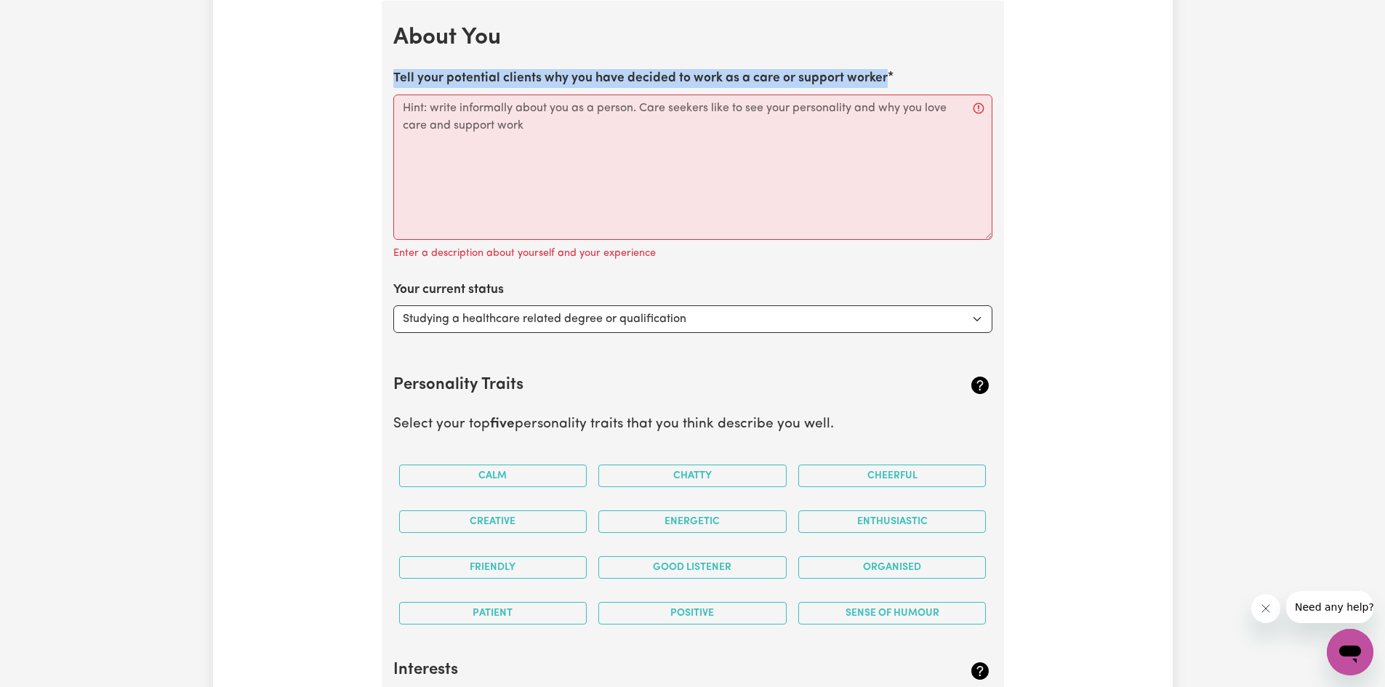
copy label "Tell your potential clients why you have decided to work as a care or support w…"
drag, startPoint x: 385, startPoint y: 72, endPoint x: 891, endPoint y: 82, distance: 505.4
click at [891, 82] on section "About You Tell your potential clients why you have decided to work as a care or…" at bounding box center [693, 698] width 622 height 1394
click at [747, 318] on select "Select... Studying a healthcare related degree or qualification Studying a non-…" at bounding box center [692, 319] width 599 height 28
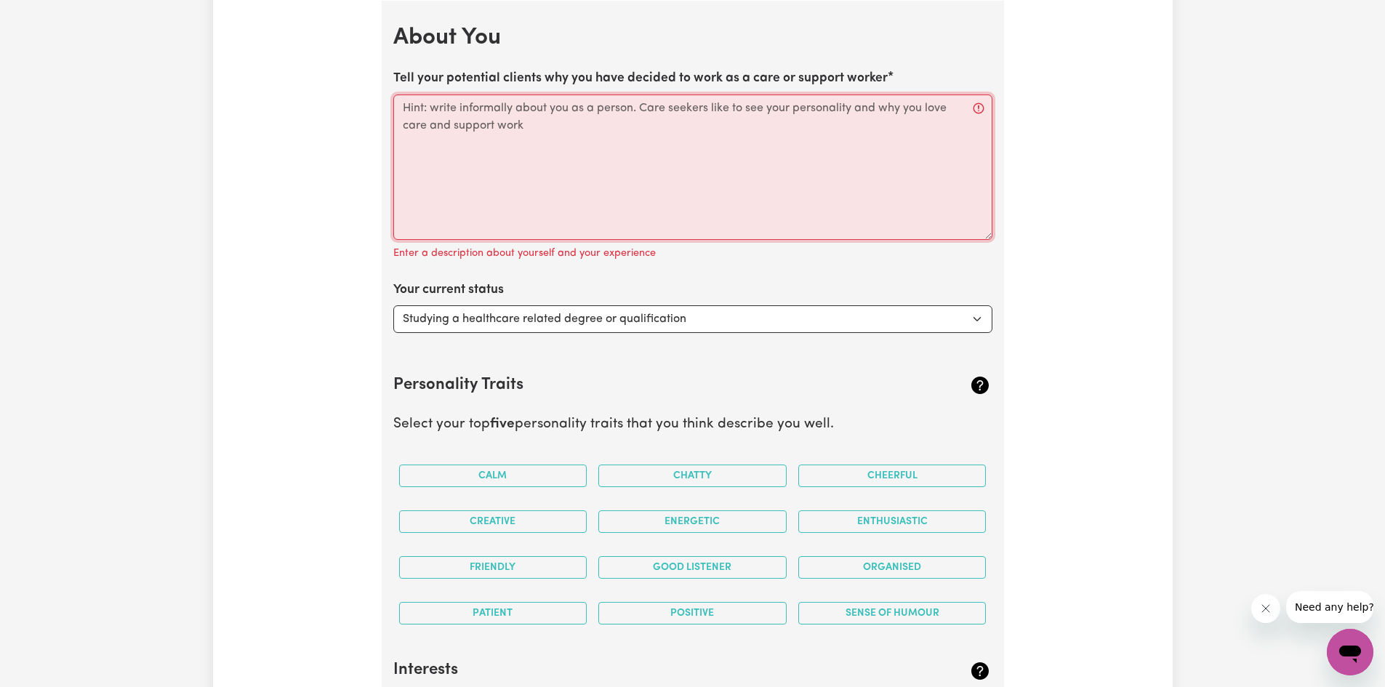
click at [489, 116] on textarea "Tell your potential clients why you have decided to work as a care or support w…" at bounding box center [692, 167] width 599 height 145
paste textarea ""I chose to work as a care or support worker because I have a deep passion for …"
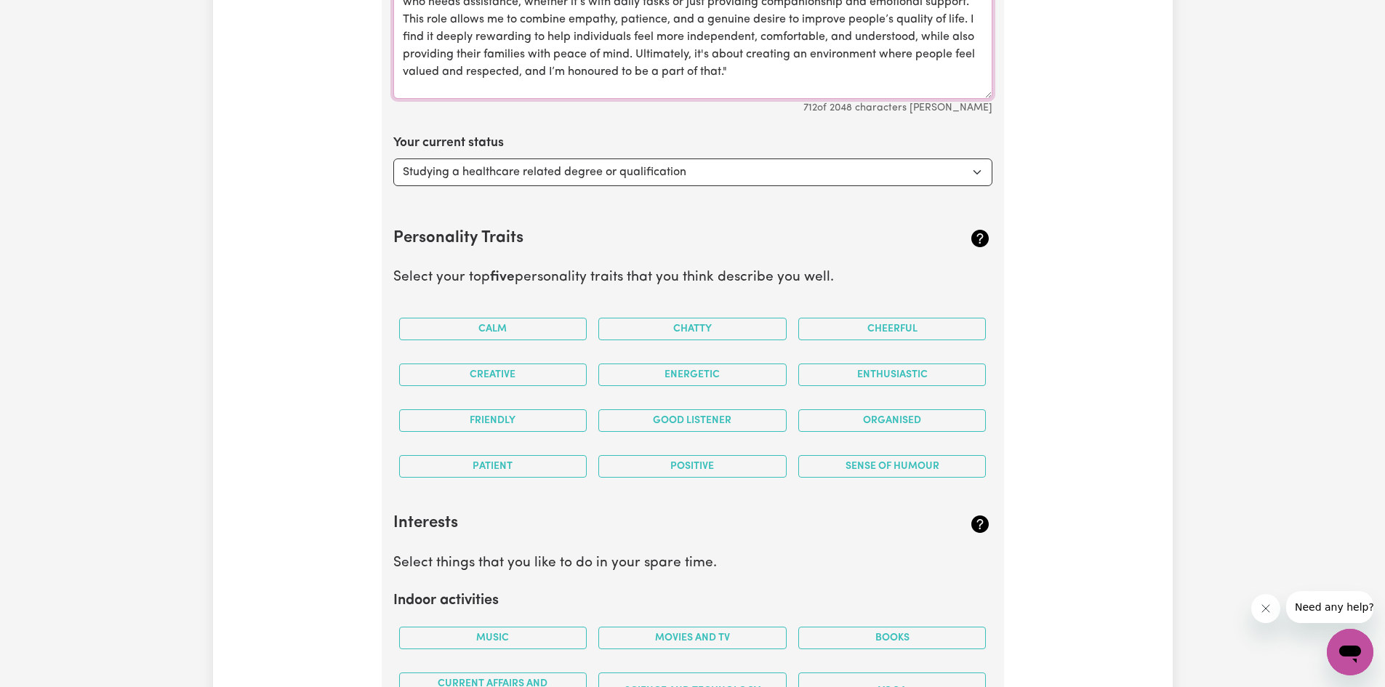
scroll to position [2388, 0]
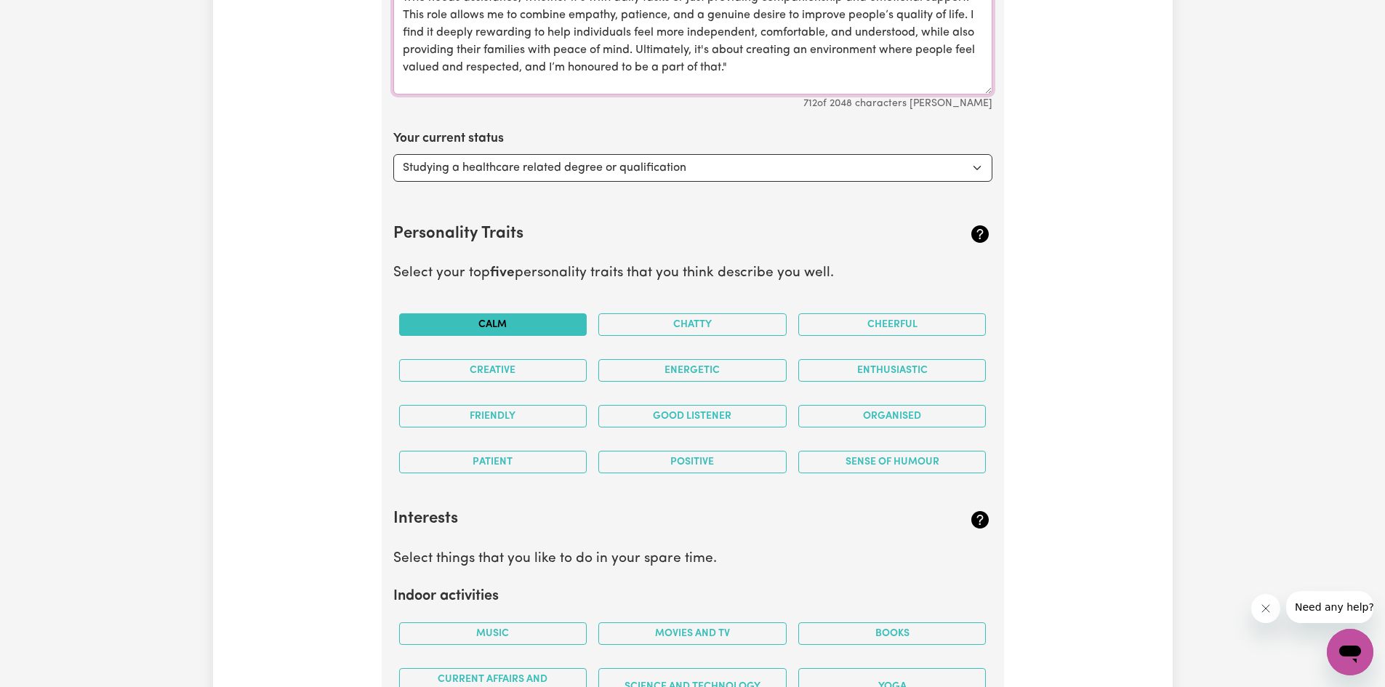
type textarea ""I chose to work as a care or support worker because I have a deep passion for …"
click at [503, 328] on button "Calm" at bounding box center [493, 324] width 188 height 23
drag, startPoint x: 669, startPoint y: 311, endPoint x: 686, endPoint y: 326, distance: 22.2
click at [672, 317] on div "Chatty" at bounding box center [693, 325] width 200 height 46
drag, startPoint x: 686, startPoint y: 326, endPoint x: 731, endPoint y: 324, distance: 45.8
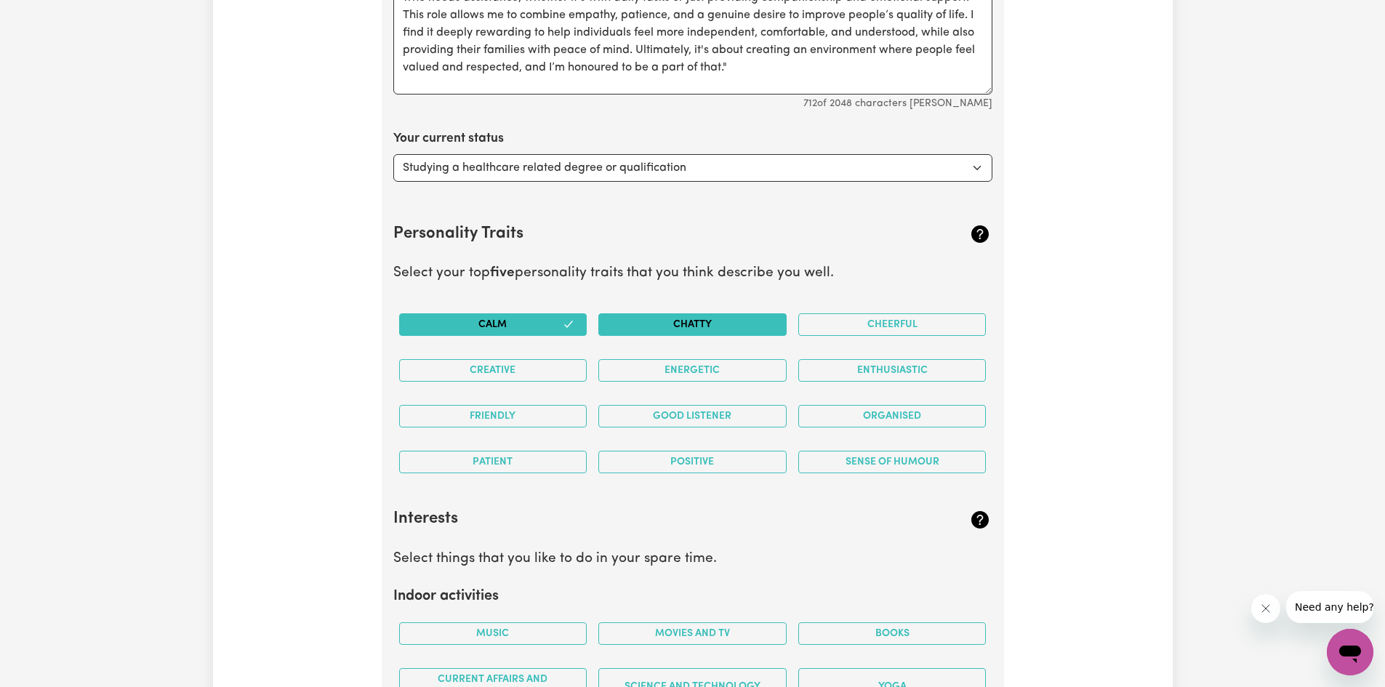
click at [686, 326] on button "Chatty" at bounding box center [692, 324] width 188 height 23
click at [867, 156] on select "Select... Studying a healthcare related degree or qualification Studying a non-…" at bounding box center [692, 168] width 599 height 28
click at [393, 154] on select "Select... Studying a healthcare related degree or qualification Studying a non-…" at bounding box center [692, 168] width 599 height 28
drag, startPoint x: 838, startPoint y: 318, endPoint x: 873, endPoint y: 356, distance: 50.9
click at [839, 318] on button "Cheerful" at bounding box center [892, 324] width 188 height 23
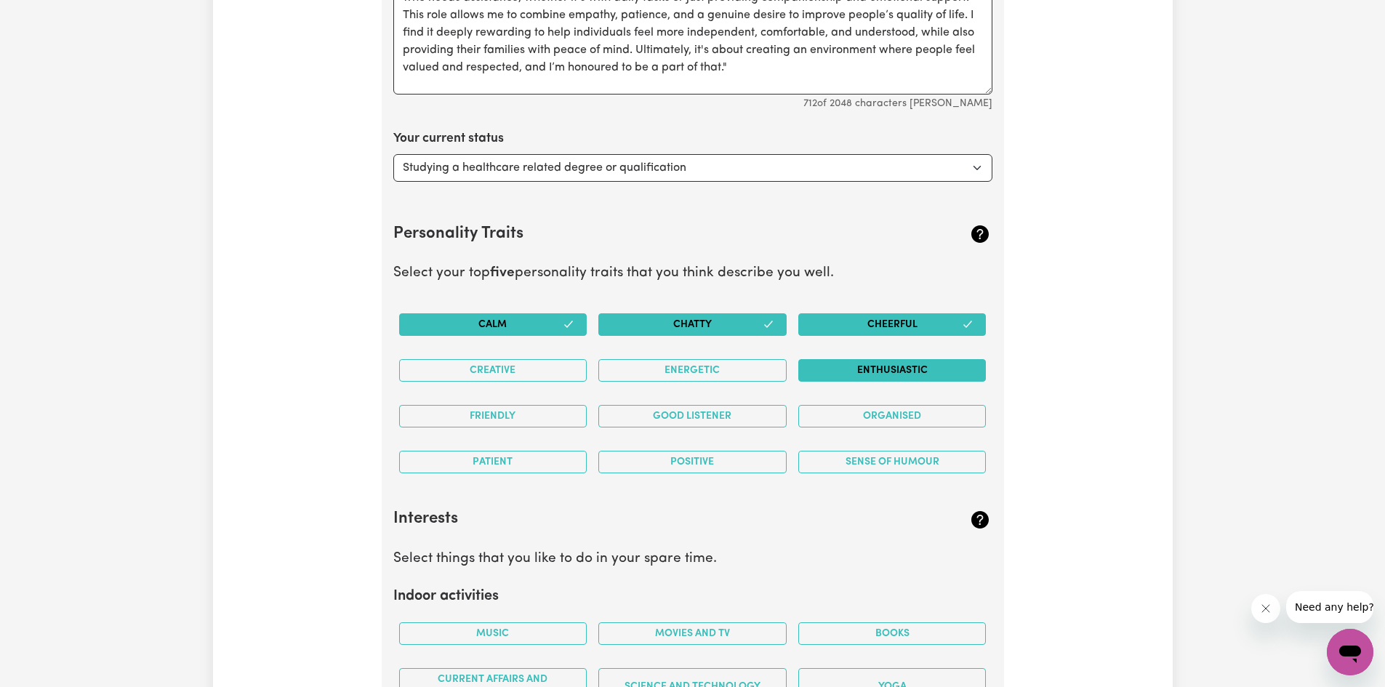
click at [883, 366] on button "Enthusiastic" at bounding box center [892, 370] width 188 height 23
click at [893, 417] on button "Organised" at bounding box center [892, 416] width 188 height 23
click at [764, 357] on div "Energetic" at bounding box center [693, 371] width 200 height 46
click at [754, 400] on div "Good Listener" at bounding box center [693, 416] width 200 height 46
click at [739, 370] on button "Energetic" at bounding box center [692, 370] width 188 height 23
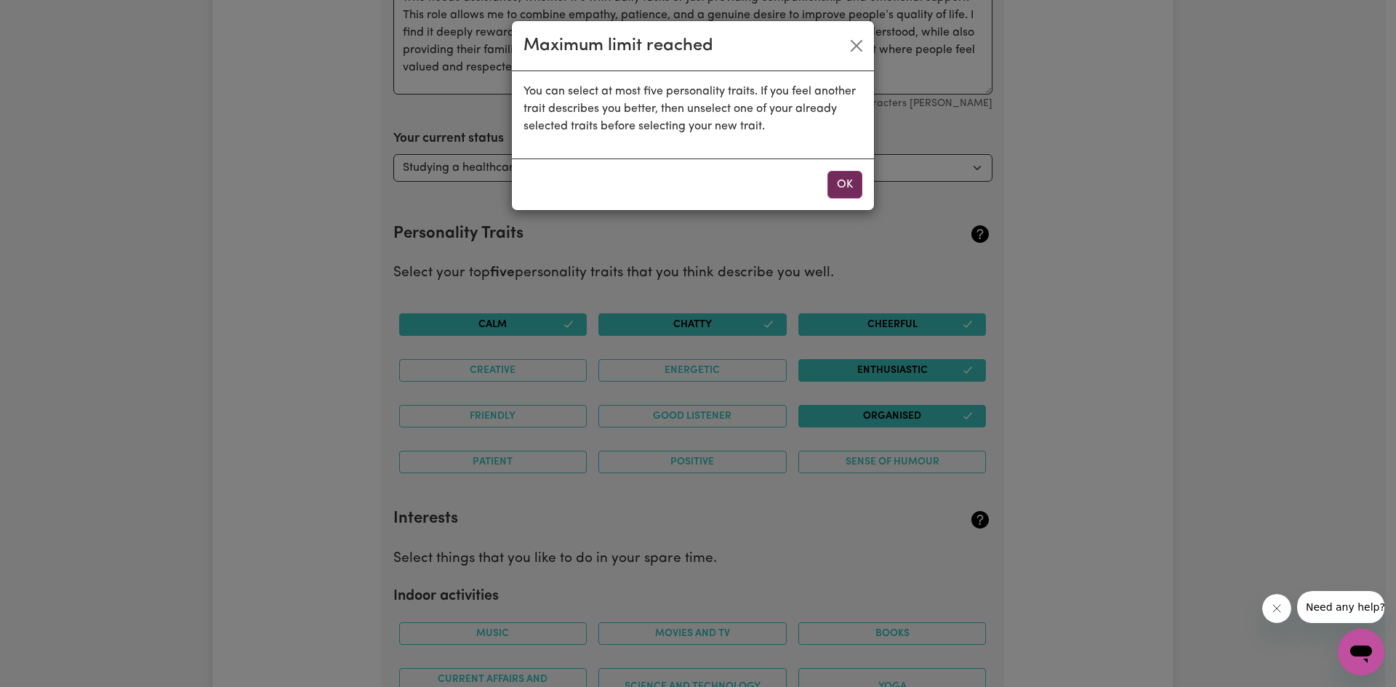
click at [853, 197] on button "OK" at bounding box center [844, 185] width 35 height 28
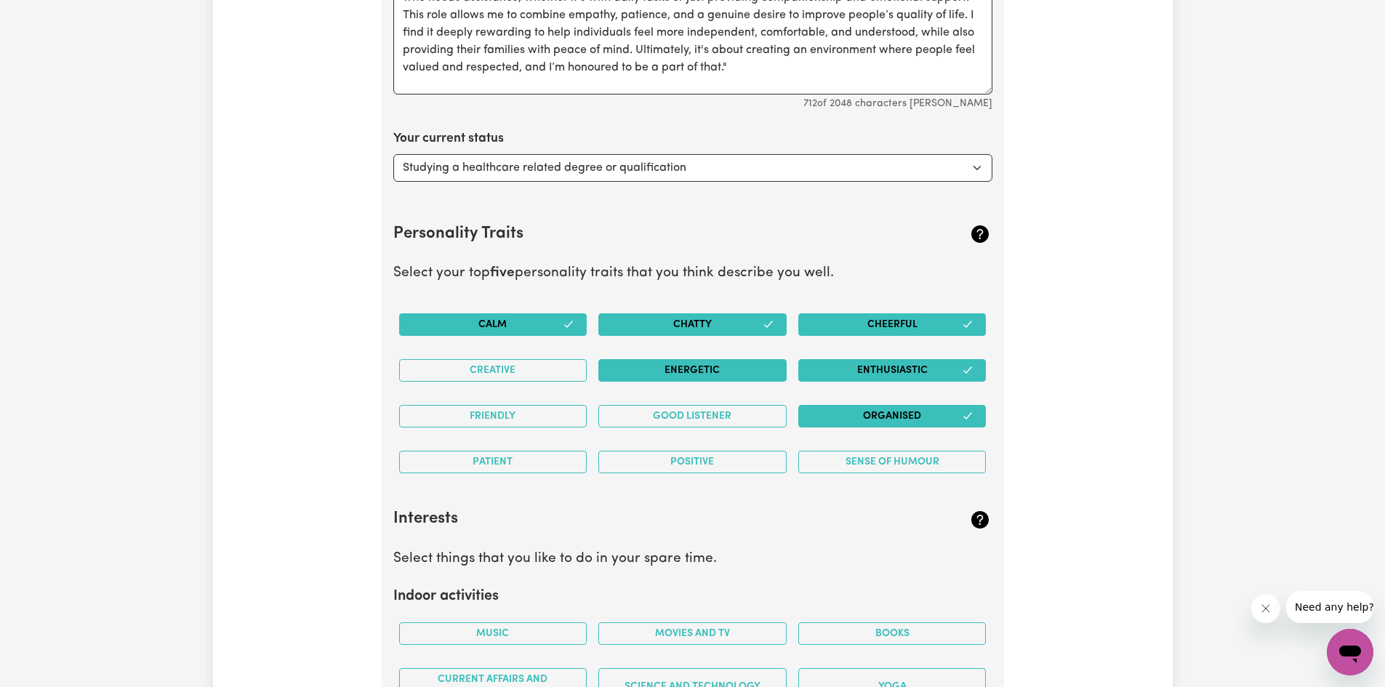
click at [731, 361] on button "Energetic" at bounding box center [692, 370] width 188 height 23
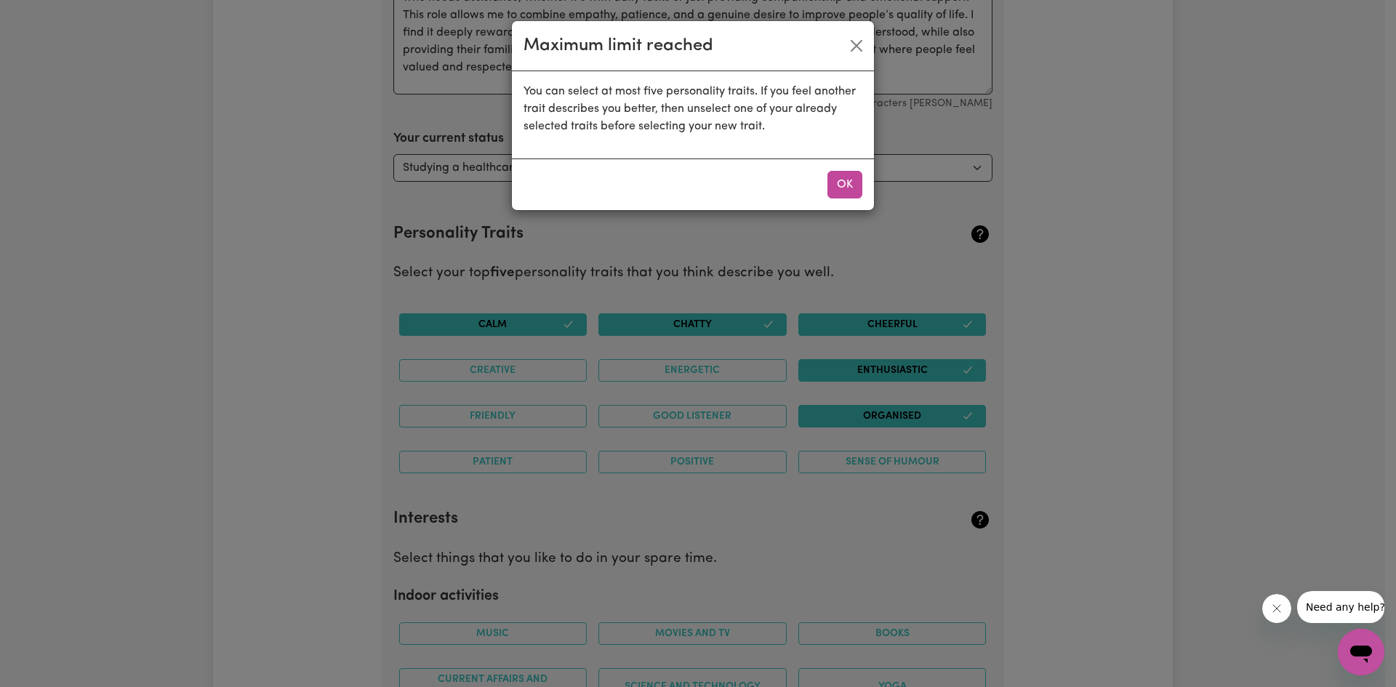
click at [885, 372] on div "Maximum limit reached You can select at most five personality traits. If you fe…" at bounding box center [698, 343] width 1396 height 687
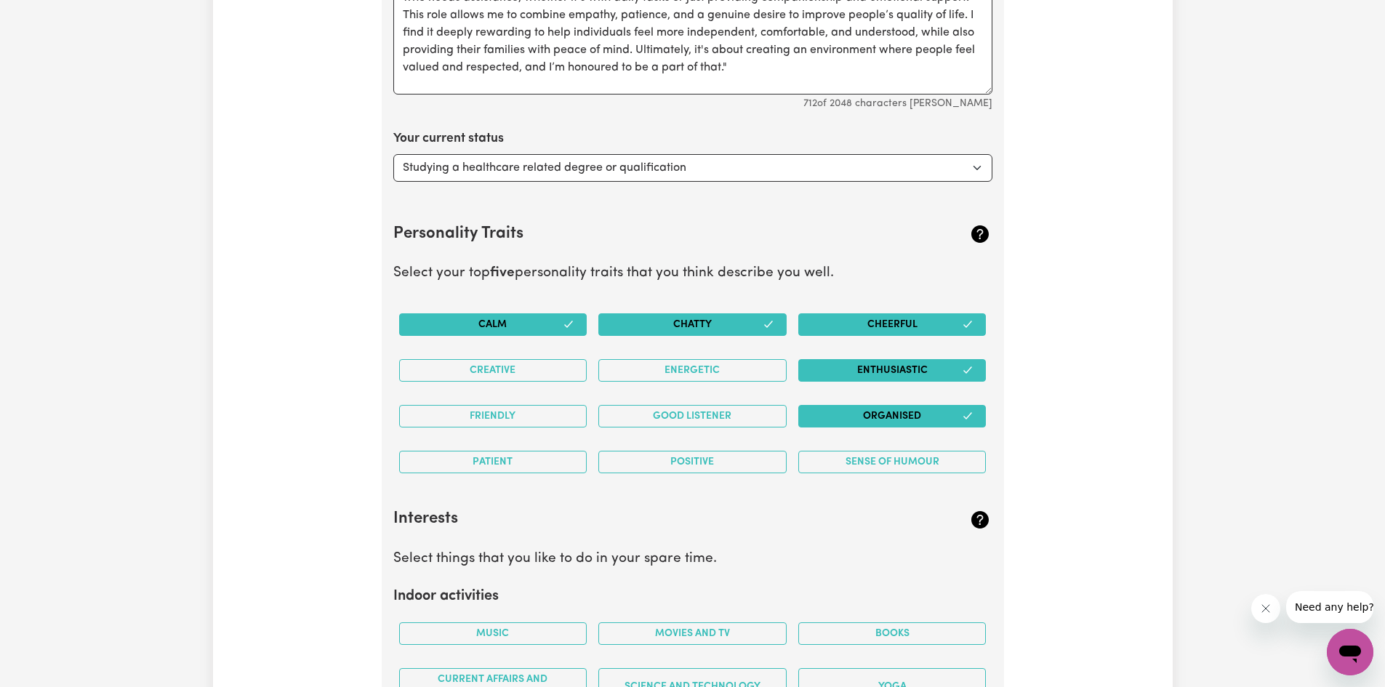
click at [901, 367] on button "Enthusiastic" at bounding box center [892, 370] width 188 height 23
click at [902, 419] on button "Organised" at bounding box center [892, 416] width 188 height 23
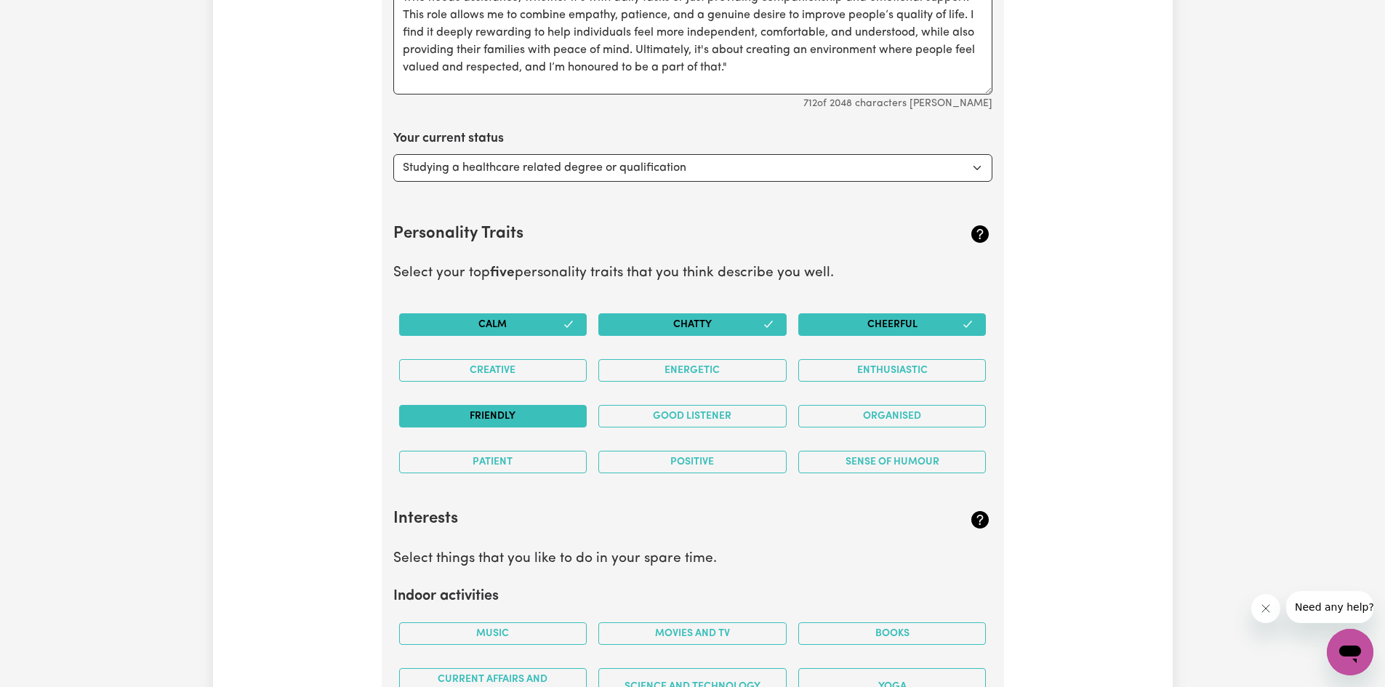
click at [521, 414] on button "Friendly" at bounding box center [493, 416] width 188 height 23
click at [660, 417] on button "Good Listener" at bounding box center [692, 416] width 188 height 23
click at [881, 324] on button "Cheerful" at bounding box center [892, 324] width 188 height 23
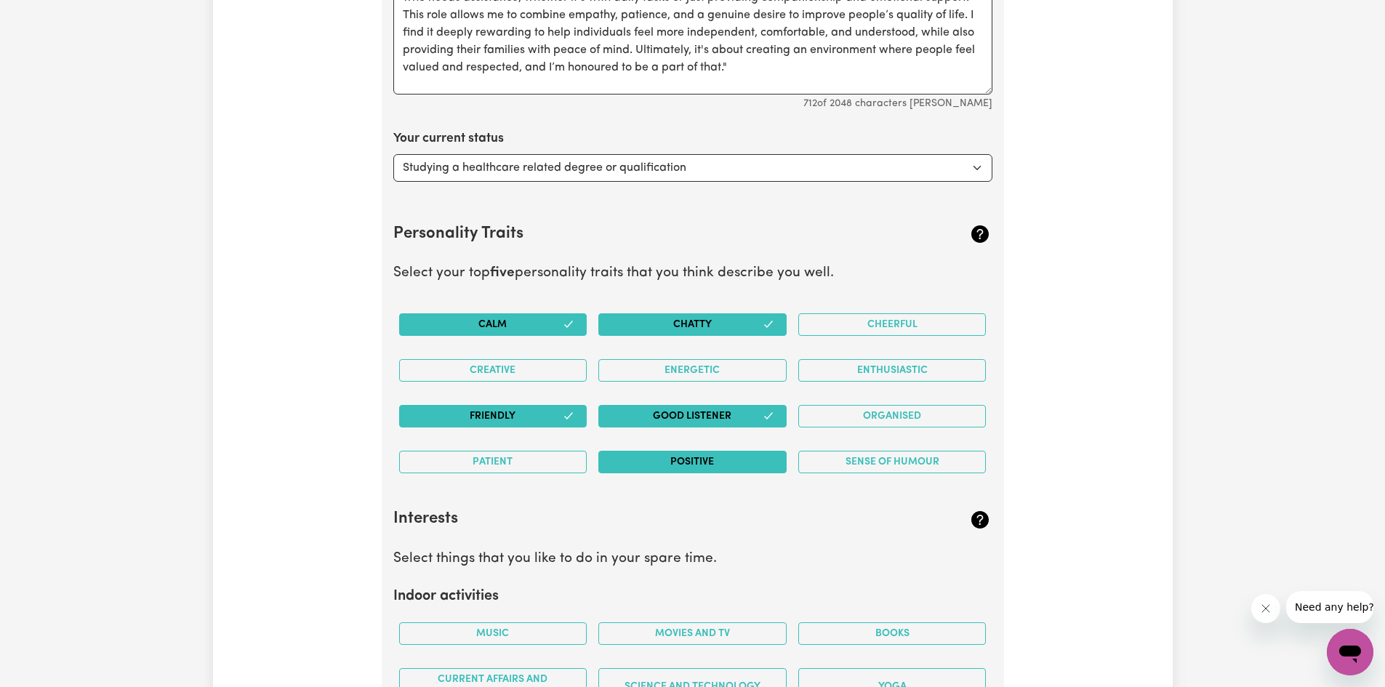
click at [776, 454] on button "Positive" at bounding box center [692, 462] width 188 height 23
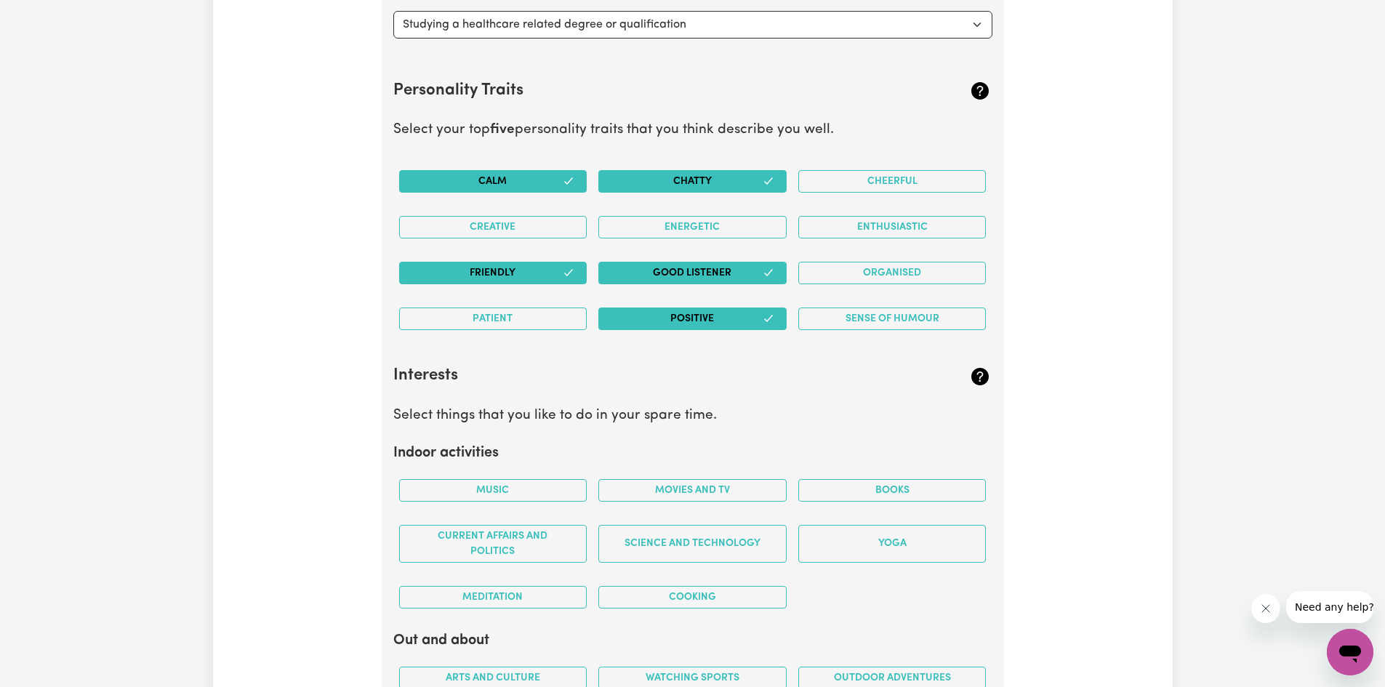
scroll to position [2534, 0]
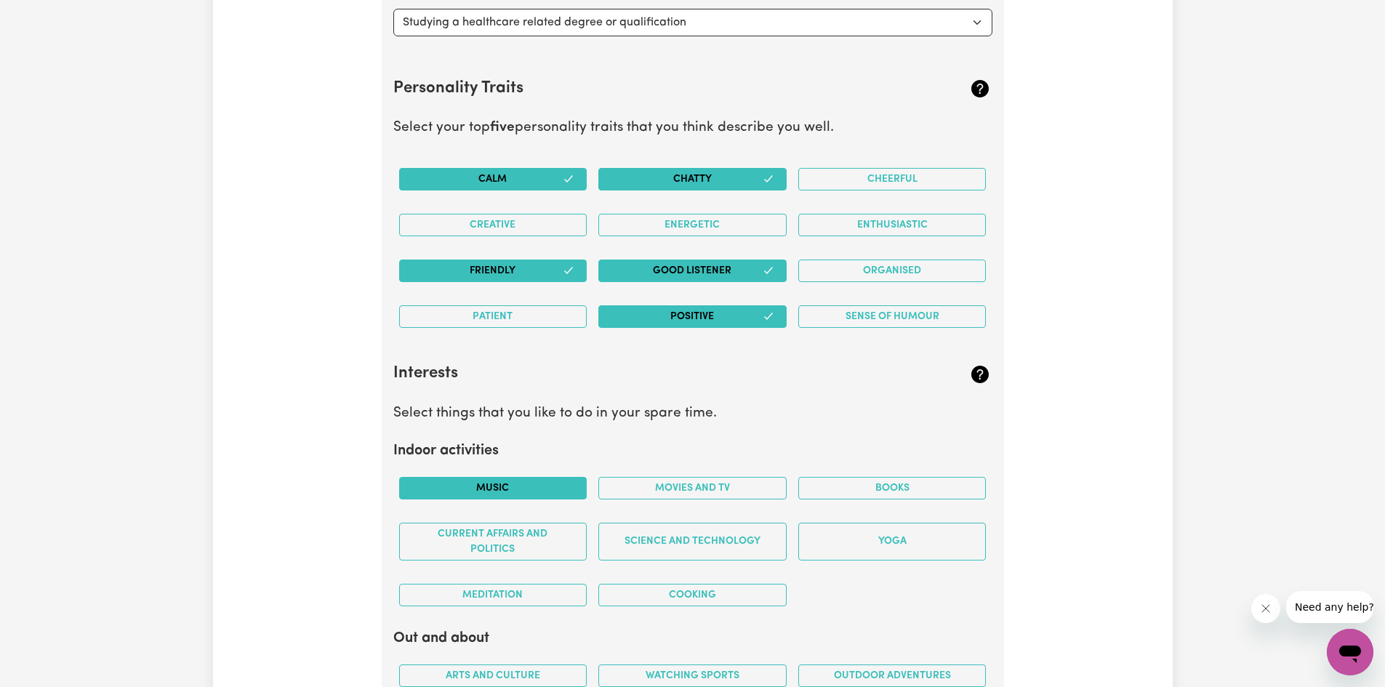
click at [526, 493] on button "Music" at bounding box center [493, 488] width 188 height 23
click at [710, 494] on button "Movies and TV" at bounding box center [692, 488] width 188 height 23
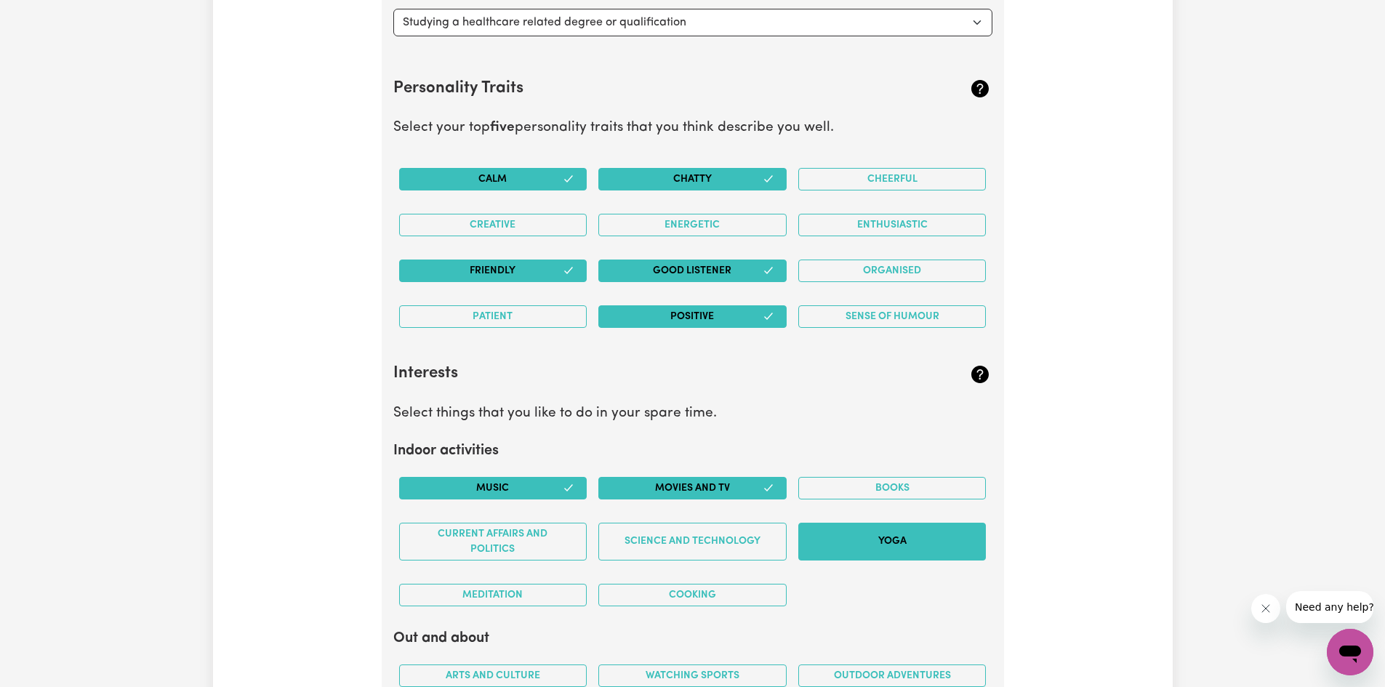
click at [893, 531] on button "Yoga" at bounding box center [892, 542] width 188 height 38
click at [521, 598] on button "Meditation" at bounding box center [493, 595] width 188 height 23
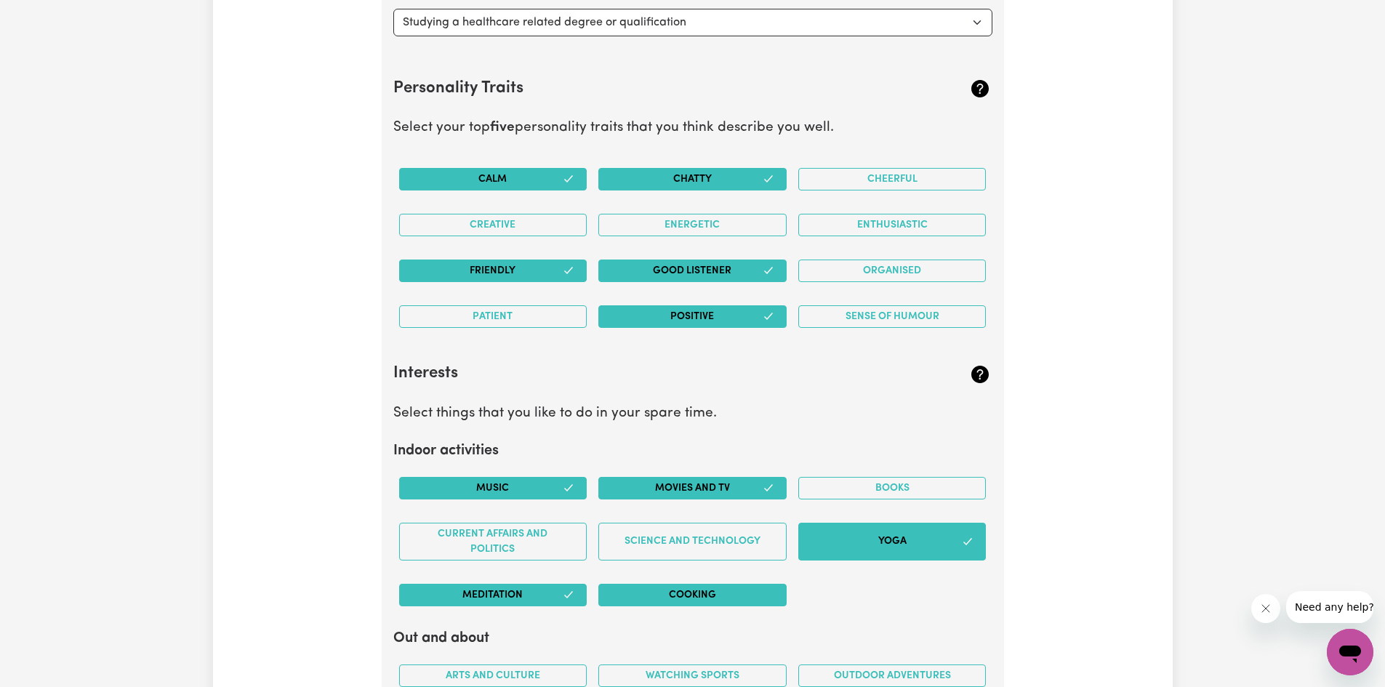
click at [630, 597] on button "Cooking" at bounding box center [692, 595] width 188 height 23
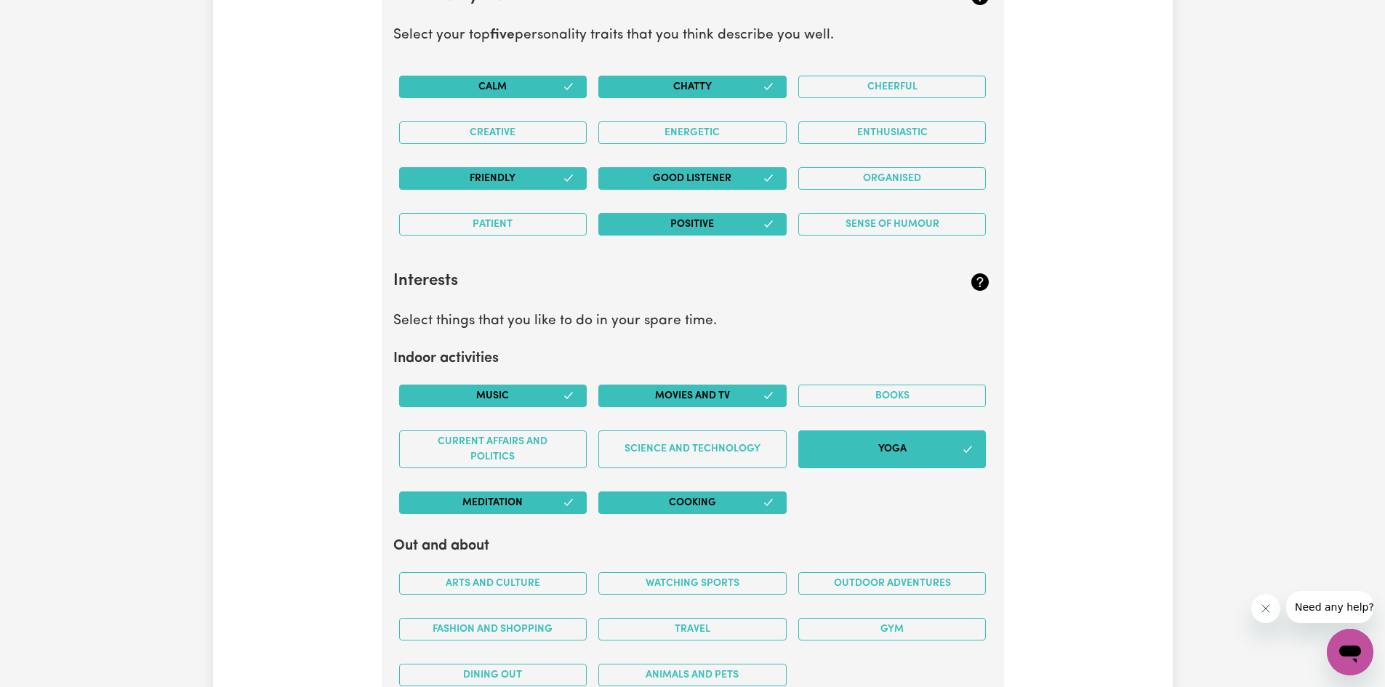
scroll to position [2824, 0]
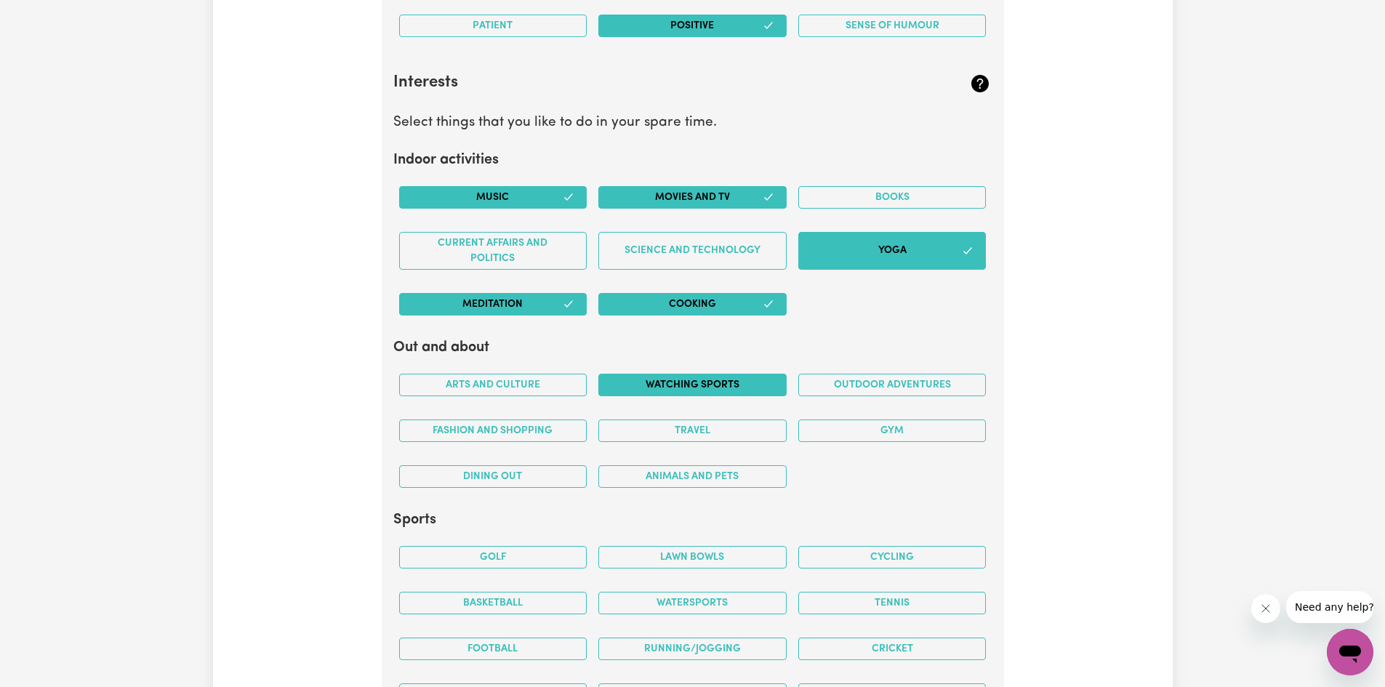
click at [691, 386] on button "Watching sports" at bounding box center [692, 385] width 188 height 23
click at [934, 375] on button "Outdoor adventures" at bounding box center [892, 385] width 188 height 23
drag, startPoint x: 871, startPoint y: 424, endPoint x: 692, endPoint y: 455, distance: 181.6
click at [870, 424] on button "Gym" at bounding box center [892, 430] width 188 height 23
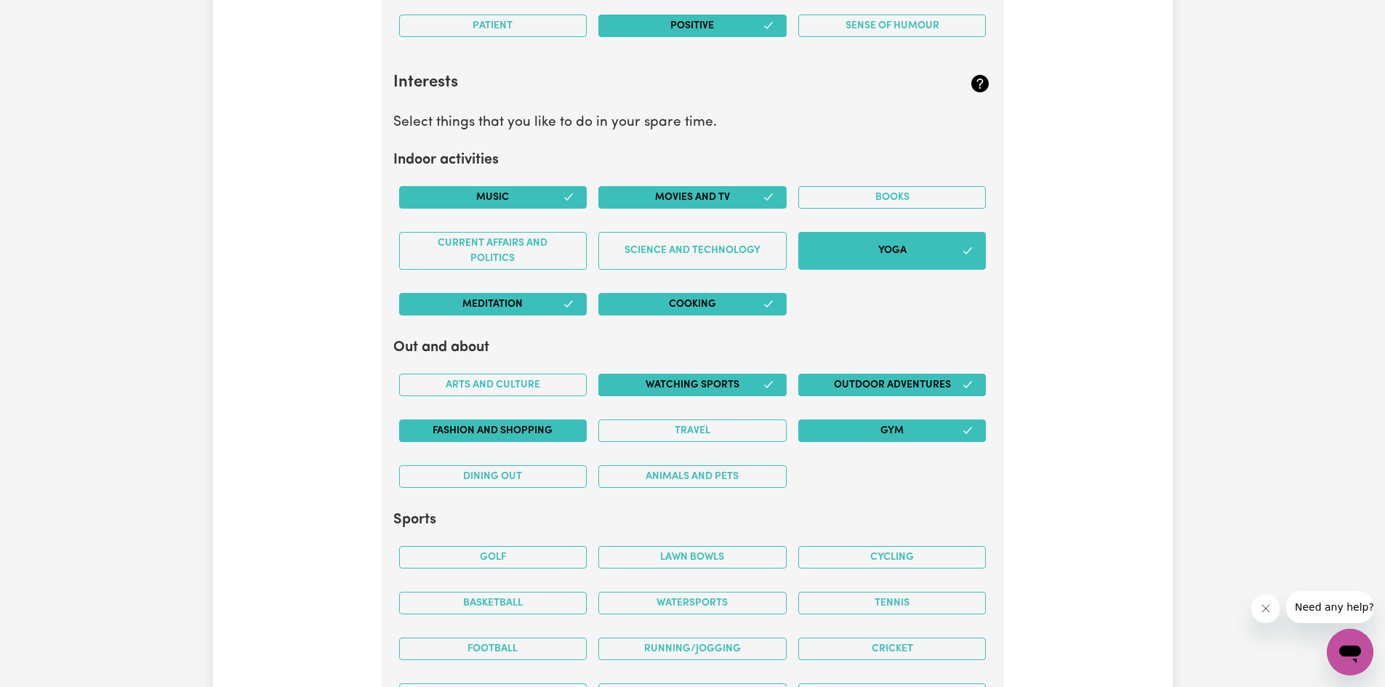
click at [540, 433] on button "Fashion and shopping" at bounding box center [493, 430] width 188 height 23
click at [643, 475] on button "Animals and pets" at bounding box center [692, 476] width 188 height 23
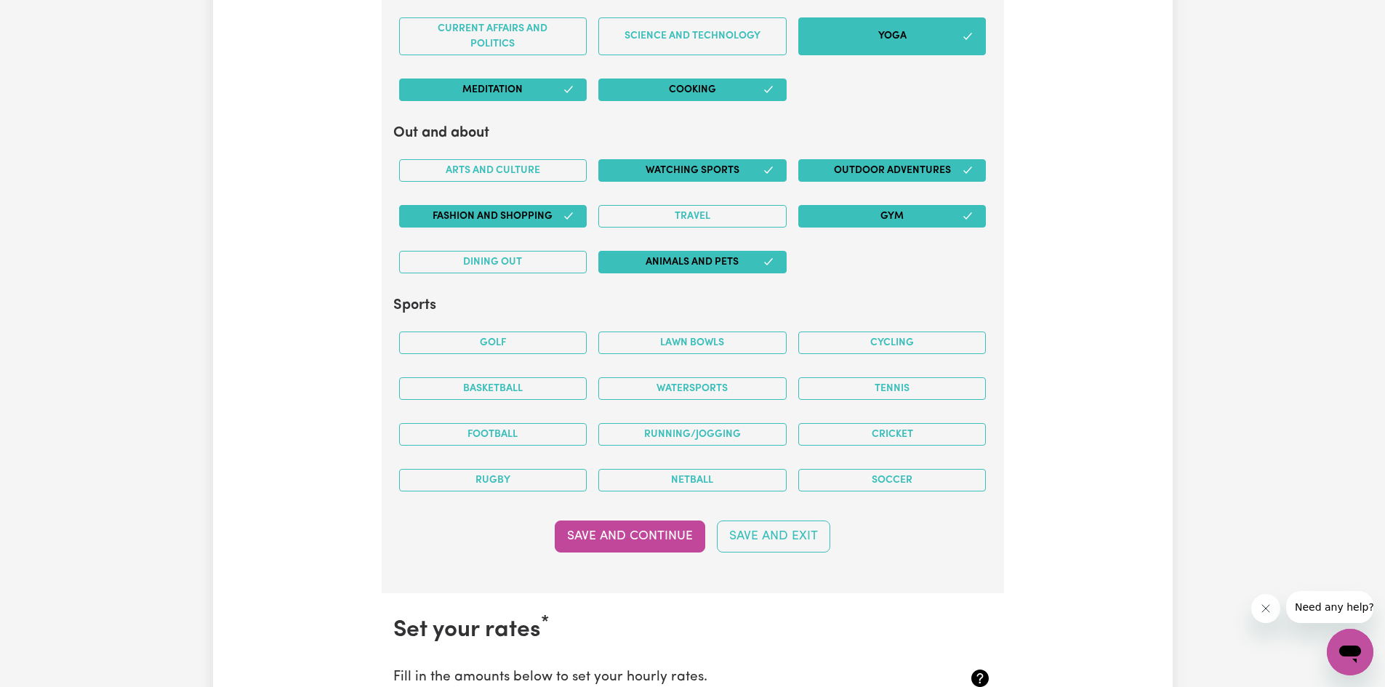
scroll to position [3043, 0]
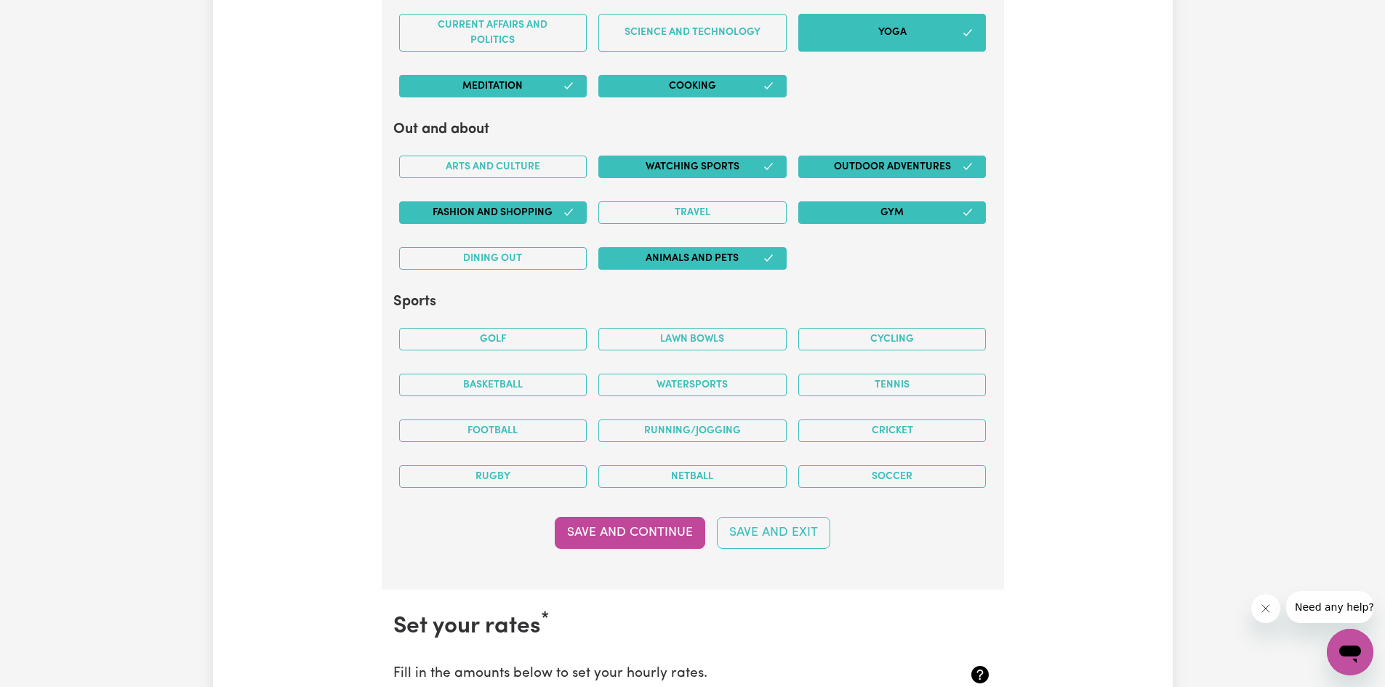
drag, startPoint x: 648, startPoint y: 527, endPoint x: 632, endPoint y: 527, distance: 15.3
click at [646, 527] on button "Save and Continue" at bounding box center [630, 533] width 150 height 32
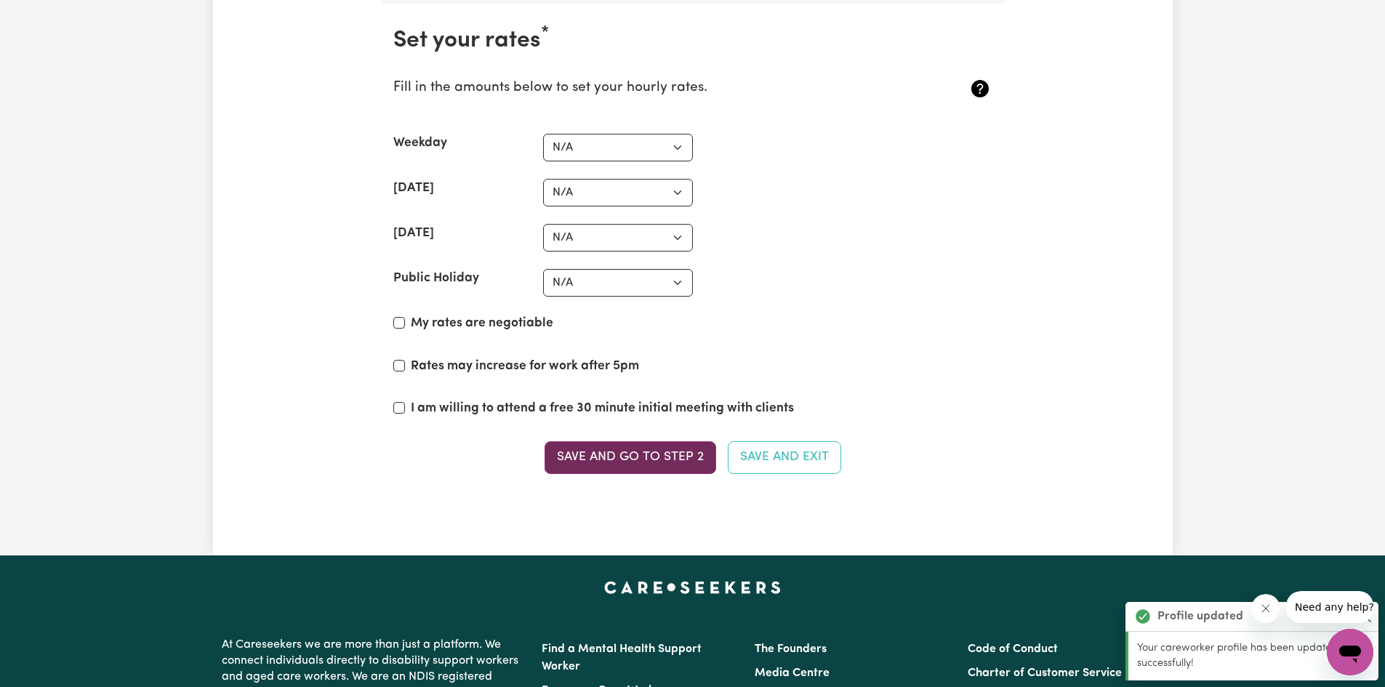
scroll to position [3631, 0]
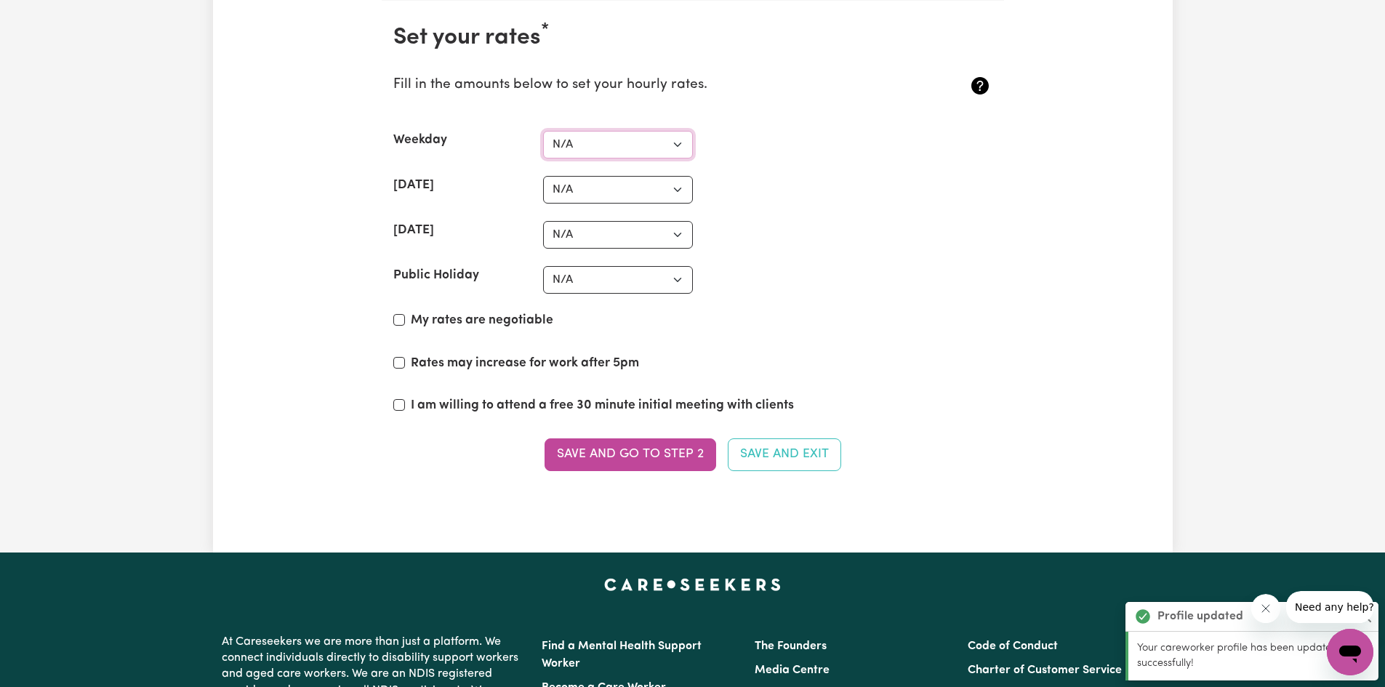
click at [555, 135] on select "N/A $37 $38 $39 $40 $41 $42 $43 $44 $45 $46 $47 $48 $49 $50 $51 $52 $53 $54 $55…" at bounding box center [618, 145] width 150 height 28
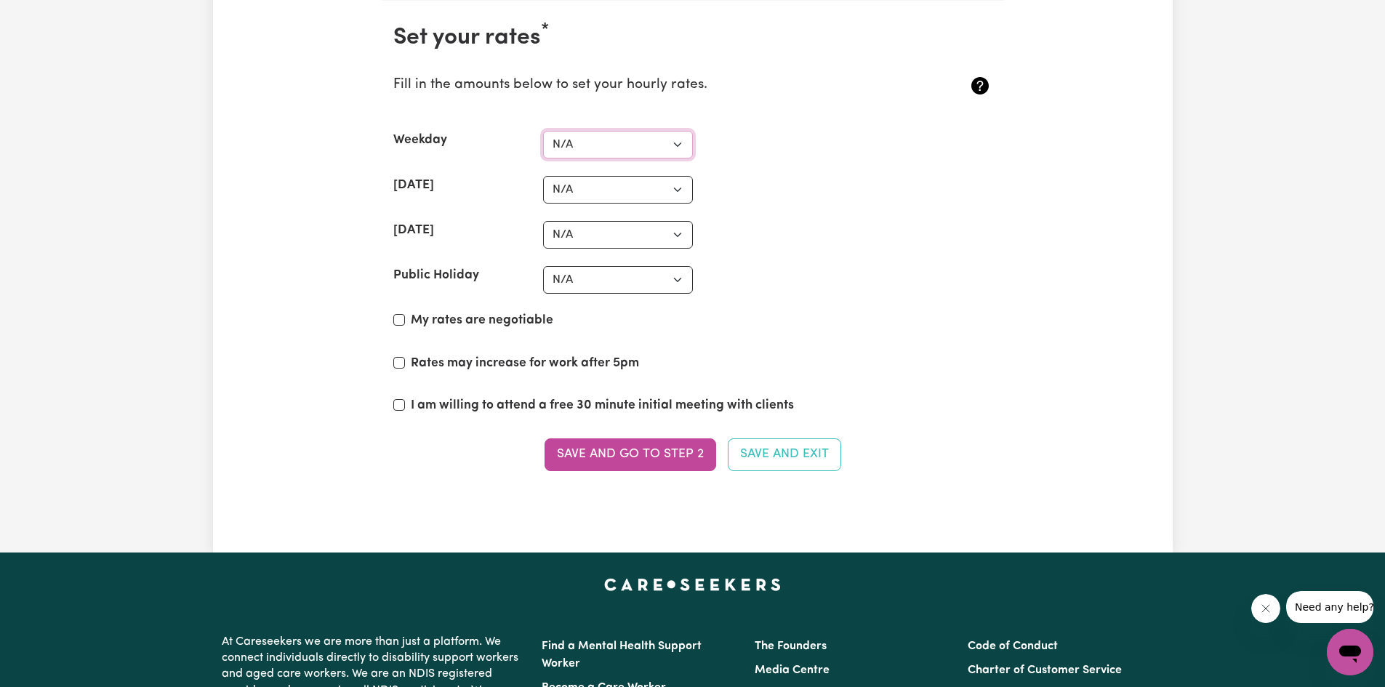
select select "38"
click at [543, 131] on select "N/A $37 $38 $39 $40 $41 $42 $43 $44 $45 $46 $47 $48 $49 $50 $51 $52 $53 $54 $55…" at bounding box center [618, 145] width 150 height 28
click at [596, 186] on select "N/A $37 $38 $39 $40 $41 $42 $43 $44 $45 $46 $47 $48 $49 $50 $51 $52 $53 $54 $55…" at bounding box center [618, 190] width 150 height 28
select select "42"
click at [543, 176] on select "N/A $37 $38 $39 $40 $41 $42 $43 $44 $45 $46 $47 $48 $49 $50 $51 $52 $53 $54 $55…" at bounding box center [618, 190] width 150 height 28
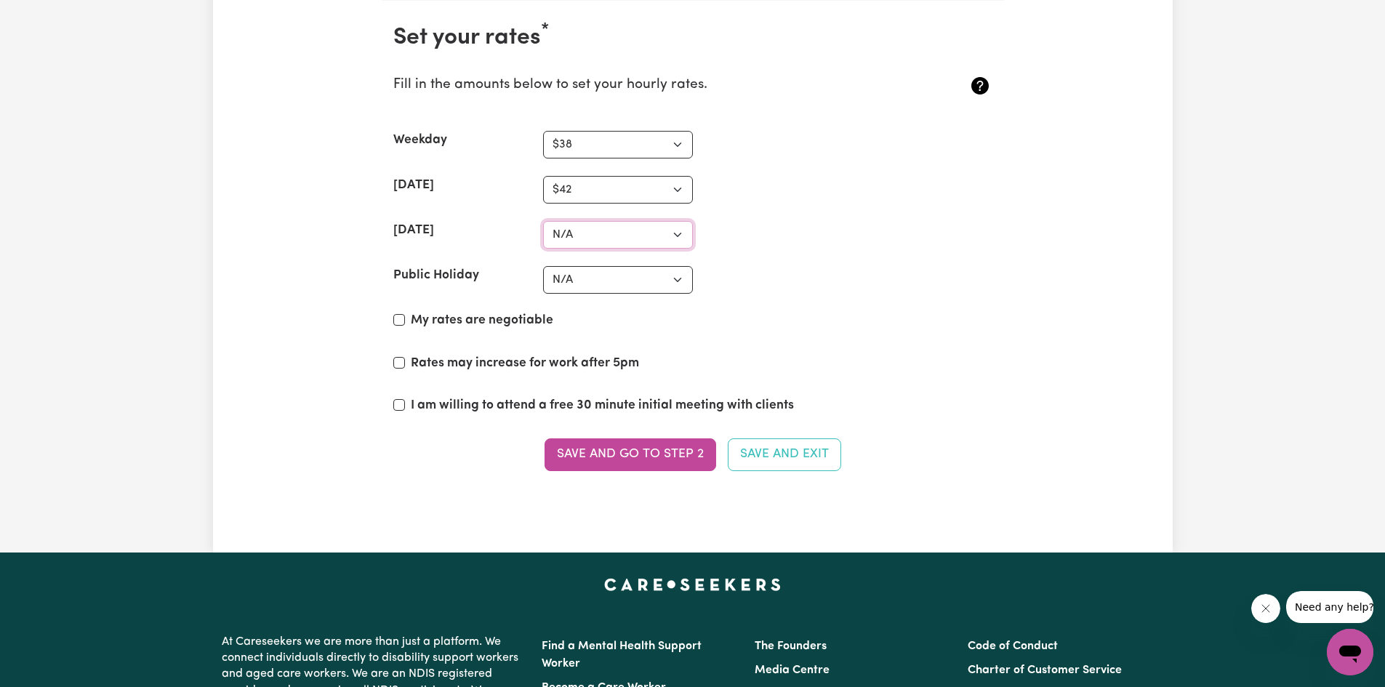
click at [565, 237] on select "N/A $37 $38 $39 $40 $41 $42 $43 $44 $45 $46 $47 $48 $49 $50 $51 $52 $53 $54 $55…" at bounding box center [618, 235] width 150 height 28
select select "47"
click at [543, 221] on select "N/A $37 $38 $39 $40 $41 $42 $43 $44 $45 $46 $47 $48 $49 $50 $51 $52 $53 $54 $55…" at bounding box center [618, 235] width 150 height 28
click at [532, 281] on div "Public Holiday" at bounding box center [468, 280] width 150 height 28
click at [553, 281] on select "N/A $37 $38 $39 $40 $41 $42 $43 $44 $45 $46 $47 $48 $49 $50 $51 $52 $53 $54 $55…" at bounding box center [618, 280] width 150 height 28
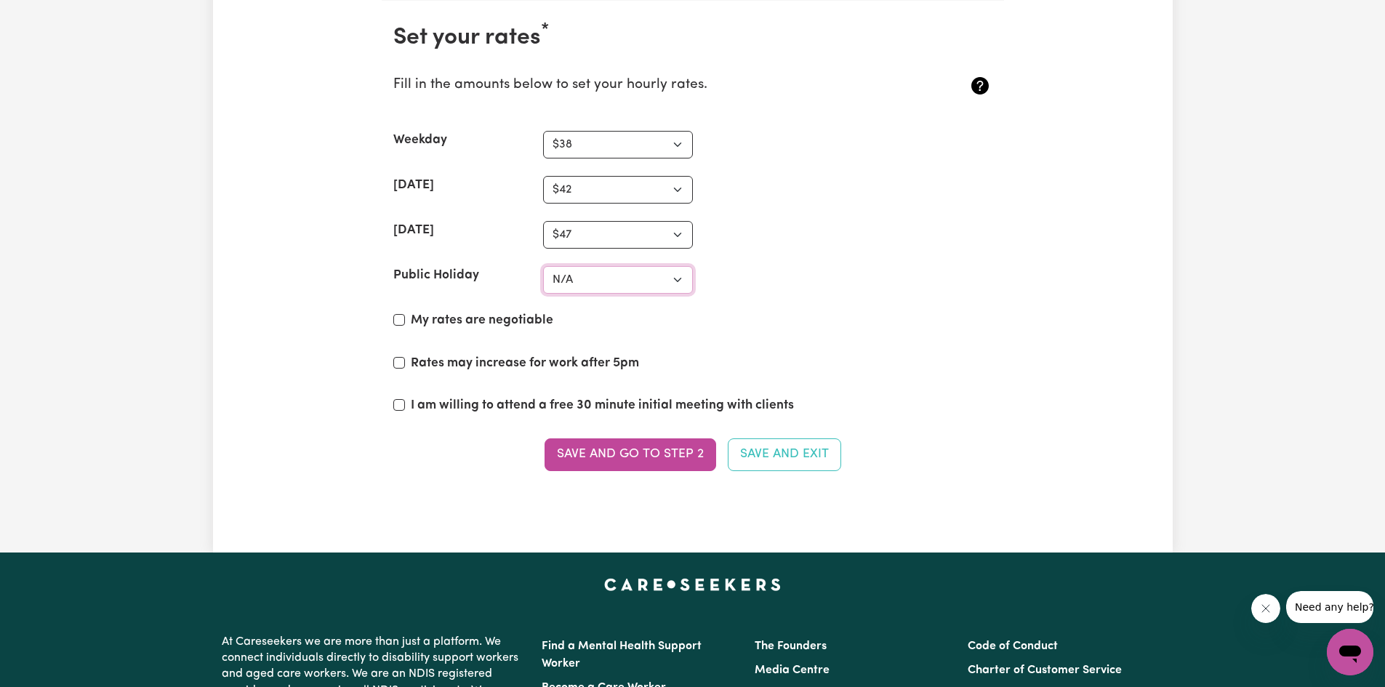
select select "52"
click at [543, 266] on select "N/A $37 $38 $39 $40 $41 $42 $43 $44 $45 $46 $47 $48 $49 $50 $51 $52 $53 $54 $55…" at bounding box center [618, 280] width 150 height 28
click at [619, 415] on div "I am willing to attend a free 30 minute initial meeting with clients" at bounding box center [692, 408] width 599 height 25
click at [409, 401] on div "I am willing to attend a free 30 minute initial meeting with clients" at bounding box center [692, 408] width 599 height 25
drag, startPoint x: 400, startPoint y: 398, endPoint x: 466, endPoint y: 429, distance: 72.9
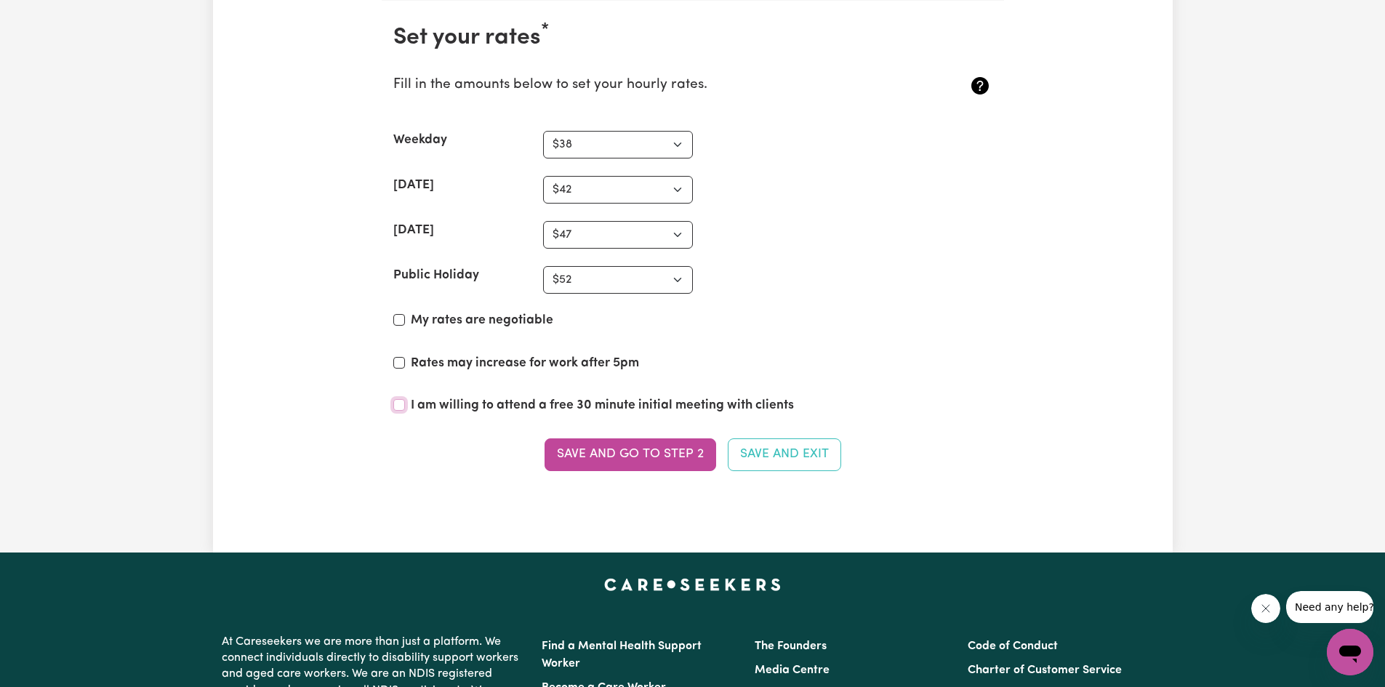
click at [401, 399] on input "I am willing to attend a free 30 minute initial meeting with clients" at bounding box center [399, 405] width 12 height 12
checkbox input "true"
click at [589, 450] on button "Save and go to Step 2" at bounding box center [631, 454] width 172 height 32
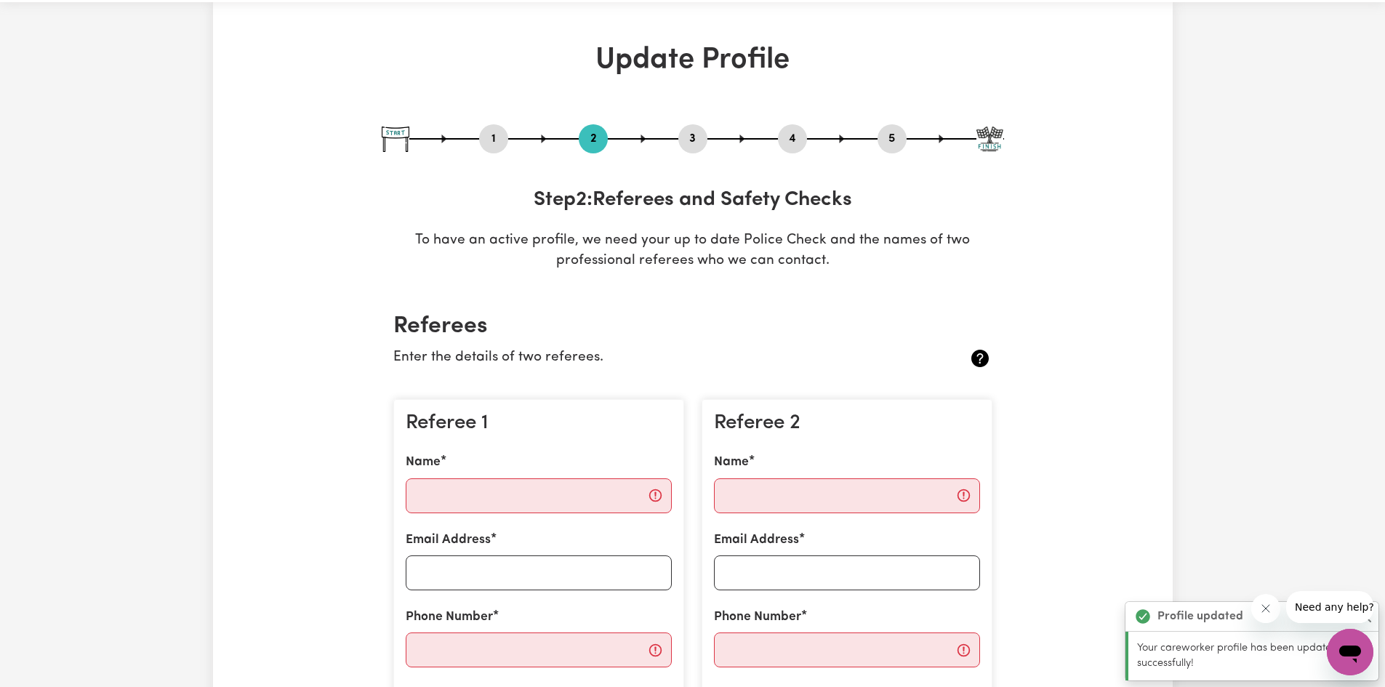
scroll to position [0, 0]
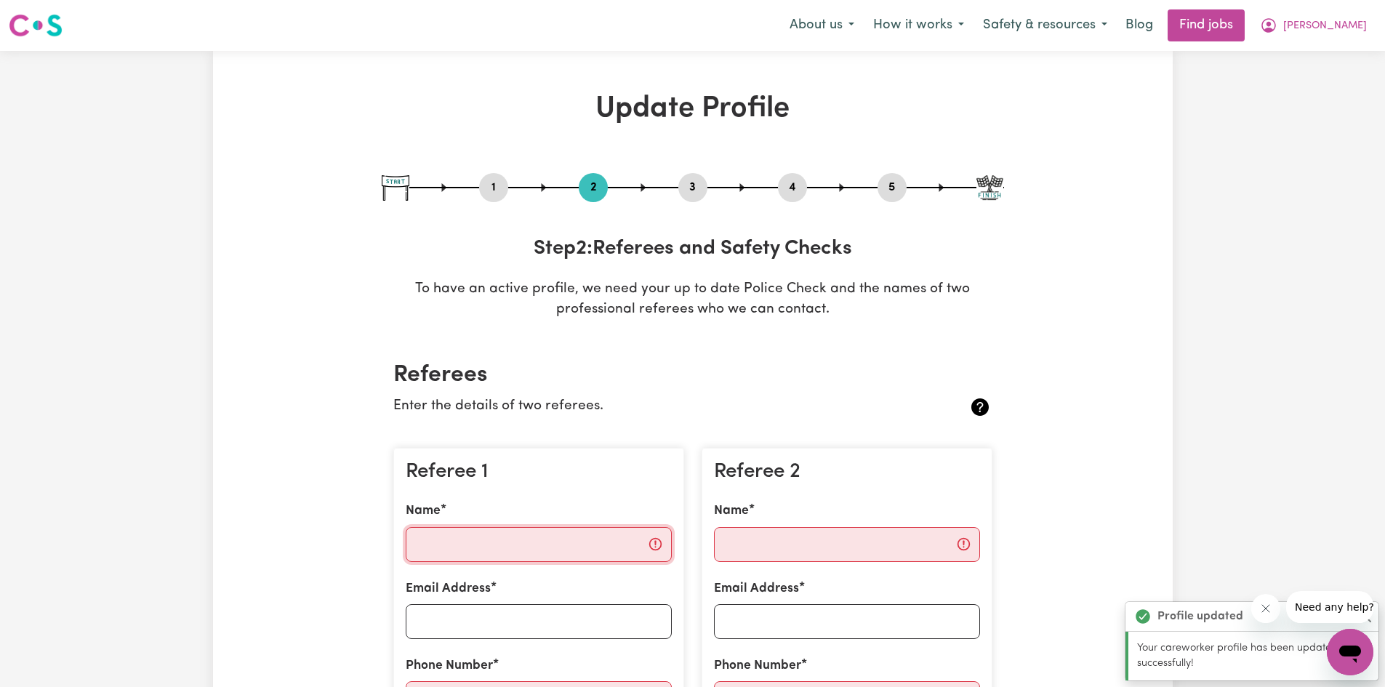
click at [486, 534] on input "Name" at bounding box center [539, 544] width 266 height 35
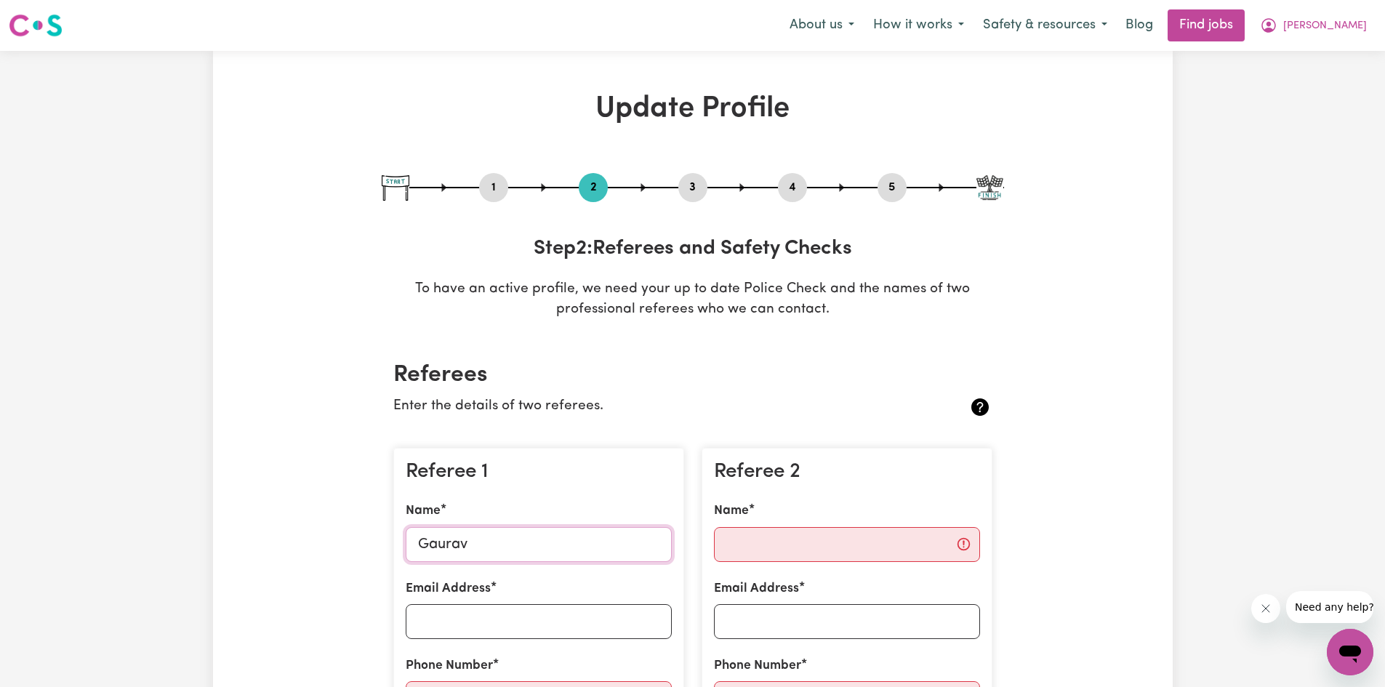
type input "Gaurav"
click at [480, 624] on input "Email Address" at bounding box center [539, 621] width 266 height 35
type input "g"
drag, startPoint x: 494, startPoint y: 531, endPoint x: 393, endPoint y: 540, distance: 100.7
click at [393, 540] on div "Referee 1 Name Gaurav Email Address Phone Number Preferred contact method Phone…" at bounding box center [538, 631] width 291 height 366
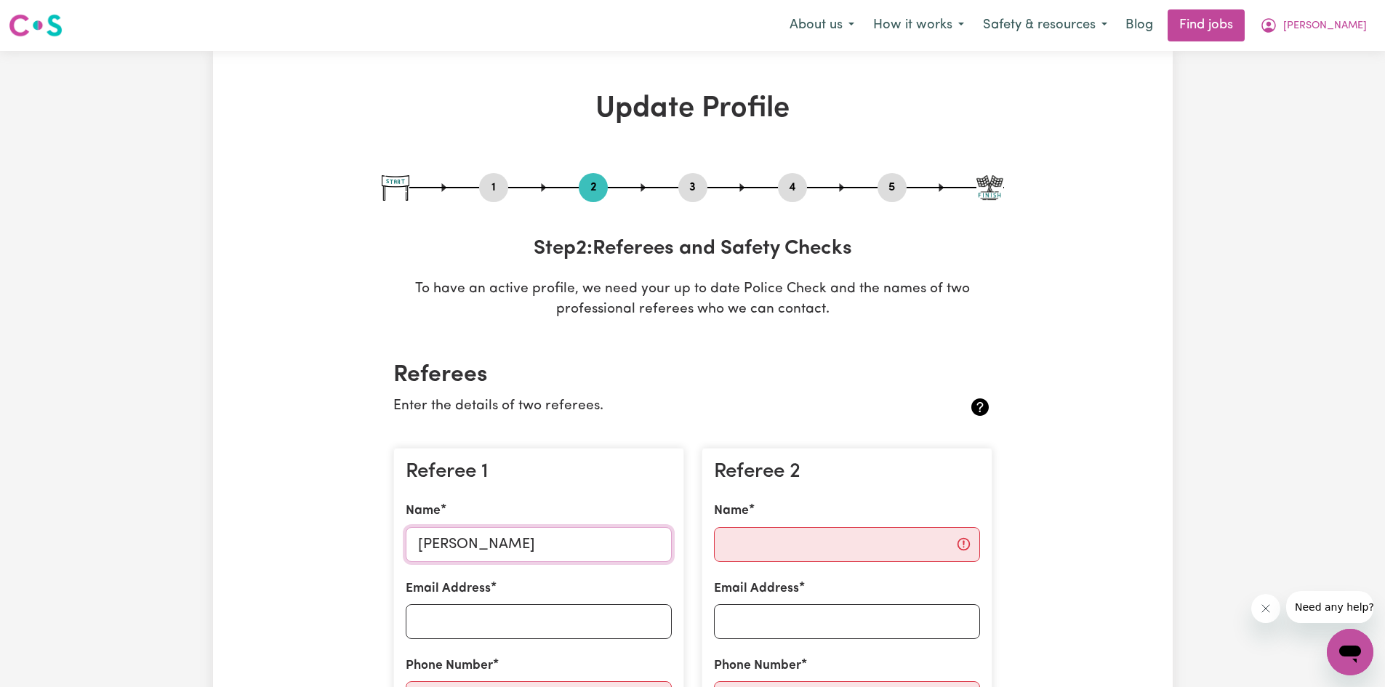
type input "[PERSON_NAME]"
click at [438, 645] on div "Referee 1 Name [PERSON_NAME] Email Address Phone Number Preferred contact metho…" at bounding box center [538, 631] width 291 height 366
click at [473, 593] on label "Email Address" at bounding box center [448, 588] width 85 height 19
click at [473, 604] on input "Email Address" at bounding box center [539, 621] width 266 height 35
click at [468, 615] on input "Email Address" at bounding box center [539, 621] width 266 height 35
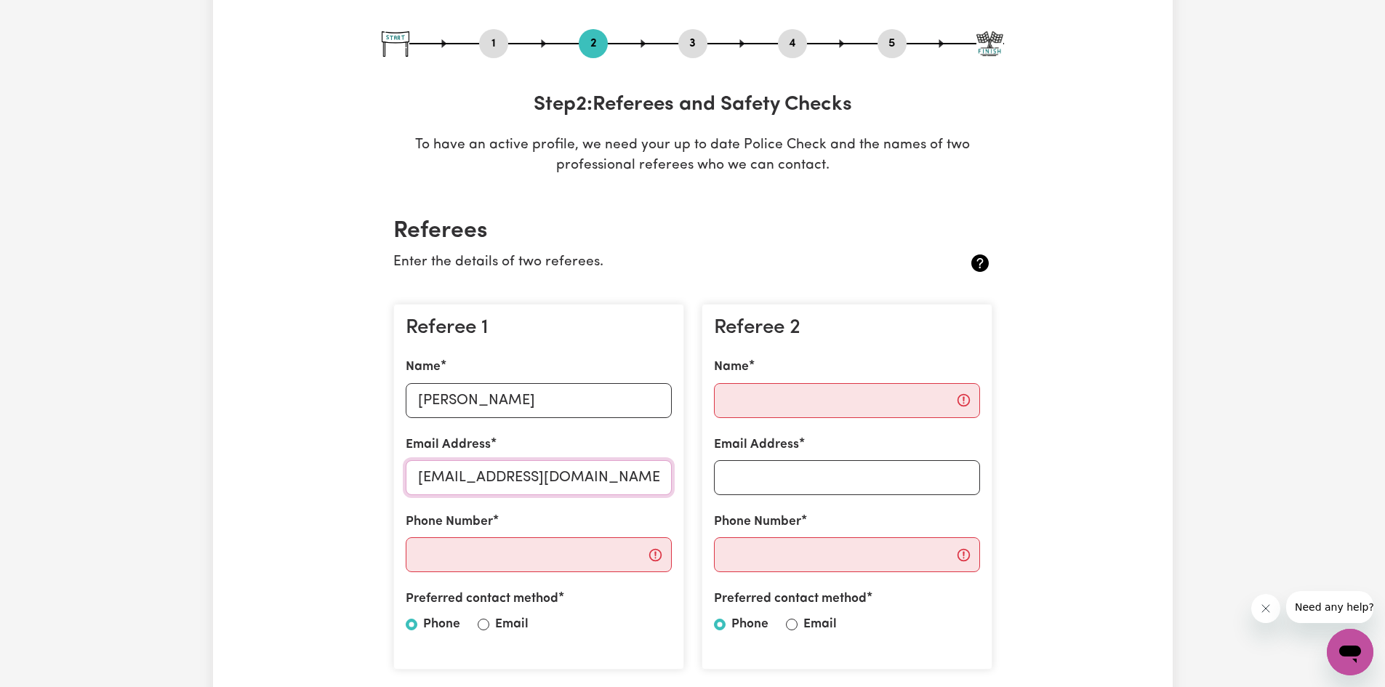
scroll to position [145, 0]
type input "[EMAIL_ADDRESS][DOMAIN_NAME]"
click at [435, 563] on input "Phone Number" at bounding box center [539, 553] width 266 height 35
click at [510, 558] on input "Phone Number" at bounding box center [539, 553] width 266 height 35
click at [513, 552] on input "Phone Number" at bounding box center [539, 553] width 266 height 35
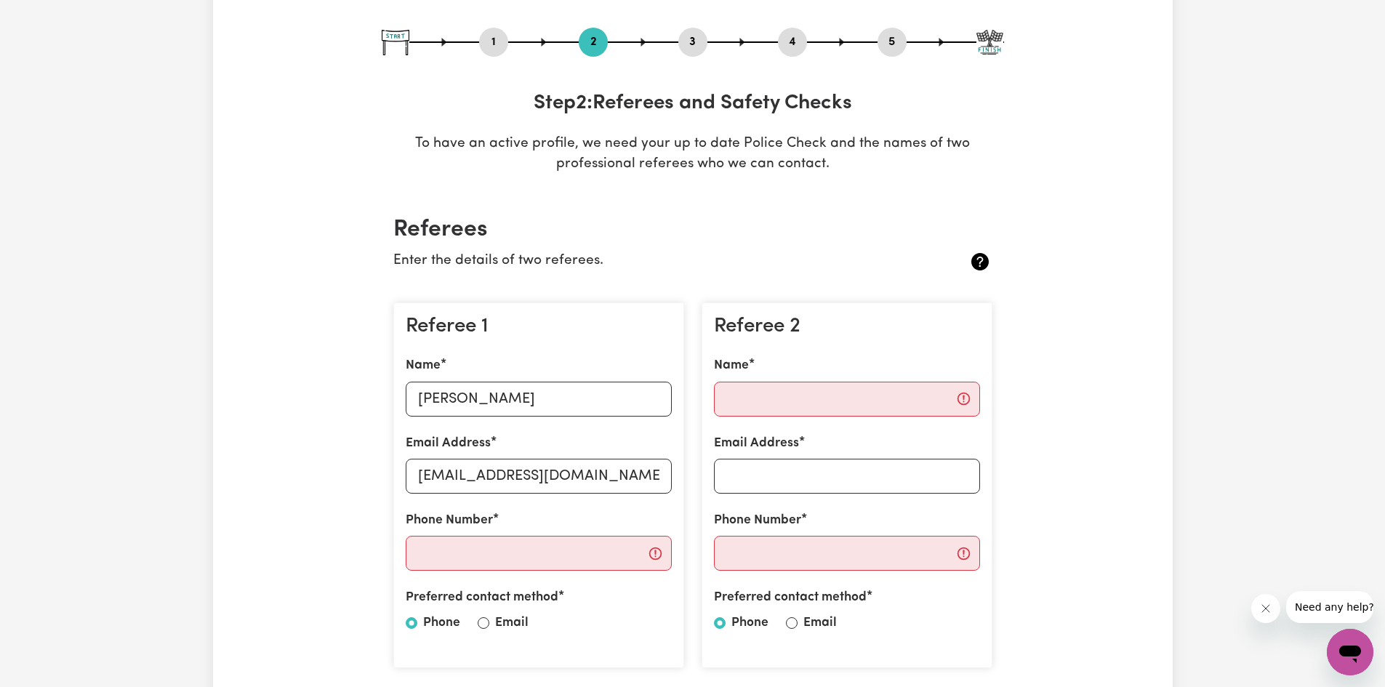
click at [747, 381] on div "Name" at bounding box center [847, 386] width 266 height 60
drag, startPoint x: 745, startPoint y: 387, endPoint x: 750, endPoint y: 399, distance: 12.4
click at [750, 399] on input "Name" at bounding box center [847, 399] width 266 height 35
type input "Gaurav"
click at [798, 498] on div "Referee 2 Name Gaurav Email Address Phone Number Preferred contact method Phone…" at bounding box center [847, 485] width 291 height 366
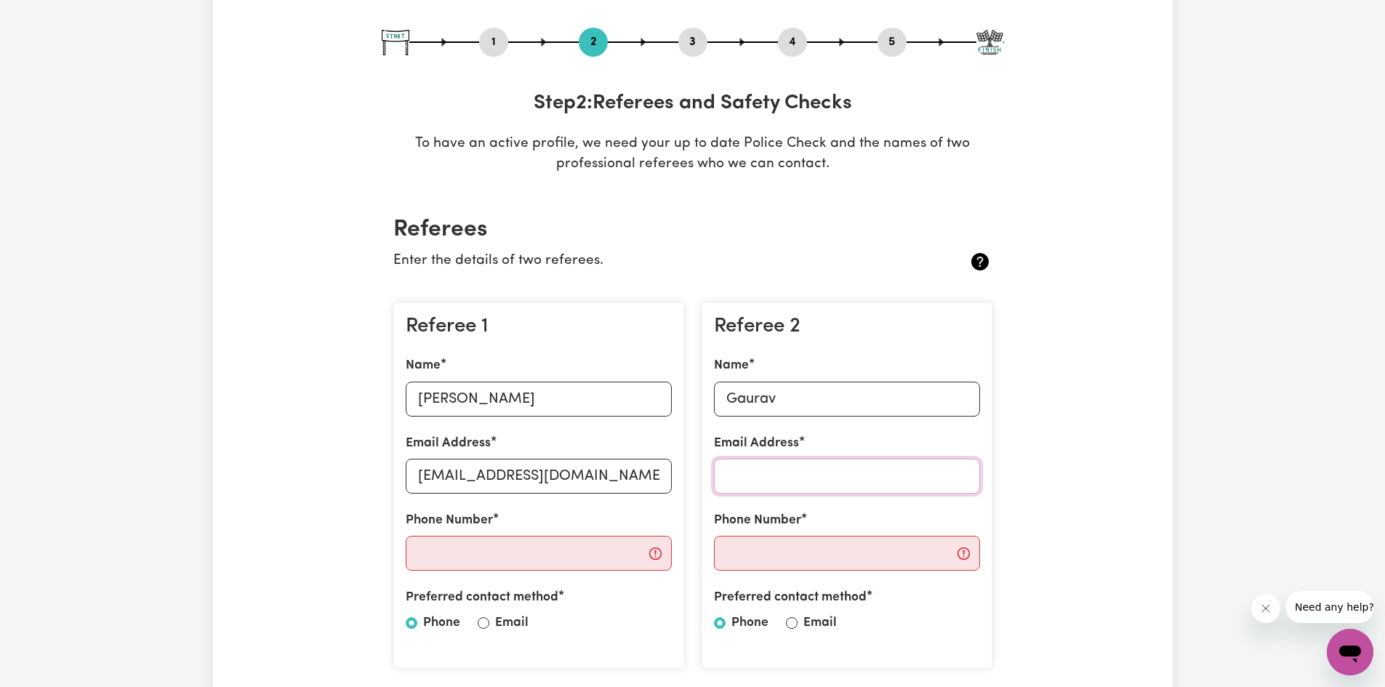
drag, startPoint x: 779, startPoint y: 461, endPoint x: 783, endPoint y: 523, distance: 62.7
click at [779, 463] on input "Email Address" at bounding box center [847, 476] width 266 height 35
click at [795, 625] on input "Email" at bounding box center [792, 623] width 12 height 12
radio input "true"
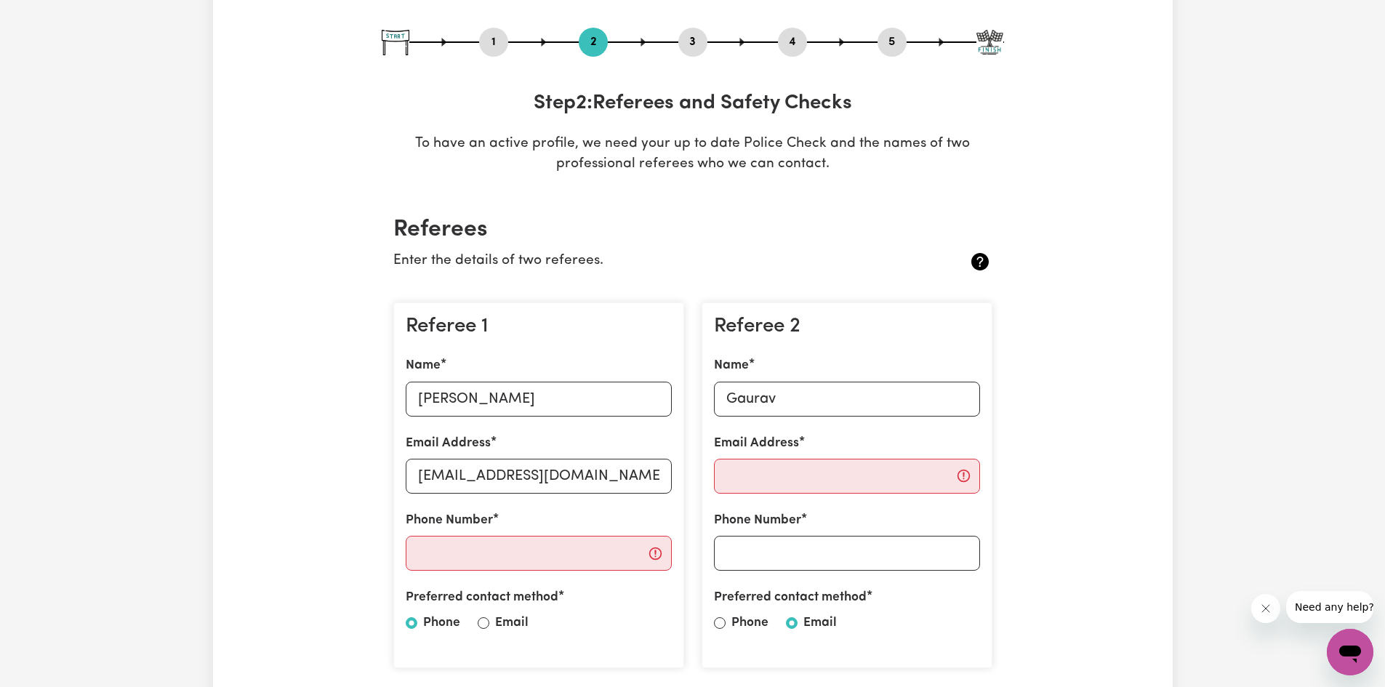
click at [495, 623] on label "Email" at bounding box center [511, 623] width 33 height 19
click at [489, 623] on input "Email" at bounding box center [484, 623] width 12 height 12
radio input "true"
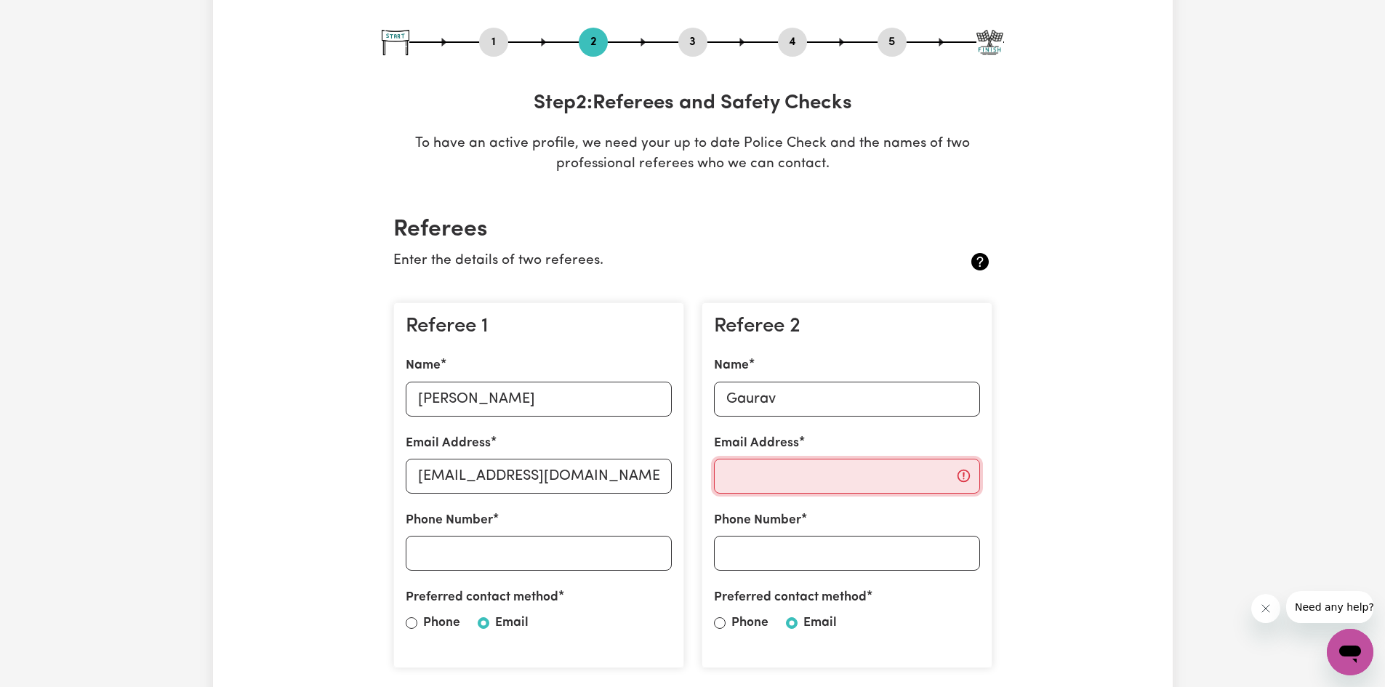
click at [784, 479] on input "Email Address" at bounding box center [847, 476] width 266 height 35
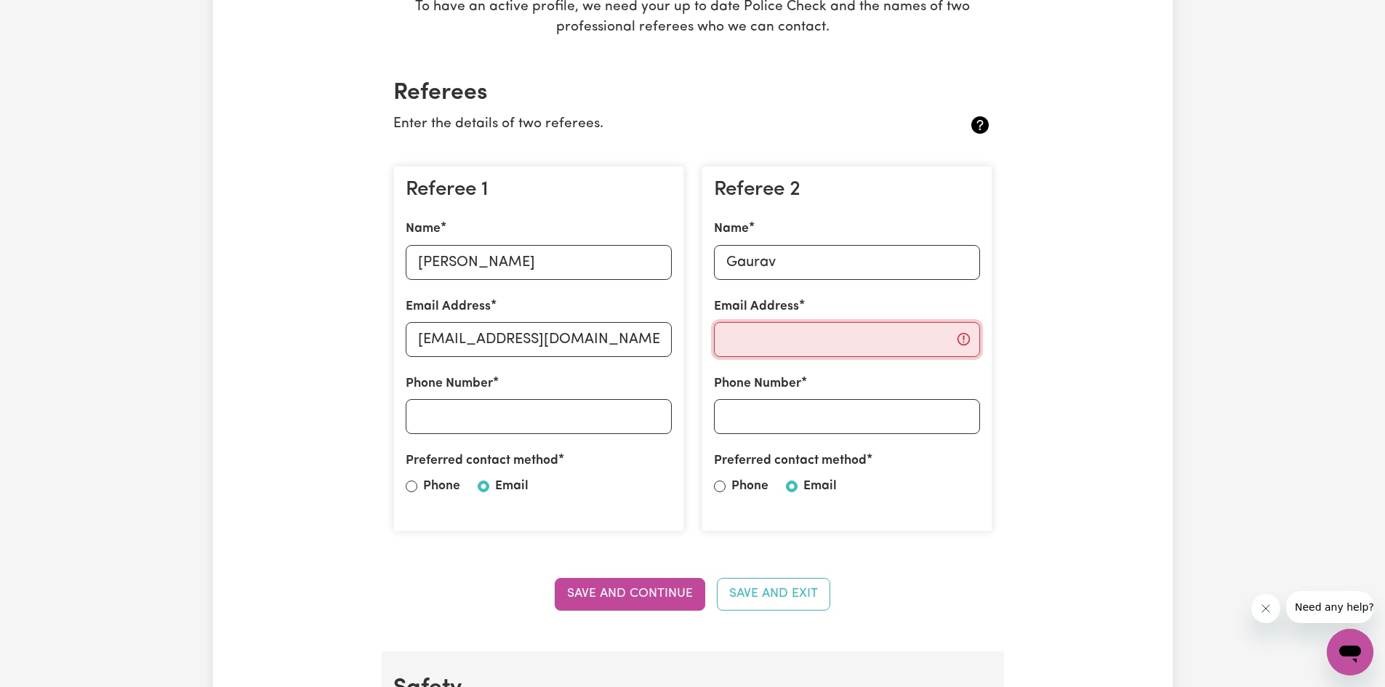
scroll to position [0, 0]
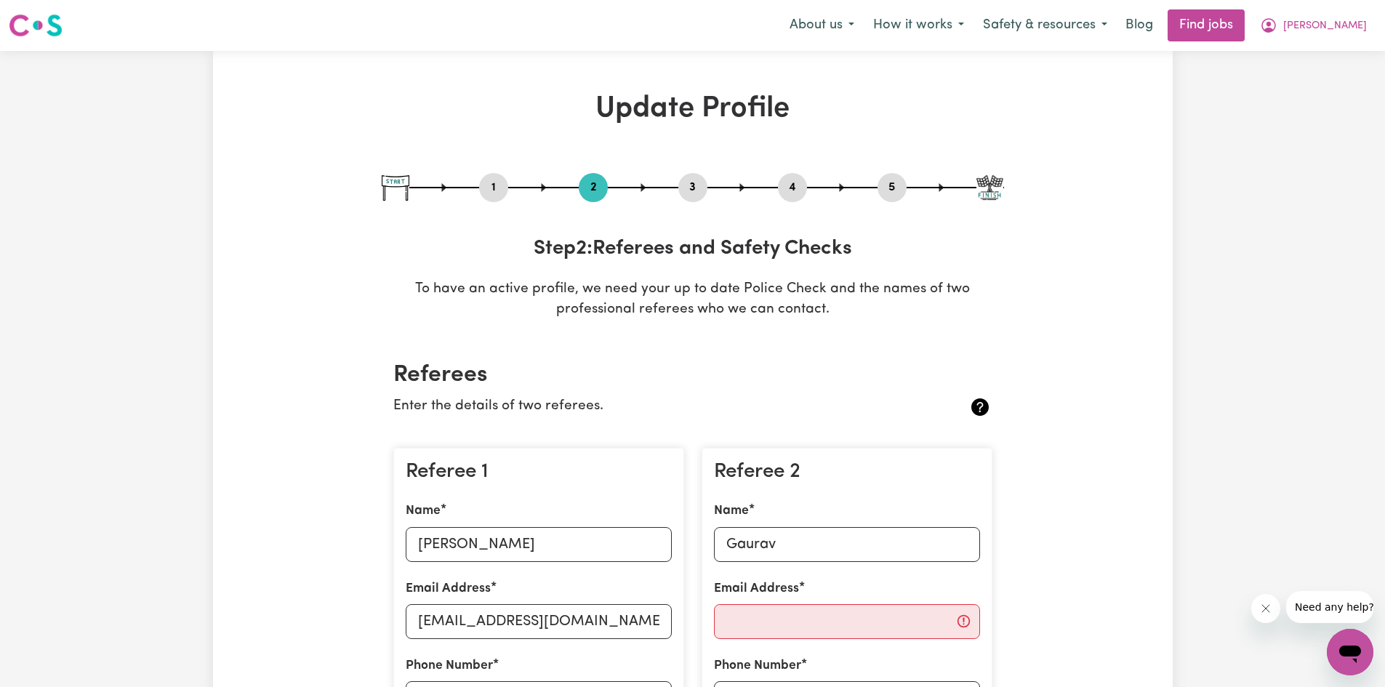
click at [1244, 9] on div "Menu About us How it works Safety & resources Blog Find jobs [PERSON_NAME]" at bounding box center [692, 25] width 1385 height 33
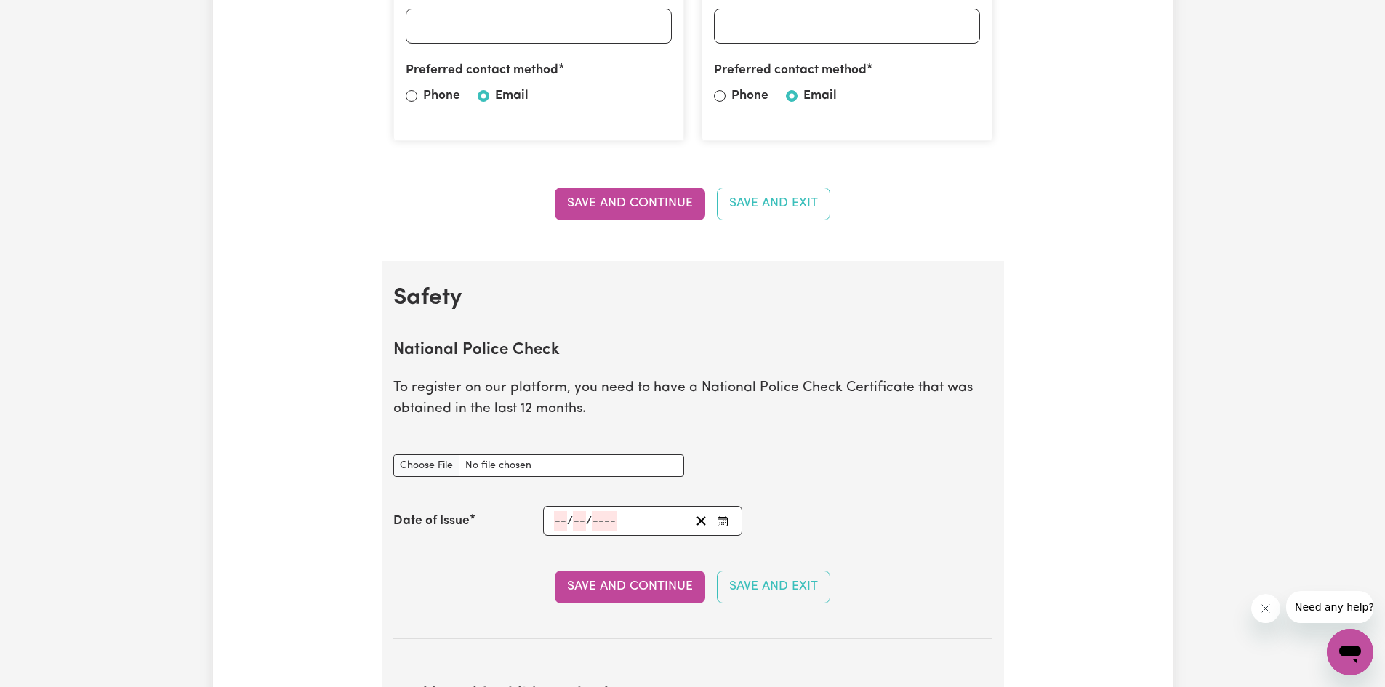
scroll to position [654, 0]
